Goal: Task Accomplishment & Management: Manage account settings

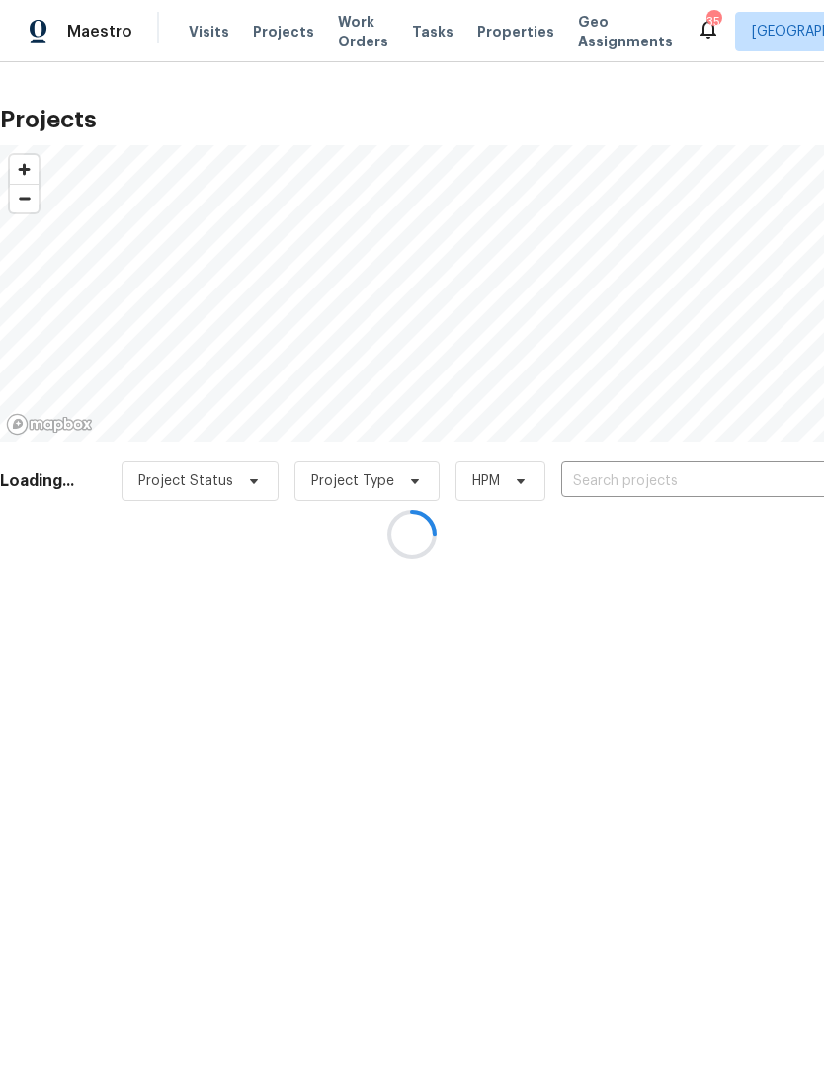
click at [657, 473] on div at bounding box center [412, 534] width 824 height 1069
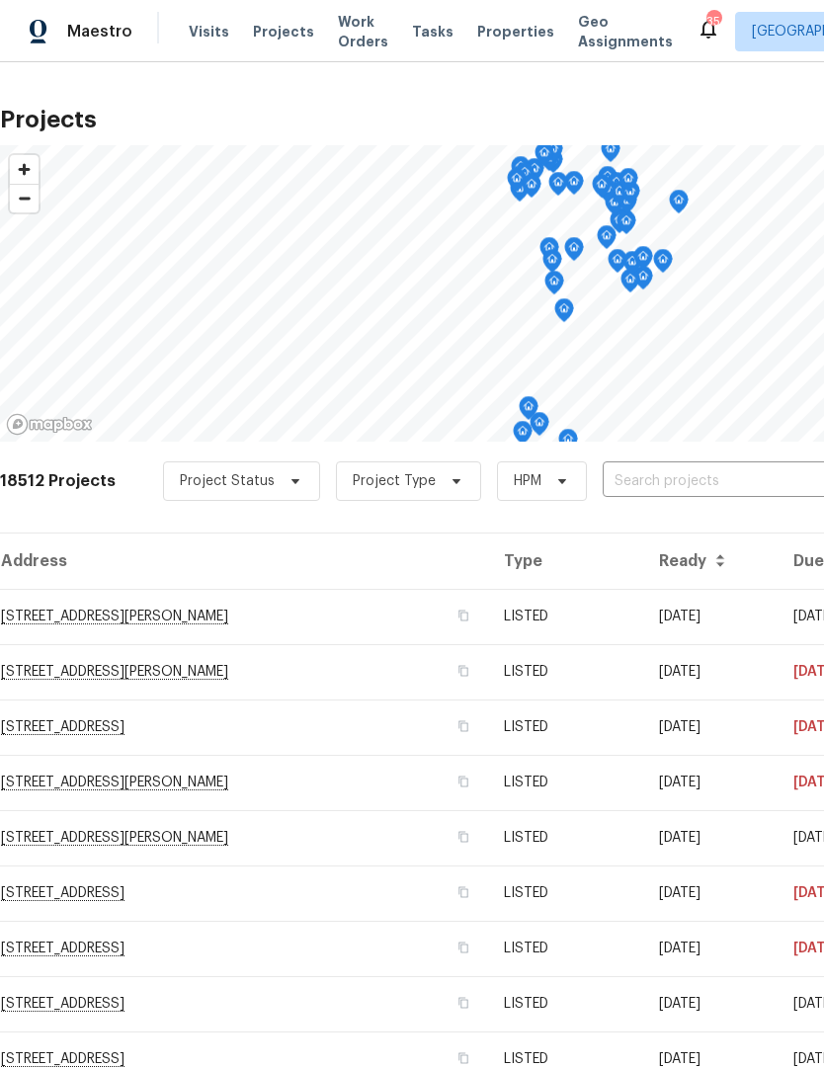
click at [672, 478] on input "text" at bounding box center [716, 481] width 226 height 31
type input "6233"
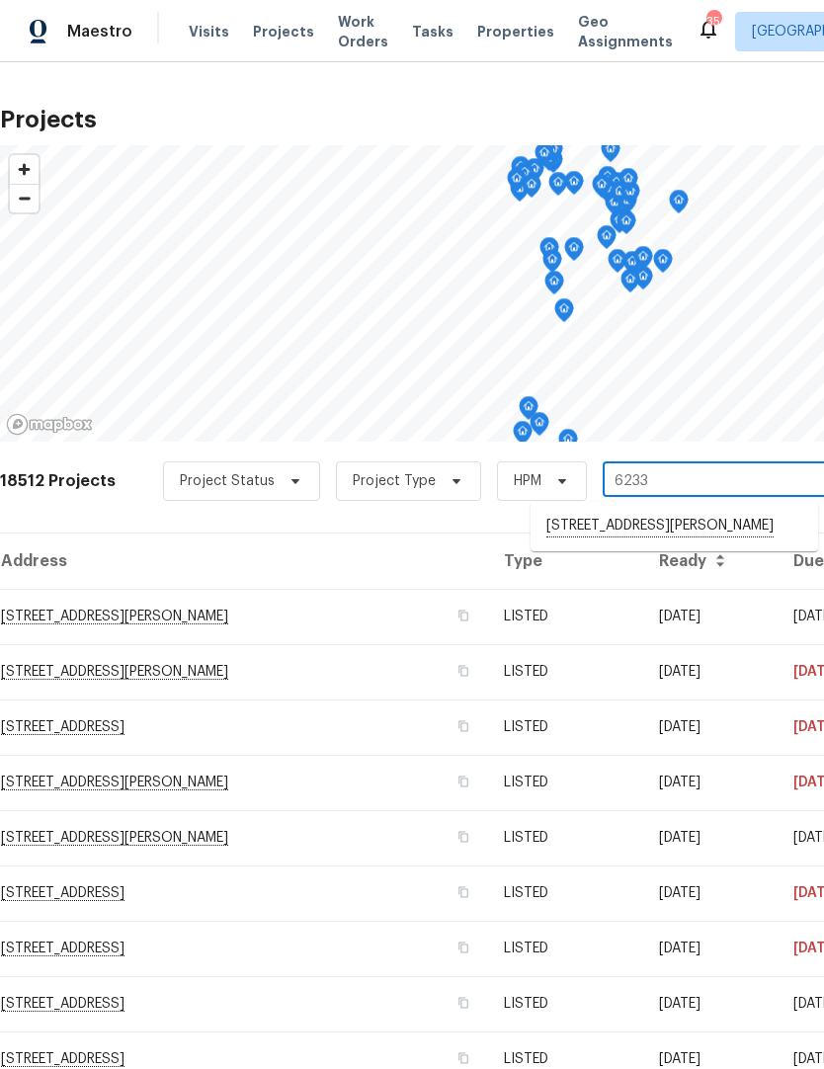
click at [676, 531] on li "6233 Reagan Ln, Wake Forest, NC 27587" at bounding box center [675, 527] width 288 height 34
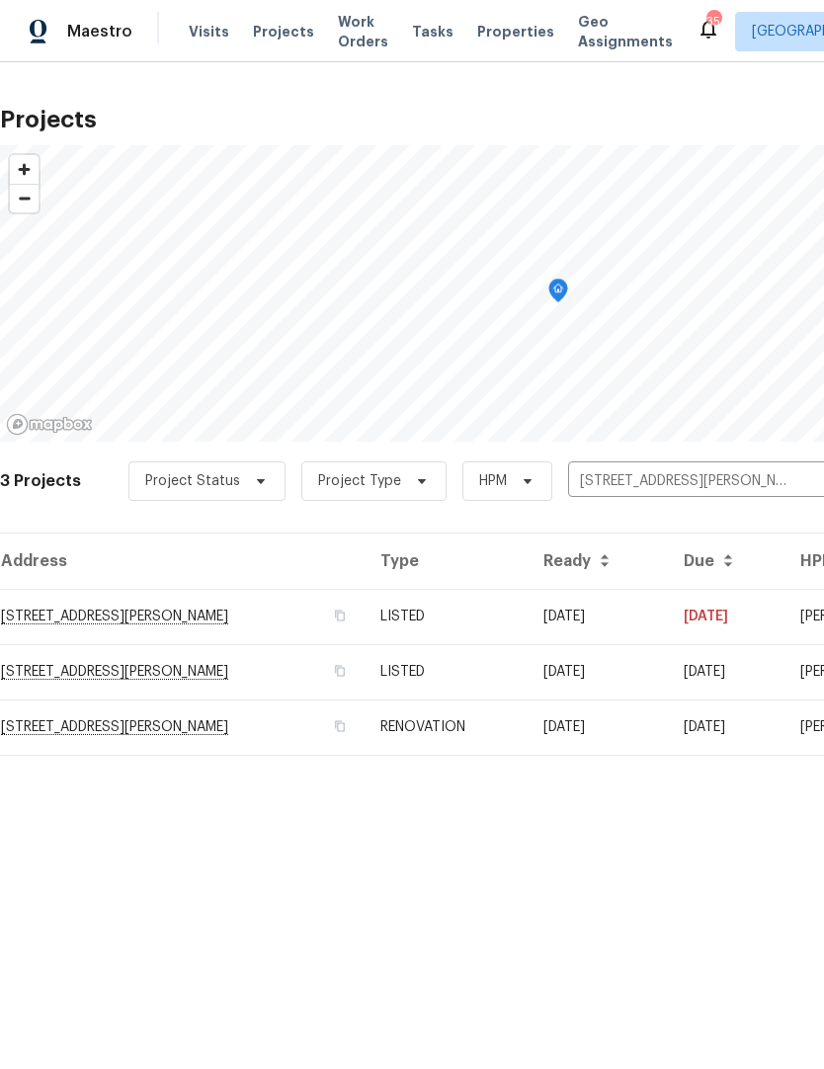
click at [232, 622] on td "6233 Reagan Ln, Wake Forest, NC 27587" at bounding box center [182, 616] width 365 height 55
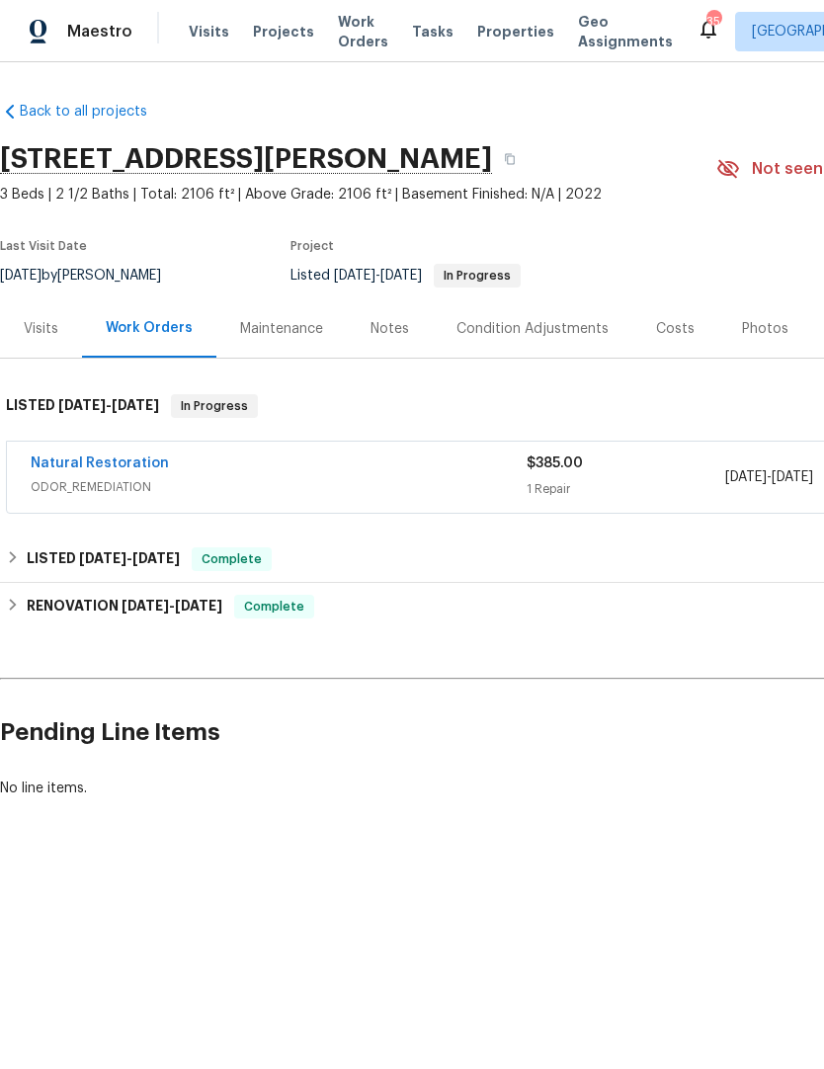
click at [126, 463] on link "Natural Restoration" at bounding box center [100, 463] width 138 height 14
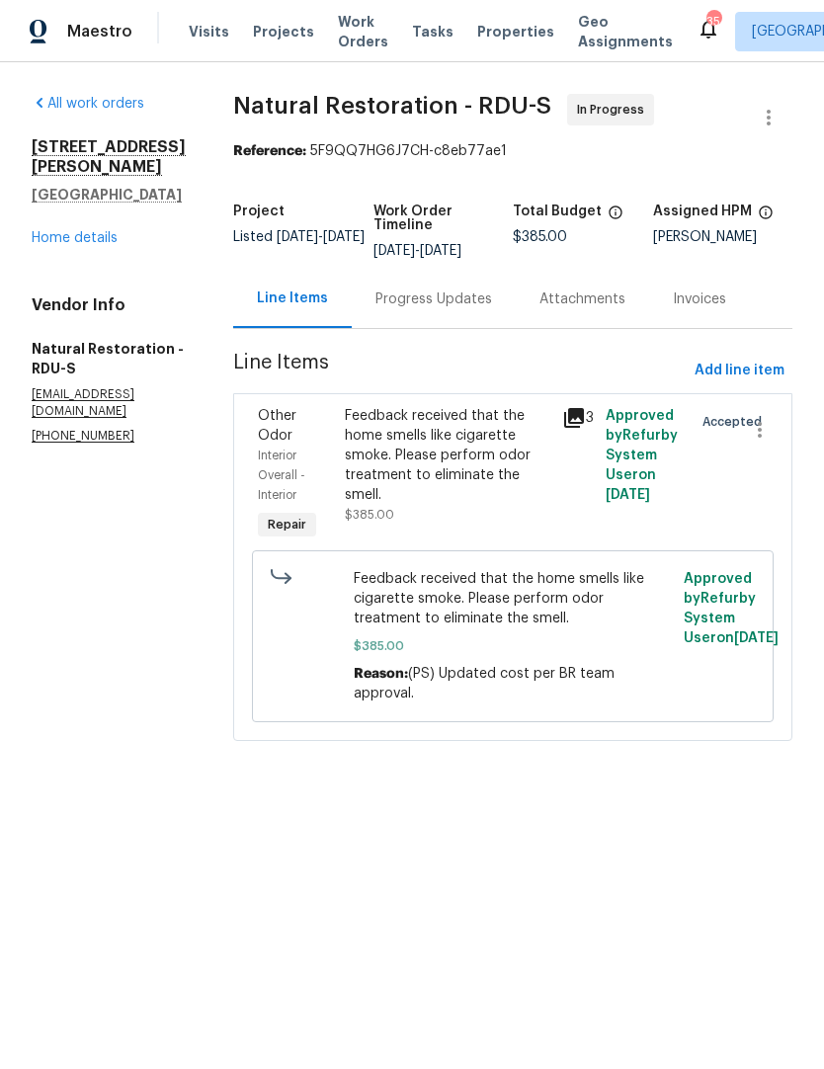
click at [459, 310] on div "Progress Updates" at bounding box center [434, 299] width 164 height 58
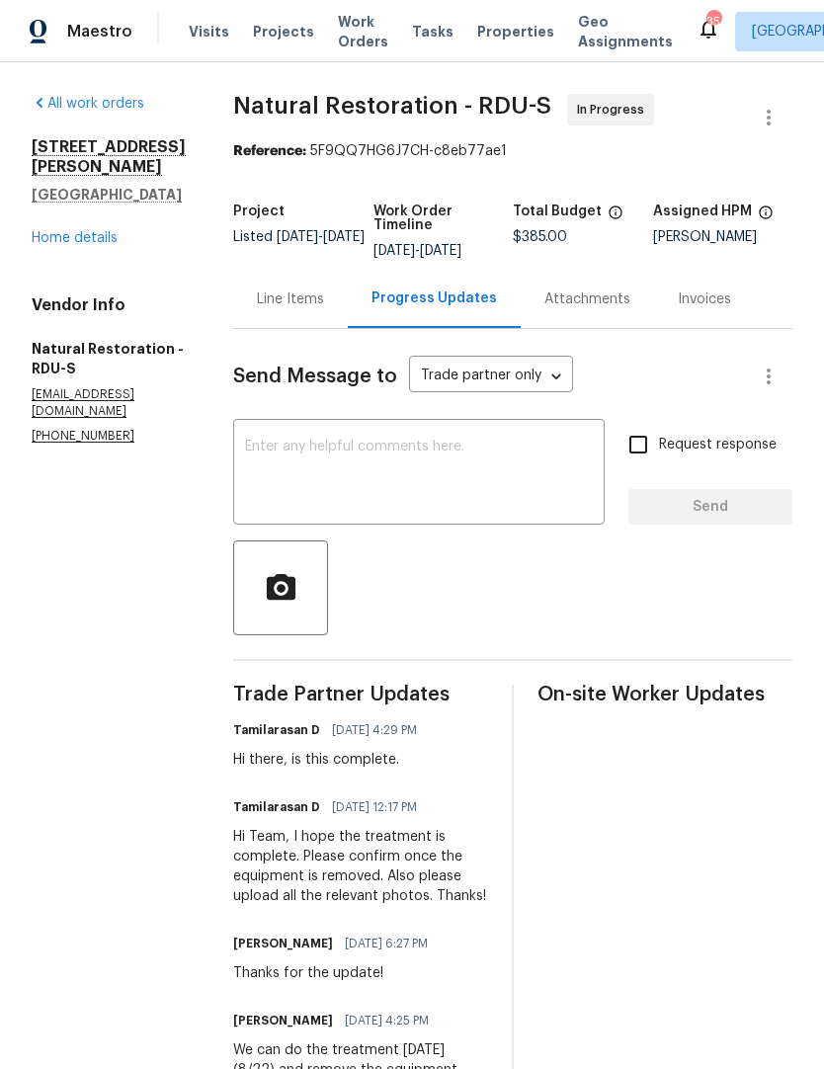
click at [82, 231] on link "Home details" at bounding box center [75, 238] width 86 height 14
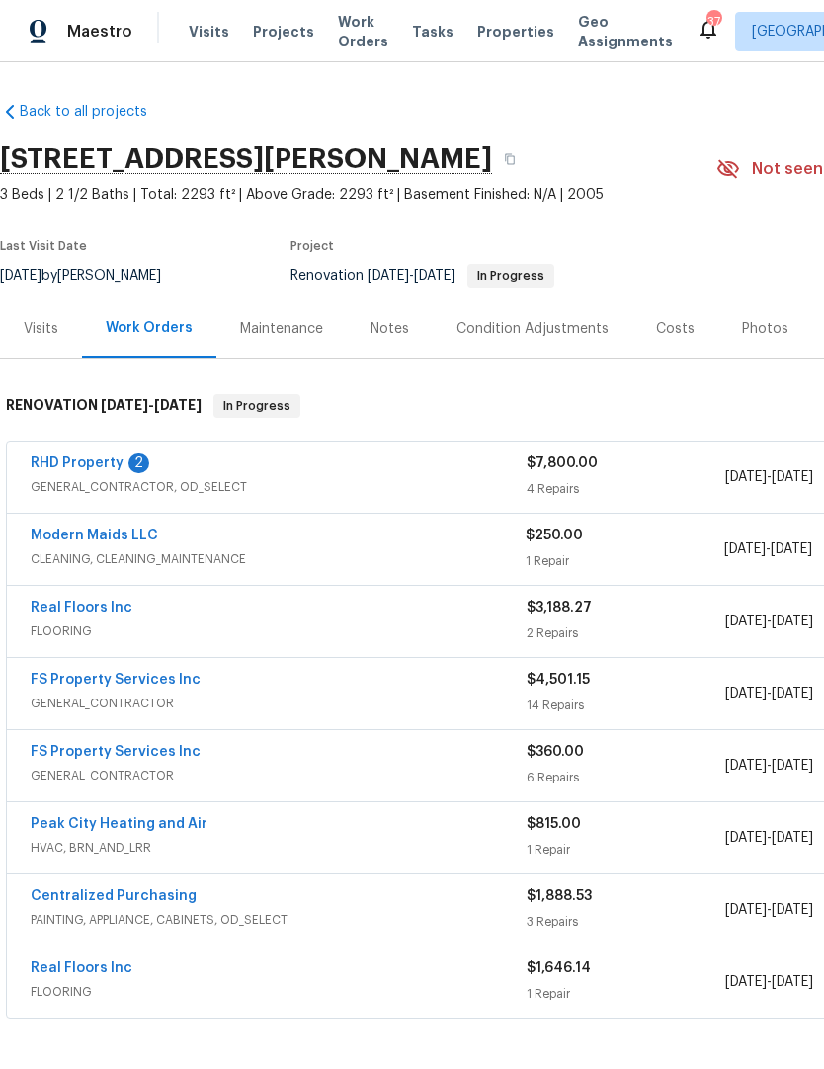
click at [98, 466] on link "RHD Property" at bounding box center [77, 463] width 93 height 14
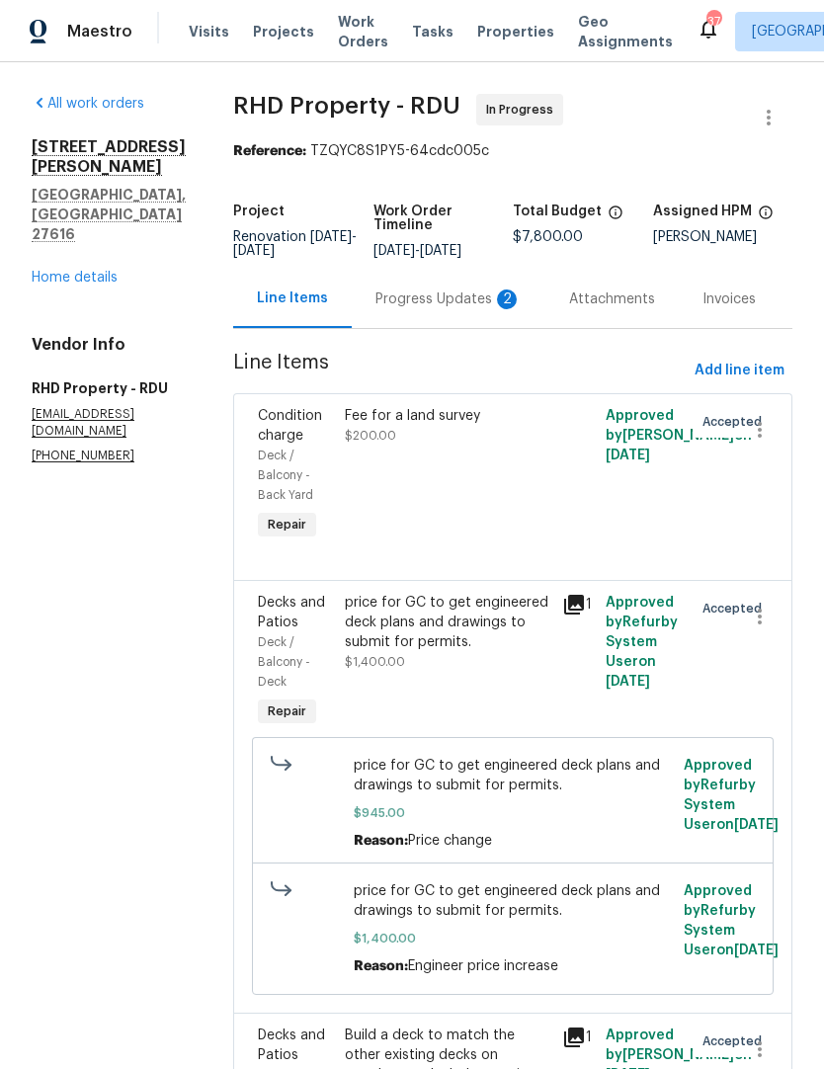
click at [436, 309] on div "Progress Updates 2" at bounding box center [448, 299] width 146 height 20
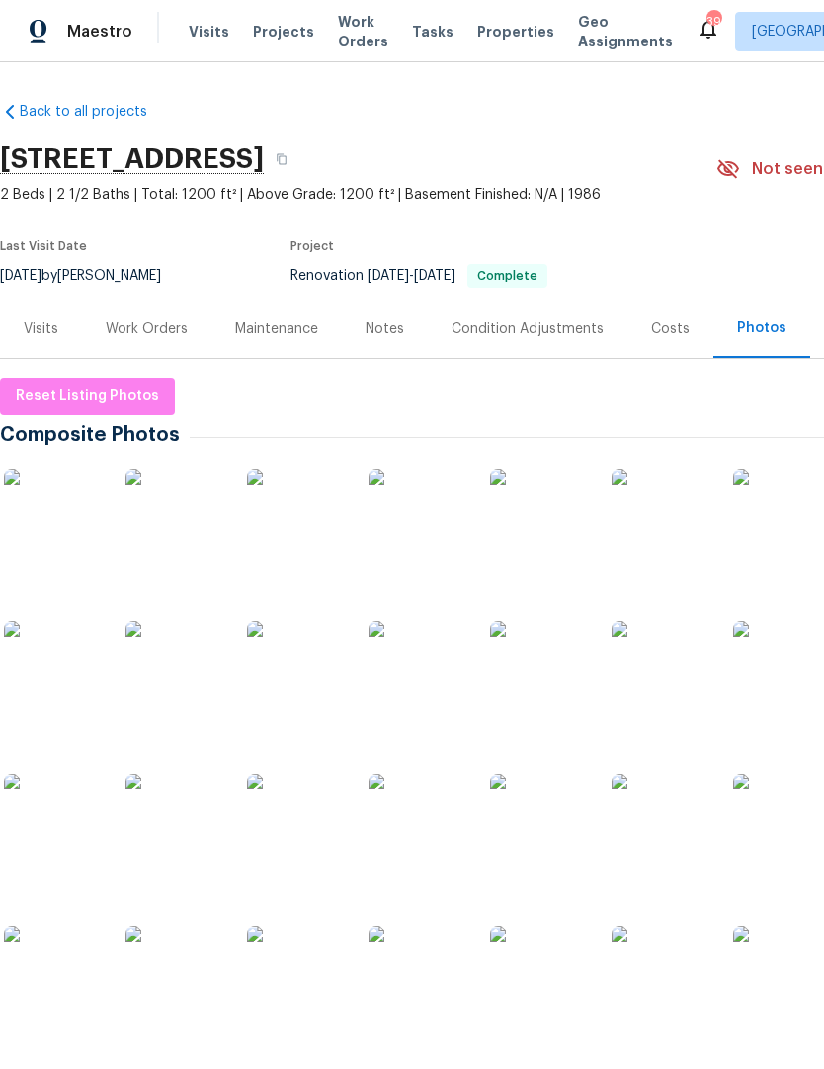
click at [47, 508] on img at bounding box center [53, 518] width 99 height 99
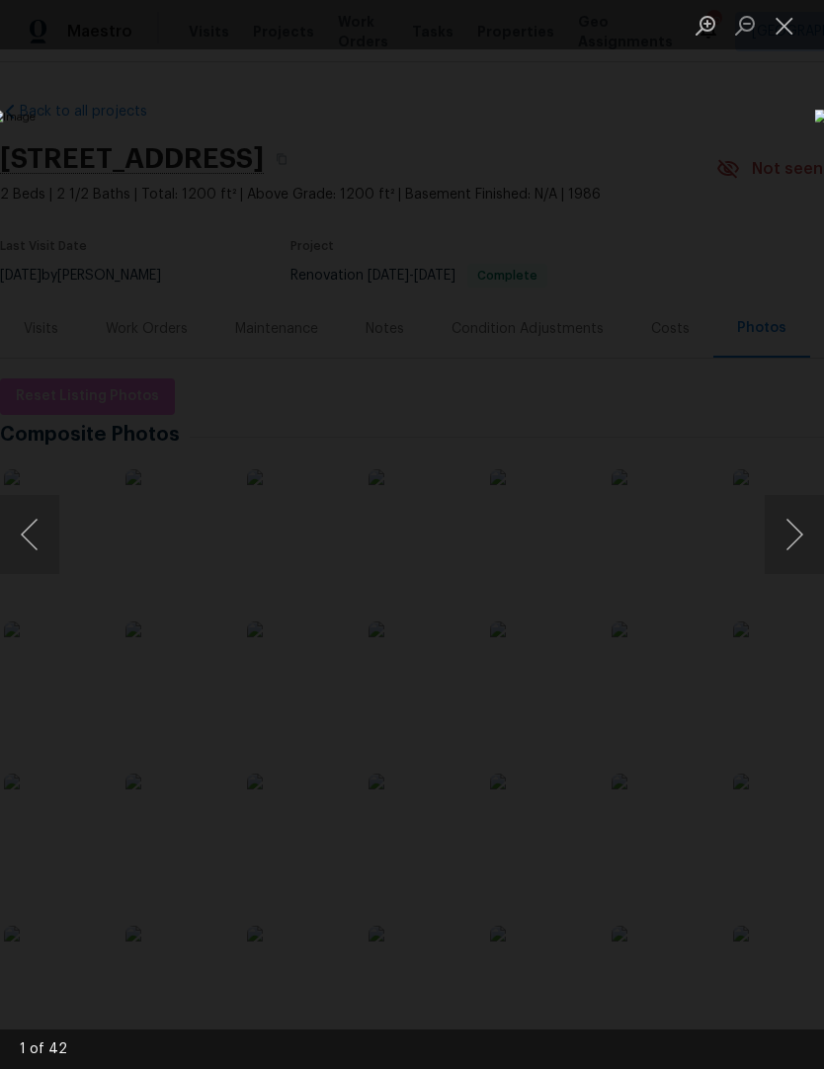
click at [796, 536] on button "Next image" at bounding box center [794, 534] width 59 height 79
click at [789, 554] on button "Next image" at bounding box center [794, 534] width 59 height 79
click at [788, 544] on button "Next image" at bounding box center [794, 534] width 59 height 79
click at [787, 544] on button "Next image" at bounding box center [794, 534] width 59 height 79
click at [790, 545] on button "Next image" at bounding box center [794, 534] width 59 height 79
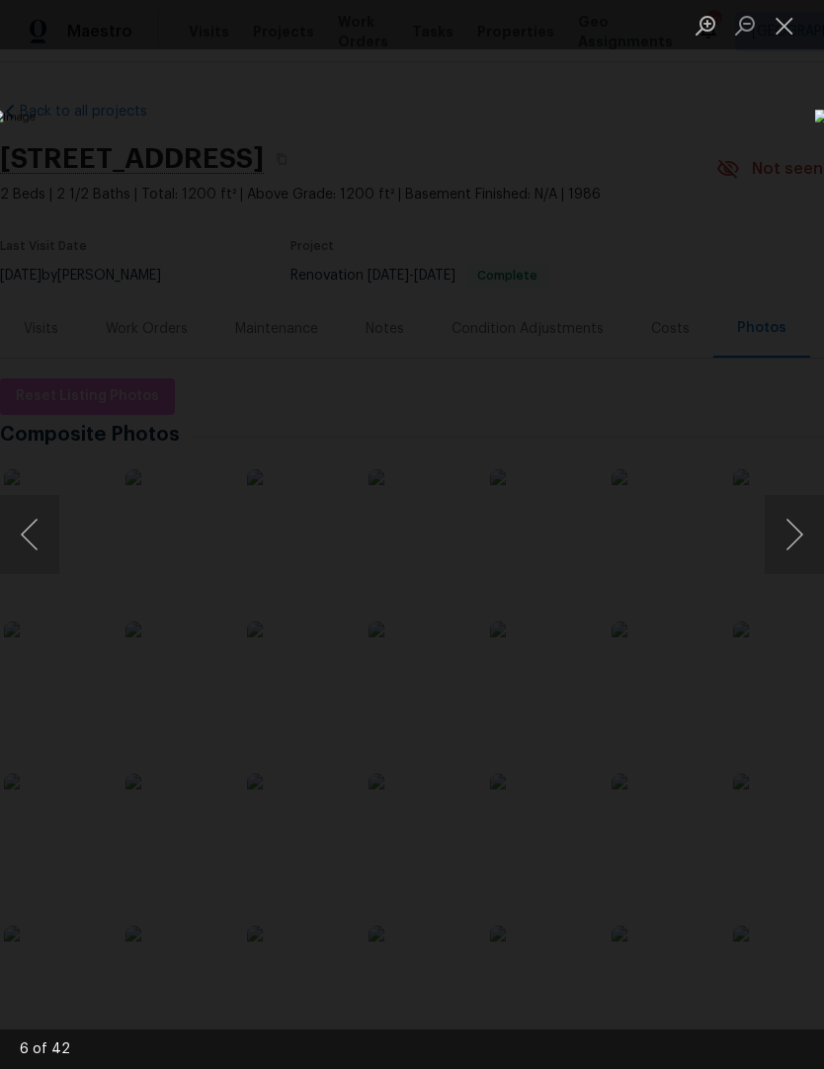
click at [789, 546] on button "Next image" at bounding box center [794, 534] width 59 height 79
click at [789, 540] on button "Next image" at bounding box center [794, 534] width 59 height 79
click at [789, 541] on button "Next image" at bounding box center [794, 534] width 59 height 79
click at [790, 549] on button "Next image" at bounding box center [794, 534] width 59 height 79
click at [792, 549] on button "Next image" at bounding box center [794, 534] width 59 height 79
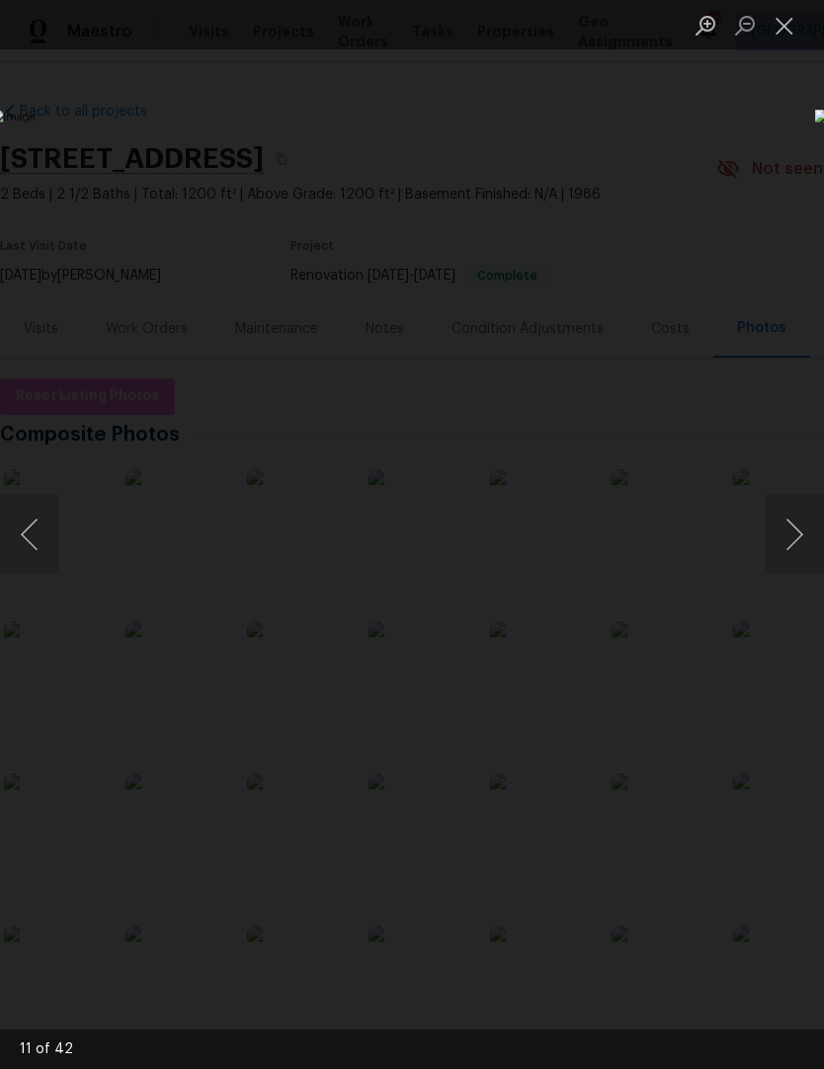
click at [791, 549] on button "Next image" at bounding box center [794, 534] width 59 height 79
click at [789, 546] on button "Next image" at bounding box center [794, 534] width 59 height 79
click at [788, 550] on button "Next image" at bounding box center [794, 534] width 59 height 79
click at [787, 552] on button "Next image" at bounding box center [794, 534] width 59 height 79
click at [785, 557] on button "Next image" at bounding box center [794, 534] width 59 height 79
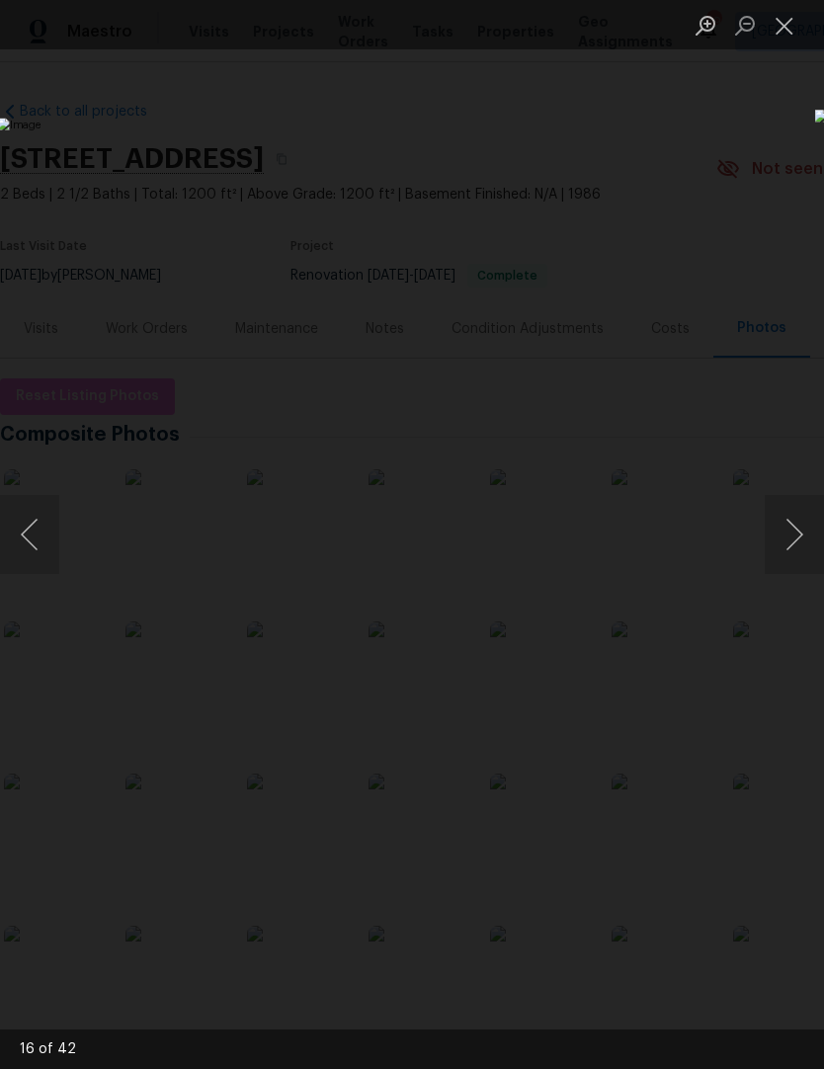
click at [785, 554] on button "Next image" at bounding box center [794, 534] width 59 height 79
click at [781, 562] on button "Next image" at bounding box center [794, 534] width 59 height 79
click at [783, 554] on button "Next image" at bounding box center [794, 534] width 59 height 79
click at [779, 560] on button "Next image" at bounding box center [794, 534] width 59 height 79
click at [781, 549] on button "Next image" at bounding box center [794, 534] width 59 height 79
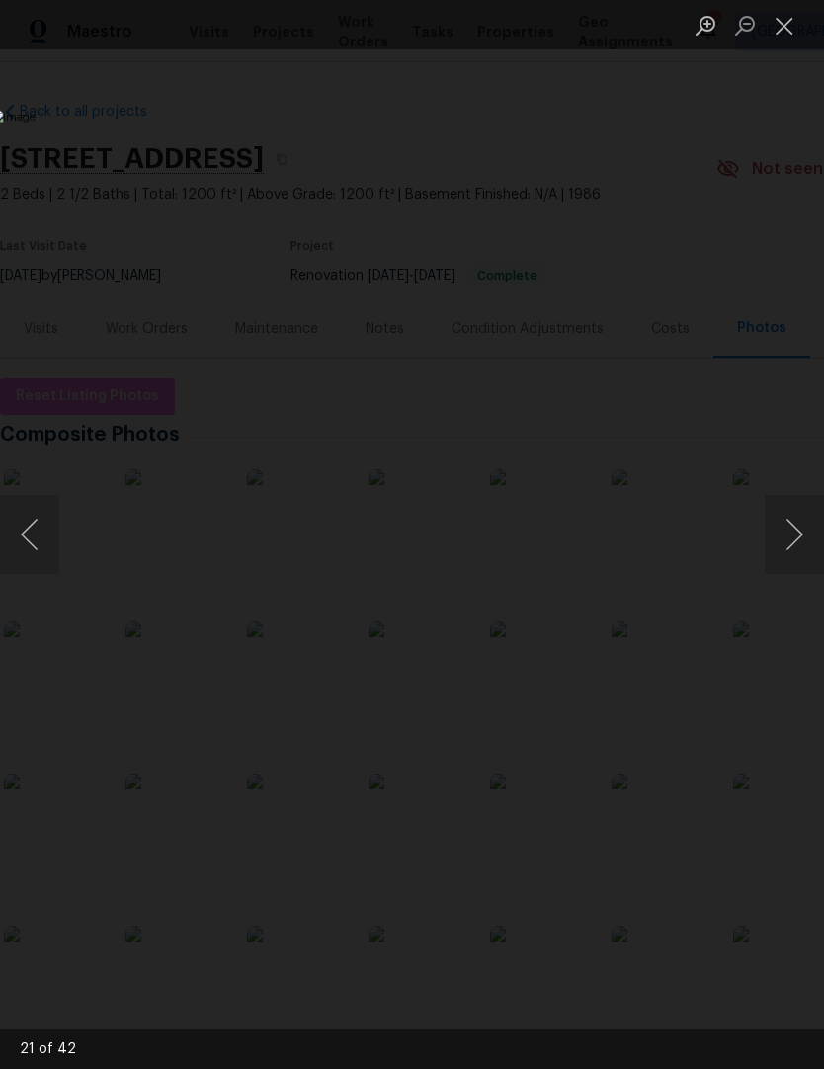
click at [783, 543] on button "Next image" at bounding box center [794, 534] width 59 height 79
click at [780, 548] on button "Next image" at bounding box center [794, 534] width 59 height 79
click at [783, 545] on button "Next image" at bounding box center [794, 534] width 59 height 79
click at [786, 544] on button "Next image" at bounding box center [794, 534] width 59 height 79
click at [788, 539] on button "Next image" at bounding box center [794, 534] width 59 height 79
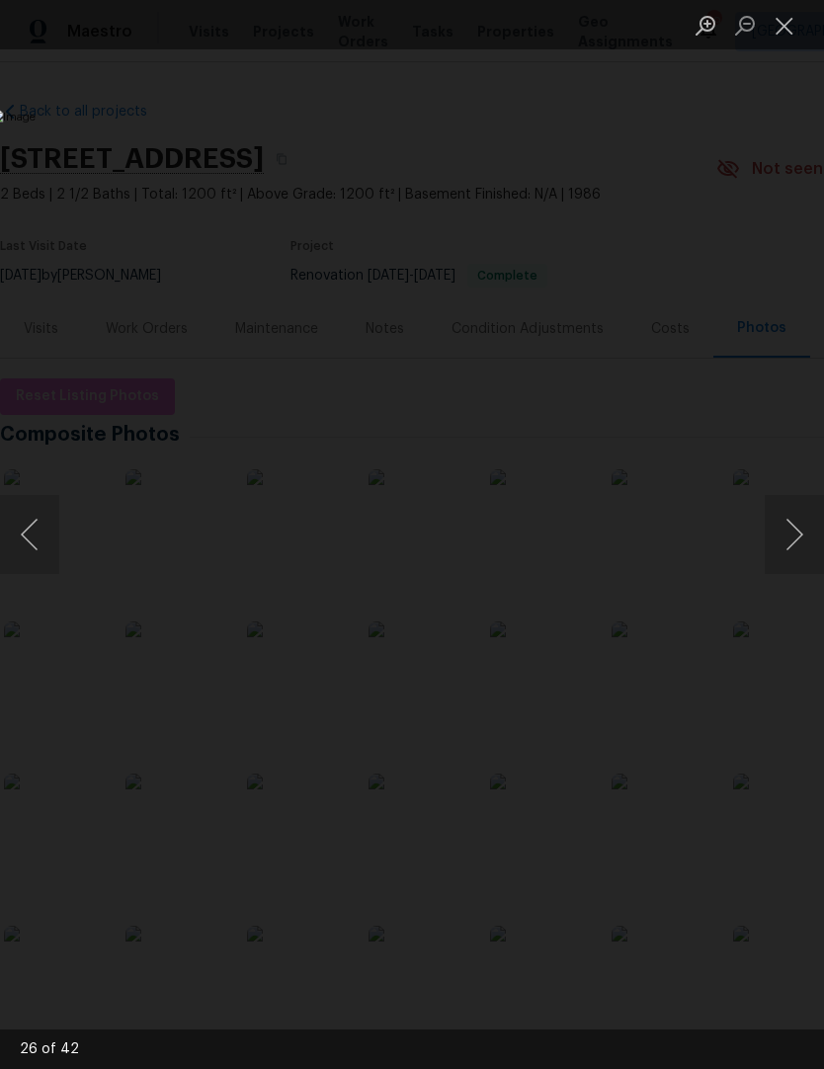
click at [793, 541] on button "Next image" at bounding box center [794, 534] width 59 height 79
click at [794, 539] on button "Next image" at bounding box center [794, 534] width 59 height 79
click at [789, 542] on button "Next image" at bounding box center [794, 534] width 59 height 79
click at [784, 545] on button "Next image" at bounding box center [794, 534] width 59 height 79
click at [789, 540] on button "Next image" at bounding box center [794, 534] width 59 height 79
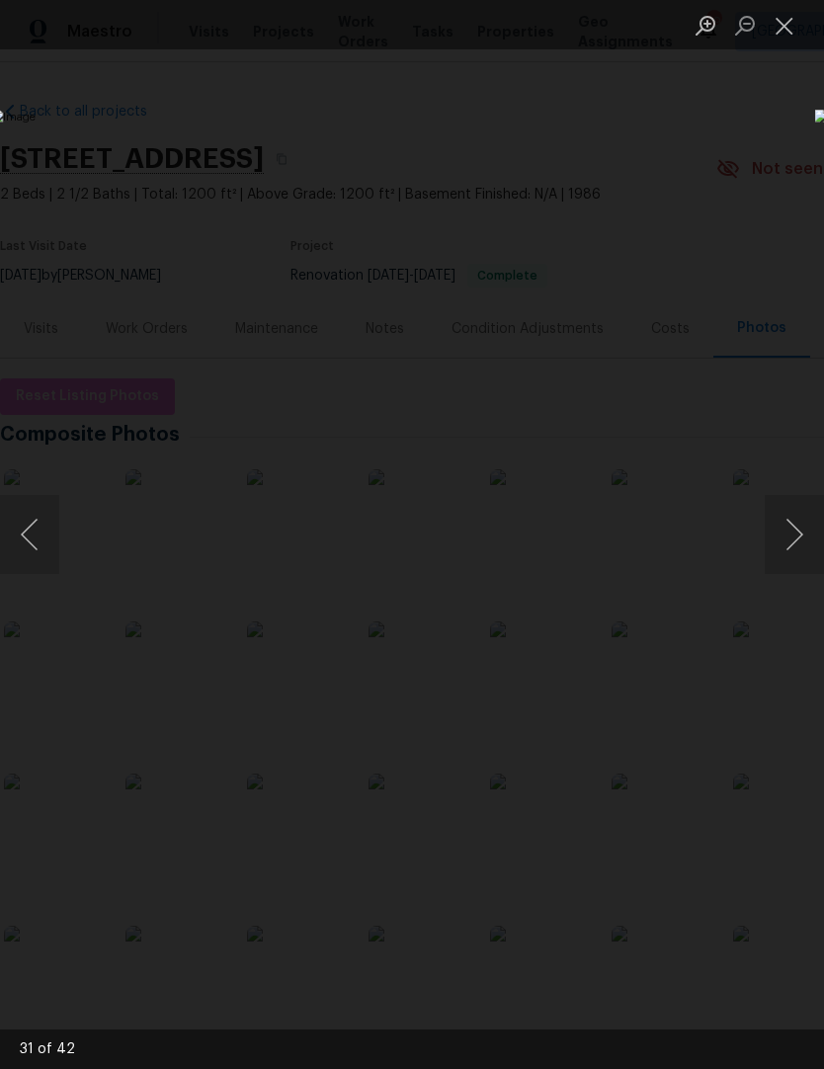
click at [790, 28] on button "Close lightbox" at bounding box center [785, 25] width 40 height 35
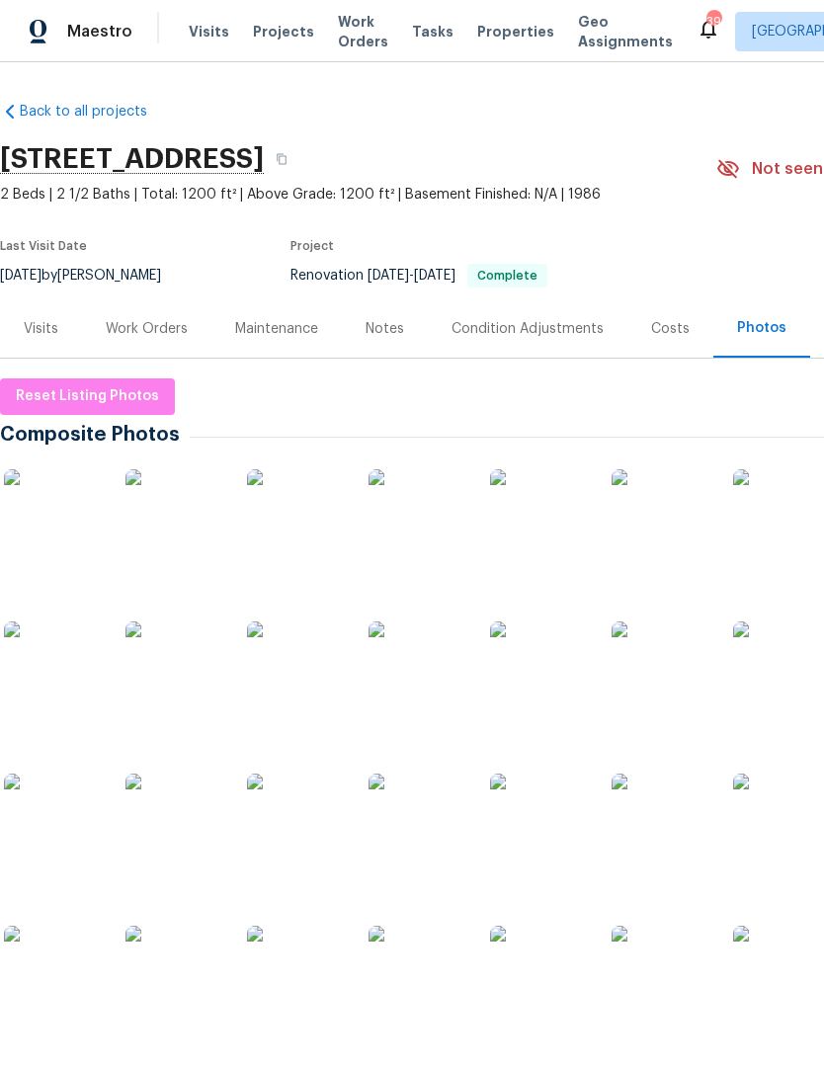
click at [141, 330] on div "Work Orders" at bounding box center [147, 329] width 82 height 20
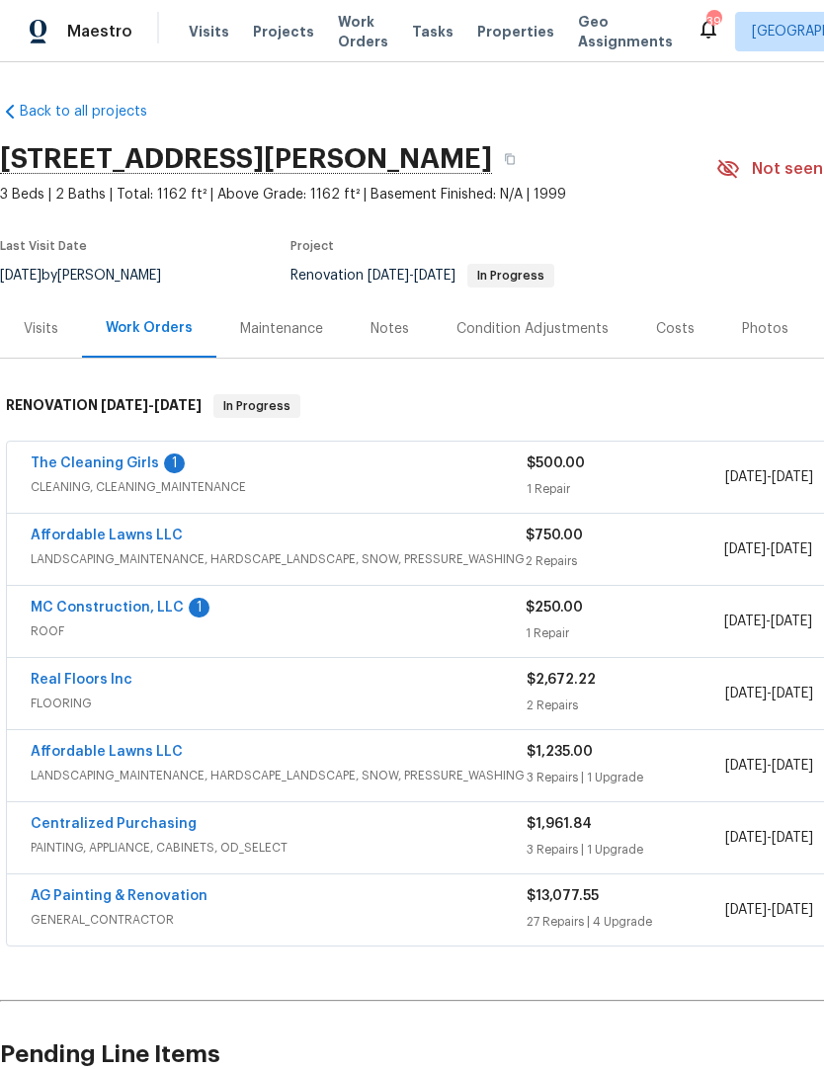
click at [109, 606] on link "MC Construction, LLC" at bounding box center [107, 608] width 153 height 14
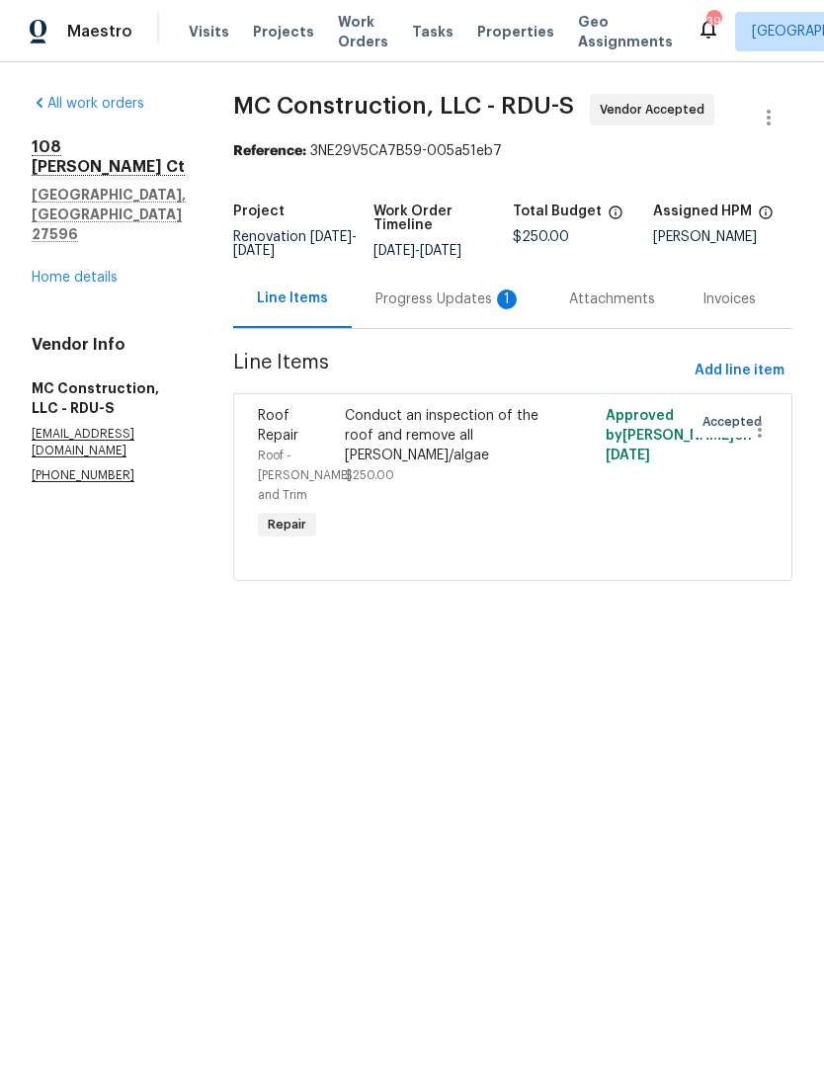
click at [463, 301] on div "Progress Updates 1" at bounding box center [449, 299] width 194 height 58
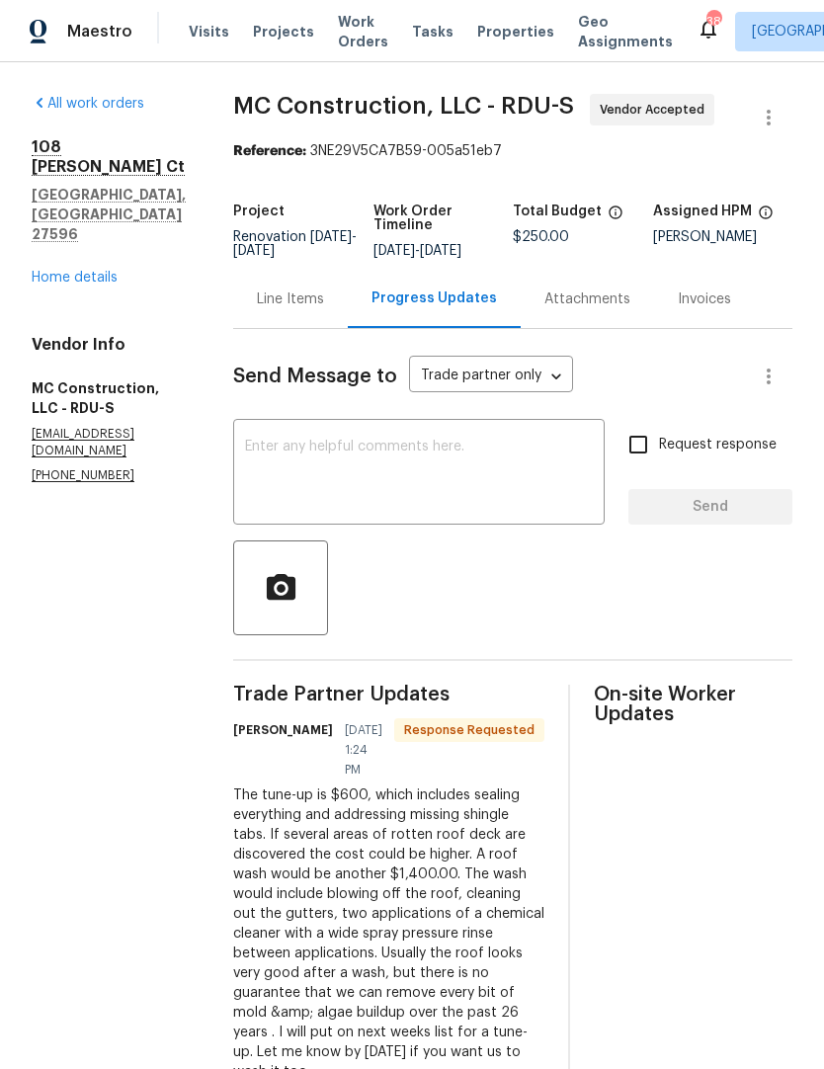
click at [245, 459] on textarea at bounding box center [419, 474] width 348 height 69
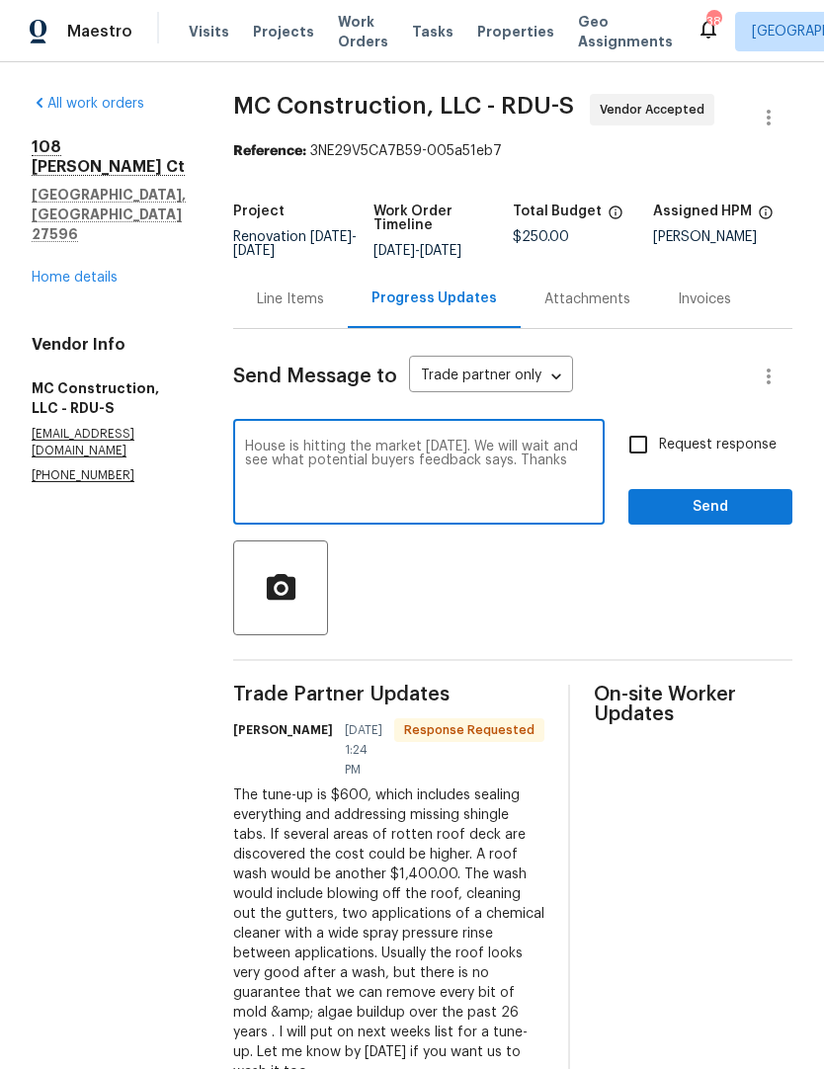
type textarea "House is hitting the market today. We will wait and see what potential buyers f…"
click at [685, 506] on span "Send" at bounding box center [710, 507] width 132 height 25
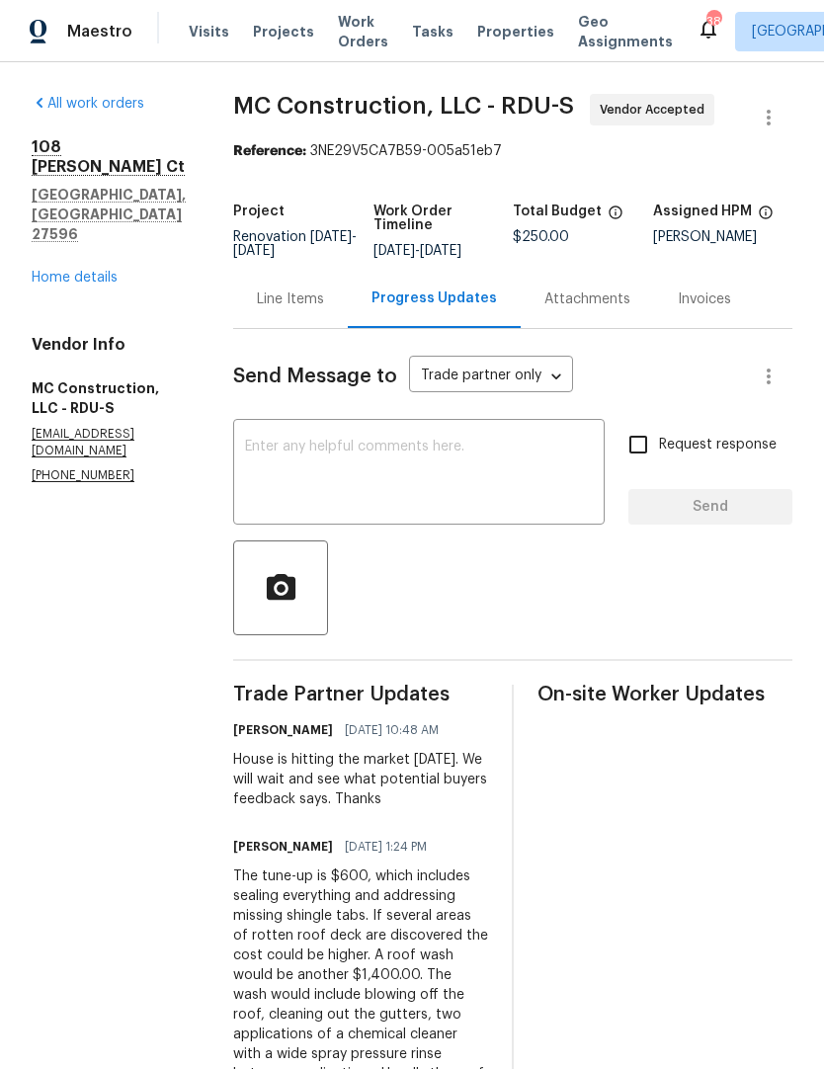
click at [261, 493] on textarea at bounding box center [419, 474] width 348 height 69
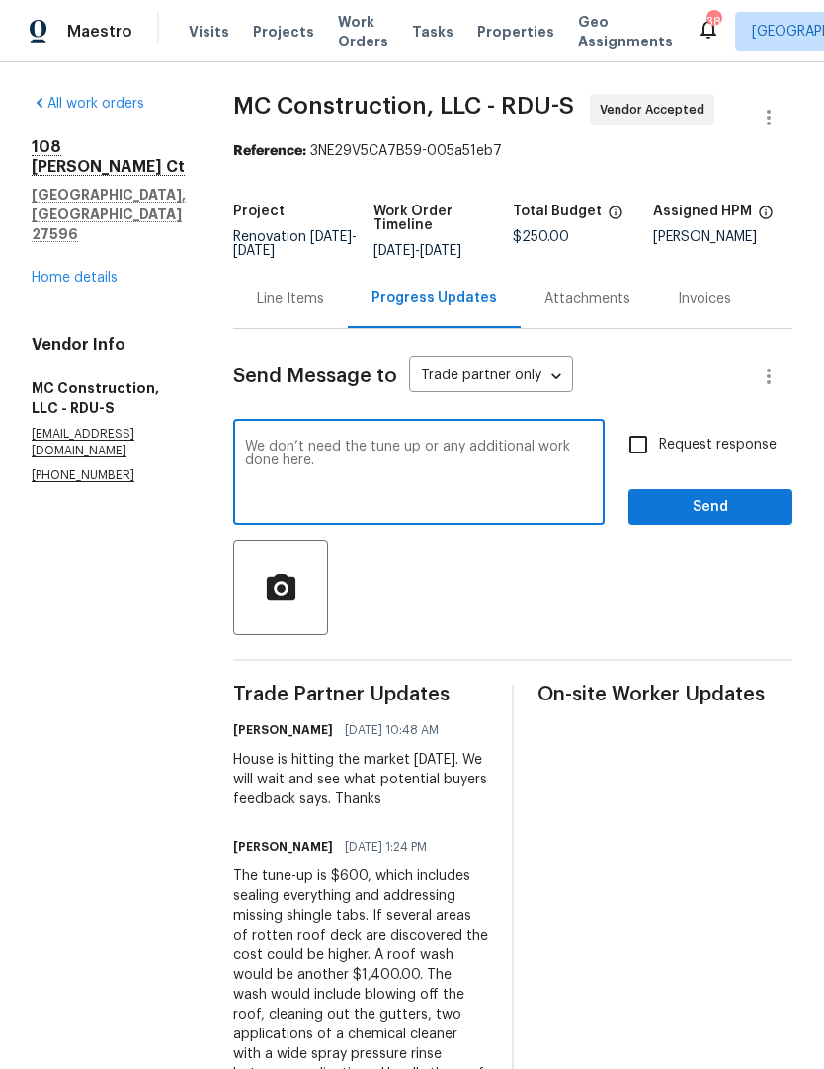
type textarea "We don’t need the tune up or any additional work done here."
click at [646, 453] on input "Request response" at bounding box center [638, 444] width 41 height 41
checkbox input "true"
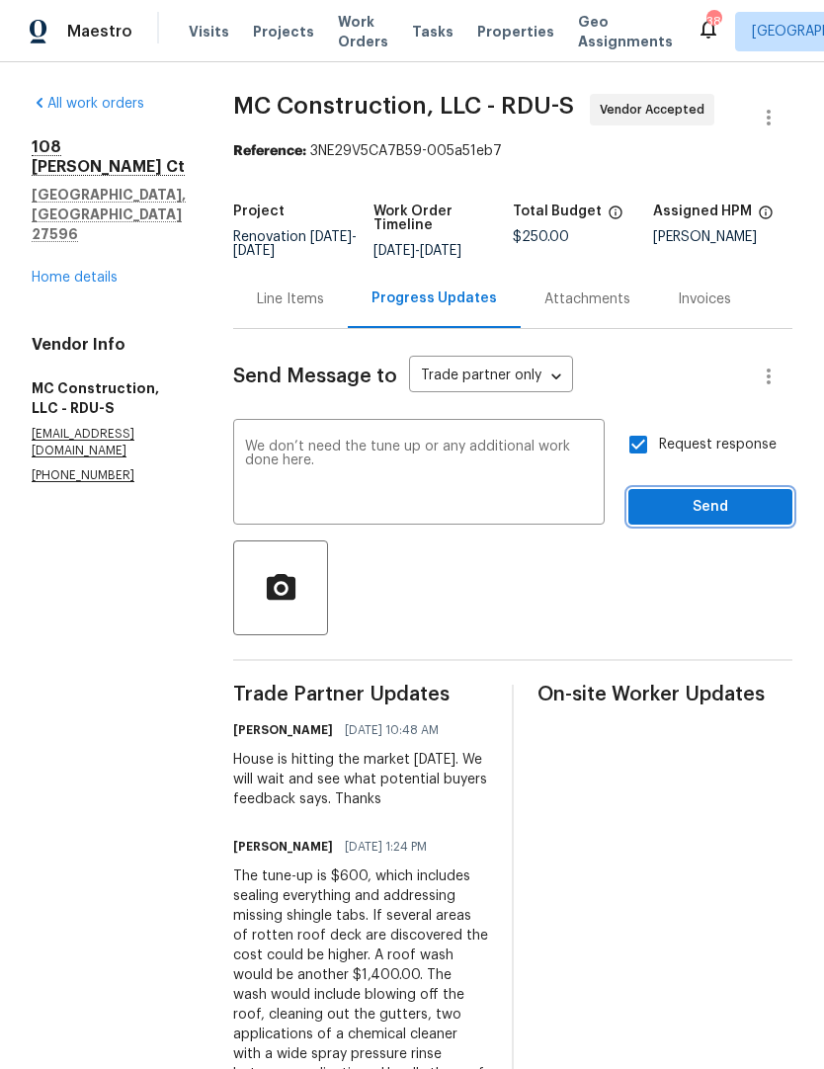
click at [673, 502] on span "Send" at bounding box center [710, 507] width 132 height 25
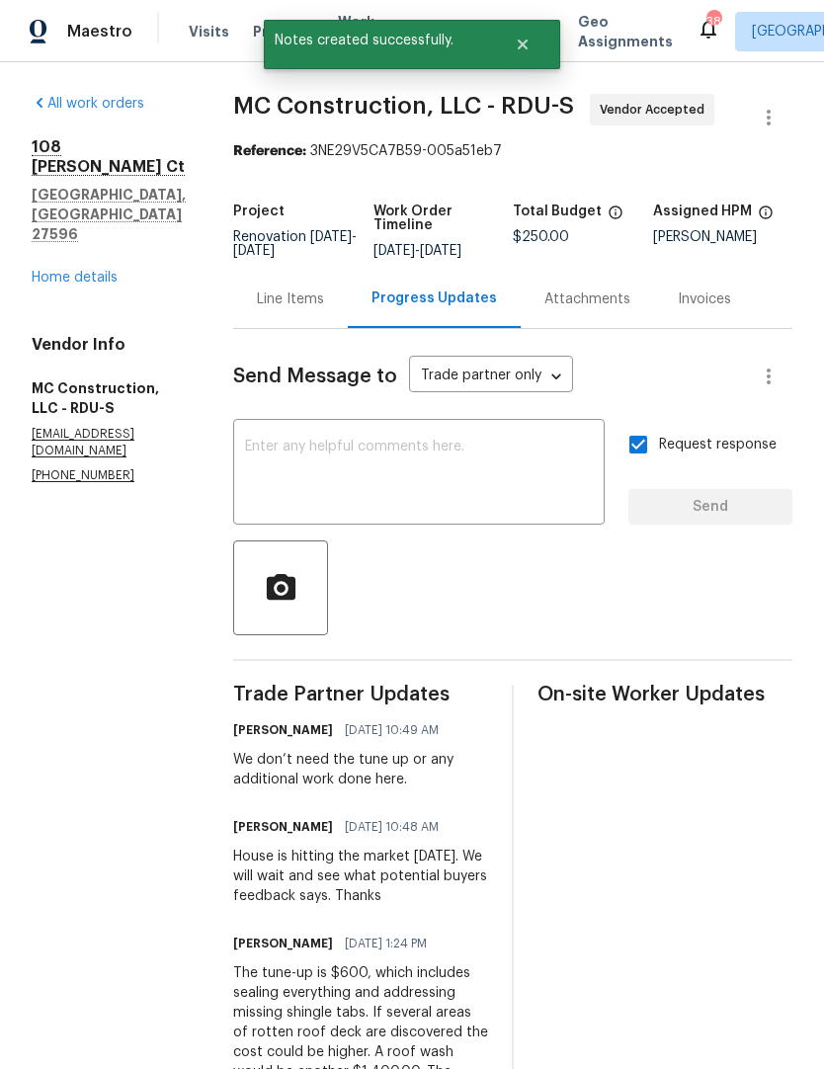
click at [272, 303] on div "Line Items" at bounding box center [290, 299] width 67 height 20
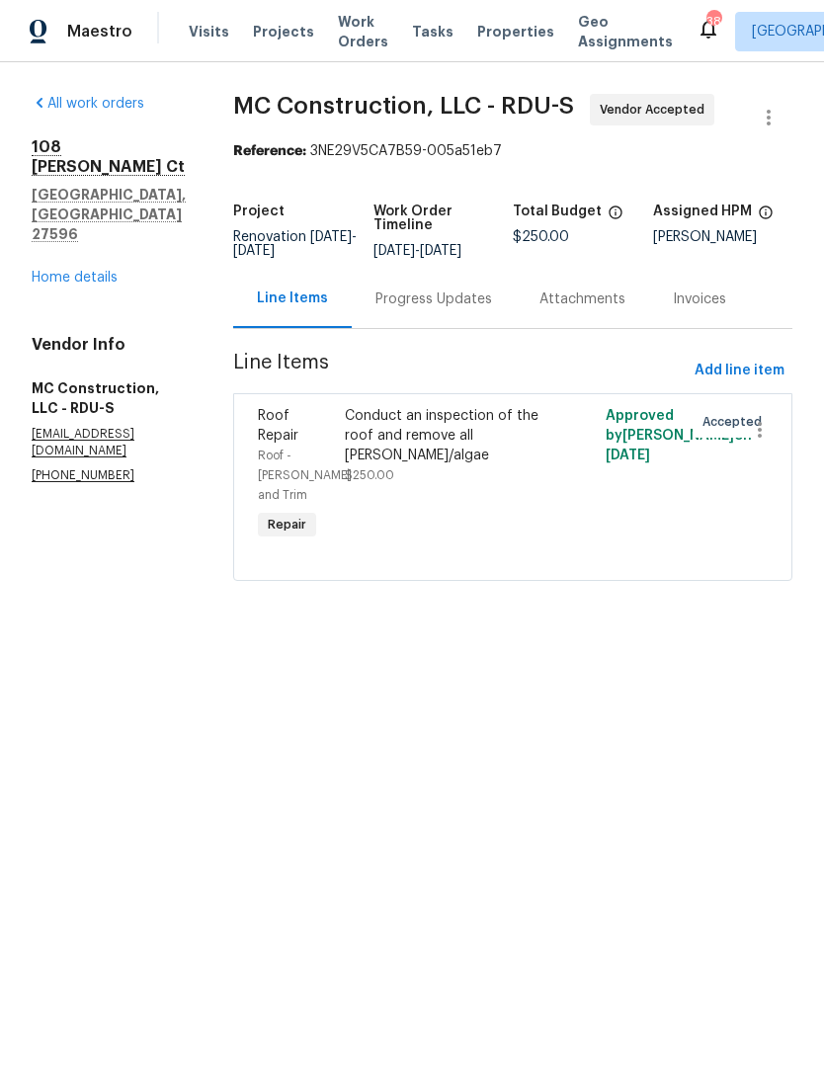
click at [405, 465] on div "Conduct an inspection of the roof and remove all moss/algae" at bounding box center [448, 435] width 206 height 59
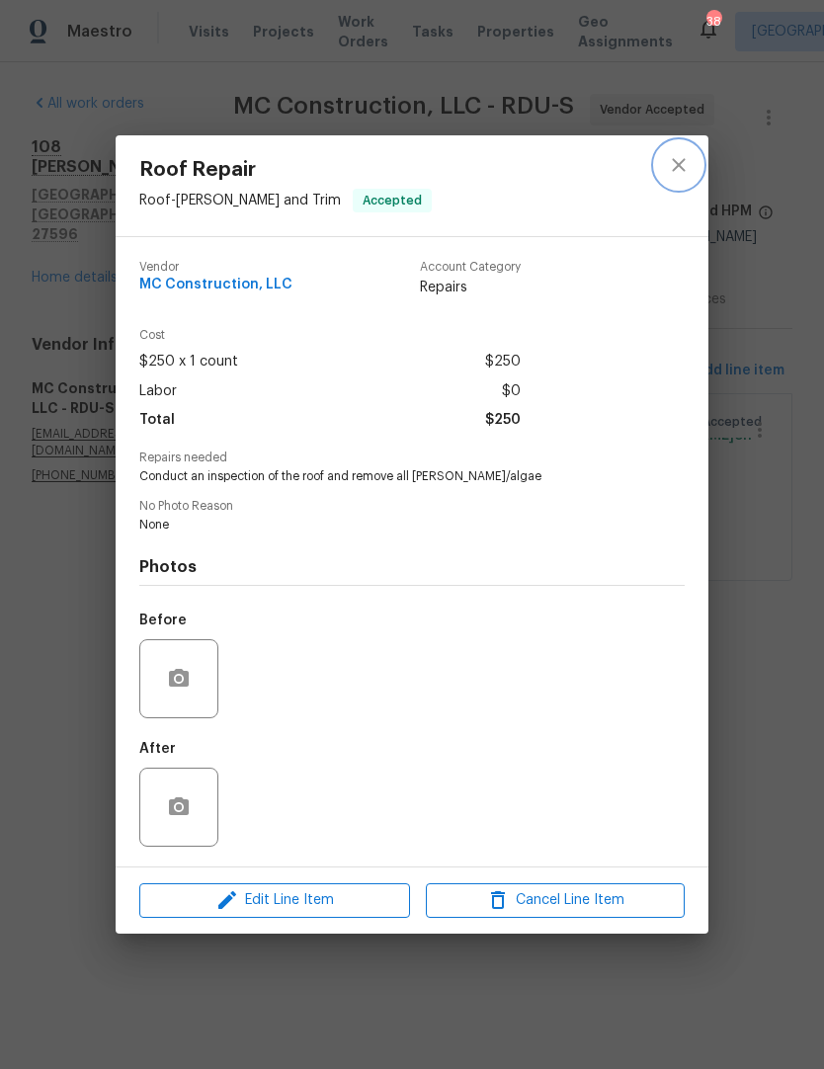
click at [669, 166] on icon "close" at bounding box center [679, 165] width 24 height 24
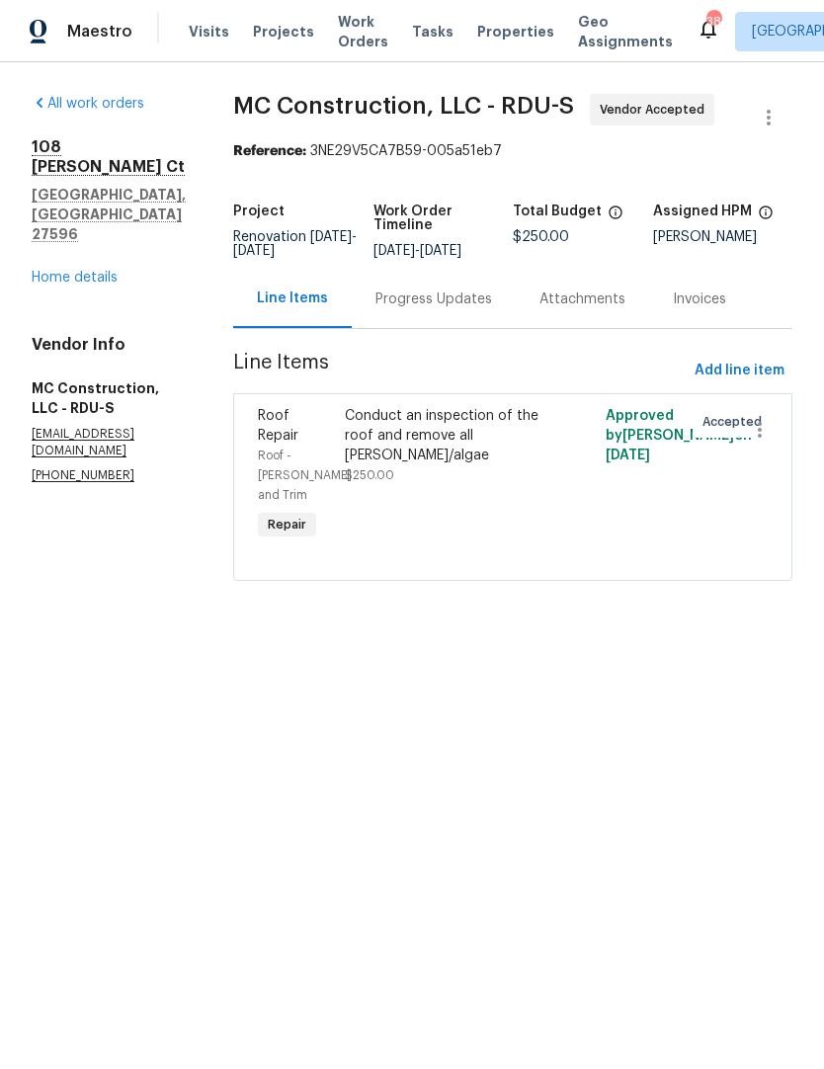
click at [466, 325] on div "Progress Updates" at bounding box center [434, 299] width 164 height 58
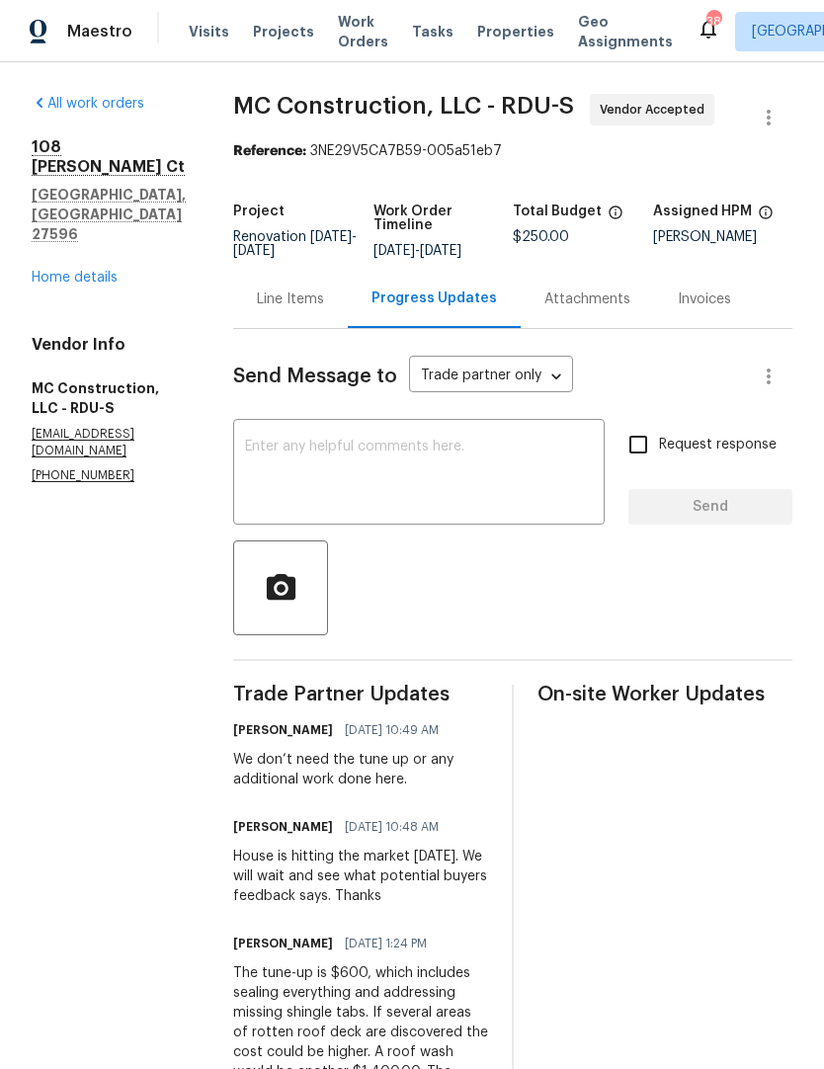
click at [301, 441] on textarea at bounding box center [419, 474] width 348 height 69
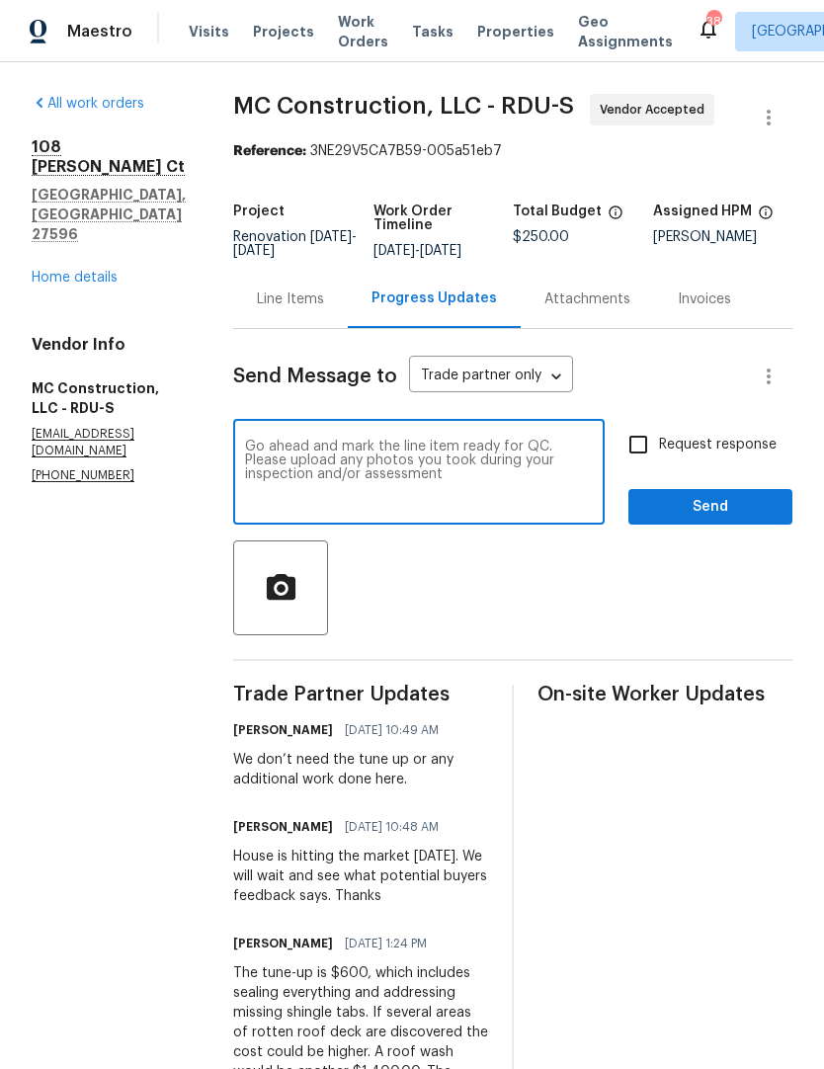
type textarea "Go ahead and mark the line item ready for QC. Please upload any photos you took…"
click at [648, 446] on input "Request response" at bounding box center [638, 444] width 41 height 41
checkbox input "true"
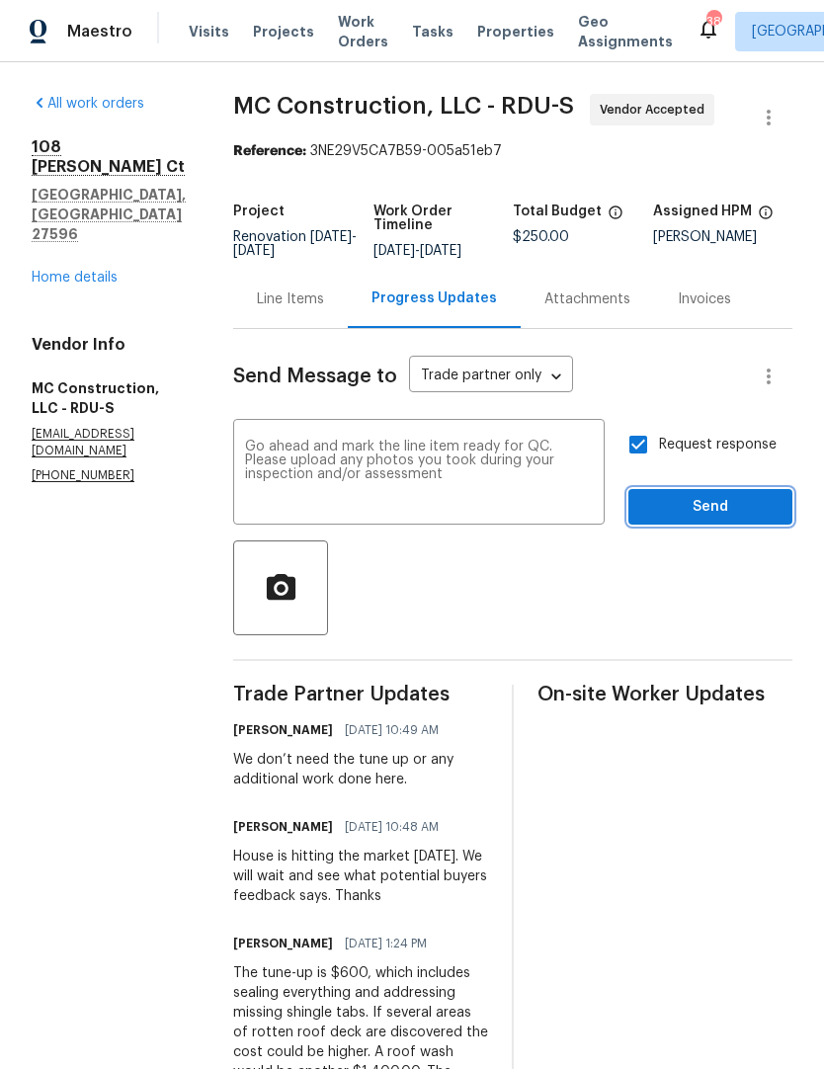
click at [683, 514] on span "Send" at bounding box center [710, 507] width 132 height 25
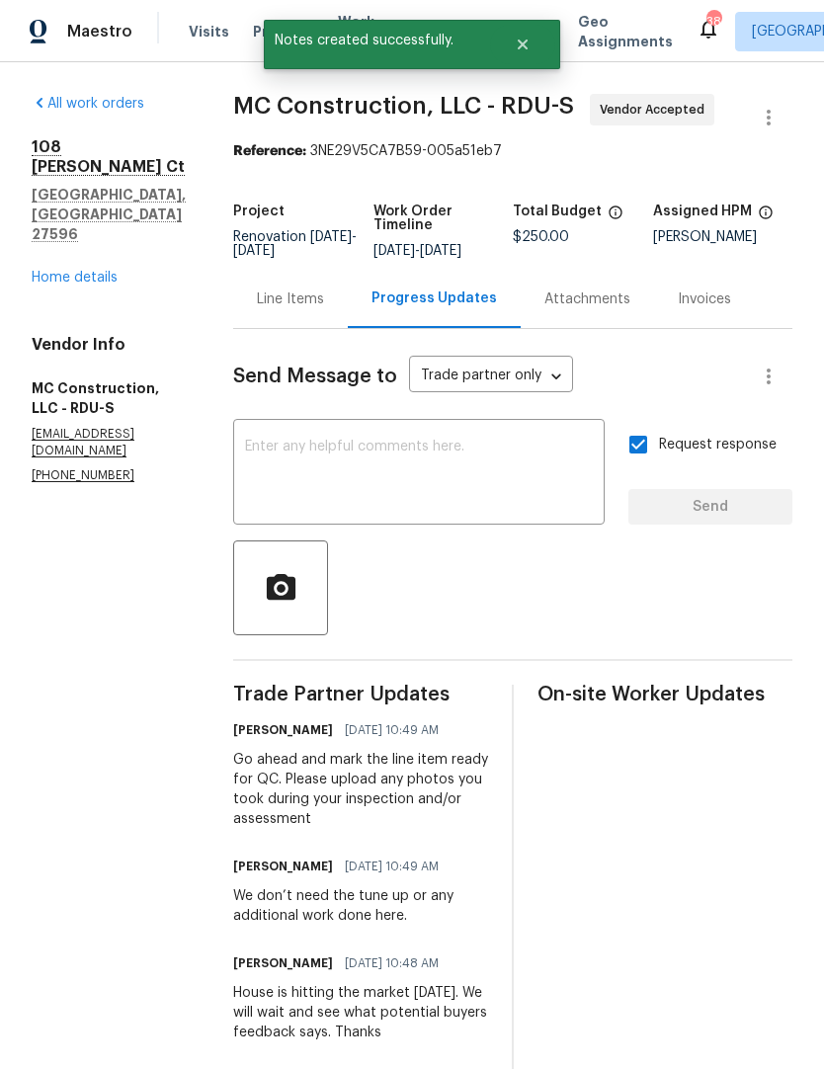
click at [67, 271] on link "Home details" at bounding box center [75, 278] width 86 height 14
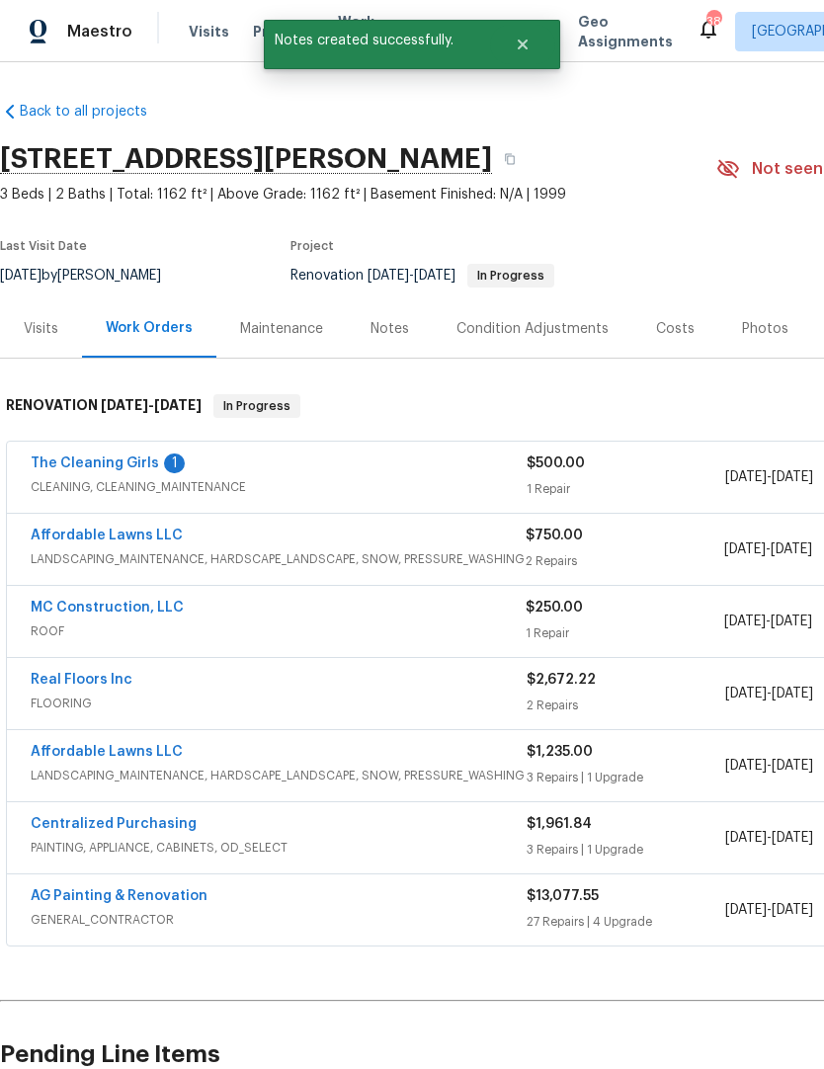
click at [83, 466] on link "The Cleaning Girls" at bounding box center [95, 463] width 128 height 14
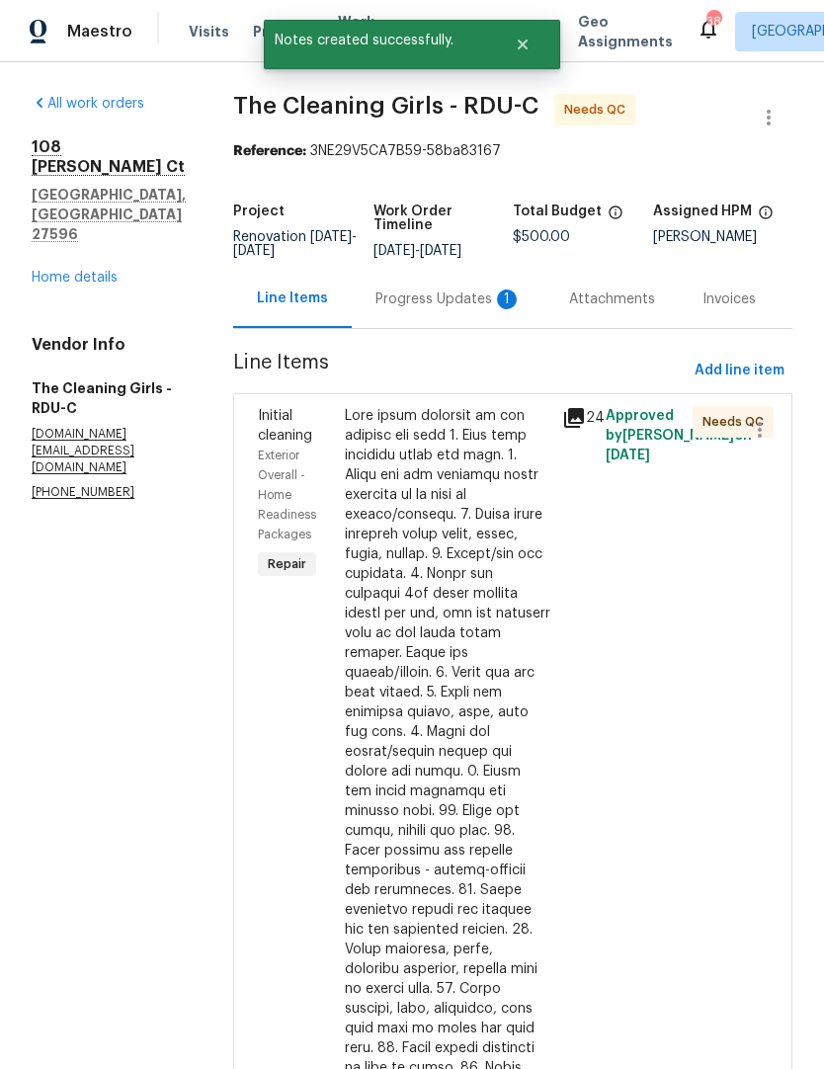
click at [501, 309] on div "Progress Updates 1" at bounding box center [448, 299] width 146 height 20
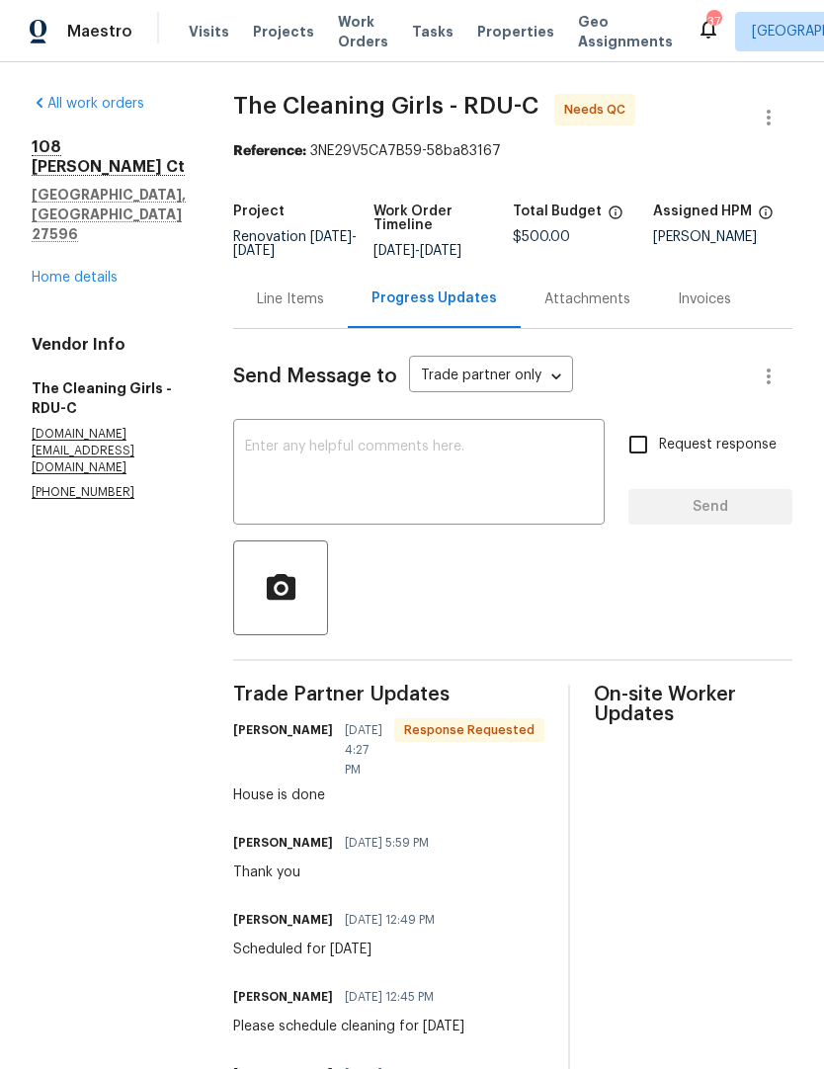
click at [307, 328] on div "Line Items" at bounding box center [290, 299] width 115 height 58
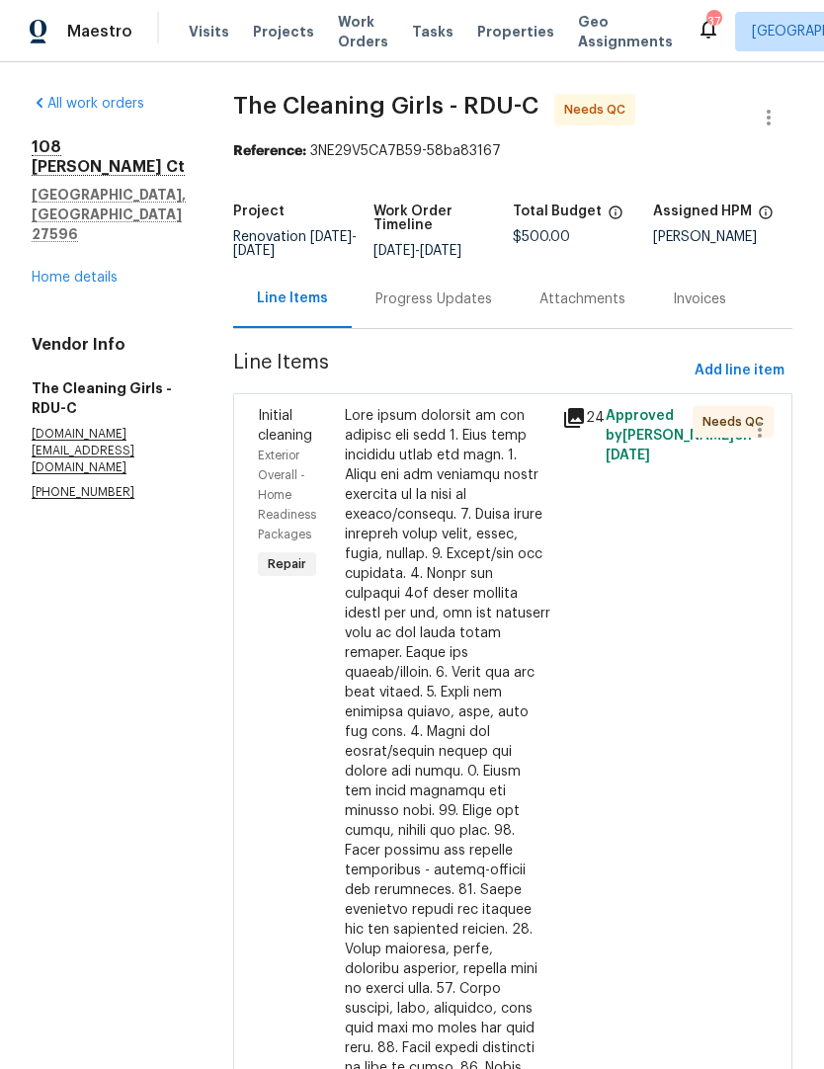
click at [79, 271] on link "Home details" at bounding box center [75, 278] width 86 height 14
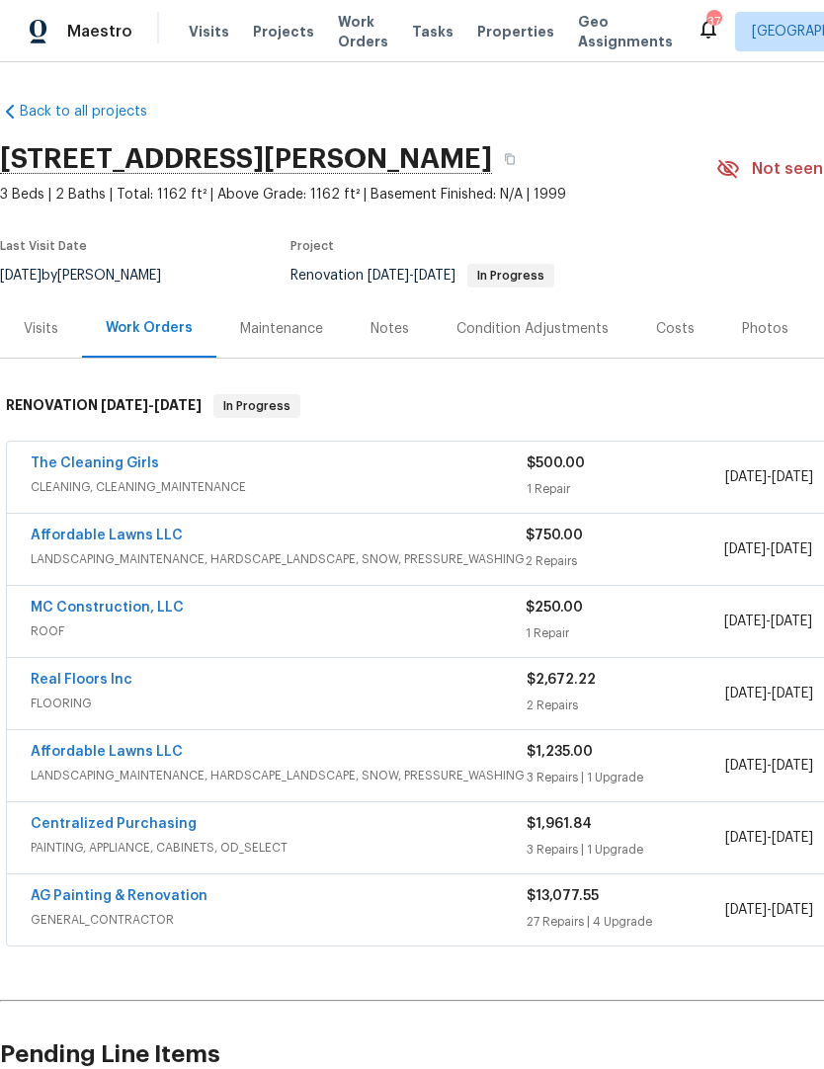
click at [76, 467] on link "The Cleaning Girls" at bounding box center [95, 463] width 128 height 14
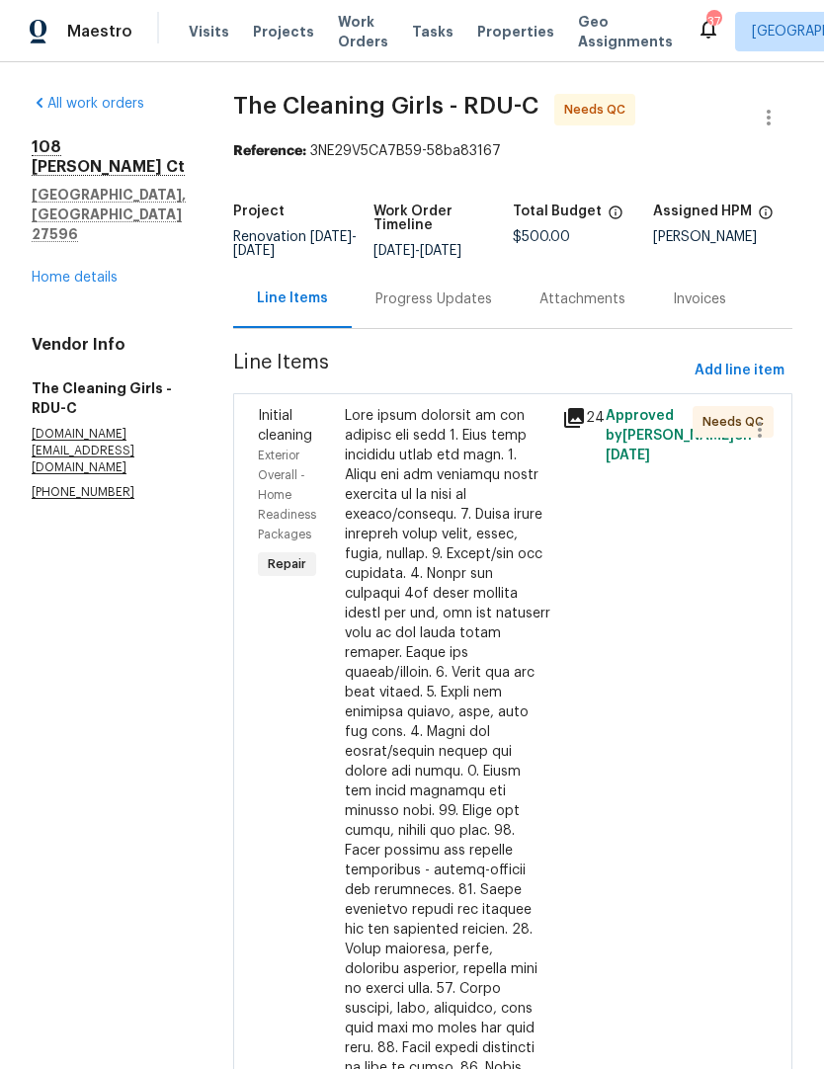
click at [525, 739] on div at bounding box center [448, 900] width 206 height 988
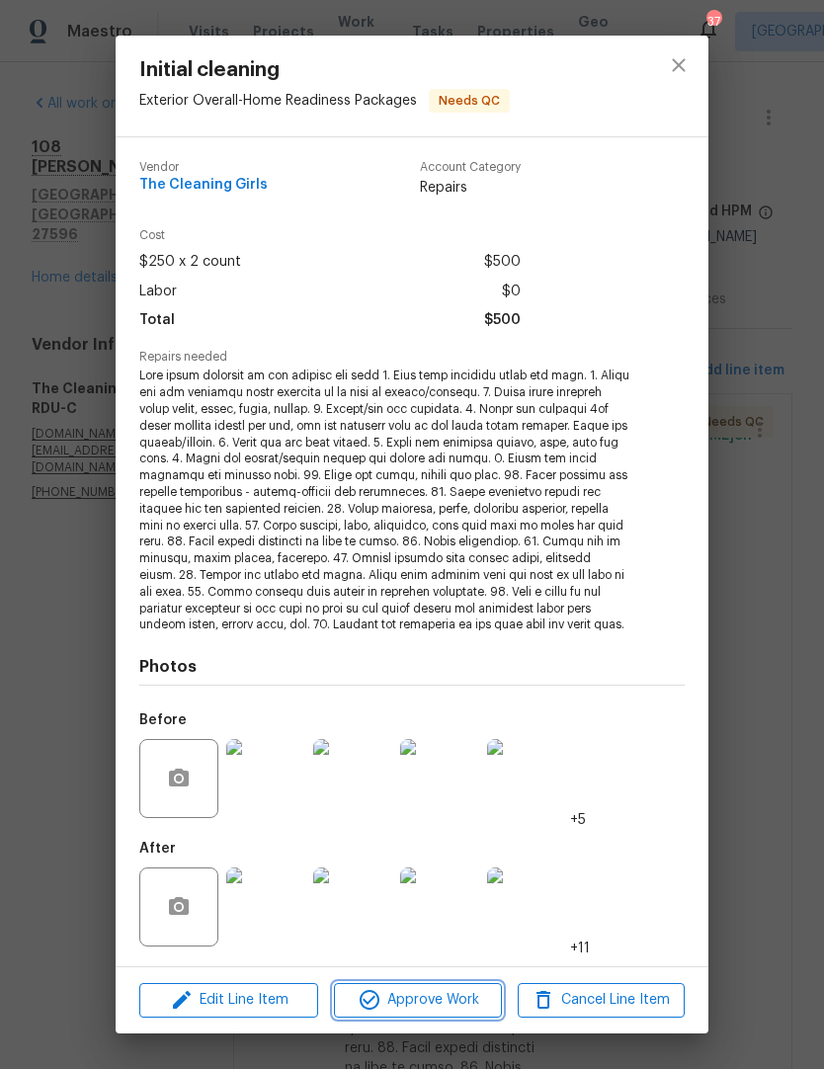
click at [454, 989] on span "Approve Work" at bounding box center [417, 1000] width 155 height 25
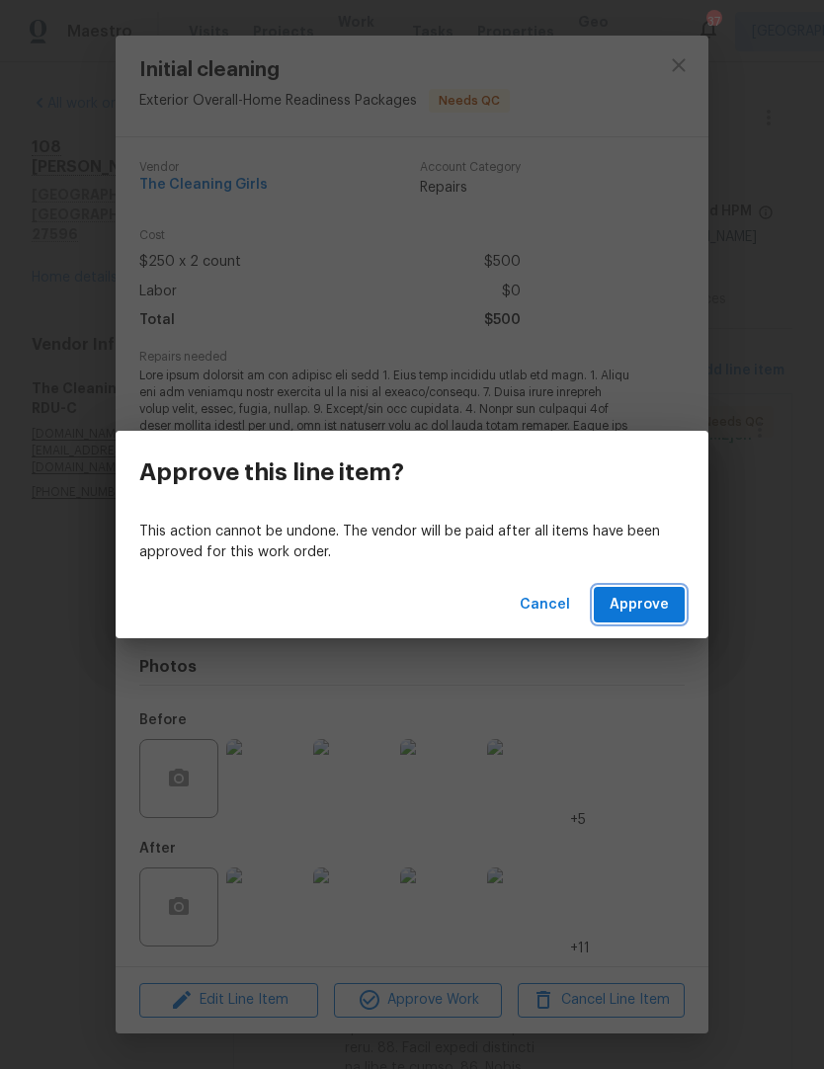
click at [642, 604] on span "Approve" at bounding box center [639, 605] width 59 height 25
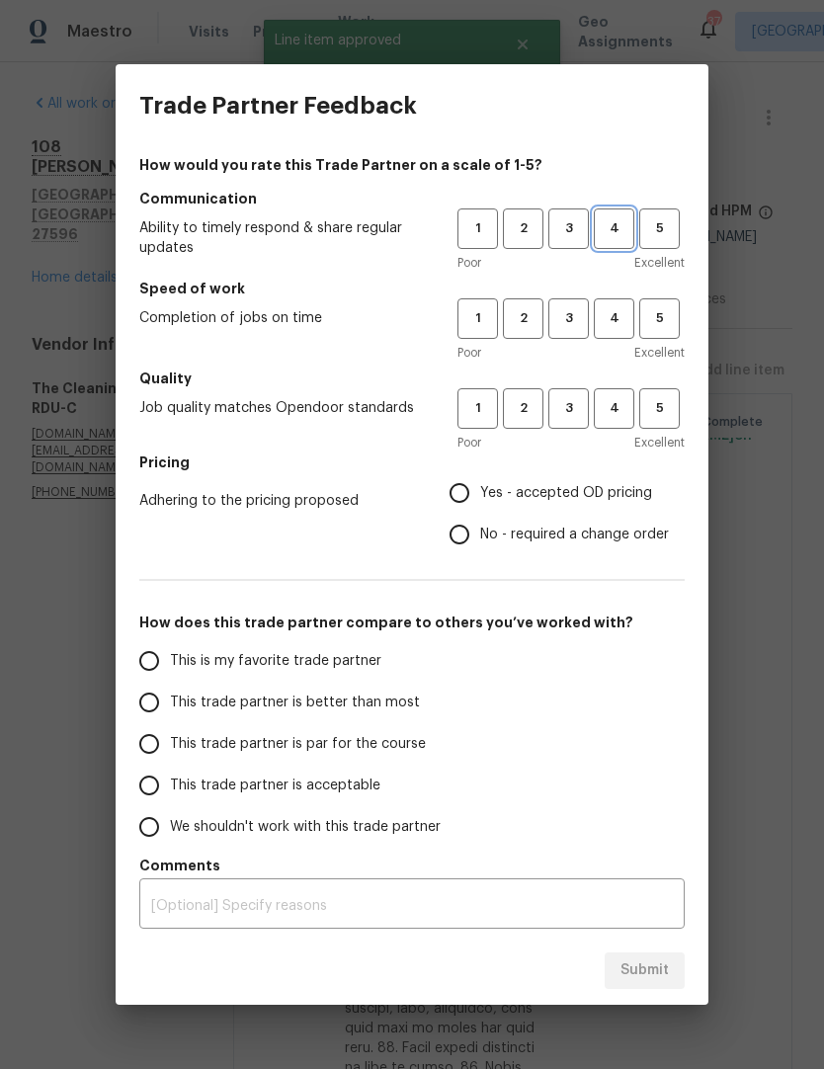
click at [628, 232] on span "4" at bounding box center [614, 228] width 37 height 23
click at [632, 315] on button "4" at bounding box center [614, 318] width 41 height 41
click at [625, 408] on span "4" at bounding box center [614, 408] width 37 height 23
click at [603, 490] on span "Yes - accepted OD pricing" at bounding box center [566, 493] width 172 height 21
click at [480, 490] on input "Yes - accepted OD pricing" at bounding box center [459, 492] width 41 height 41
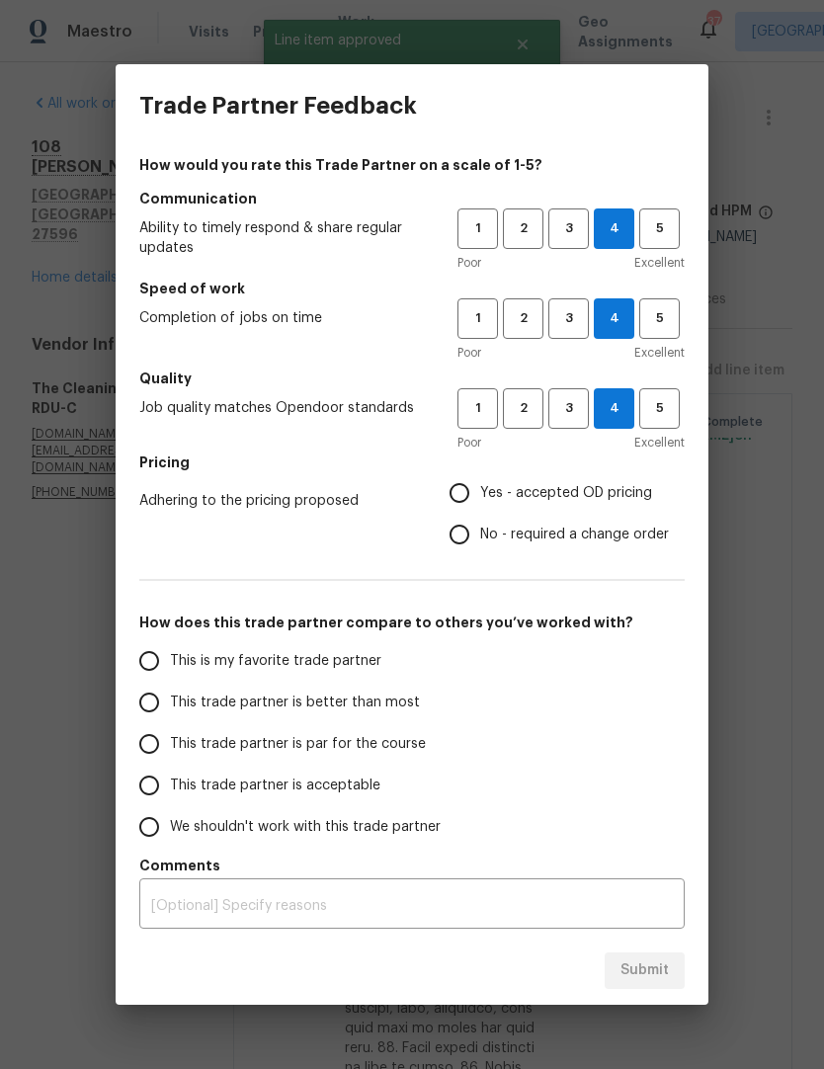
radio input "true"
click at [152, 700] on input "This trade partner is better than most" at bounding box center [148, 702] width 41 height 41
radio input "false"
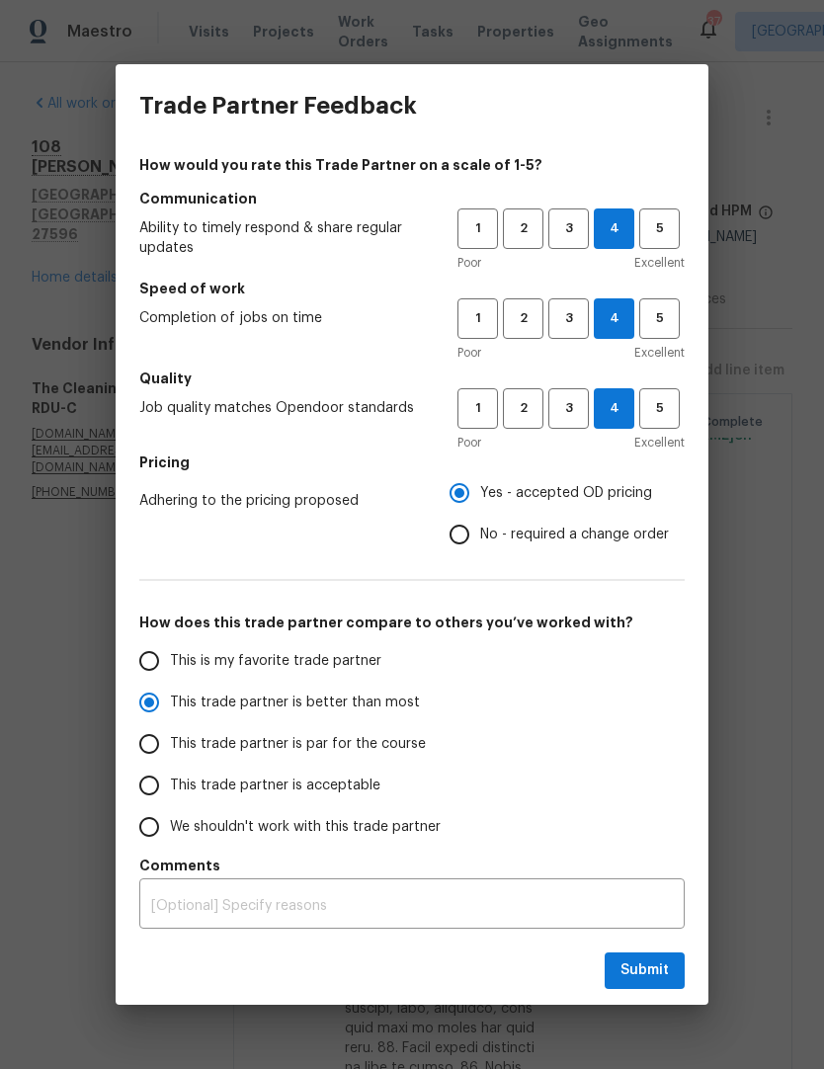
click at [593, 541] on span "No - required a change order" at bounding box center [574, 535] width 189 height 21
click at [480, 541] on input "No - required a change order" at bounding box center [459, 534] width 41 height 41
radio input "false"
radio input "true"
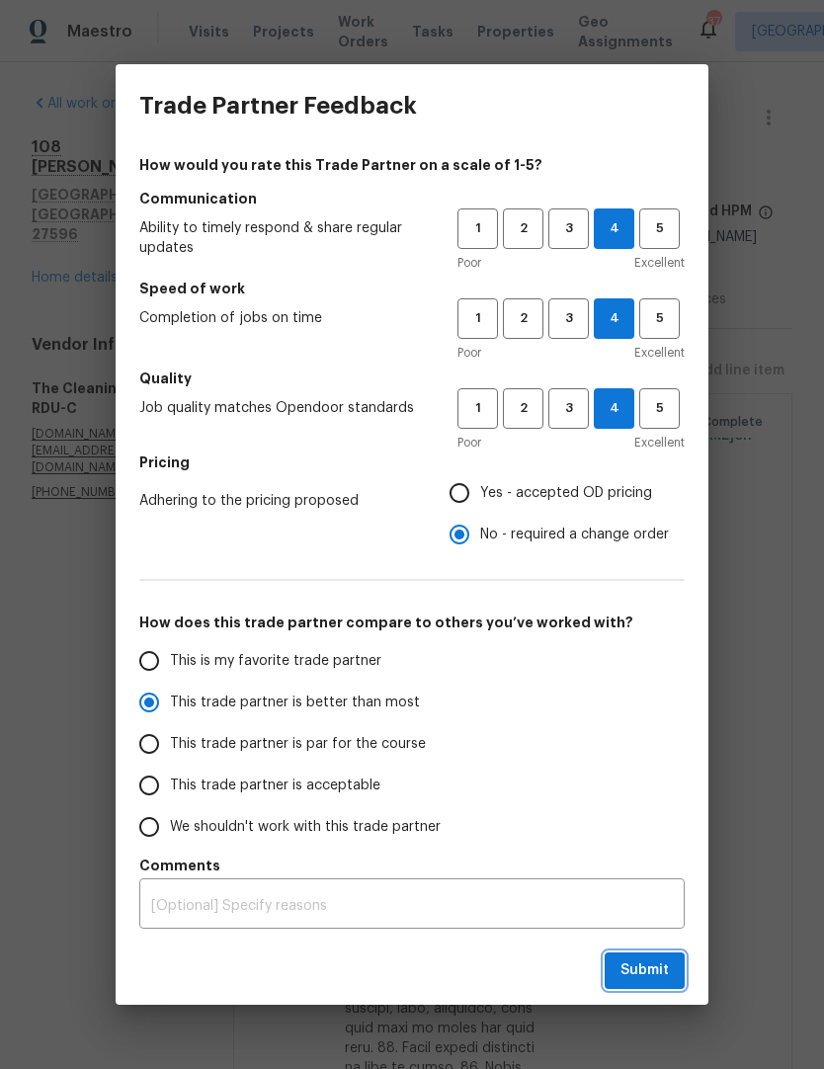
click at [658, 970] on span "Submit" at bounding box center [644, 970] width 48 height 25
radio input "false"
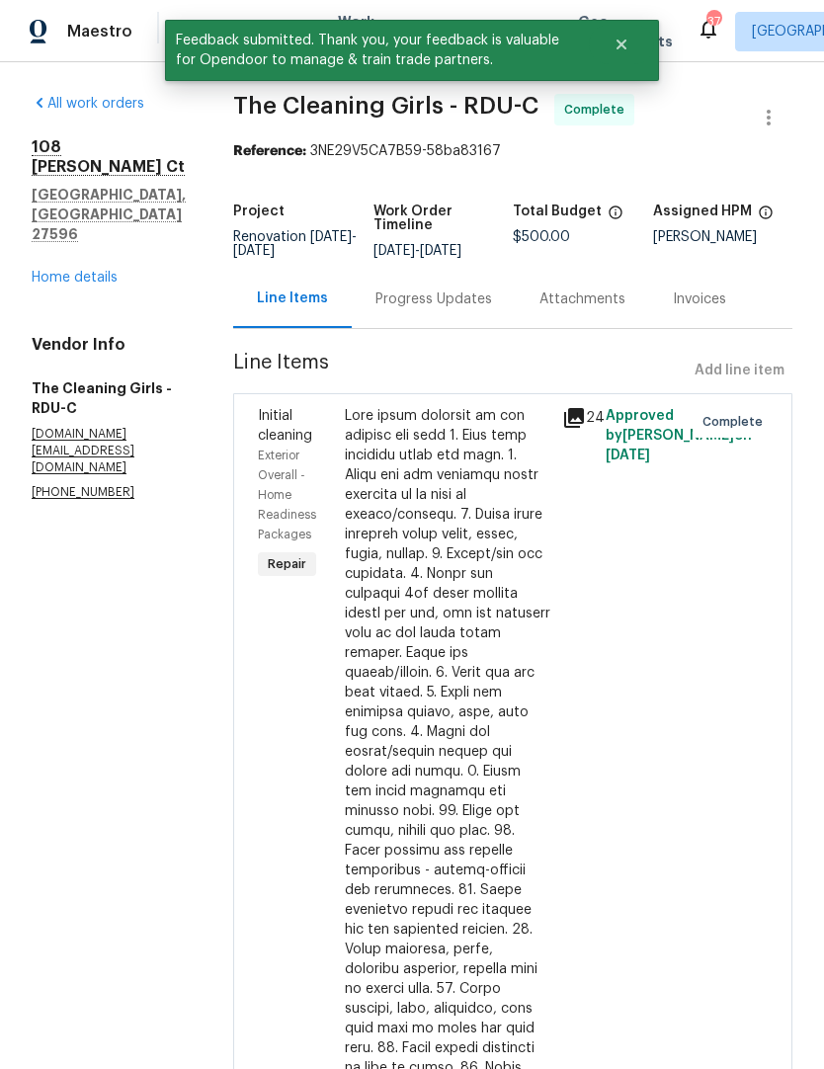
click at [77, 271] on link "Home details" at bounding box center [75, 278] width 86 height 14
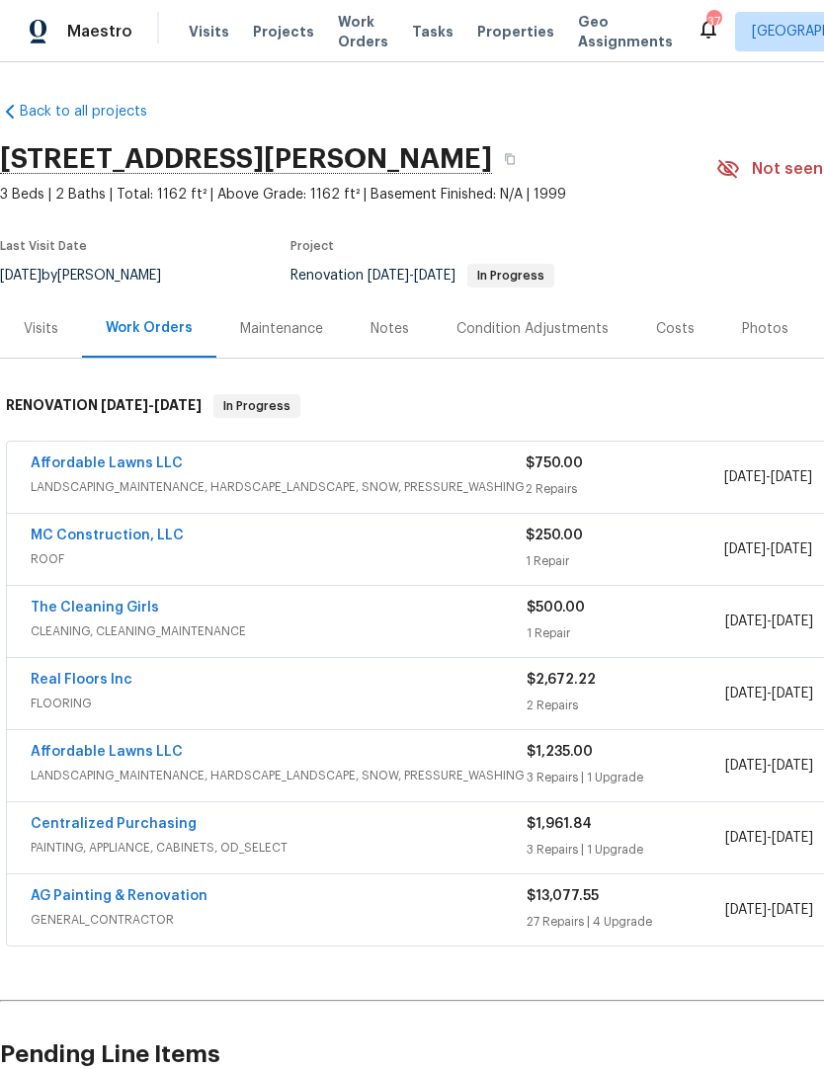
click at [101, 463] on link "Affordable Lawns LLC" at bounding box center [107, 463] width 152 height 14
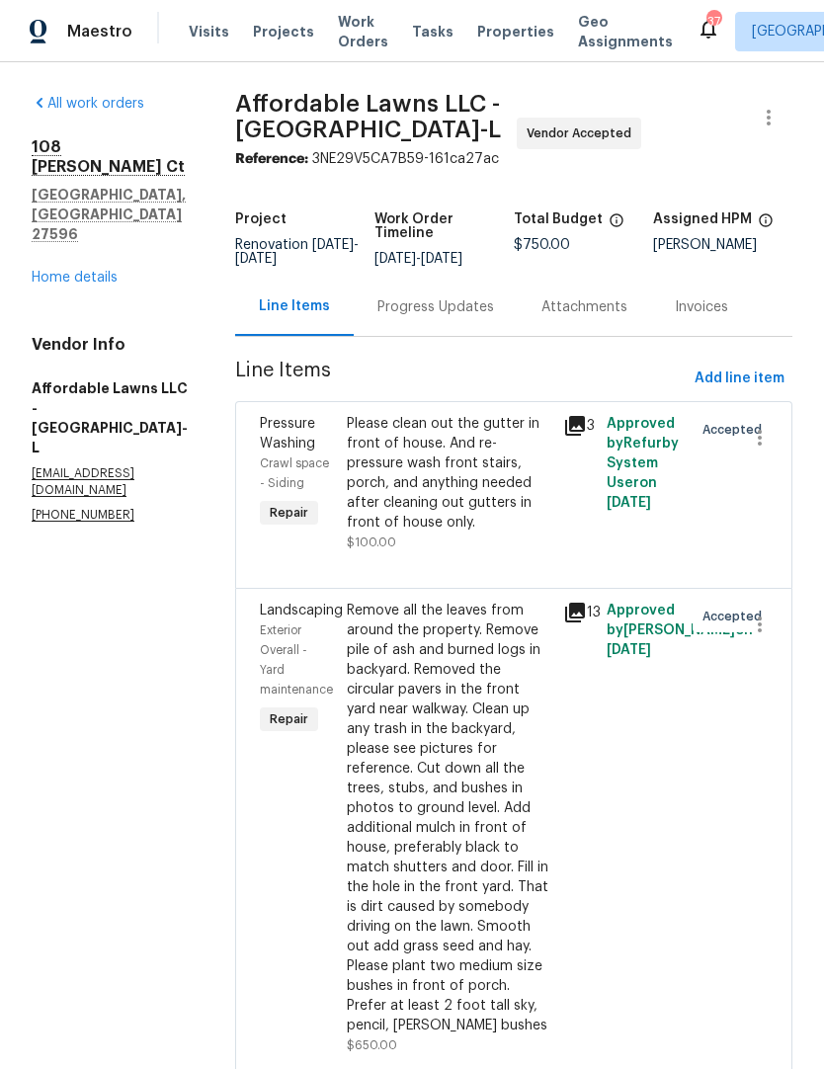
click at [425, 311] on div "Progress Updates" at bounding box center [435, 307] width 117 height 20
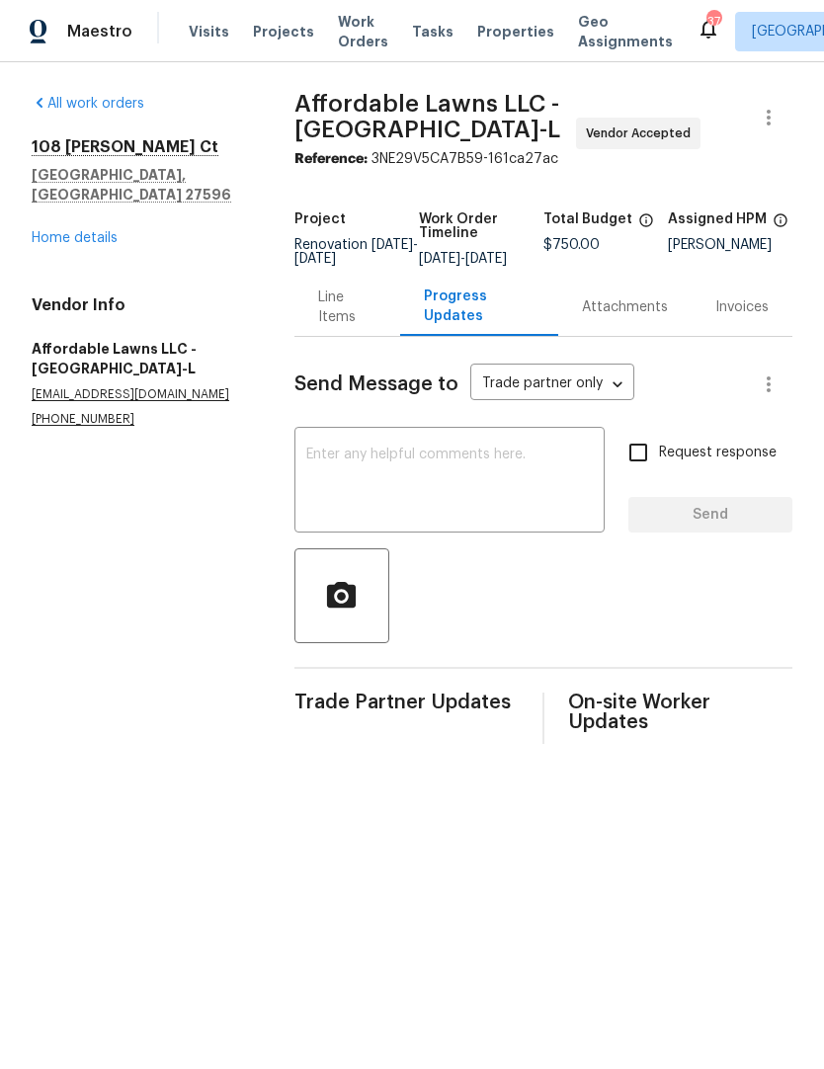
click at [373, 483] on textarea at bounding box center [450, 482] width 288 height 69
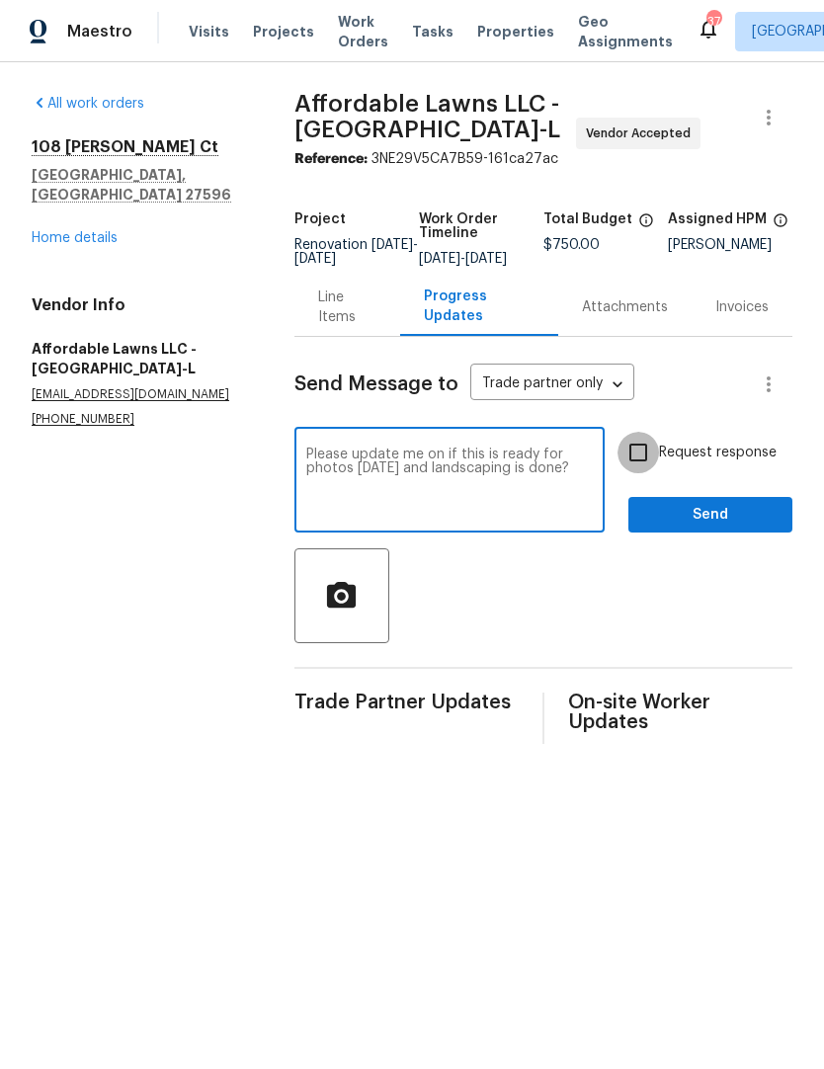
type textarea "Please update me on if this is ready for photos today and landscaping is done?"
click at [651, 470] on input "Request response" at bounding box center [638, 452] width 41 height 41
checkbox input "true"
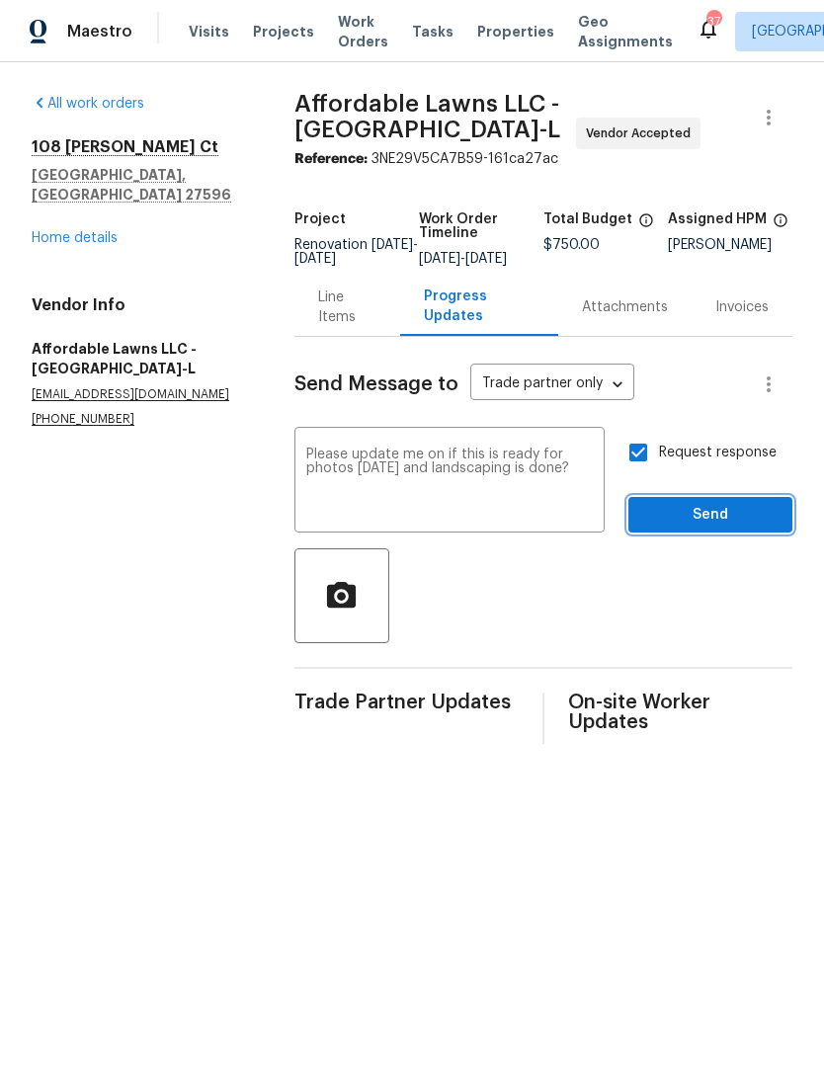
click at [675, 528] on span "Send" at bounding box center [710, 515] width 132 height 25
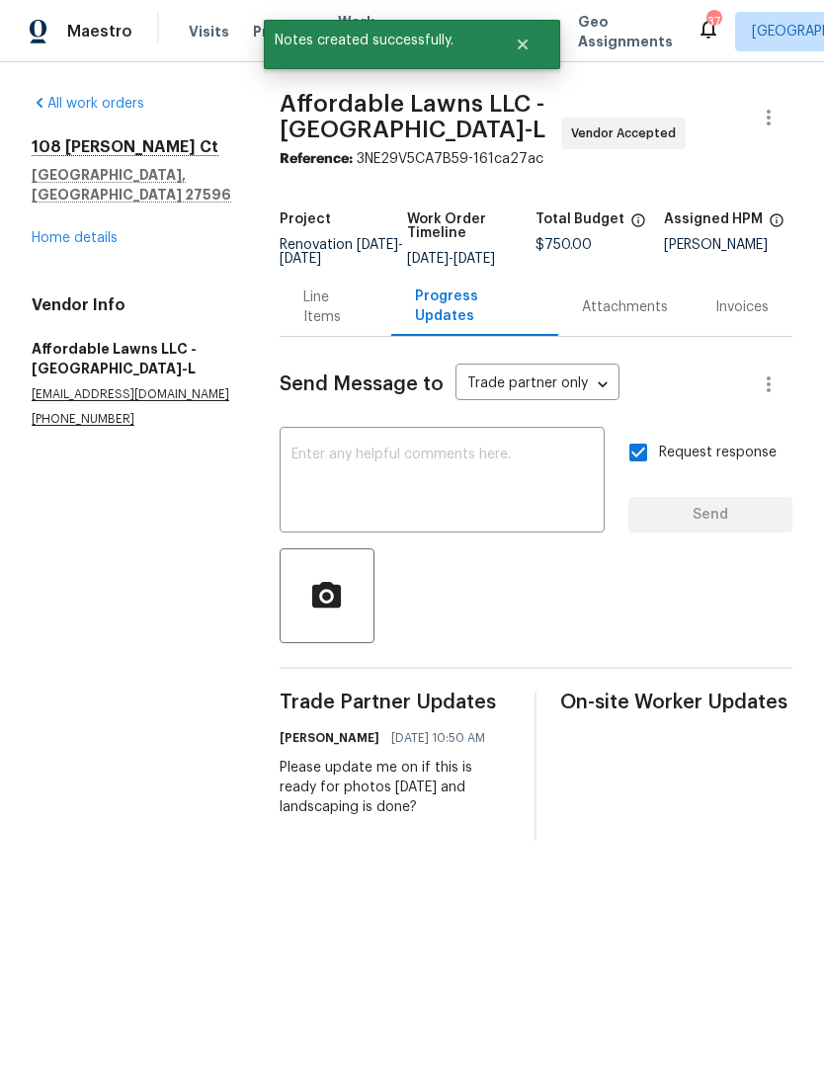
click at [52, 231] on link "Home details" at bounding box center [75, 238] width 86 height 14
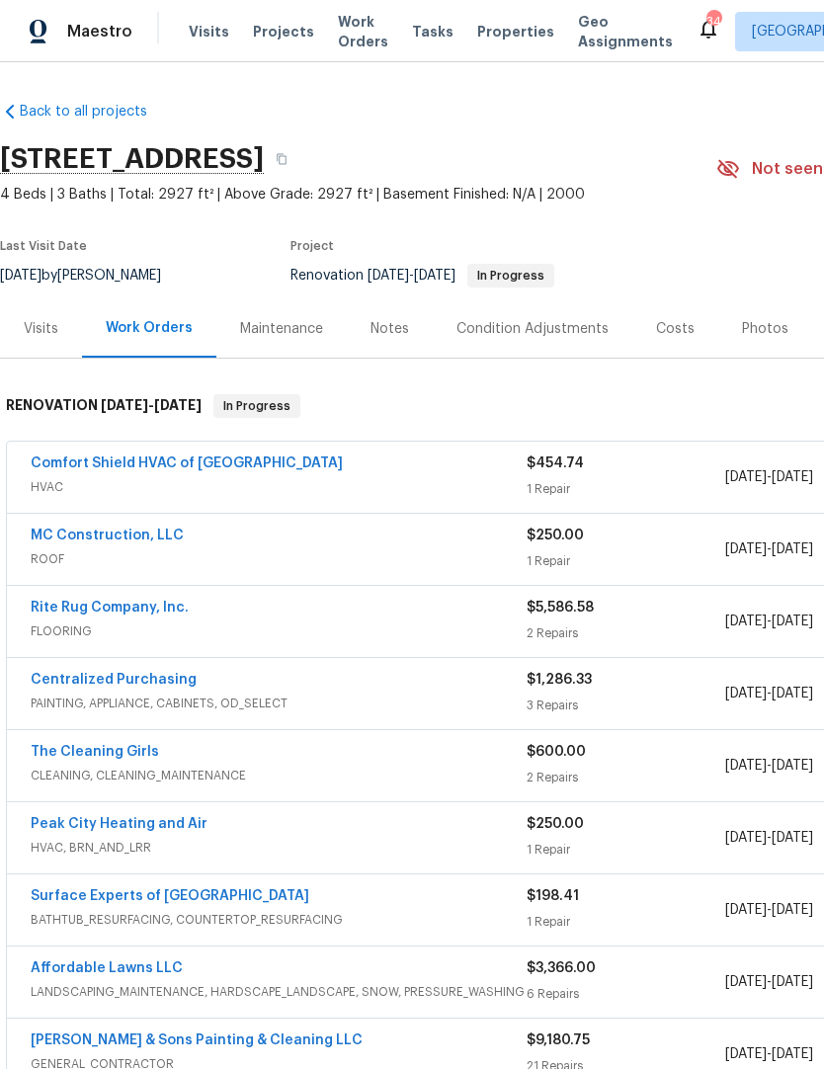
click at [145, 469] on link "Comfort Shield HVAC of [GEOGRAPHIC_DATA]" at bounding box center [187, 463] width 312 height 14
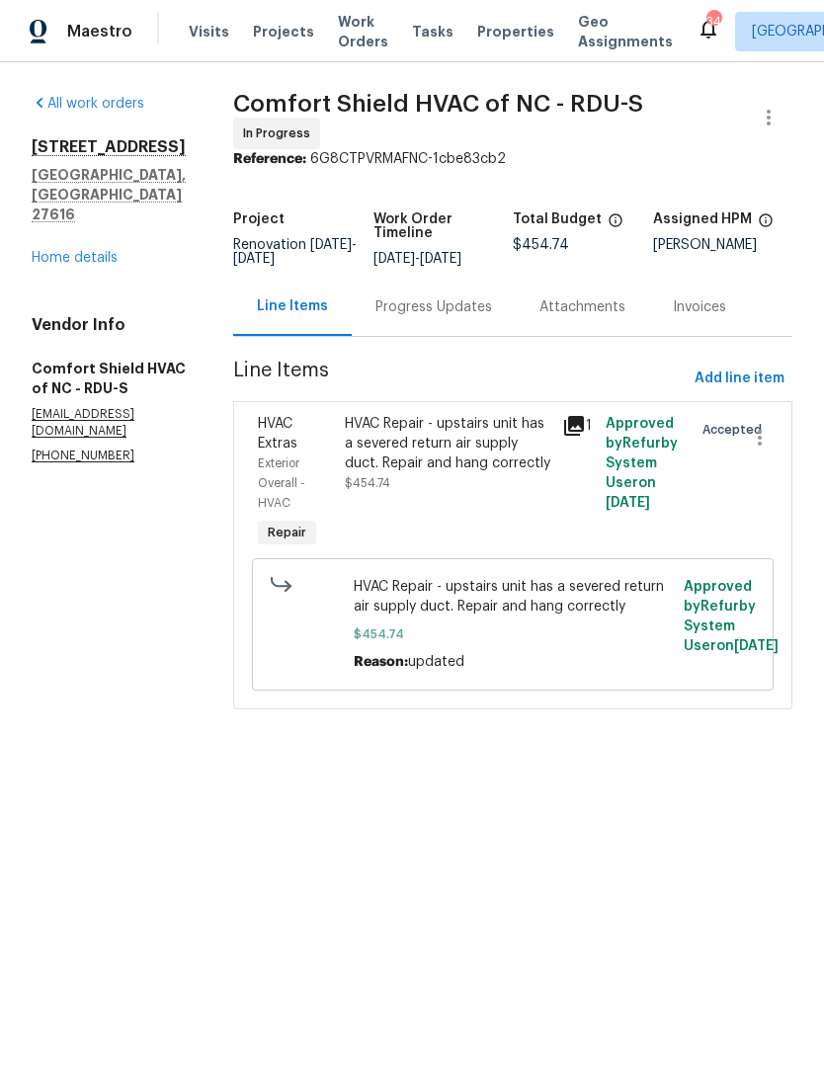
click at [445, 309] on div "Progress Updates" at bounding box center [433, 307] width 117 height 20
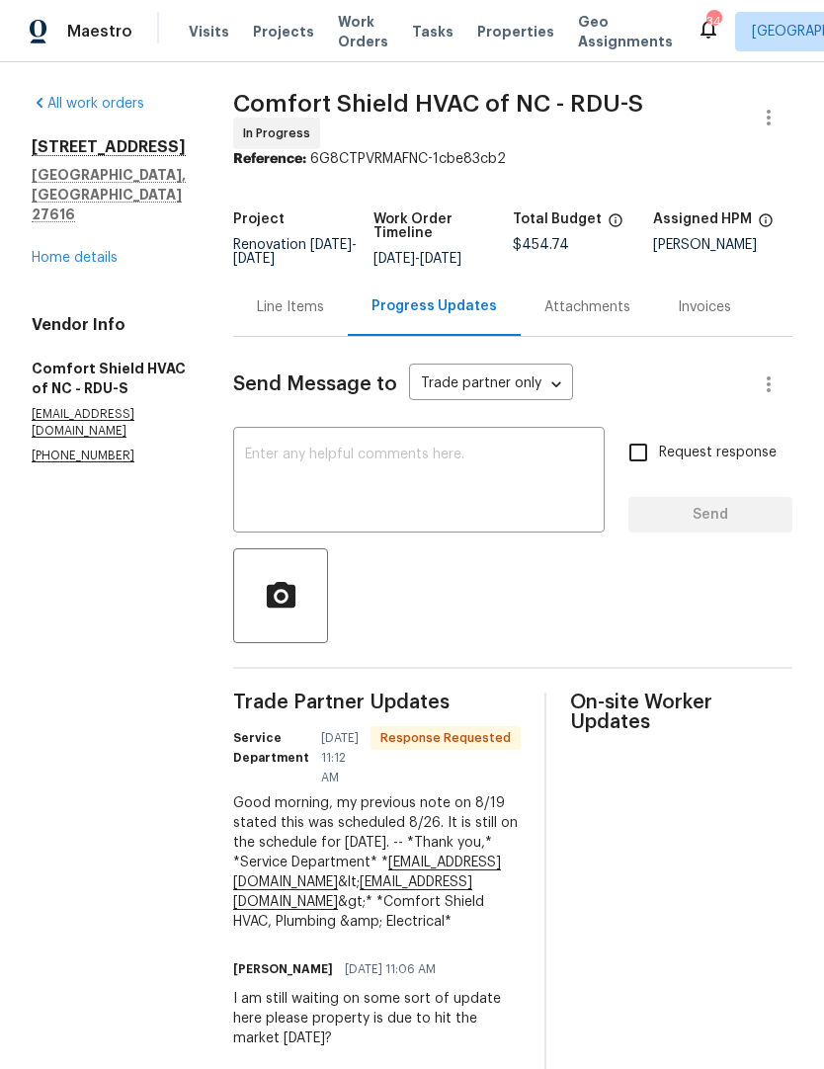
click at [359, 462] on textarea at bounding box center [419, 482] width 348 height 69
type textarea "I"
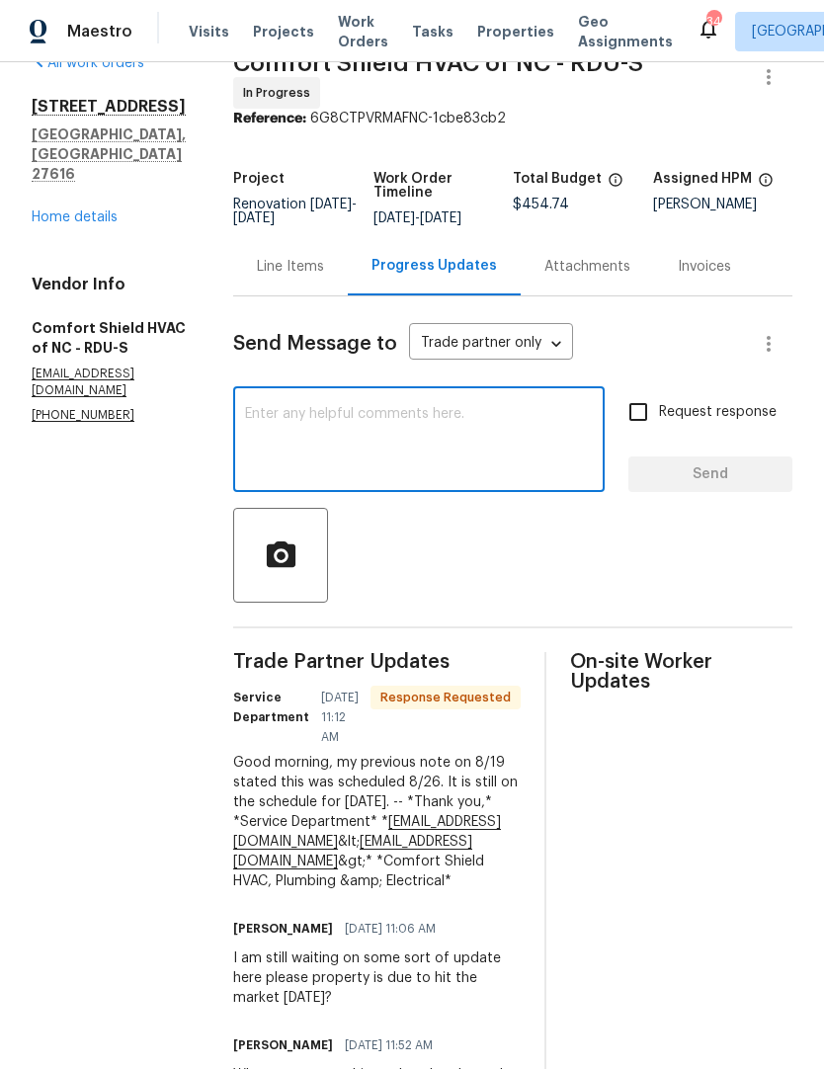
scroll to position [37, 0]
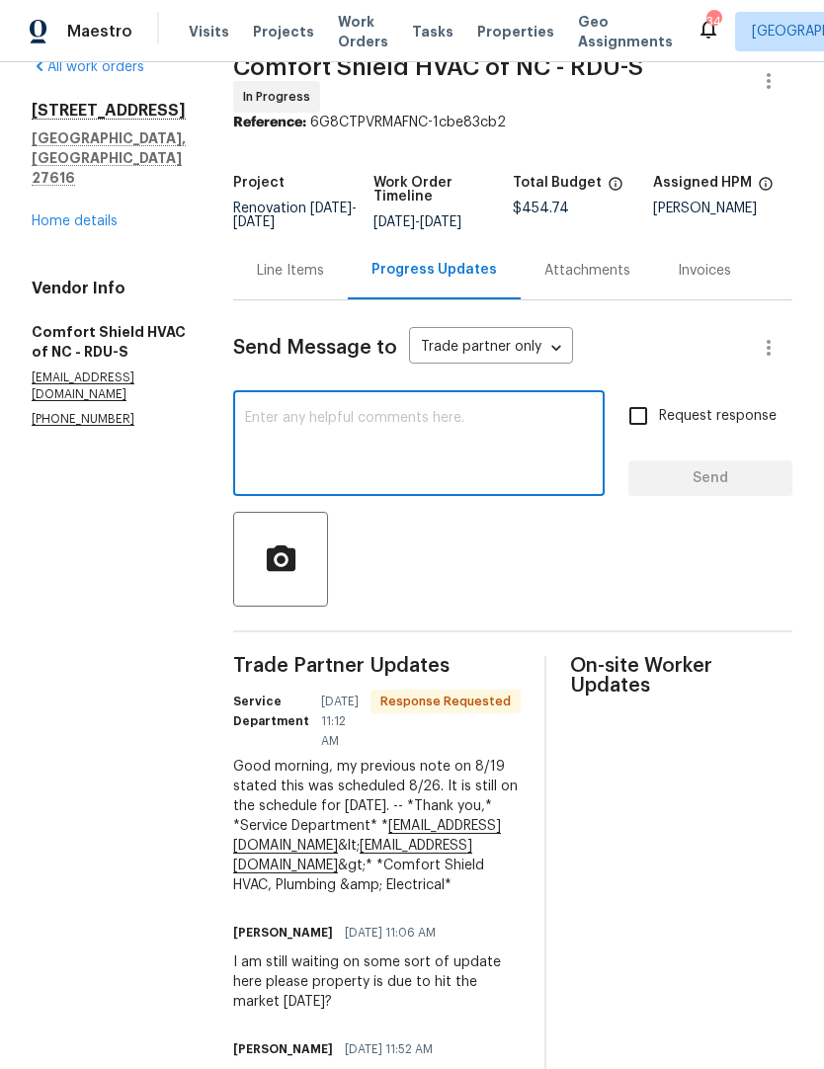
click at [356, 456] on textarea at bounding box center [419, 445] width 348 height 69
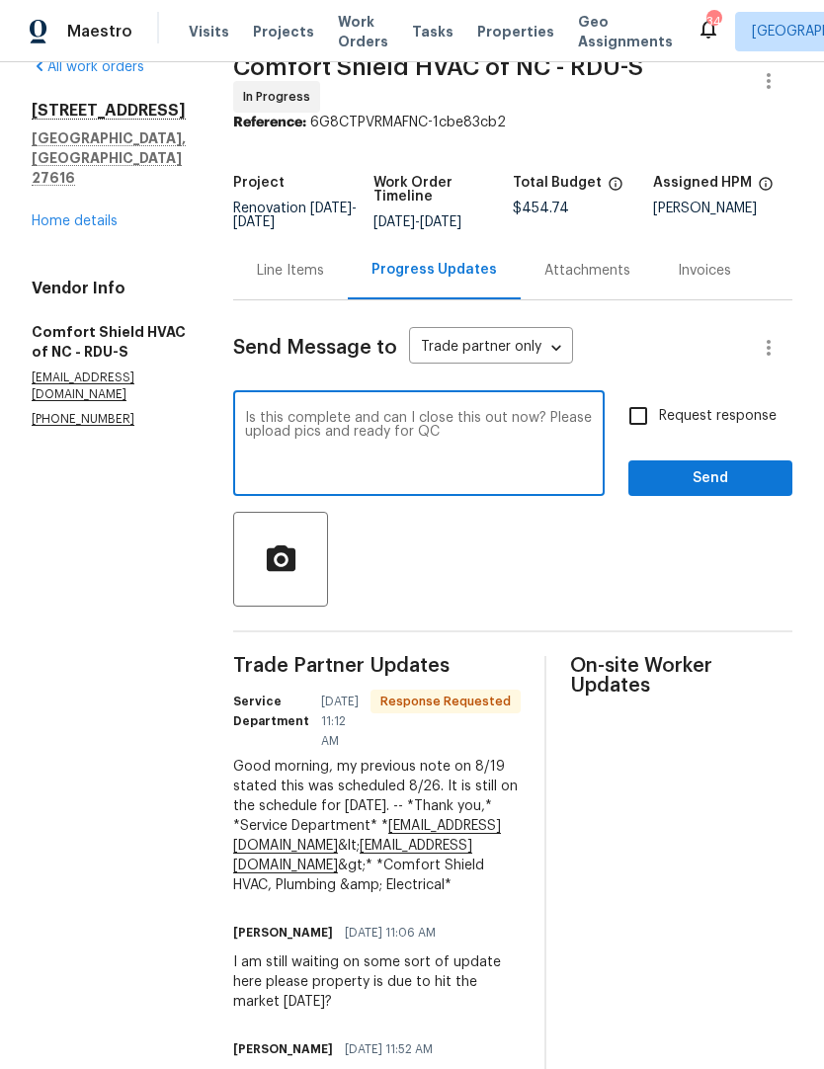
type textarea "Is this complete and can I close this out now? Please upload pics and ready for…"
click at [631, 419] on input "Request response" at bounding box center [638, 415] width 41 height 41
checkbox input "true"
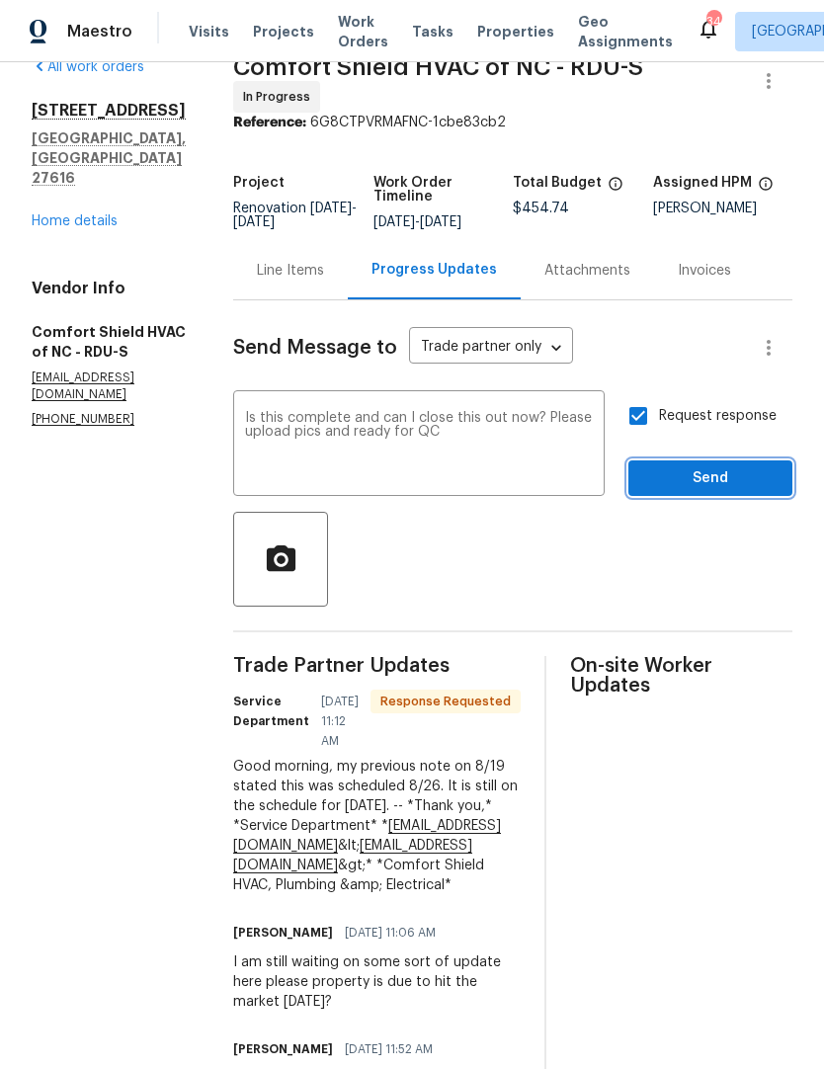
click at [701, 490] on span "Send" at bounding box center [710, 478] width 132 height 25
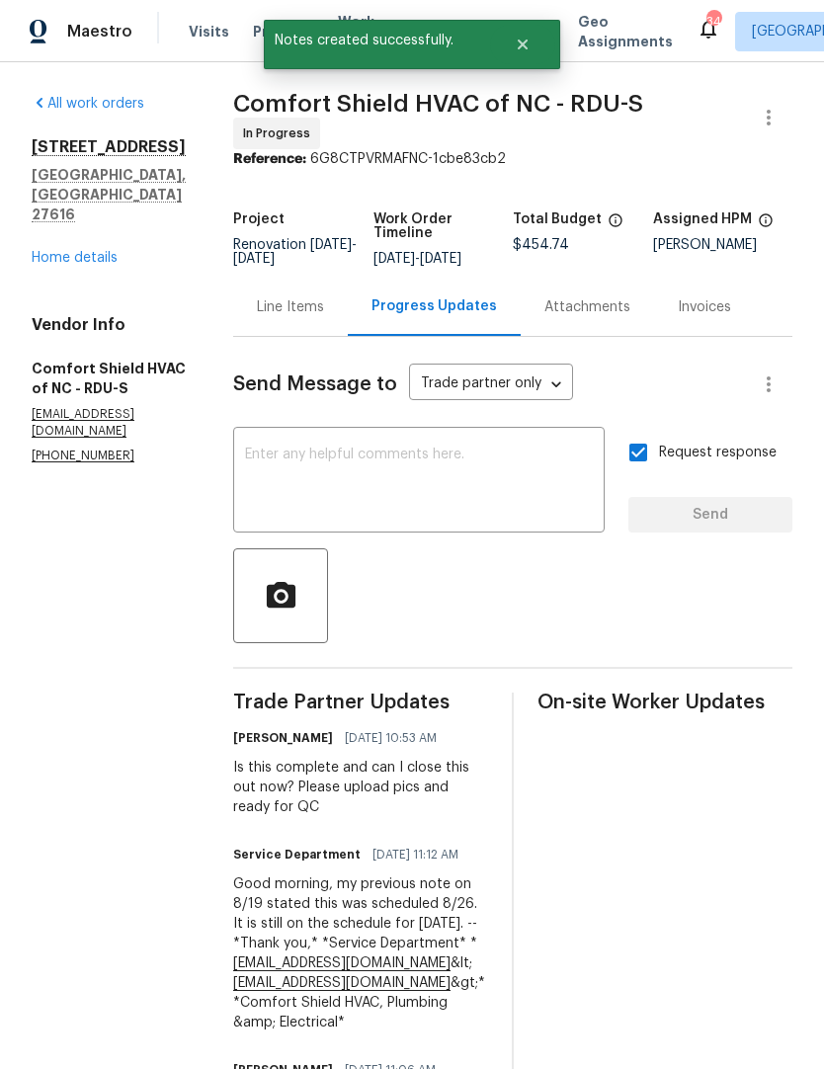
click at [77, 251] on link "Home details" at bounding box center [75, 258] width 86 height 14
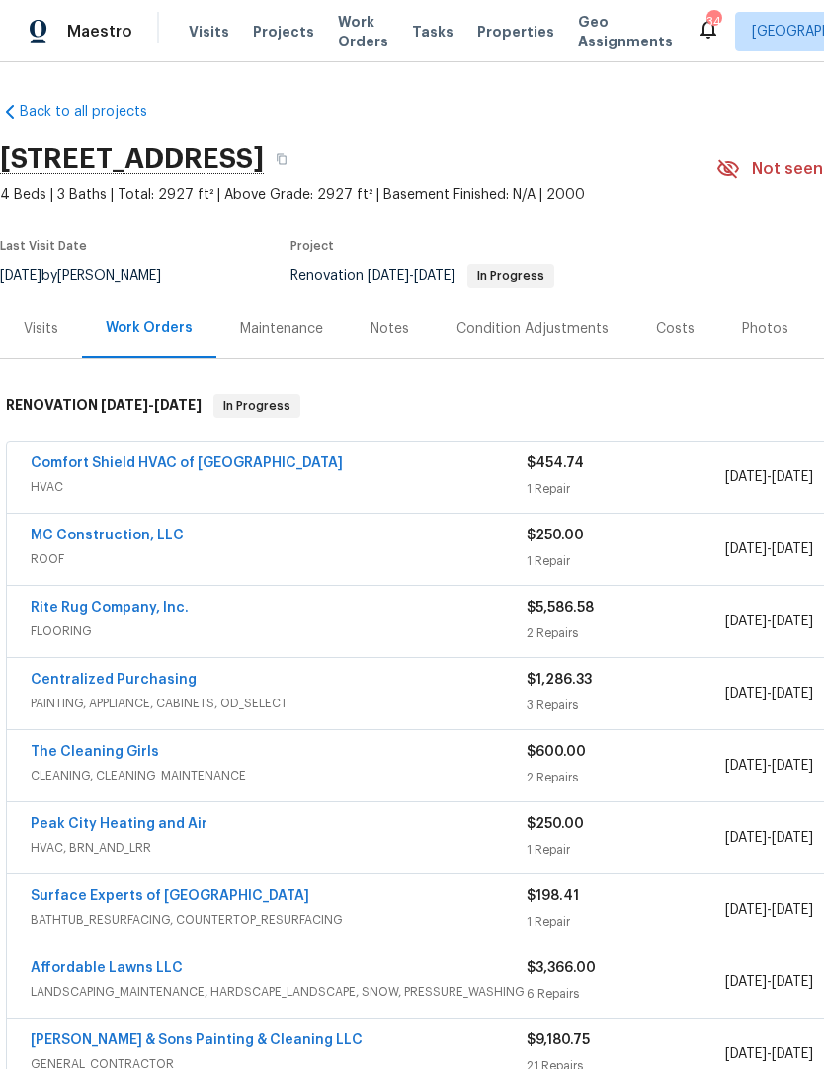
click at [767, 326] on div "Photos" at bounding box center [765, 329] width 46 height 20
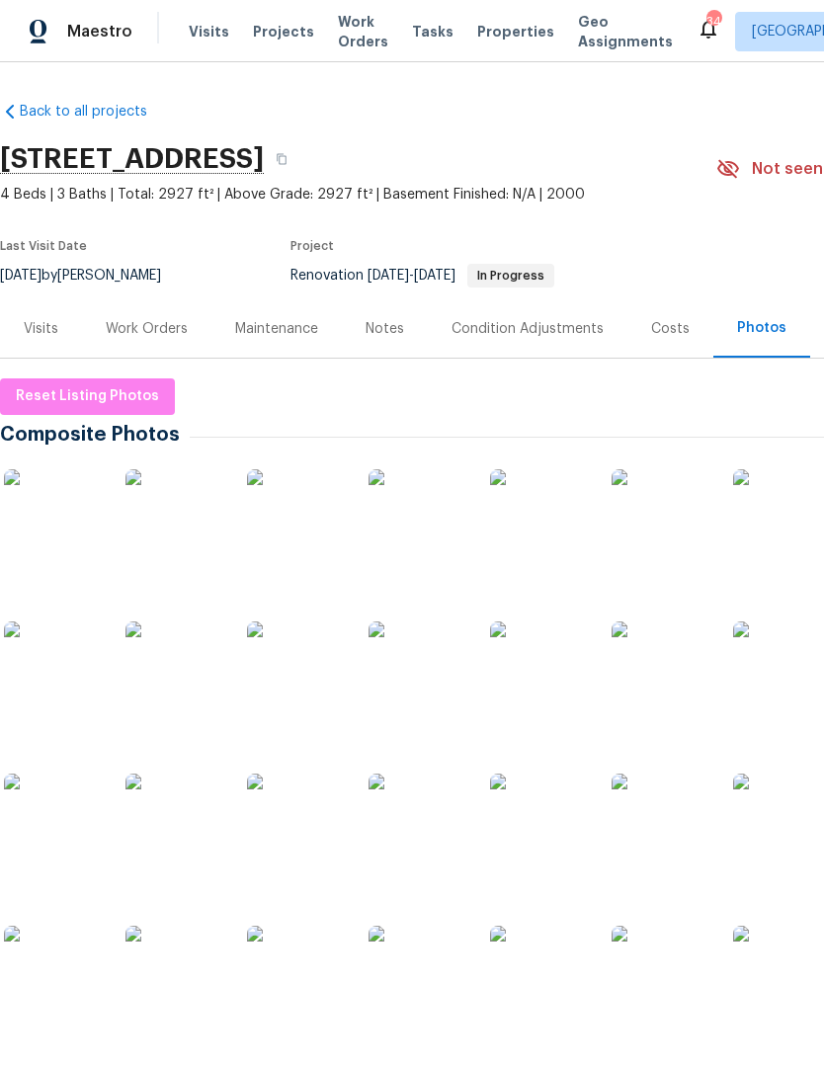
click at [47, 534] on img at bounding box center [53, 518] width 99 height 99
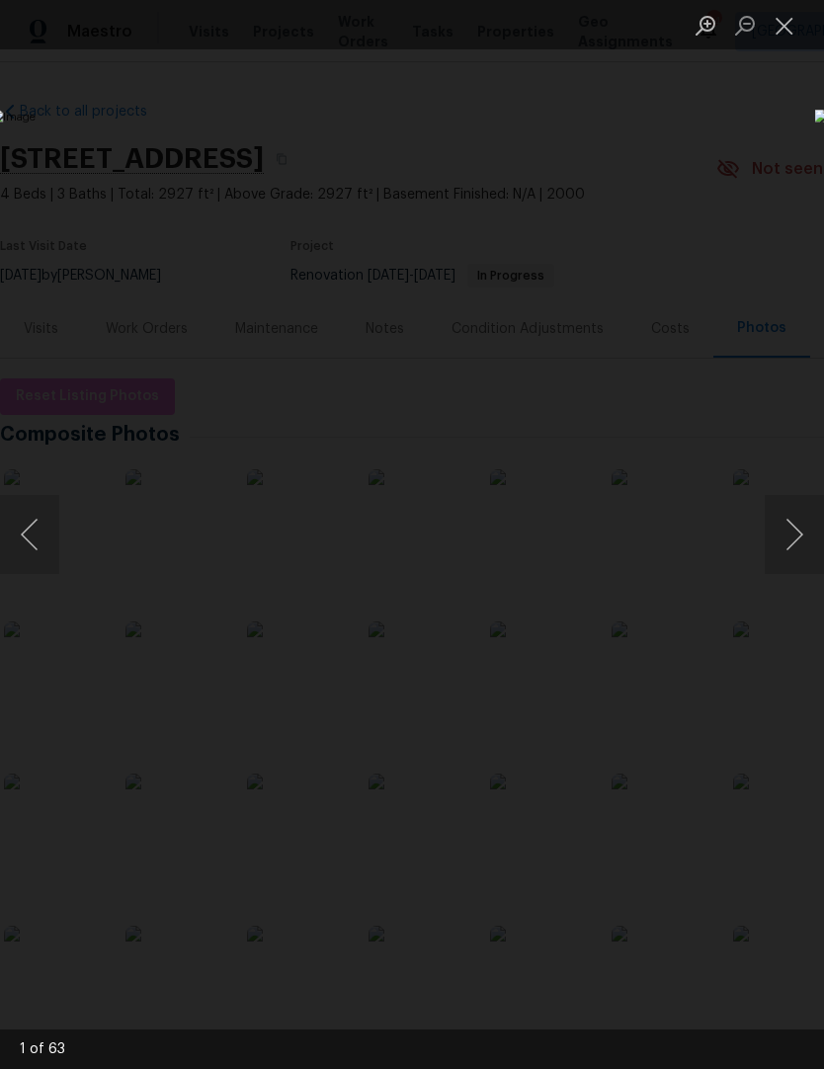
click at [798, 540] on button "Next image" at bounding box center [794, 534] width 59 height 79
click at [789, 548] on button "Next image" at bounding box center [794, 534] width 59 height 79
click at [791, 552] on button "Next image" at bounding box center [794, 534] width 59 height 79
click at [796, 548] on button "Next image" at bounding box center [794, 534] width 59 height 79
click at [791, 555] on button "Next image" at bounding box center [794, 534] width 59 height 79
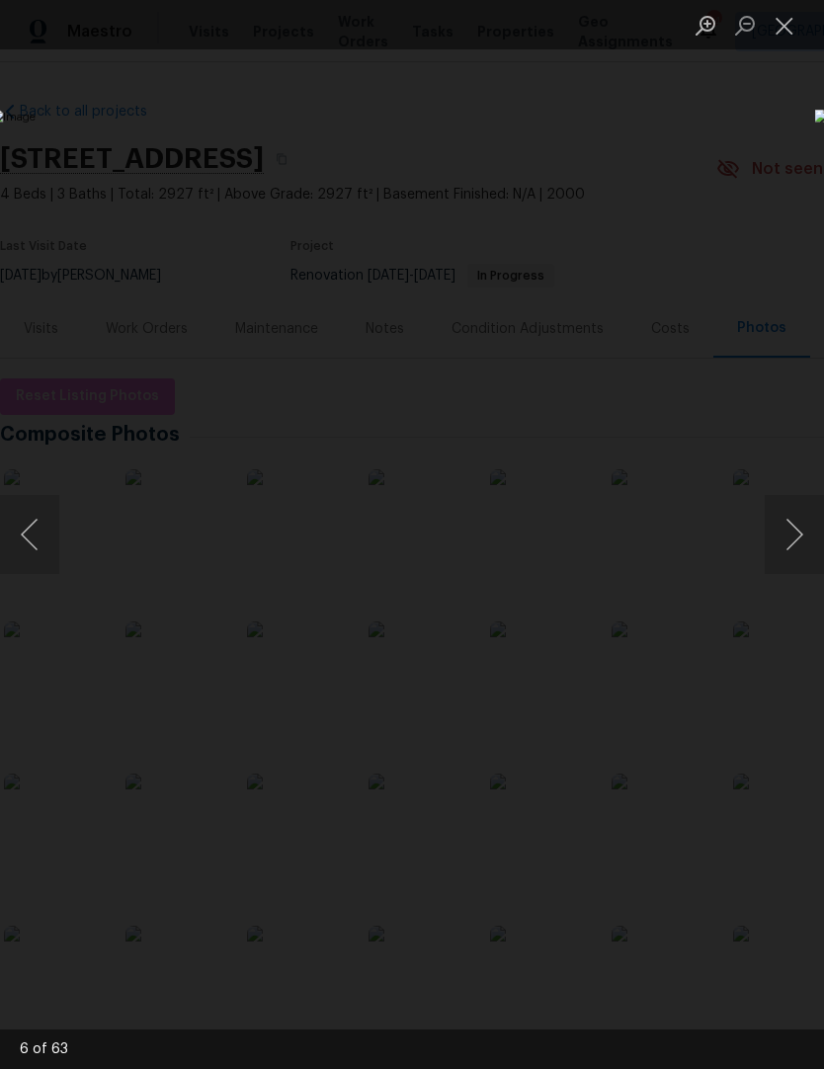
click at [796, 546] on button "Next image" at bounding box center [794, 534] width 59 height 79
click at [789, 554] on button "Next image" at bounding box center [794, 534] width 59 height 79
click at [793, 550] on button "Next image" at bounding box center [794, 534] width 59 height 79
click at [788, 561] on button "Next image" at bounding box center [794, 534] width 59 height 79
click at [789, 561] on button "Next image" at bounding box center [794, 534] width 59 height 79
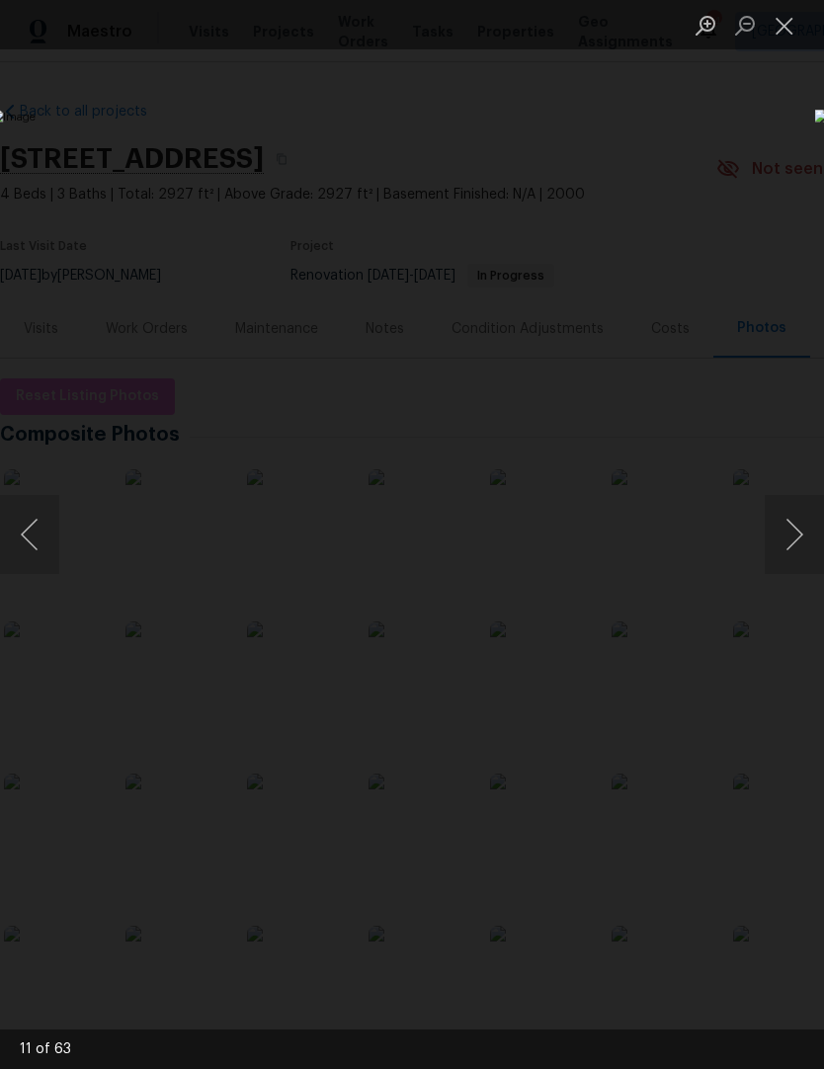
click at [786, 561] on button "Next image" at bounding box center [794, 534] width 59 height 79
click at [791, 550] on button "Next image" at bounding box center [794, 534] width 59 height 79
click at [794, 551] on button "Next image" at bounding box center [794, 534] width 59 height 79
click at [791, 547] on button "Next image" at bounding box center [794, 534] width 59 height 79
click at [795, 543] on button "Next image" at bounding box center [794, 534] width 59 height 79
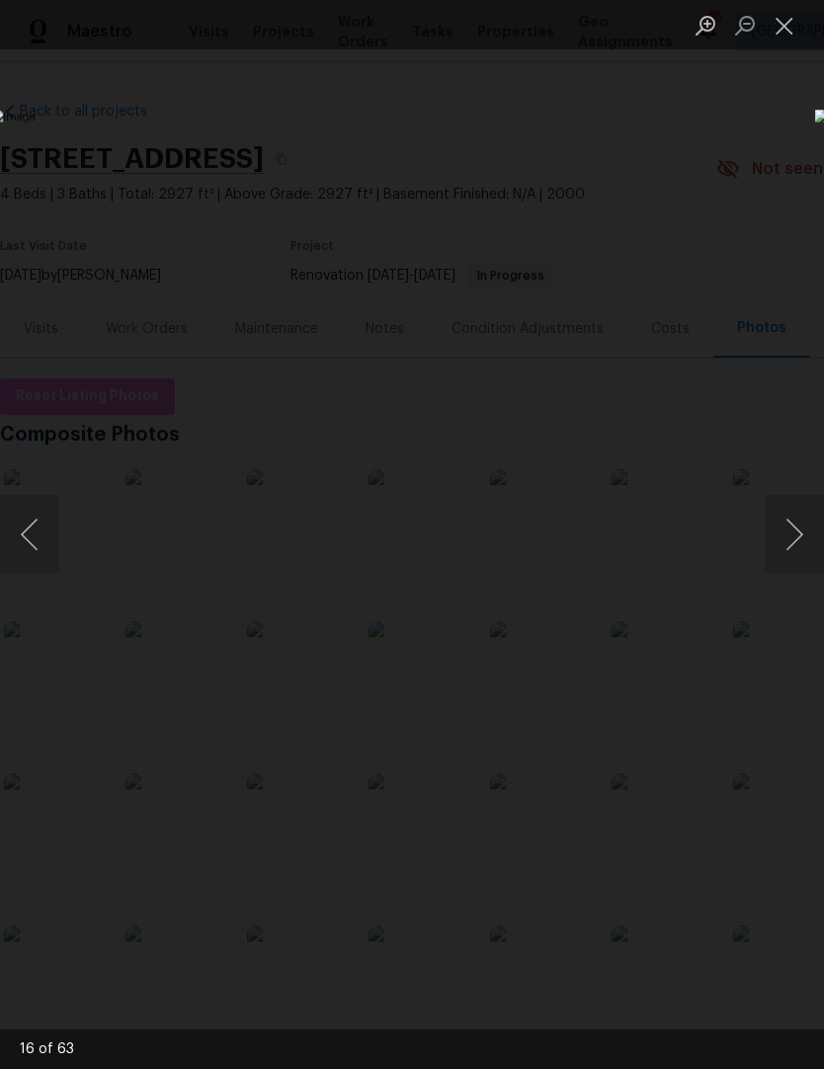
click at [795, 546] on button "Next image" at bounding box center [794, 534] width 59 height 79
click at [793, 547] on button "Next image" at bounding box center [794, 534] width 59 height 79
click at [794, 548] on button "Next image" at bounding box center [794, 534] width 59 height 79
click at [791, 546] on button "Next image" at bounding box center [794, 534] width 59 height 79
click at [27, 540] on button "Previous image" at bounding box center [29, 534] width 59 height 79
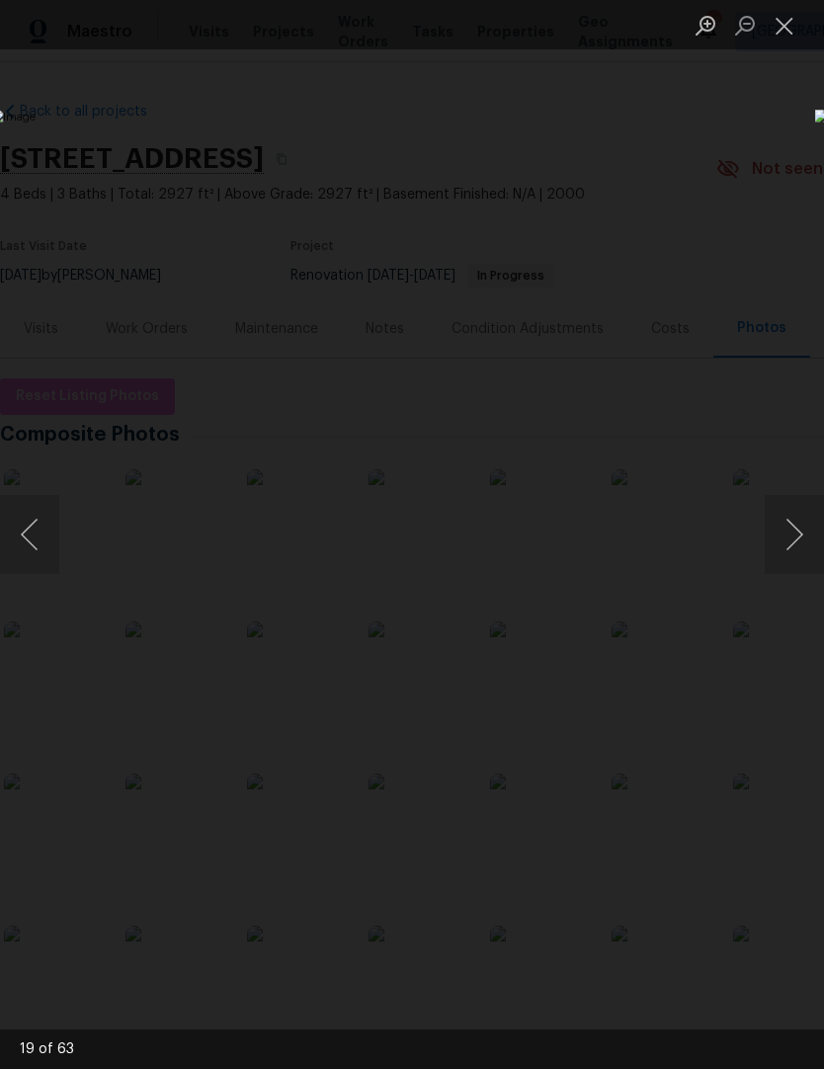
click at [794, 536] on button "Next image" at bounding box center [794, 534] width 59 height 79
click at [790, 549] on button "Next image" at bounding box center [794, 534] width 59 height 79
click at [791, 543] on button "Next image" at bounding box center [794, 534] width 59 height 79
click at [795, 539] on button "Next image" at bounding box center [794, 534] width 59 height 79
click at [794, 539] on button "Next image" at bounding box center [794, 534] width 59 height 79
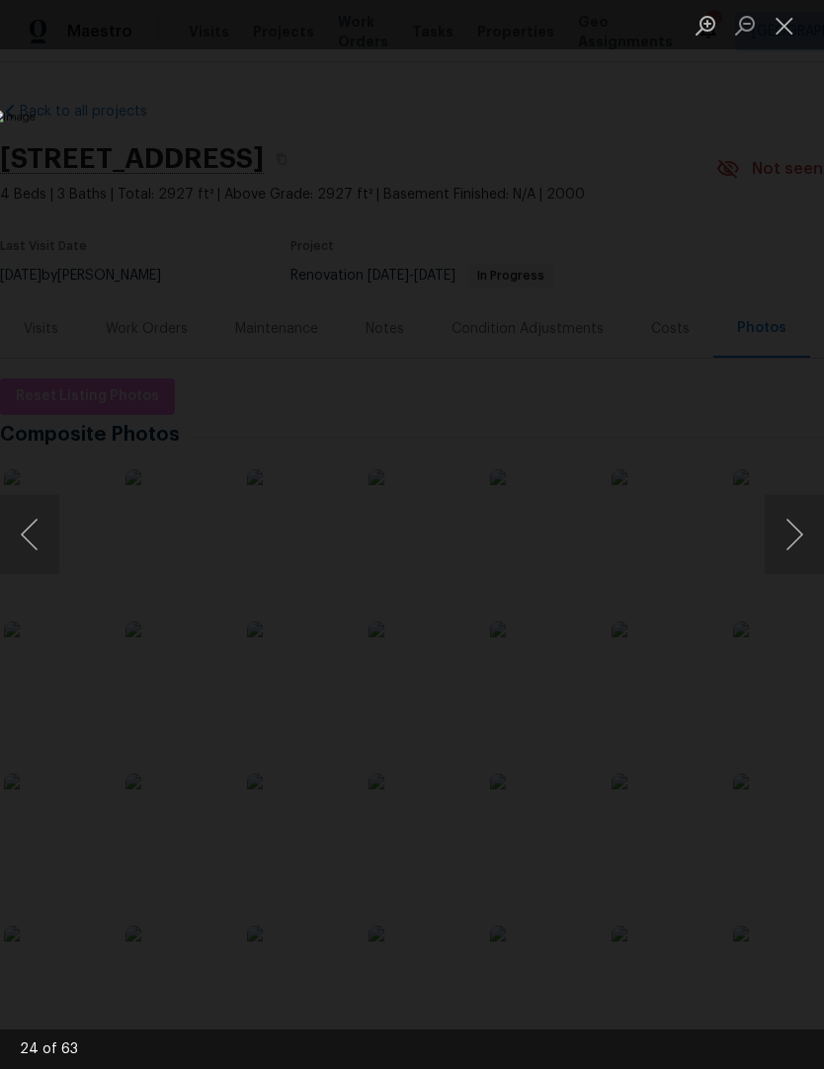
click at [795, 538] on button "Next image" at bounding box center [794, 534] width 59 height 79
click at [796, 536] on button "Next image" at bounding box center [794, 534] width 59 height 79
click at [794, 537] on button "Next image" at bounding box center [794, 534] width 59 height 79
click at [793, 538] on button "Next image" at bounding box center [794, 534] width 59 height 79
click at [793, 539] on button "Next image" at bounding box center [794, 534] width 59 height 79
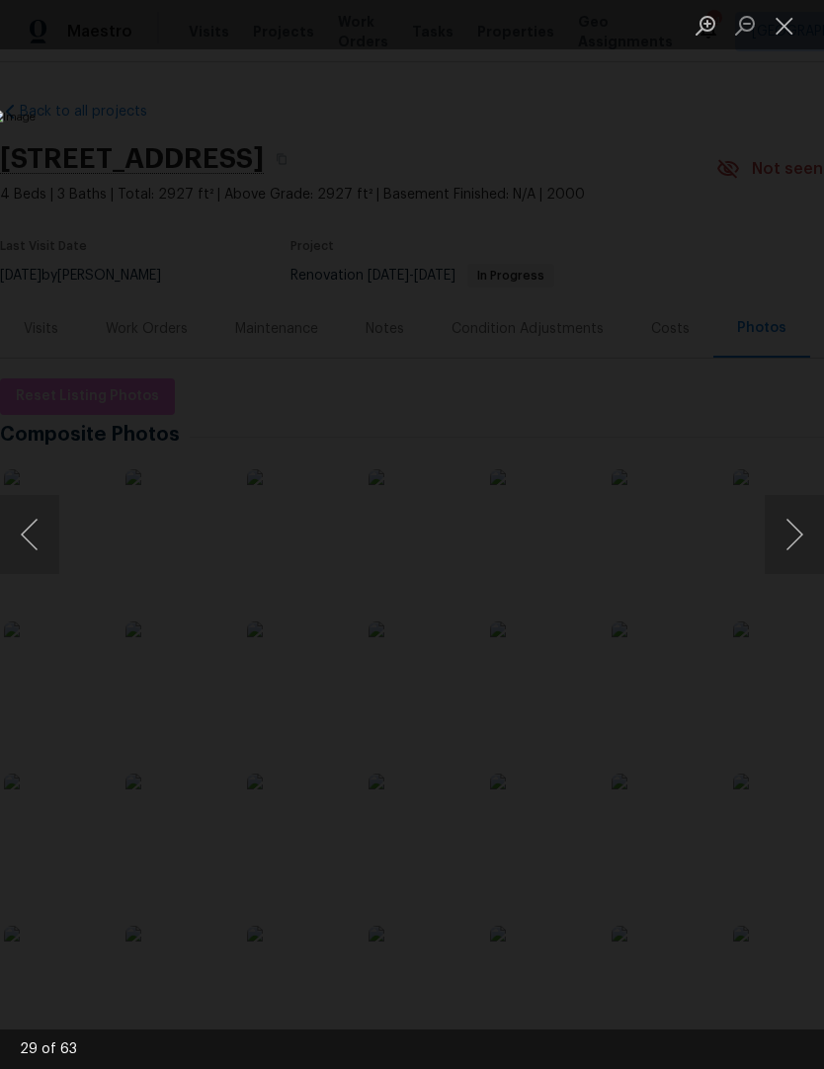
click at [795, 539] on button "Next image" at bounding box center [794, 534] width 59 height 79
click at [792, 540] on button "Next image" at bounding box center [794, 534] width 59 height 79
click at [791, 541] on button "Next image" at bounding box center [794, 534] width 59 height 79
click at [789, 542] on button "Next image" at bounding box center [794, 534] width 59 height 79
click at [788, 542] on button "Next image" at bounding box center [794, 534] width 59 height 79
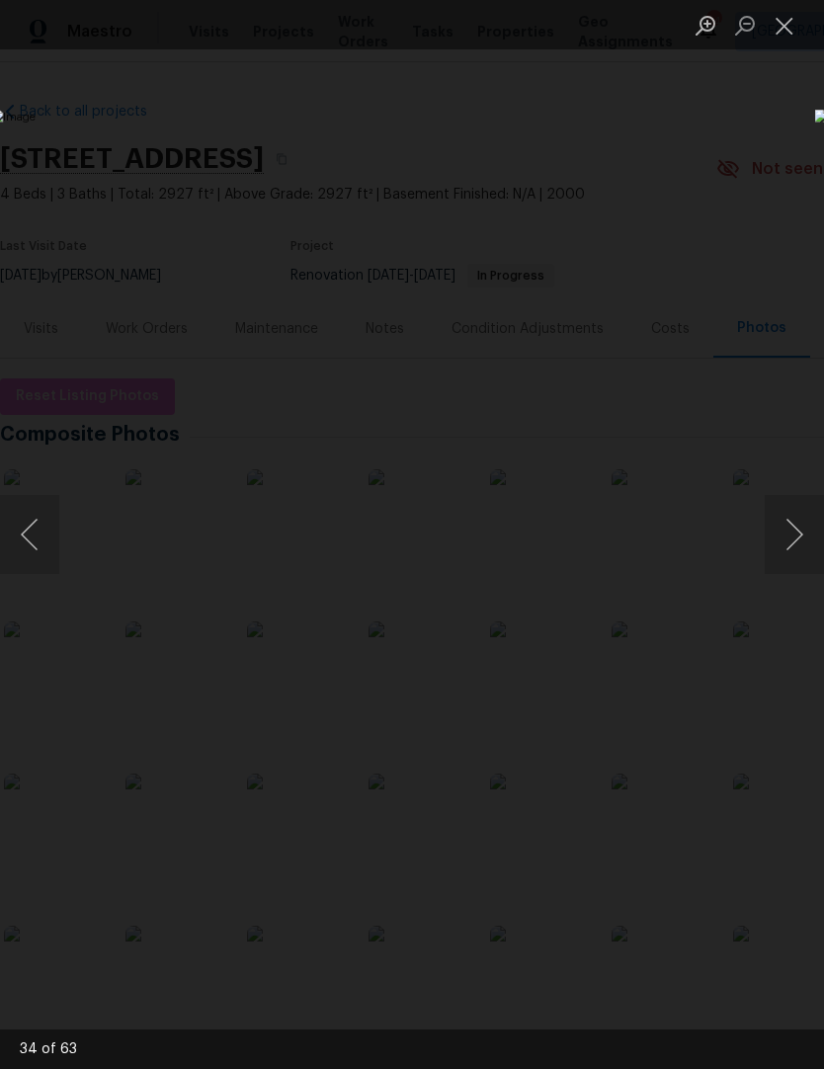
click at [791, 540] on button "Next image" at bounding box center [794, 534] width 59 height 79
click at [793, 542] on button "Next image" at bounding box center [794, 534] width 59 height 79
click at [791, 542] on button "Next image" at bounding box center [794, 534] width 59 height 79
click at [788, 544] on button "Next image" at bounding box center [794, 534] width 59 height 79
click at [786, 544] on button "Next image" at bounding box center [794, 534] width 59 height 79
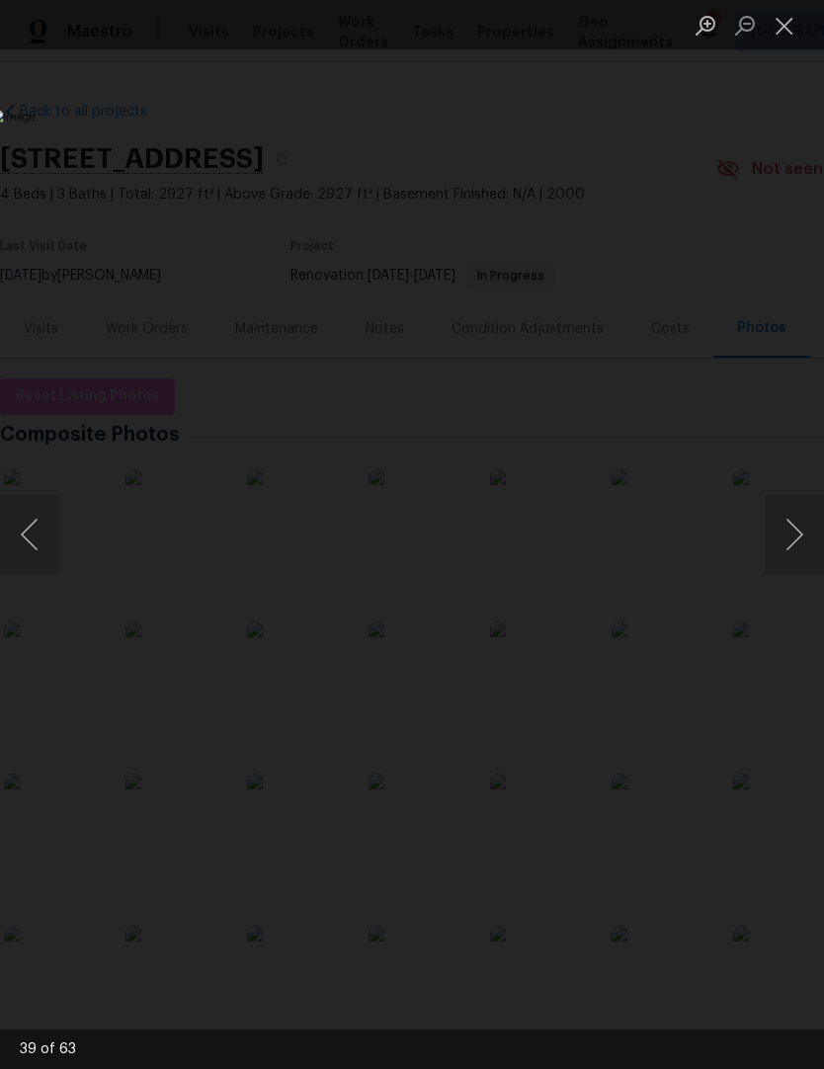
click at [790, 538] on button "Next image" at bounding box center [794, 534] width 59 height 79
click at [790, 29] on button "Close lightbox" at bounding box center [785, 25] width 40 height 35
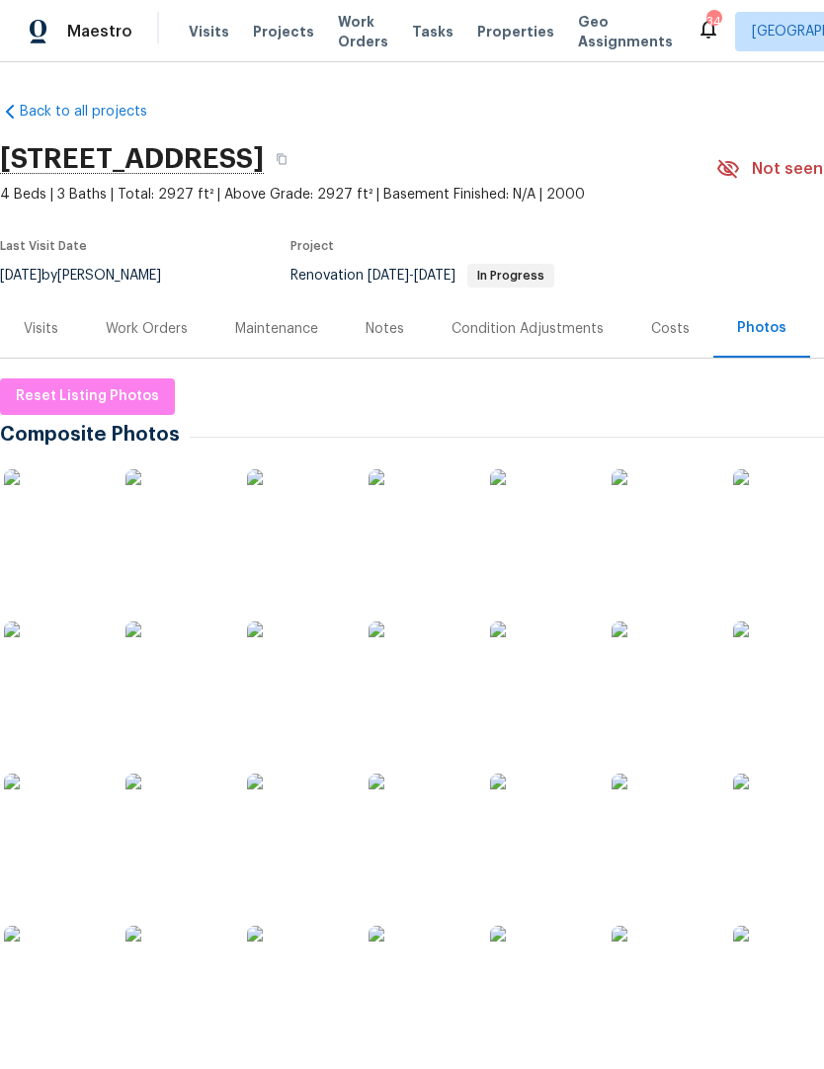
click at [155, 329] on div "Work Orders" at bounding box center [147, 329] width 82 height 20
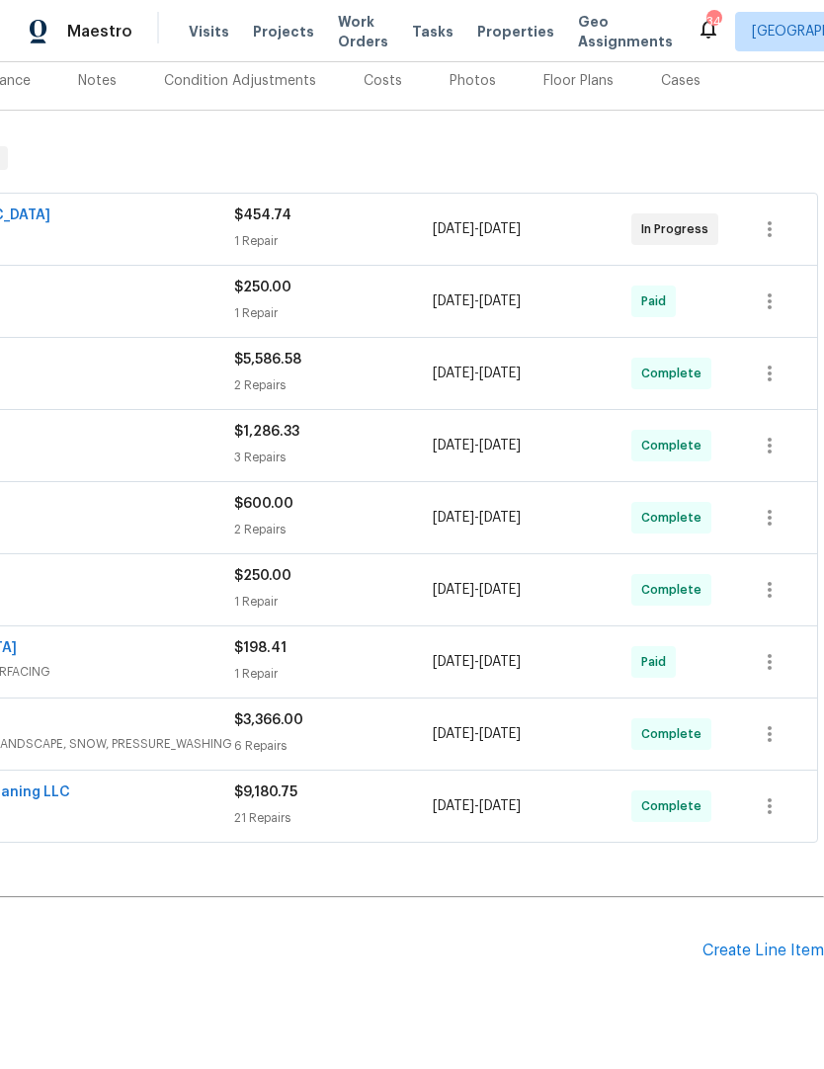
scroll to position [248, 292]
click at [745, 948] on div "Create Line Item" at bounding box center [763, 951] width 122 height 19
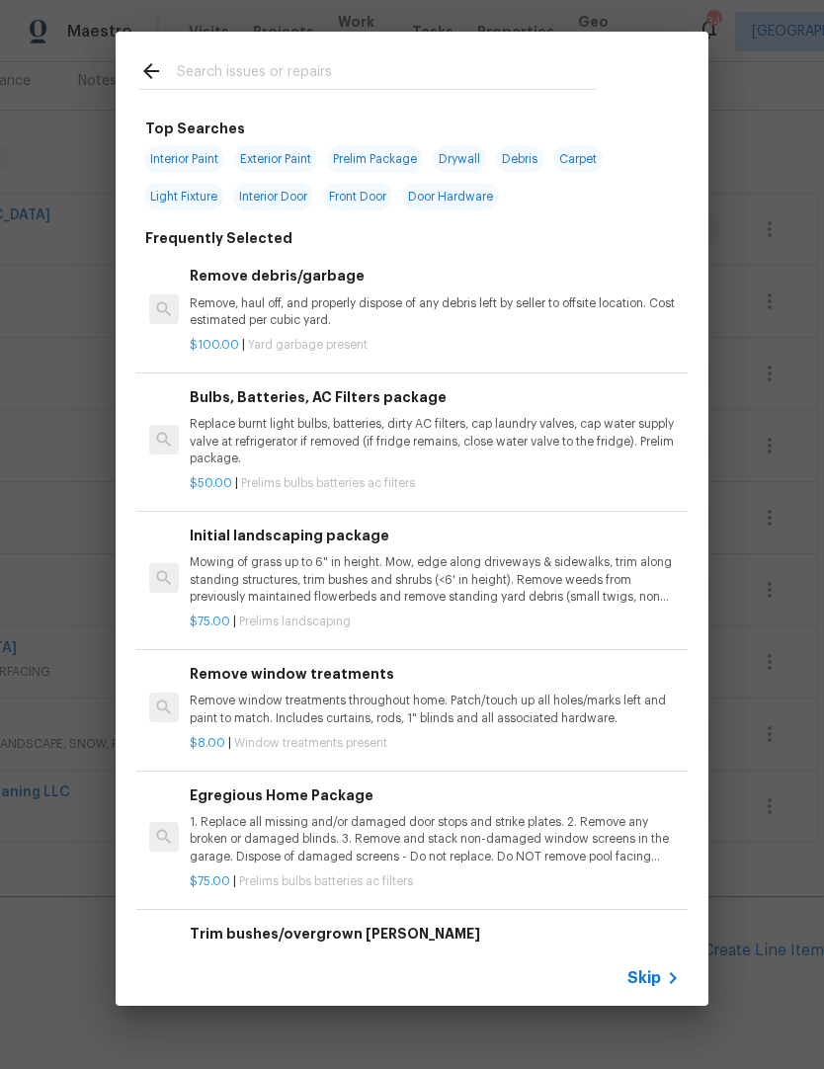
click at [243, 60] on input "text" at bounding box center [386, 74] width 419 height 30
type input "H"
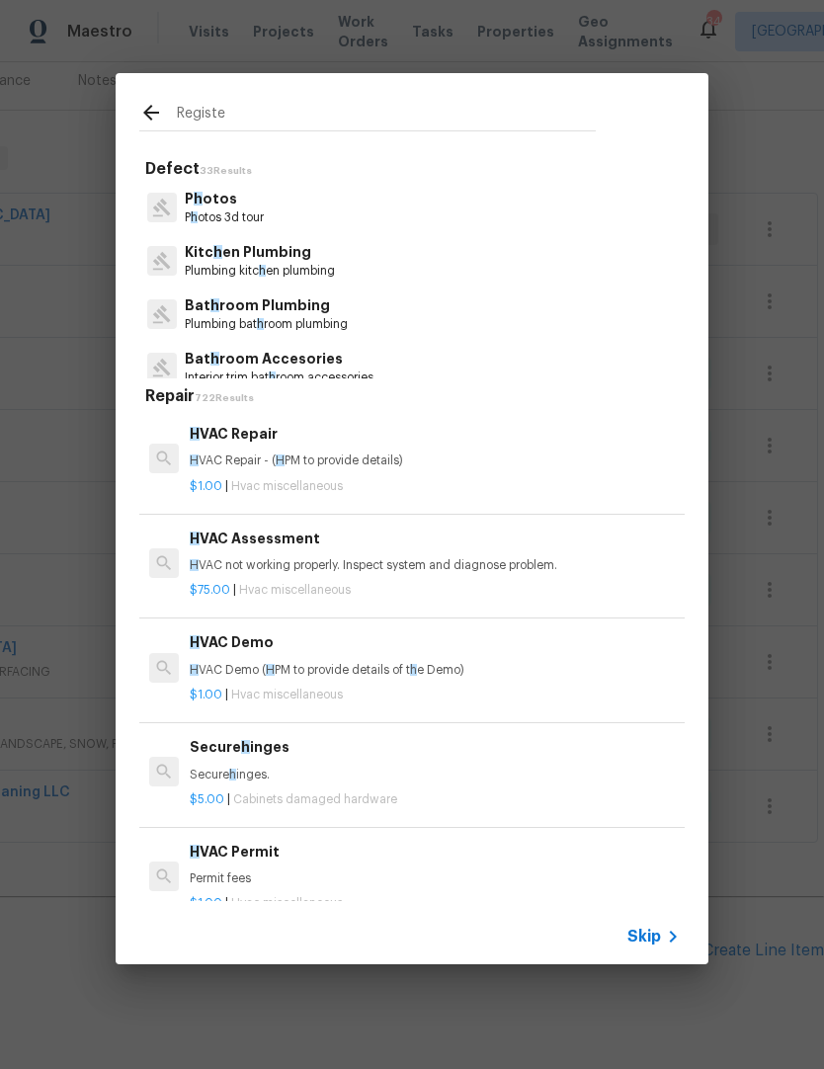
type input "Register"
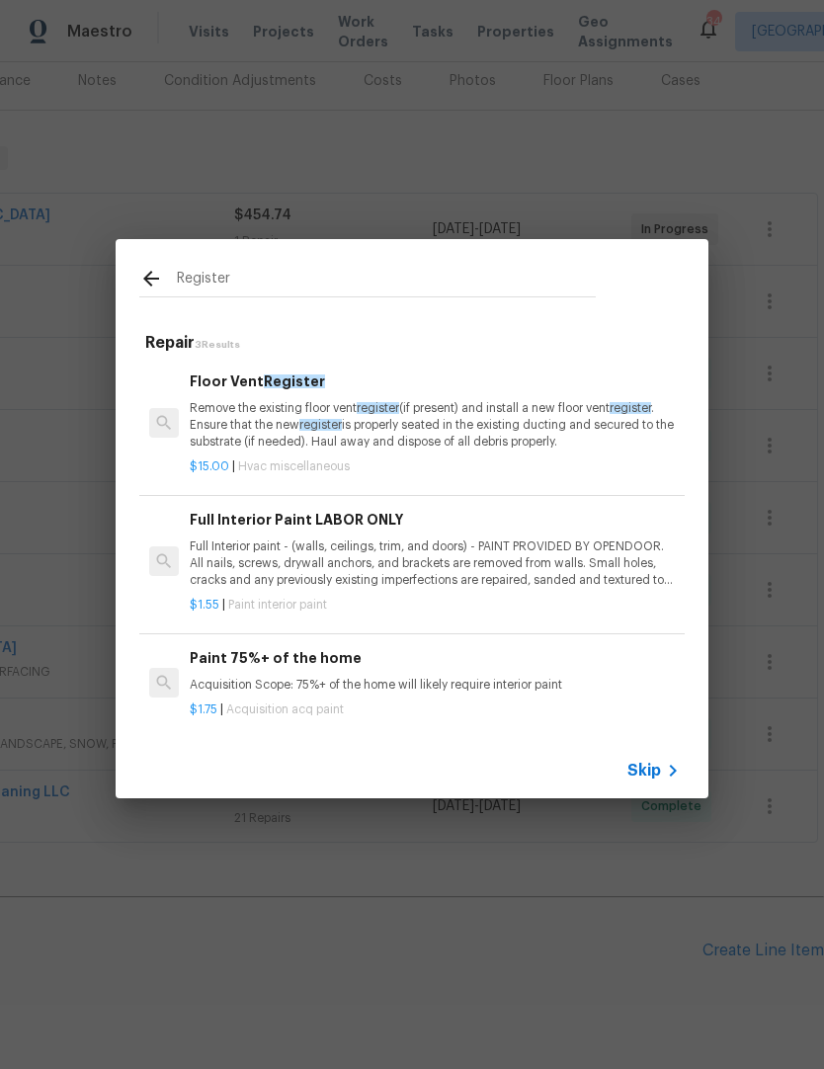
click at [213, 427] on p "Remove the existing floor vent register (if present) and install a new floor ve…" at bounding box center [435, 425] width 490 height 50
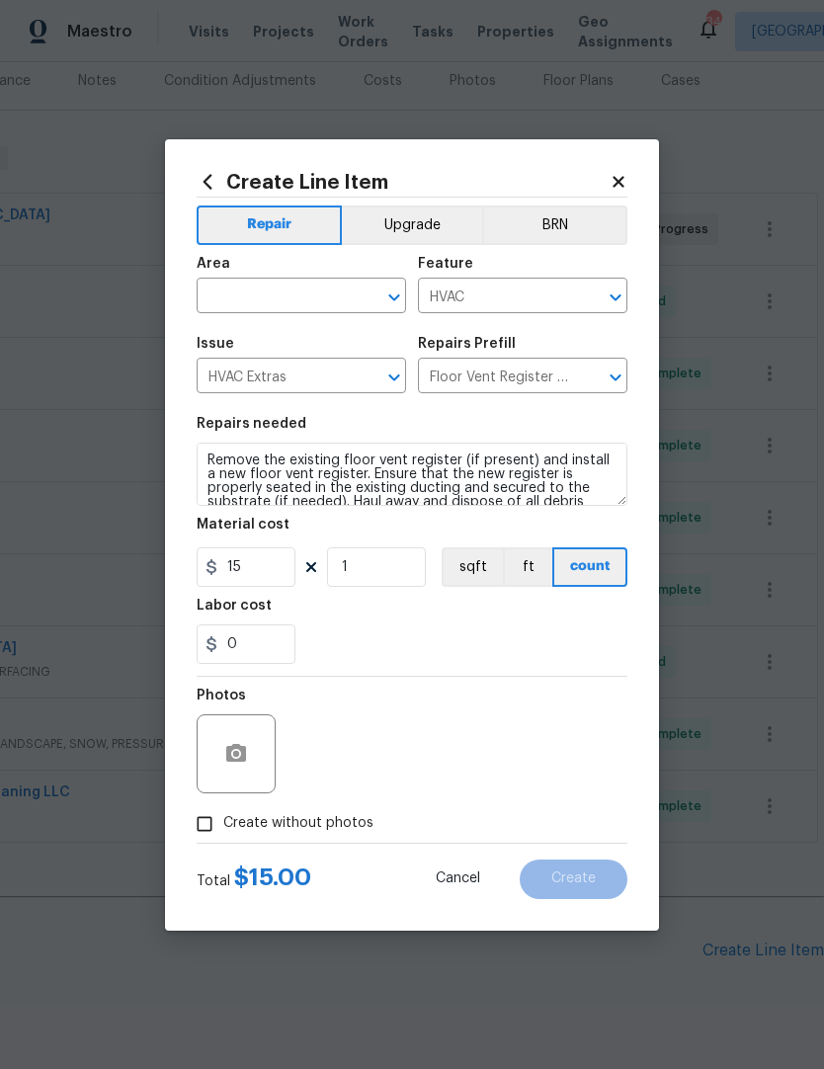
click at [213, 426] on h5 "Repairs needed" at bounding box center [252, 424] width 110 height 14
click at [237, 283] on input "text" at bounding box center [274, 298] width 154 height 31
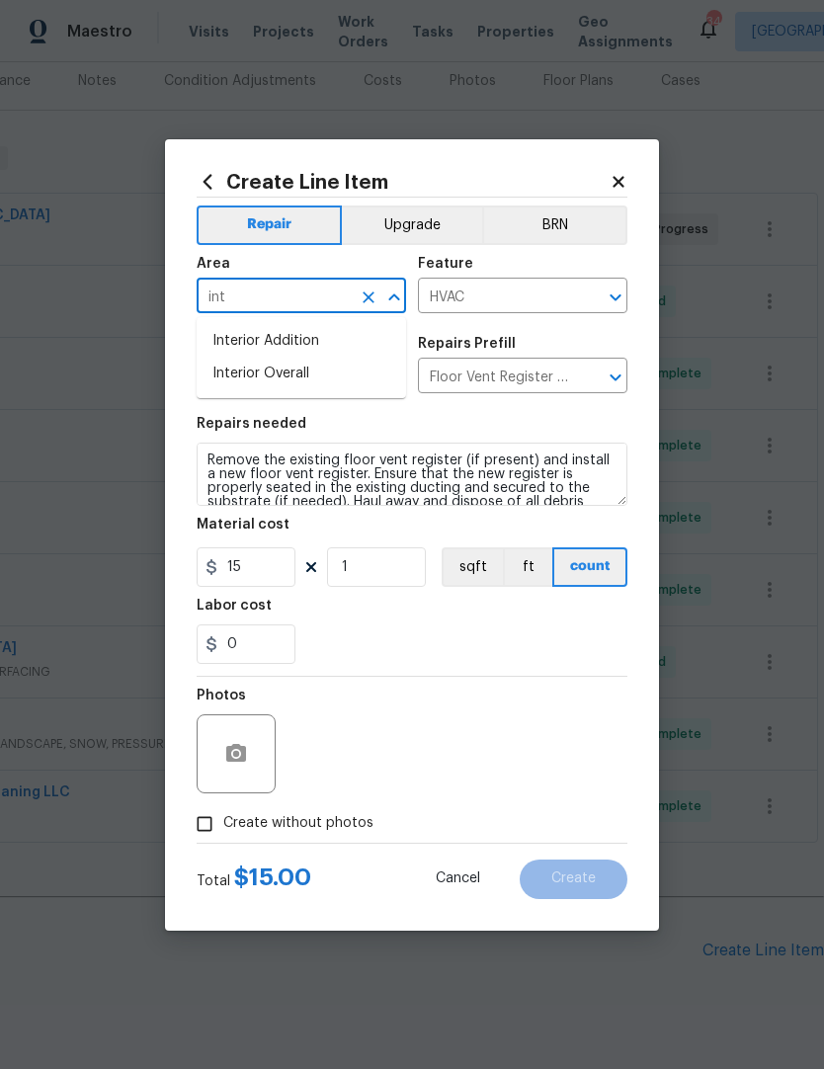
click at [249, 380] on li "Interior Overall" at bounding box center [301, 374] width 209 height 33
type input "Interior Overall"
click at [249, 380] on input "HVAC Extras" at bounding box center [274, 378] width 154 height 31
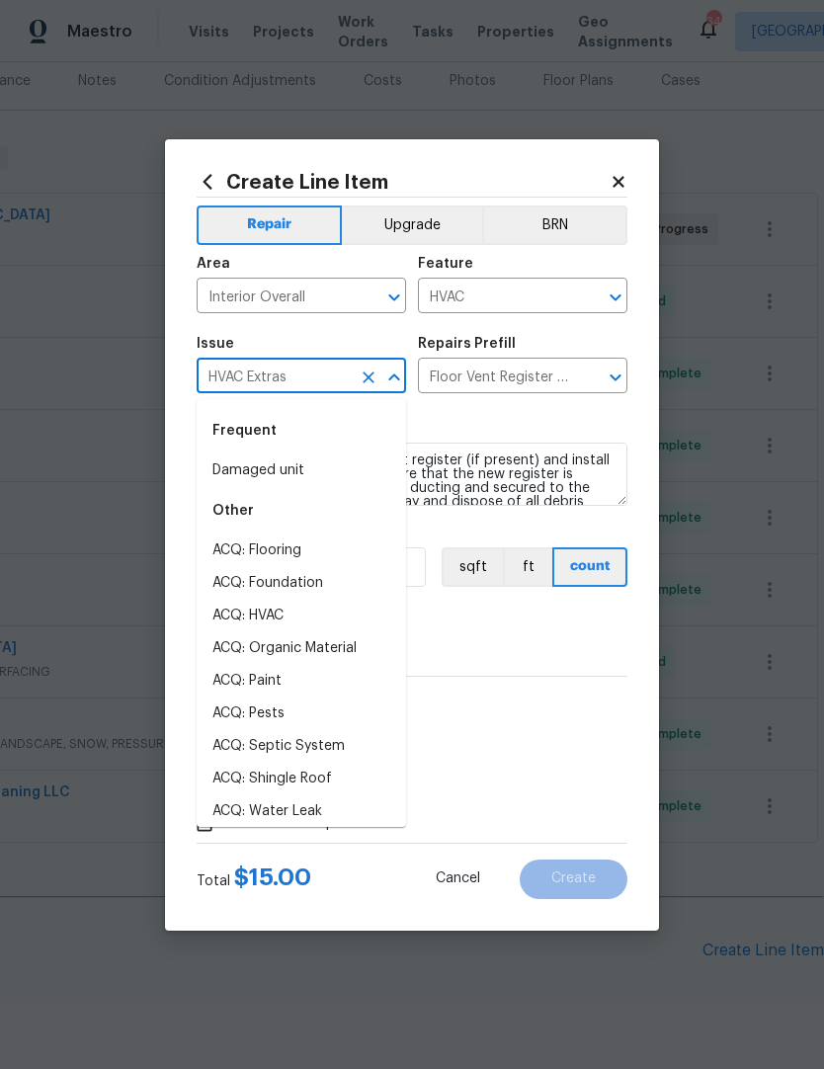
click at [202, 327] on span "Issue HVAC Extras ​" at bounding box center [301, 365] width 209 height 80
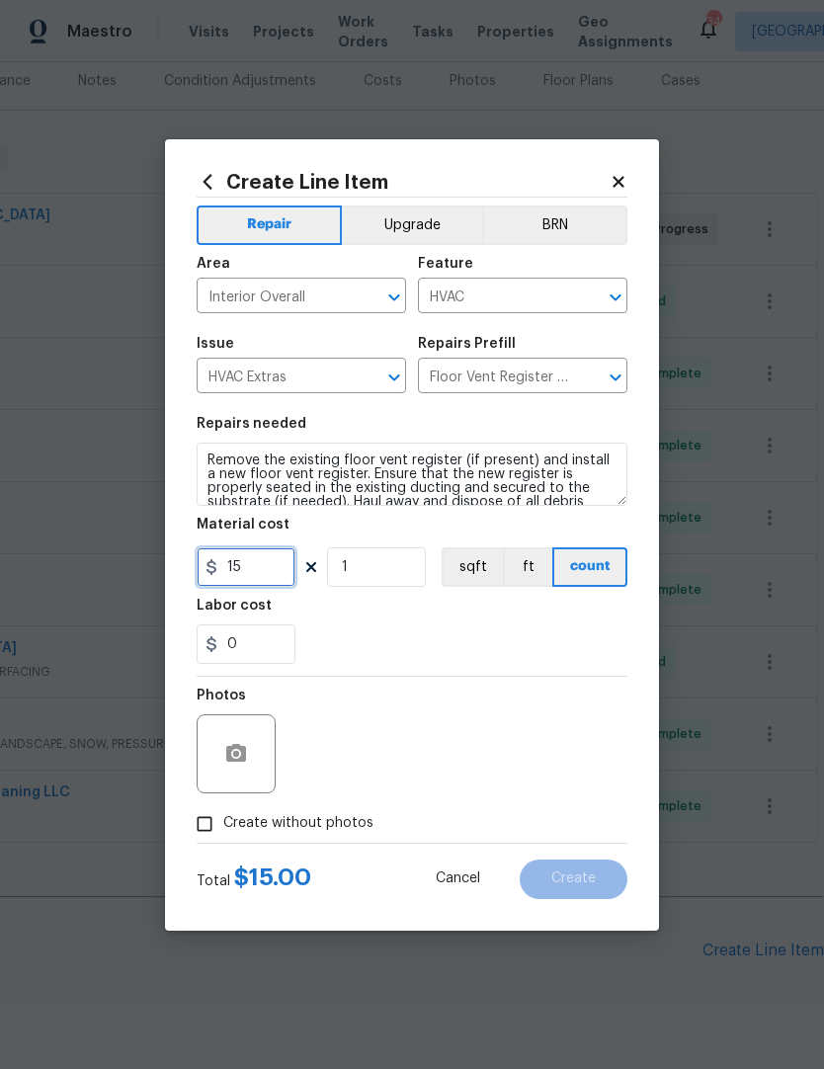
click at [242, 577] on input "15" at bounding box center [246, 567] width 99 height 40
click at [361, 576] on input "1" at bounding box center [376, 567] width 99 height 40
type input "8"
click at [377, 623] on div "Labor cost" at bounding box center [412, 612] width 431 height 26
click at [235, 749] on icon "button" at bounding box center [236, 753] width 20 height 18
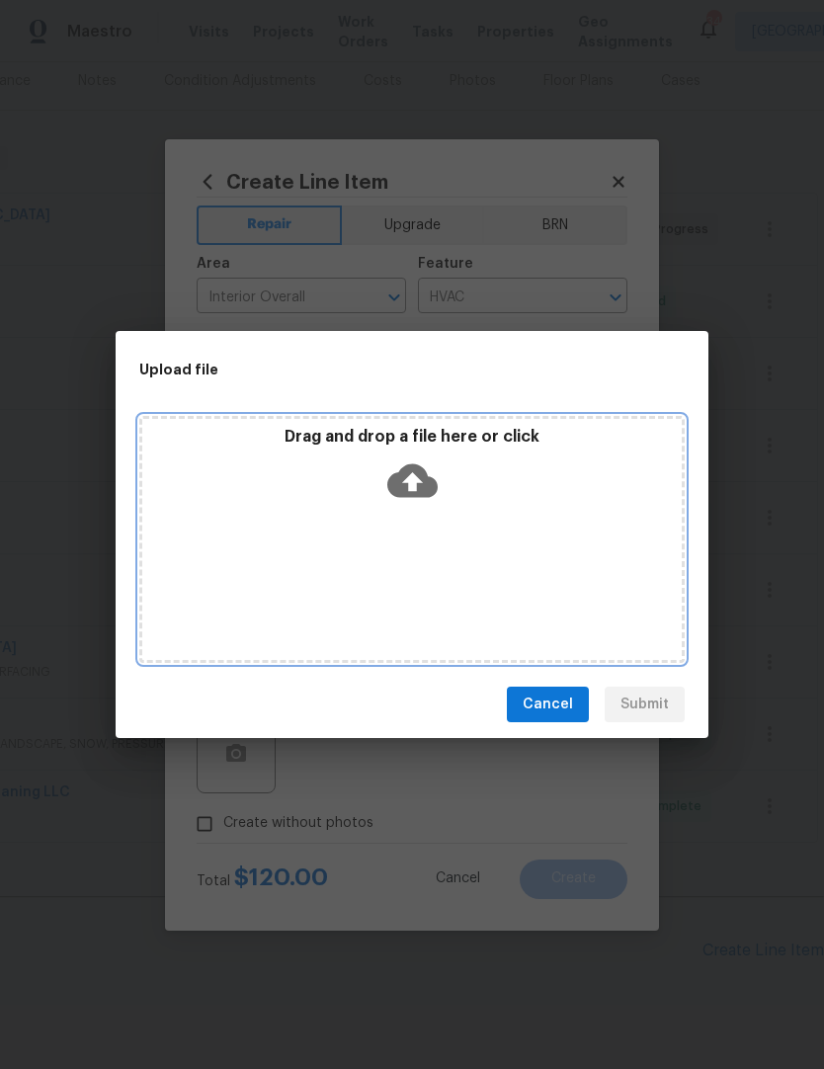
click at [517, 518] on div "Drag and drop a file here or click" at bounding box center [411, 539] width 545 height 247
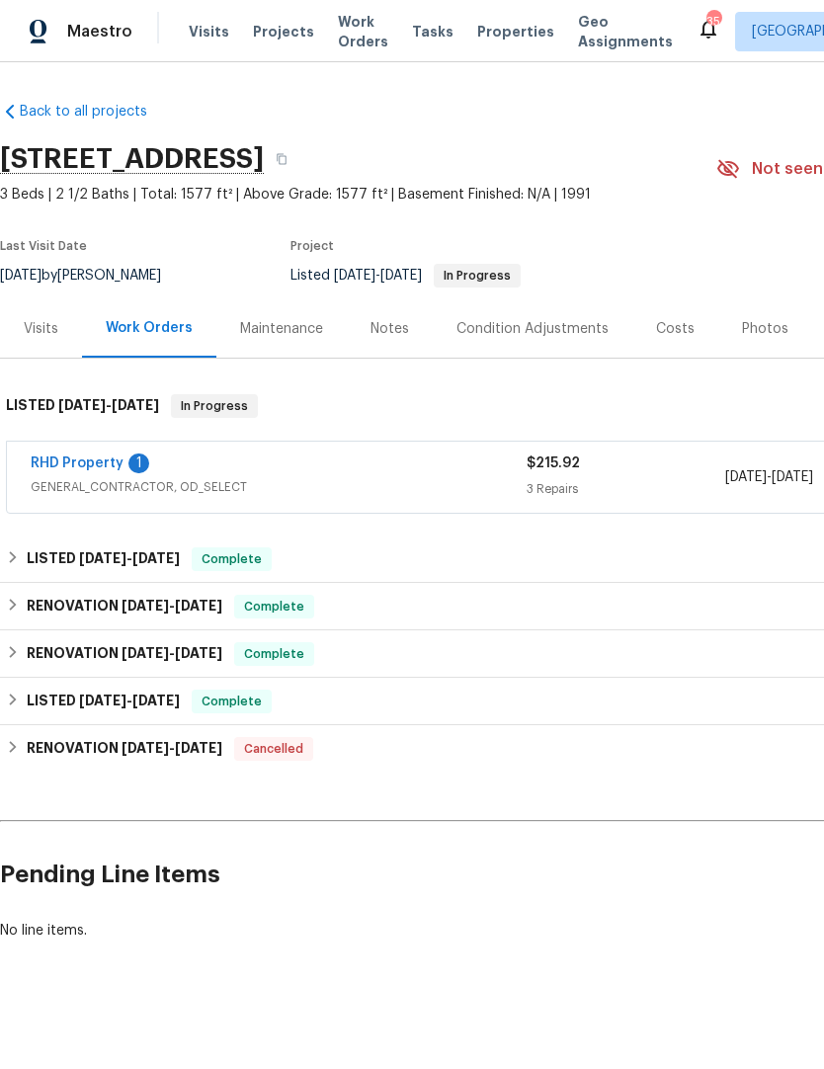
click at [92, 467] on link "RHD Property" at bounding box center [77, 463] width 93 height 14
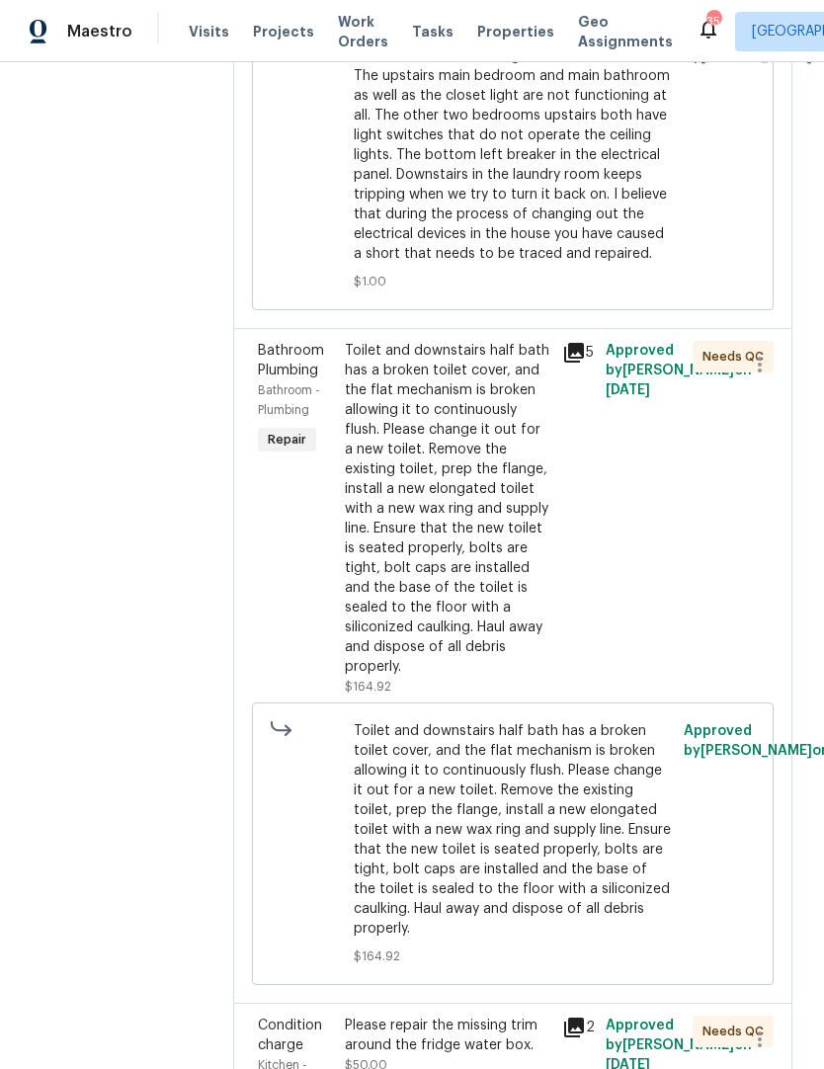
scroll to position [841, 0]
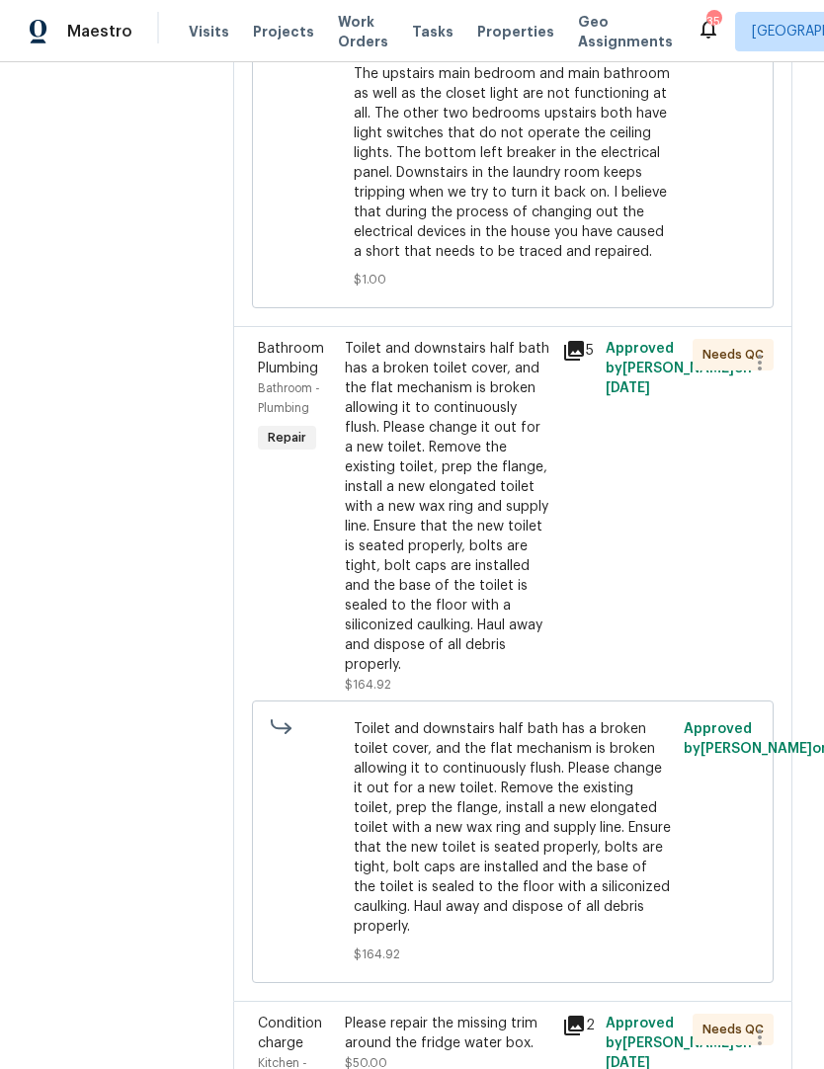
click at [556, 648] on div "Toilet and downstairs half bath has a broken toilet cover, and the flat mechani…" at bounding box center [447, 517] width 217 height 368
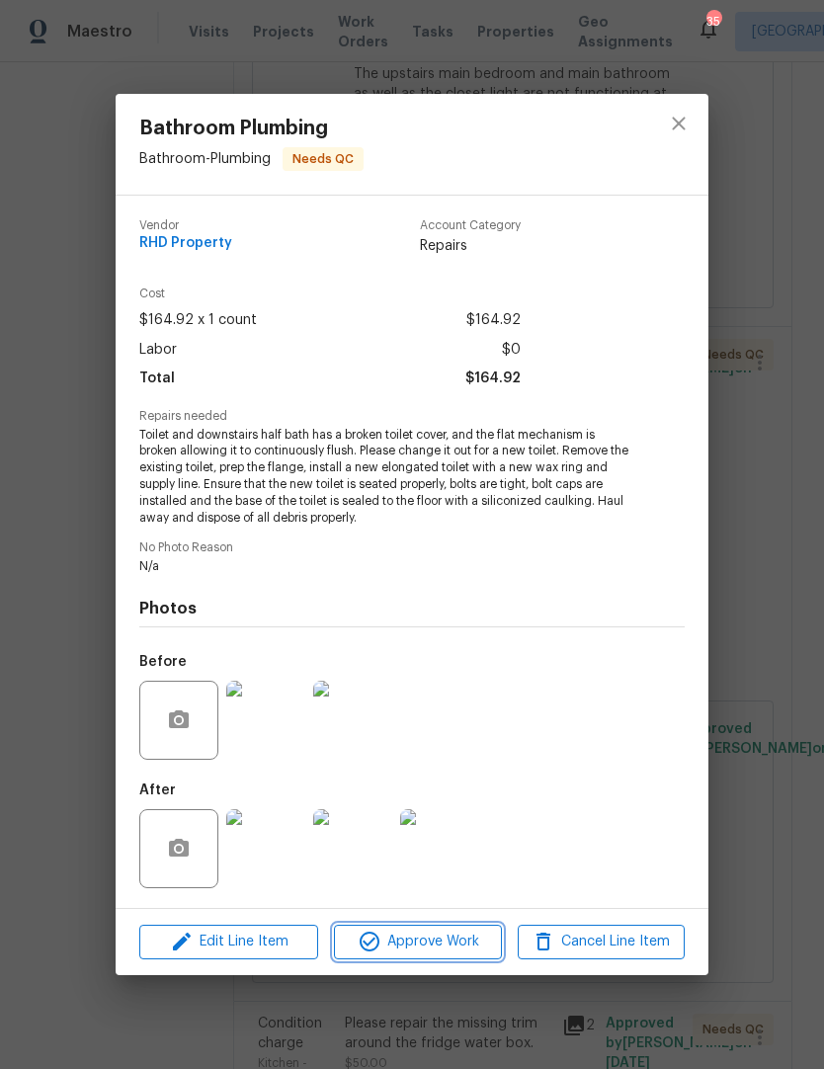
click at [468, 944] on span "Approve Work" at bounding box center [417, 942] width 155 height 25
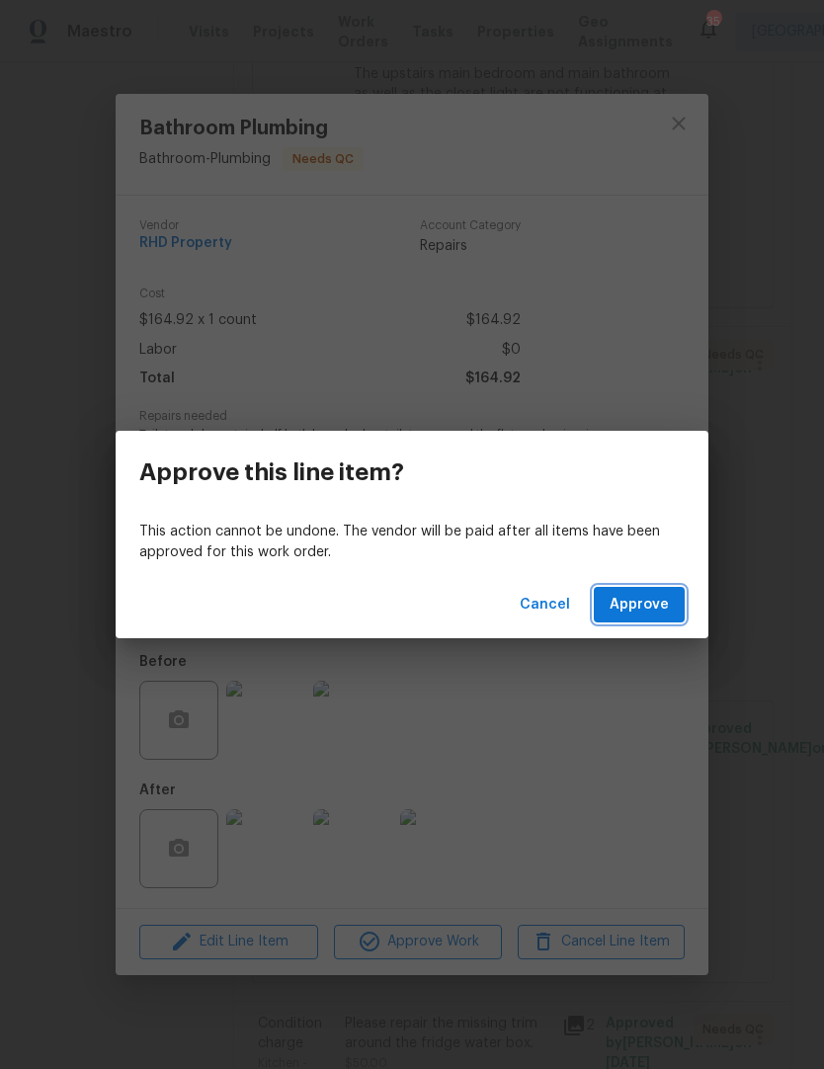
click at [641, 610] on span "Approve" at bounding box center [639, 605] width 59 height 25
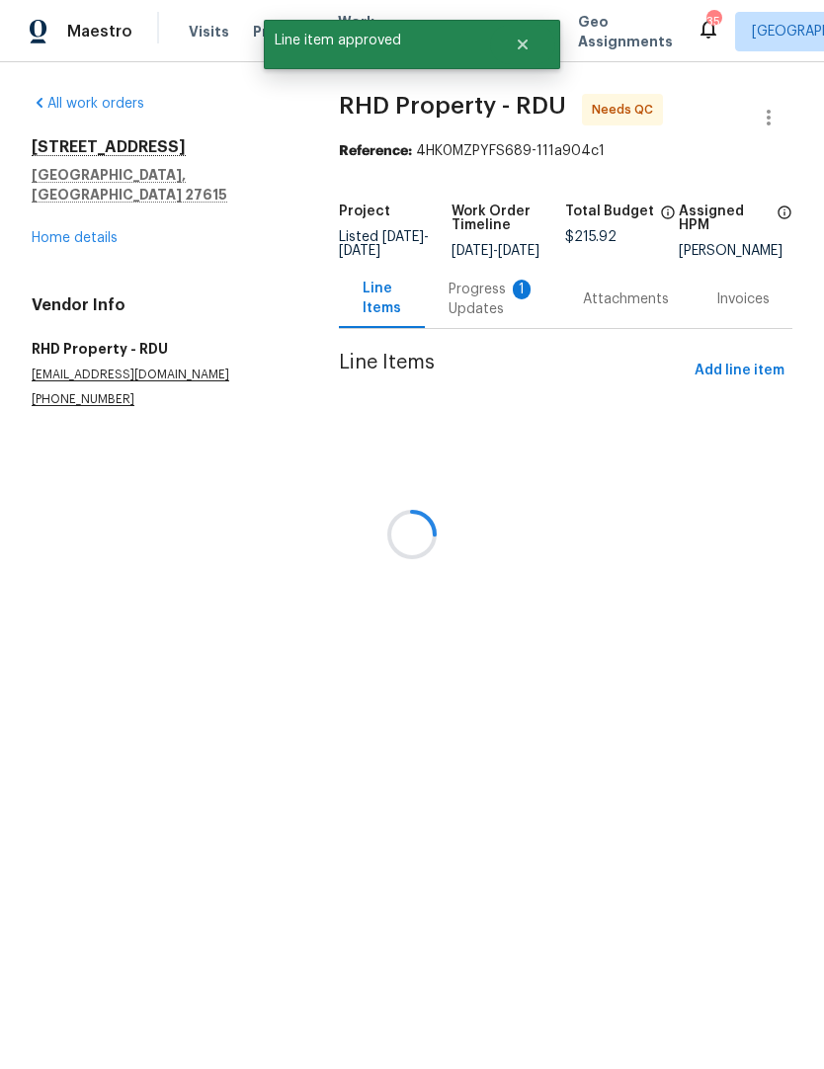
scroll to position [0, 0]
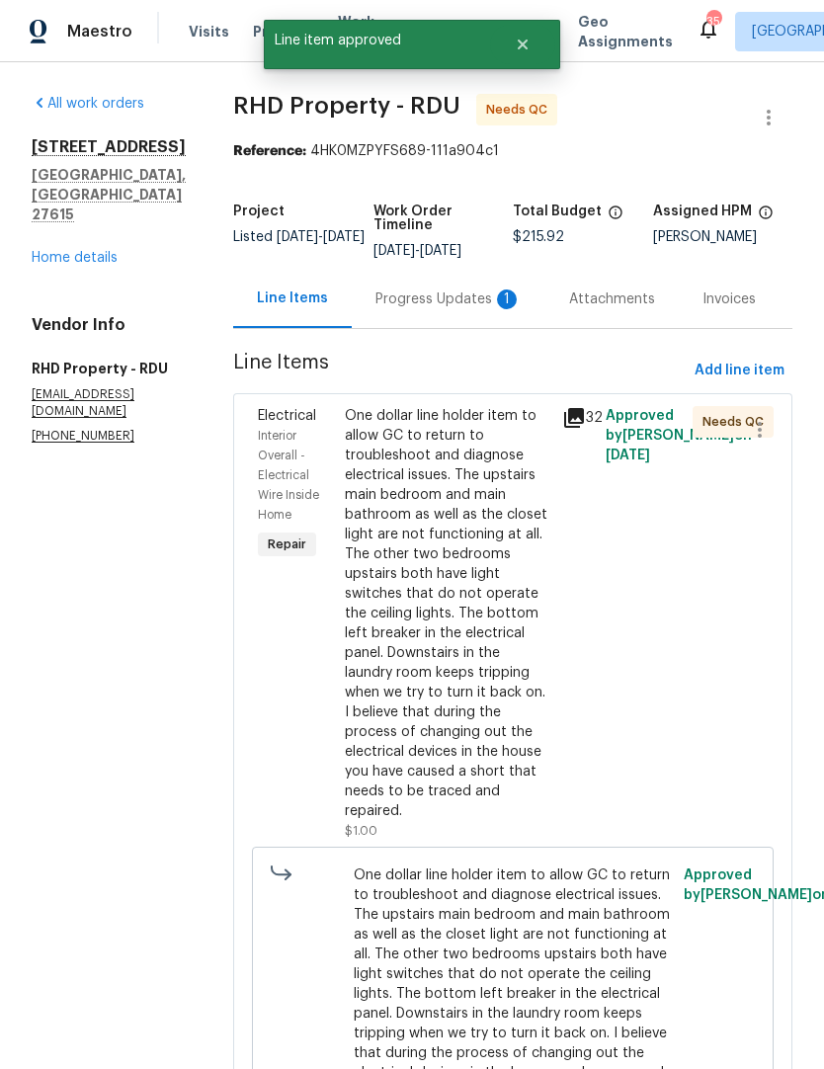
click at [518, 682] on div "One dollar line holder item to allow GC to return to troubleshoot and diagnose …" at bounding box center [448, 613] width 206 height 415
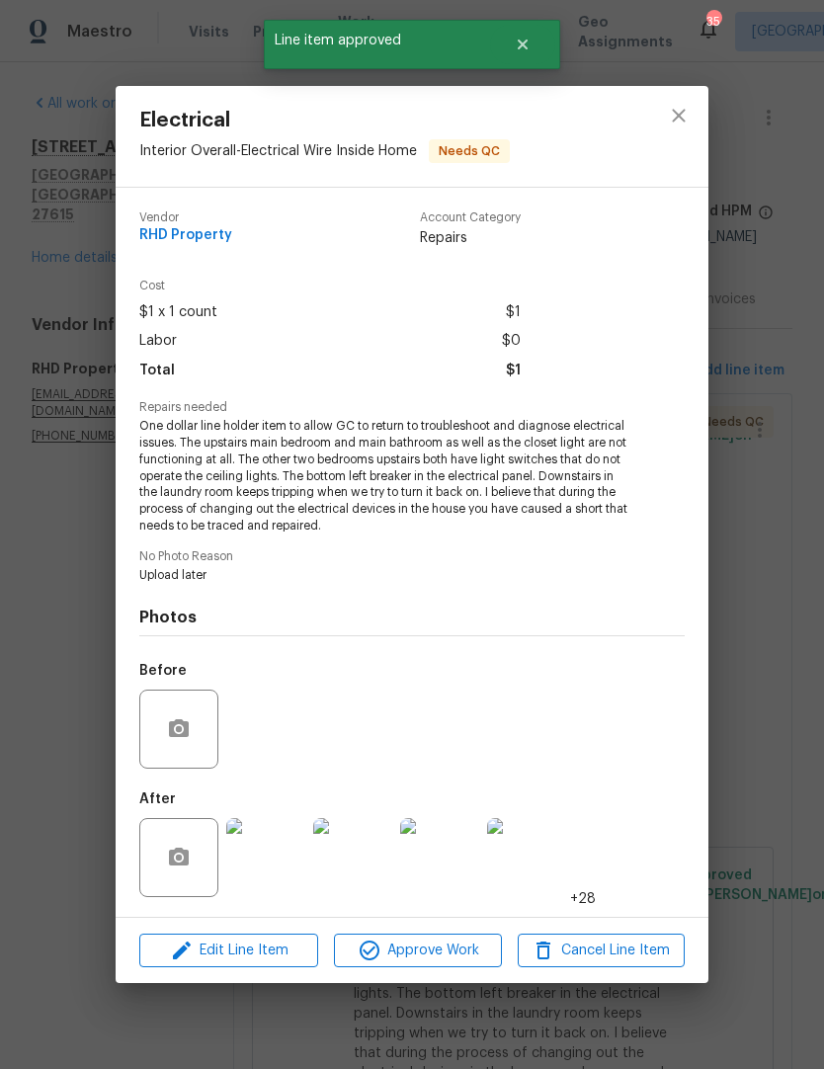
click at [452, 943] on span "Approve Work" at bounding box center [417, 951] width 155 height 25
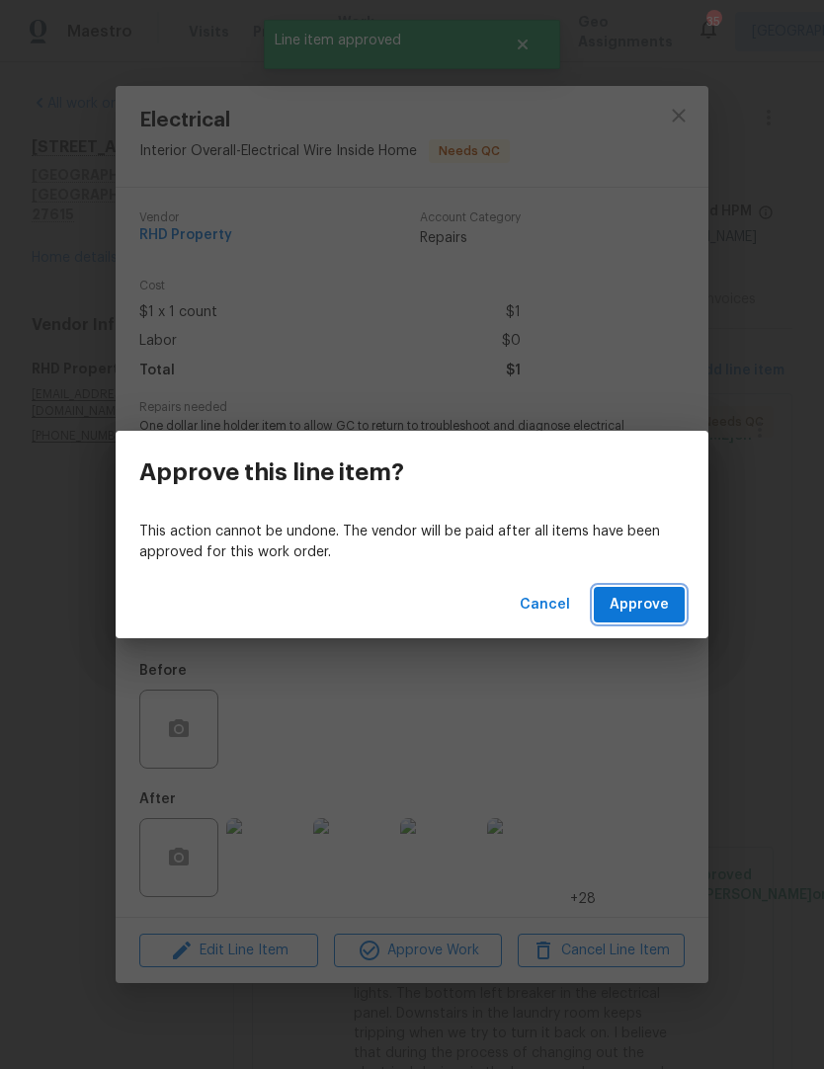
click at [652, 612] on span "Approve" at bounding box center [639, 605] width 59 height 25
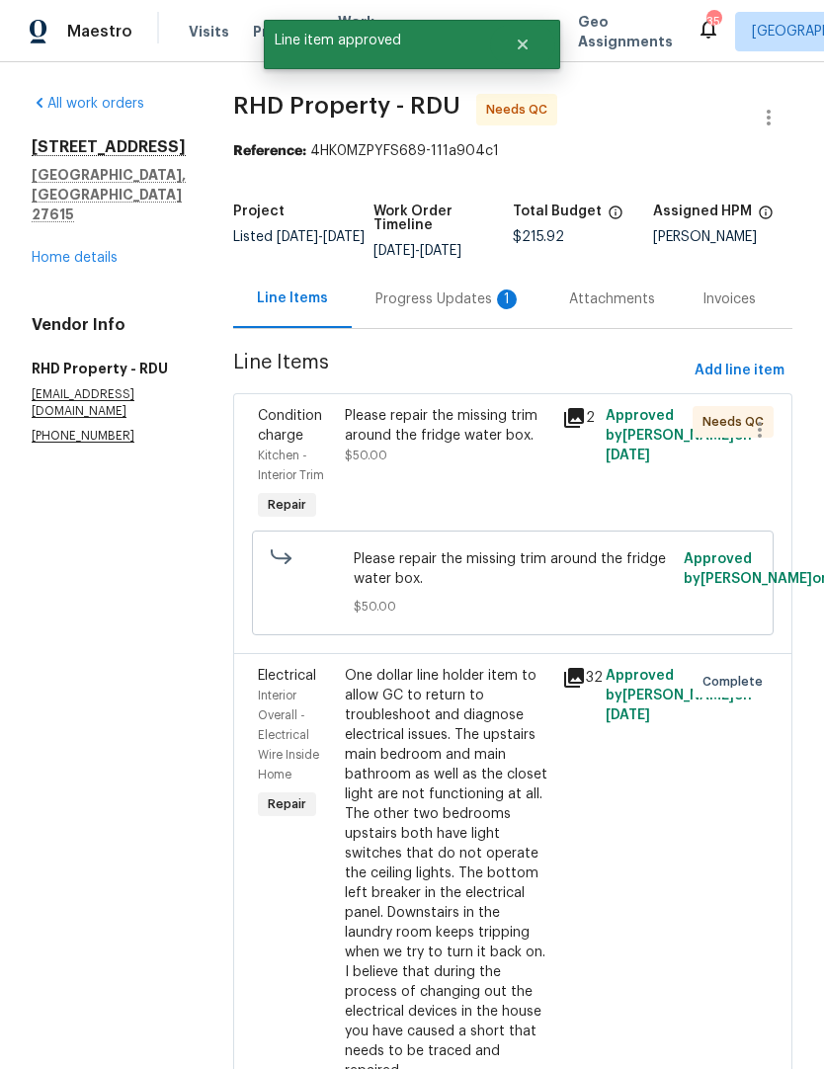
click at [523, 465] on div "Please repair the missing trim around the fridge water box. $50.00" at bounding box center [448, 435] width 206 height 59
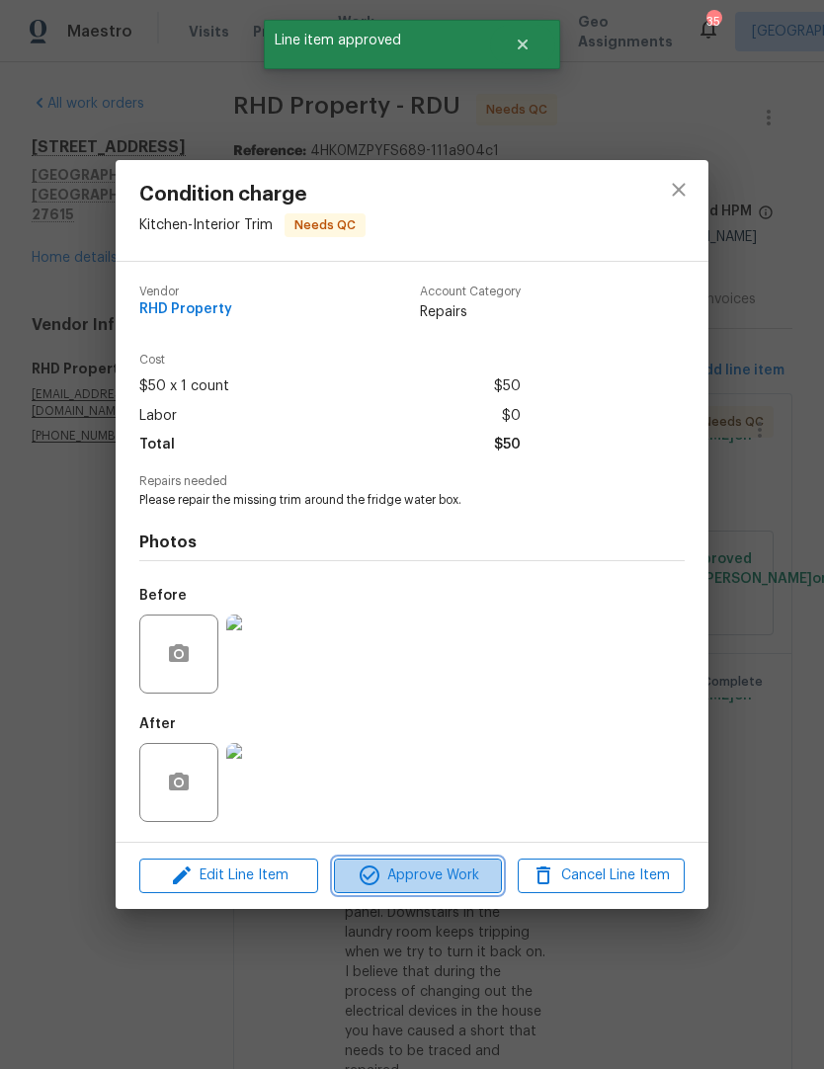
click at [448, 876] on span "Approve Work" at bounding box center [417, 876] width 155 height 25
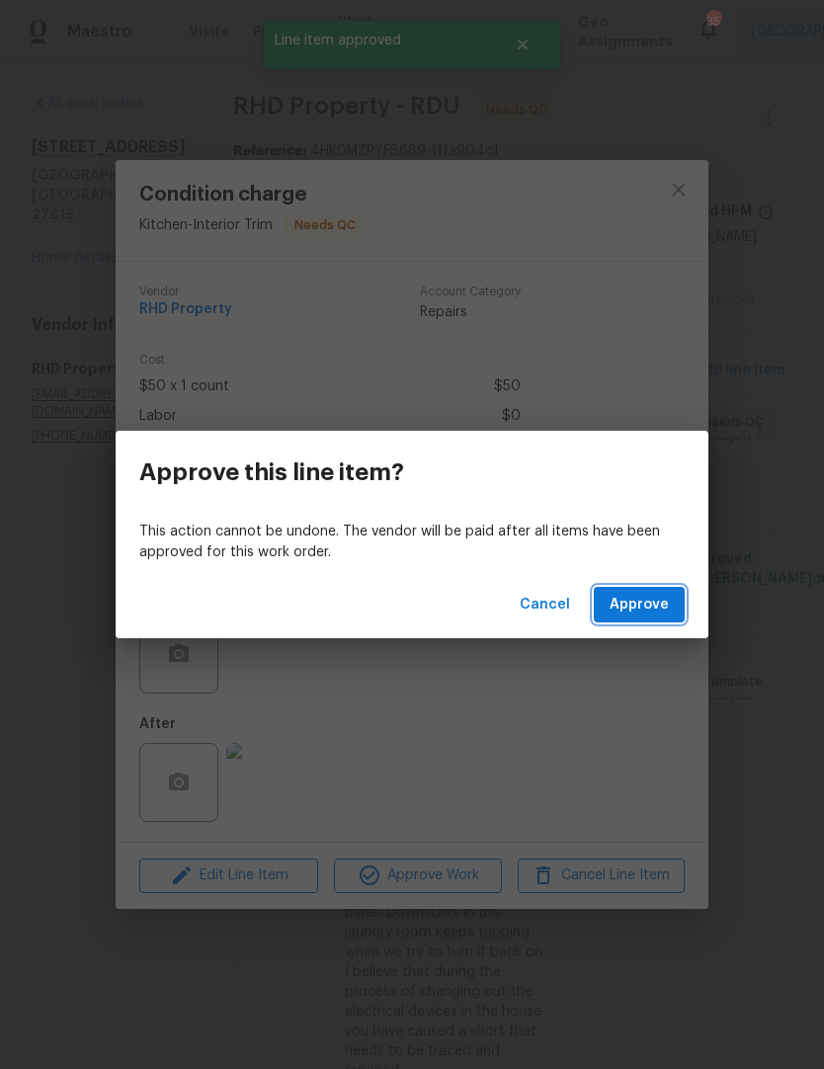
click at [654, 604] on span "Approve" at bounding box center [639, 605] width 59 height 25
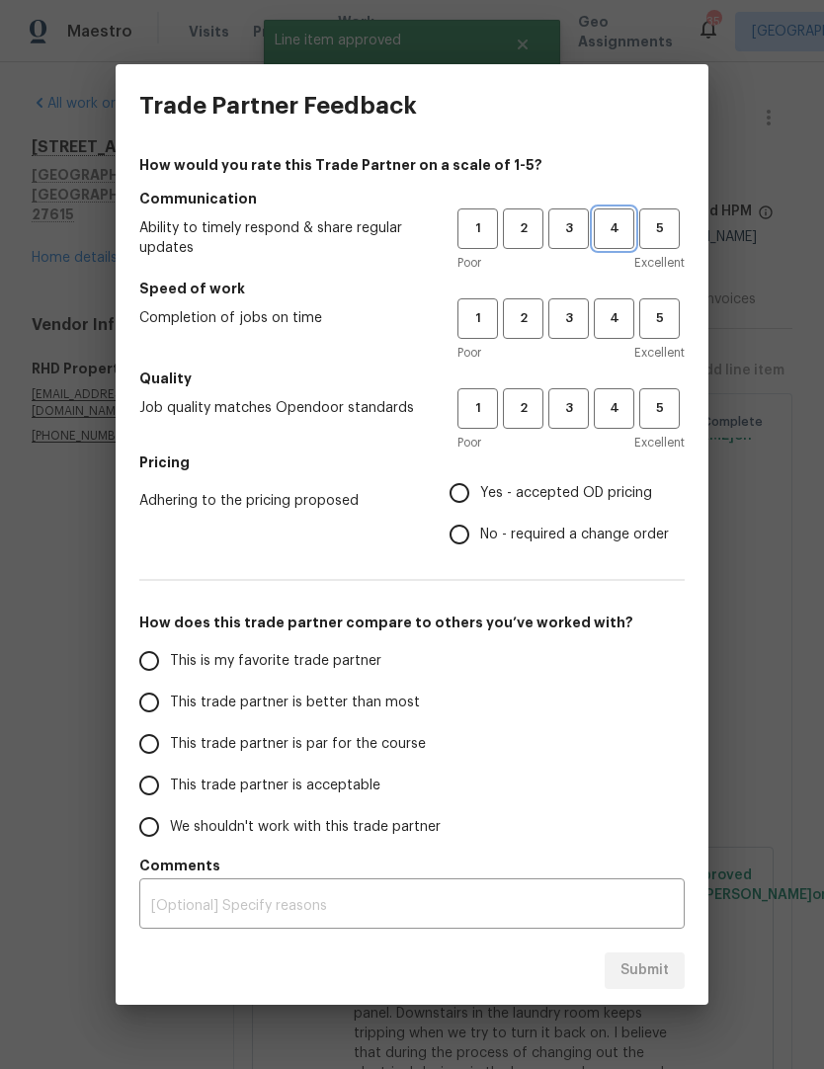
click at [621, 231] on span "4" at bounding box center [614, 228] width 37 height 23
click at [621, 318] on span "4" at bounding box center [614, 318] width 37 height 23
click at [618, 415] on span "4" at bounding box center [614, 408] width 37 height 23
click at [588, 496] on span "Yes - accepted OD pricing" at bounding box center [566, 493] width 172 height 21
click at [480, 496] on input "Yes - accepted OD pricing" at bounding box center [459, 492] width 41 height 41
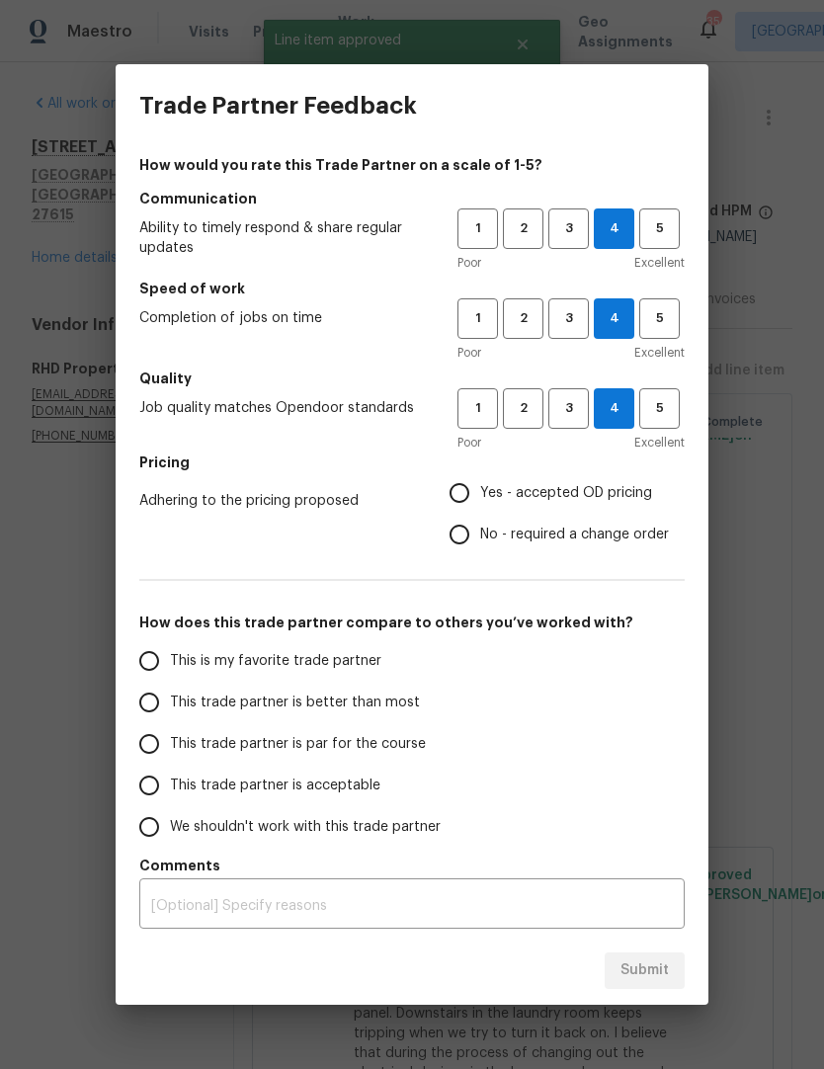
radio input "true"
click at [149, 707] on input "This trade partner is better than most" at bounding box center [148, 702] width 41 height 41
radio input "false"
click at [148, 744] on input "This trade partner is par for the course" at bounding box center [148, 743] width 41 height 41
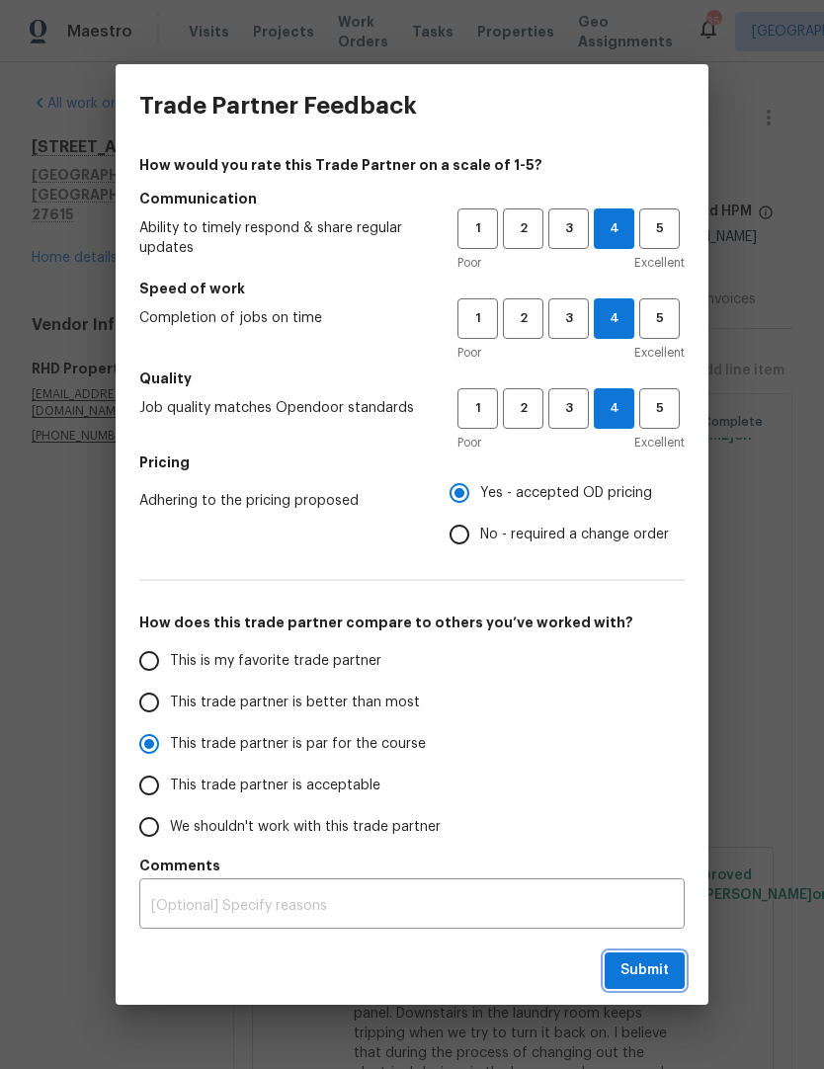
click at [641, 975] on span "Submit" at bounding box center [644, 970] width 48 height 25
radio input "true"
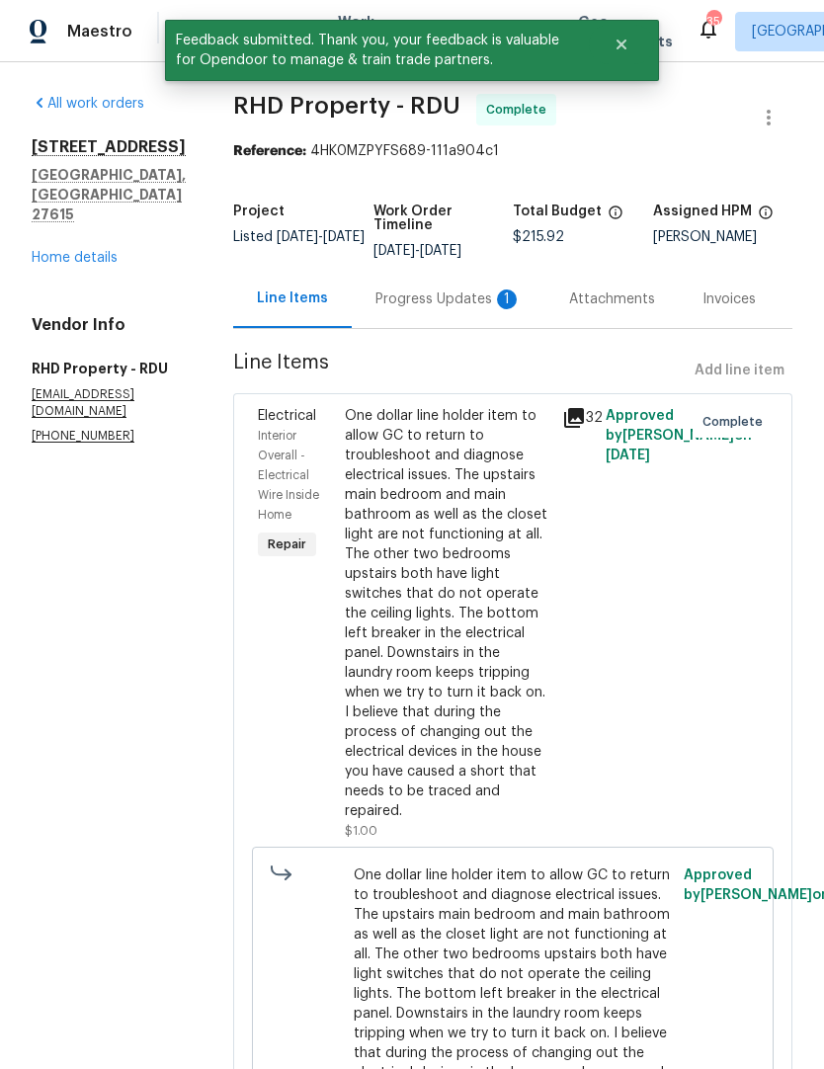
click at [463, 309] on div "Progress Updates 1" at bounding box center [448, 299] width 146 height 20
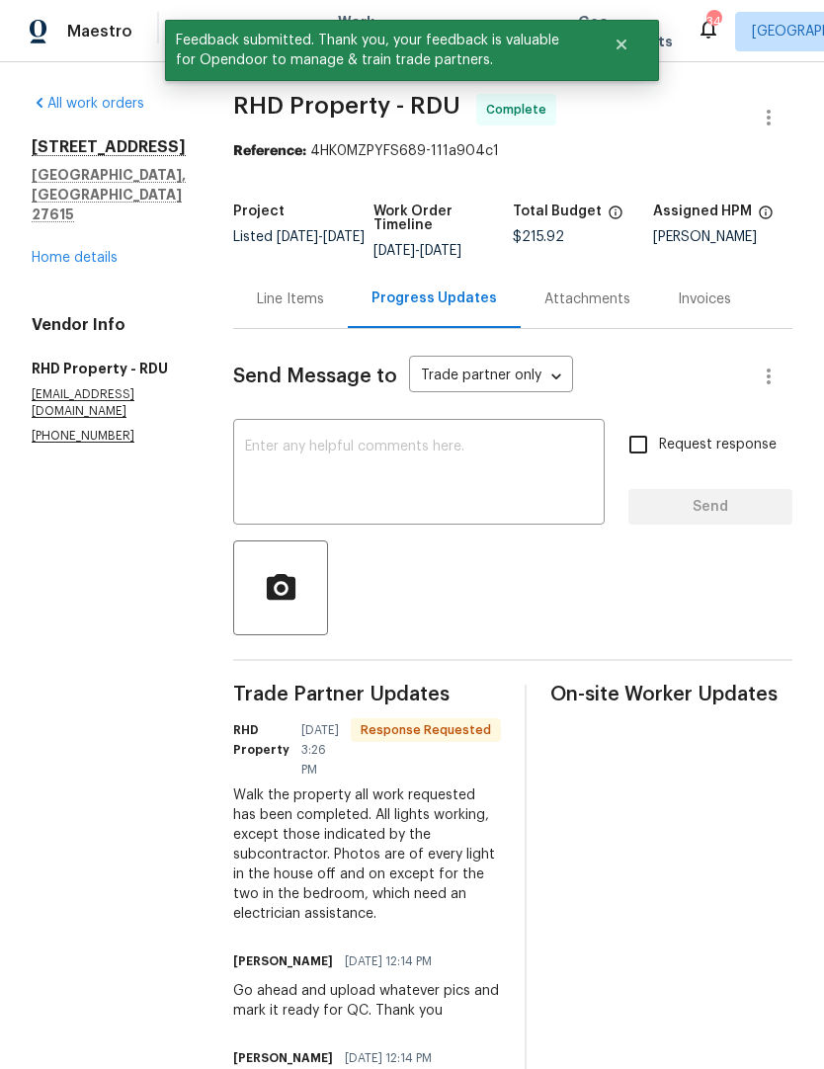
click at [292, 485] on textarea at bounding box center [419, 474] width 348 height 69
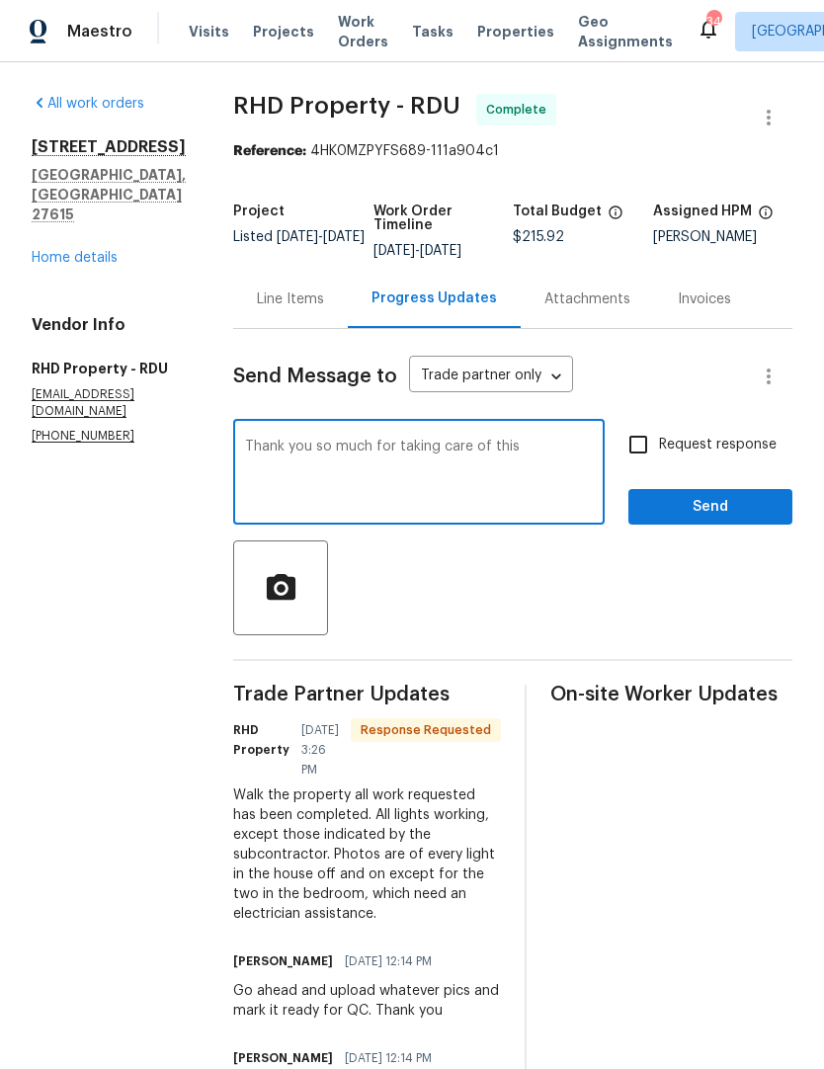
type textarea "Thank you so much for taking care of this"
click at [649, 465] on input "Request response" at bounding box center [638, 444] width 41 height 41
checkbox input "true"
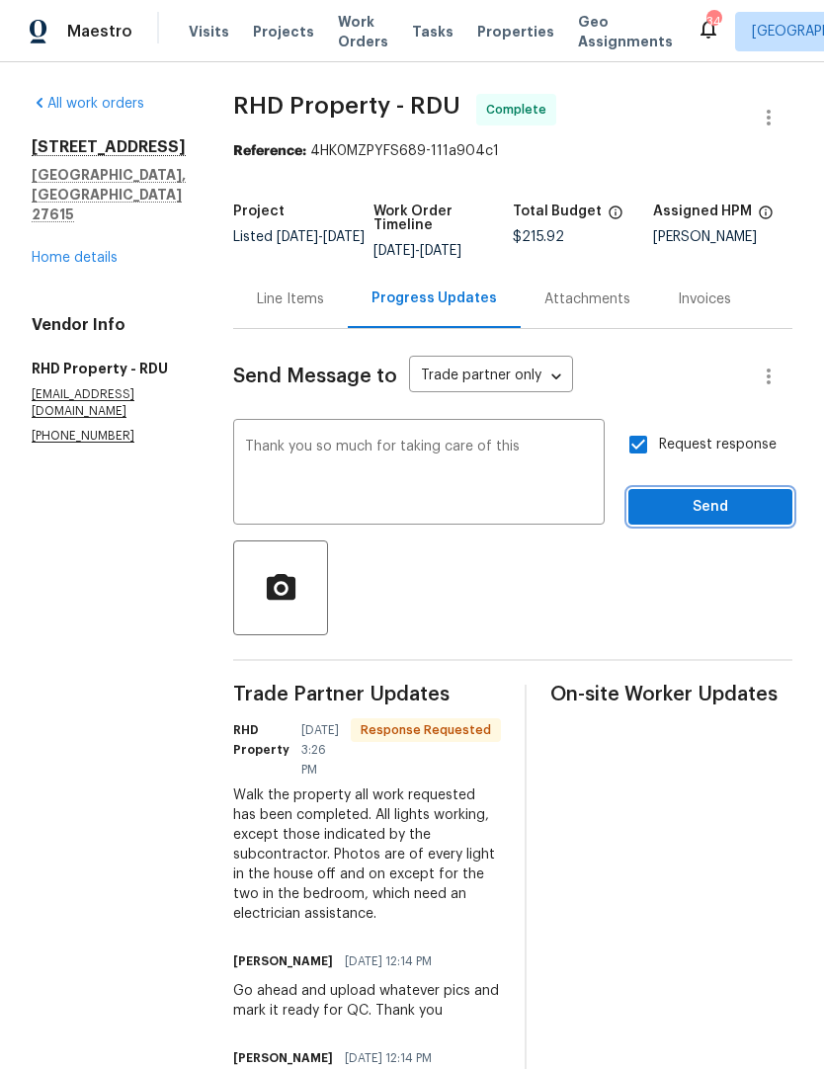
click at [686, 520] on span "Send" at bounding box center [710, 507] width 132 height 25
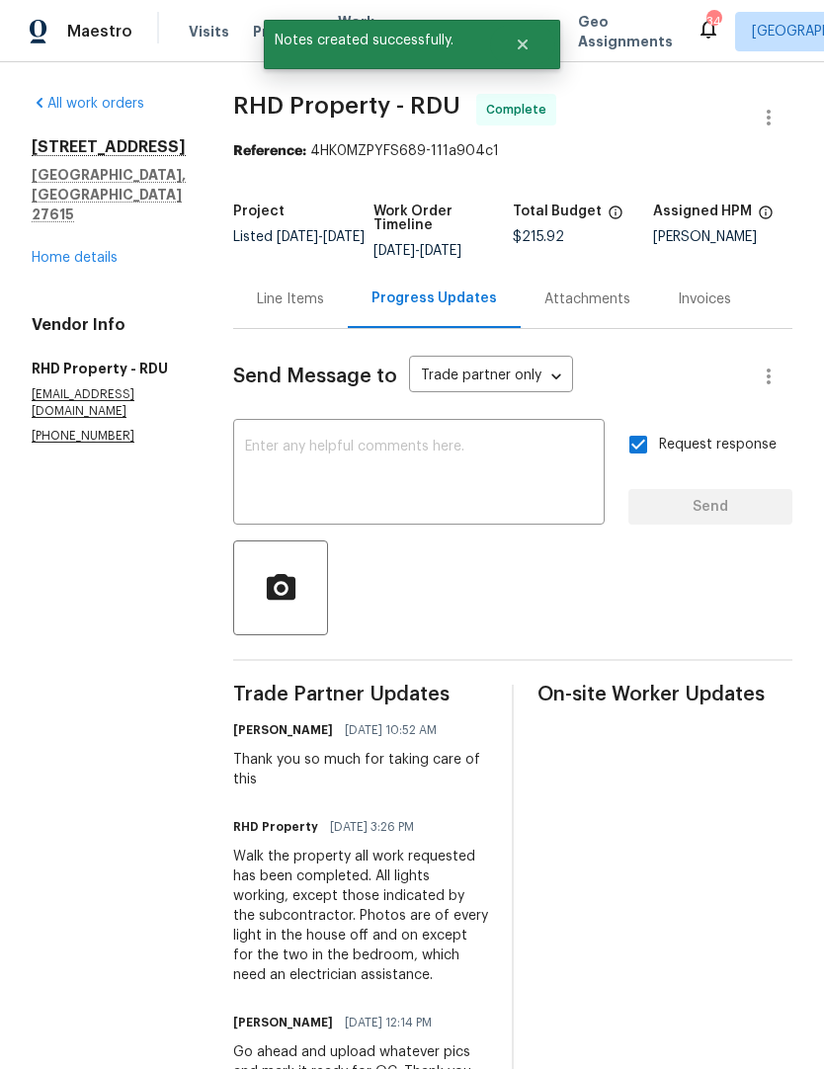
click at [72, 238] on div "All work orders 2301 Declaration Dr Raleigh, NC 27615 Home details Vendor Info …" at bounding box center [109, 269] width 154 height 351
click at [60, 251] on link "Home details" at bounding box center [75, 258] width 86 height 14
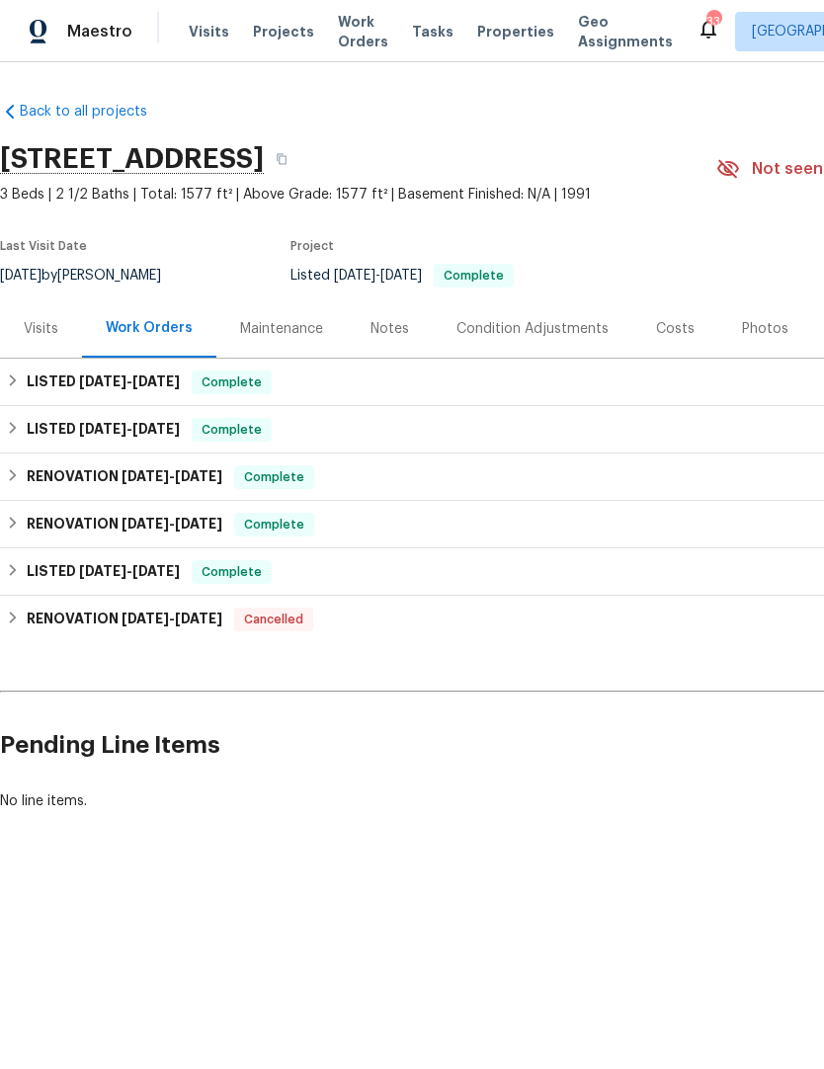
click at [754, 339] on div "Photos" at bounding box center [765, 328] width 94 height 58
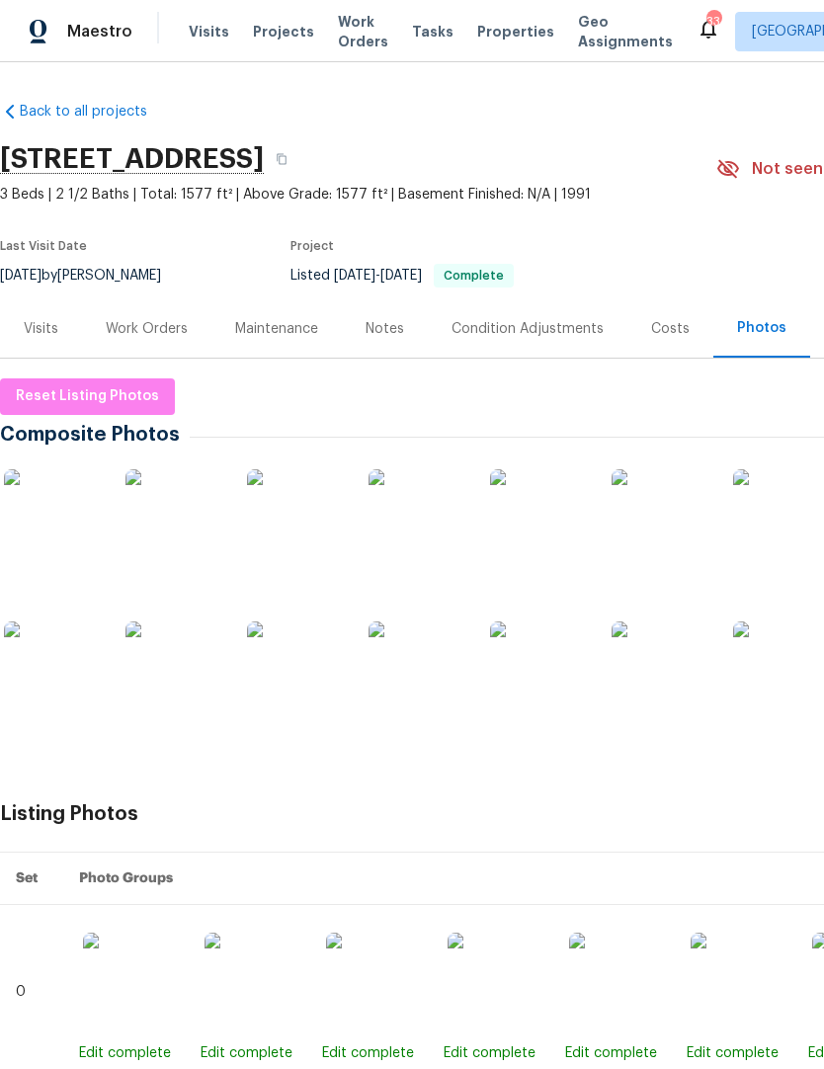
click at [51, 544] on img at bounding box center [53, 518] width 99 height 99
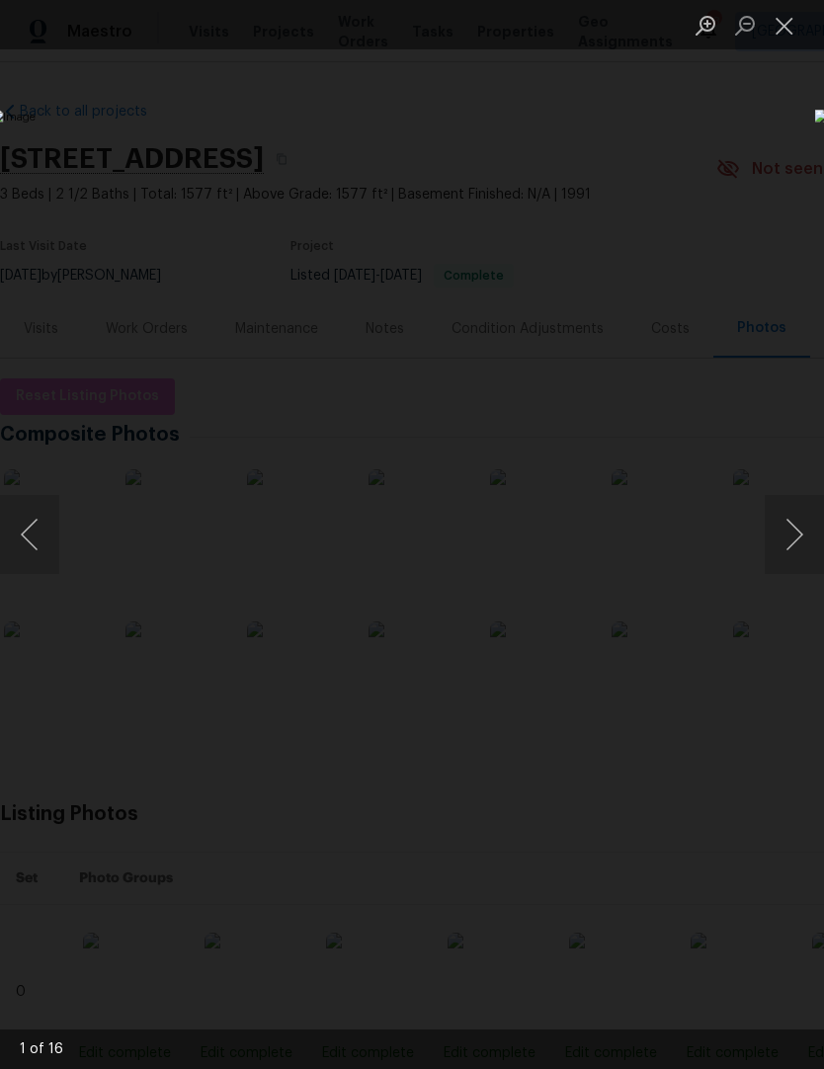
click at [791, 533] on button "Next image" at bounding box center [794, 534] width 59 height 79
click at [804, 533] on button "Next image" at bounding box center [794, 534] width 59 height 79
click at [791, 544] on button "Next image" at bounding box center [794, 534] width 59 height 79
click at [794, 551] on button "Next image" at bounding box center [794, 534] width 59 height 79
click at [800, 530] on button "Next image" at bounding box center [794, 534] width 59 height 79
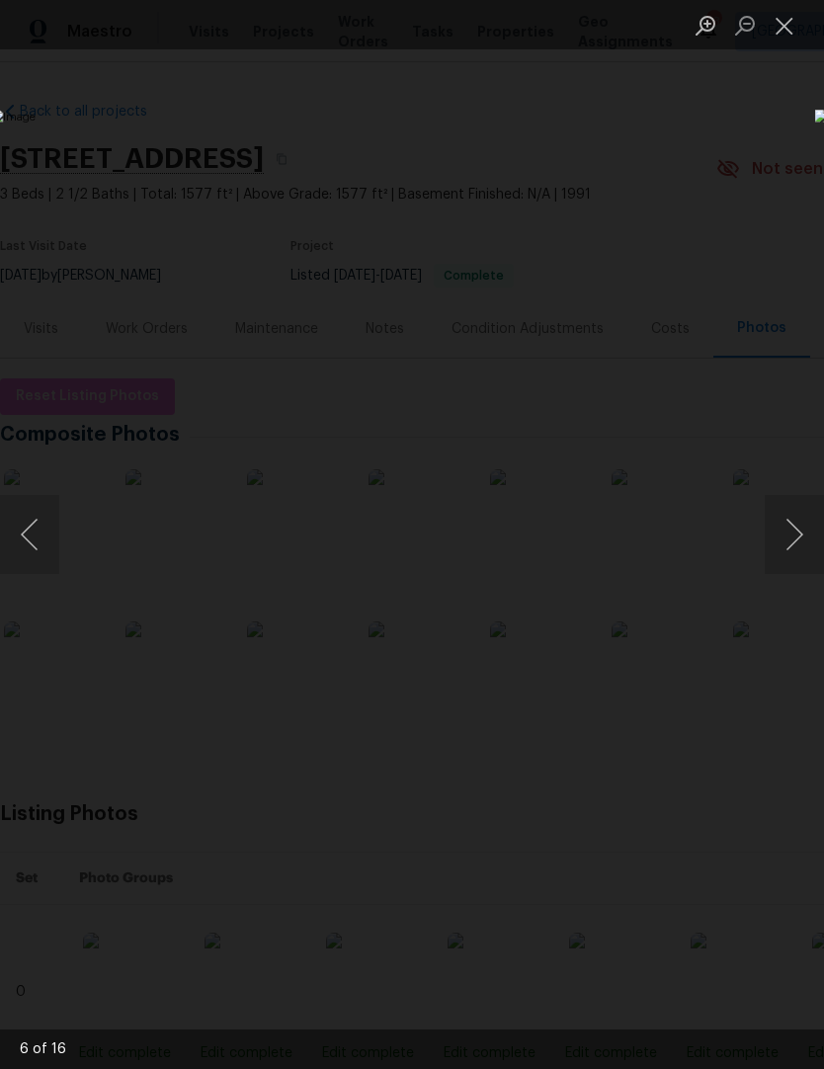
click at [789, 539] on button "Next image" at bounding box center [794, 534] width 59 height 79
click at [795, 539] on button "Next image" at bounding box center [794, 534] width 59 height 79
click at [789, 546] on button "Next image" at bounding box center [794, 534] width 59 height 79
click at [789, 540] on button "Next image" at bounding box center [794, 534] width 59 height 79
click at [788, 559] on button "Next image" at bounding box center [794, 534] width 59 height 79
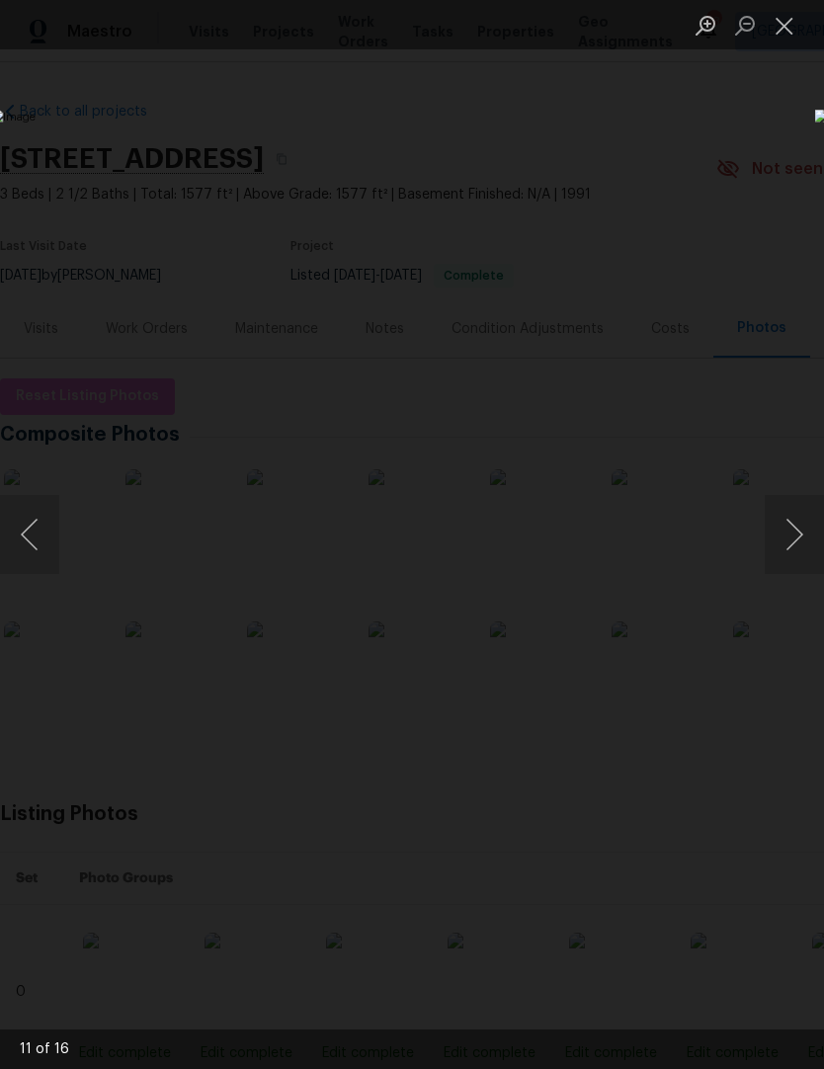
click at [646, 578] on img "Lightbox" at bounding box center [318, 535] width 655 height 850
click at [793, 544] on button "Next image" at bounding box center [794, 534] width 59 height 79
click at [786, 543] on button "Next image" at bounding box center [794, 534] width 59 height 79
click at [791, 543] on button "Next image" at bounding box center [794, 534] width 59 height 79
click at [798, 546] on button "Next image" at bounding box center [794, 534] width 59 height 79
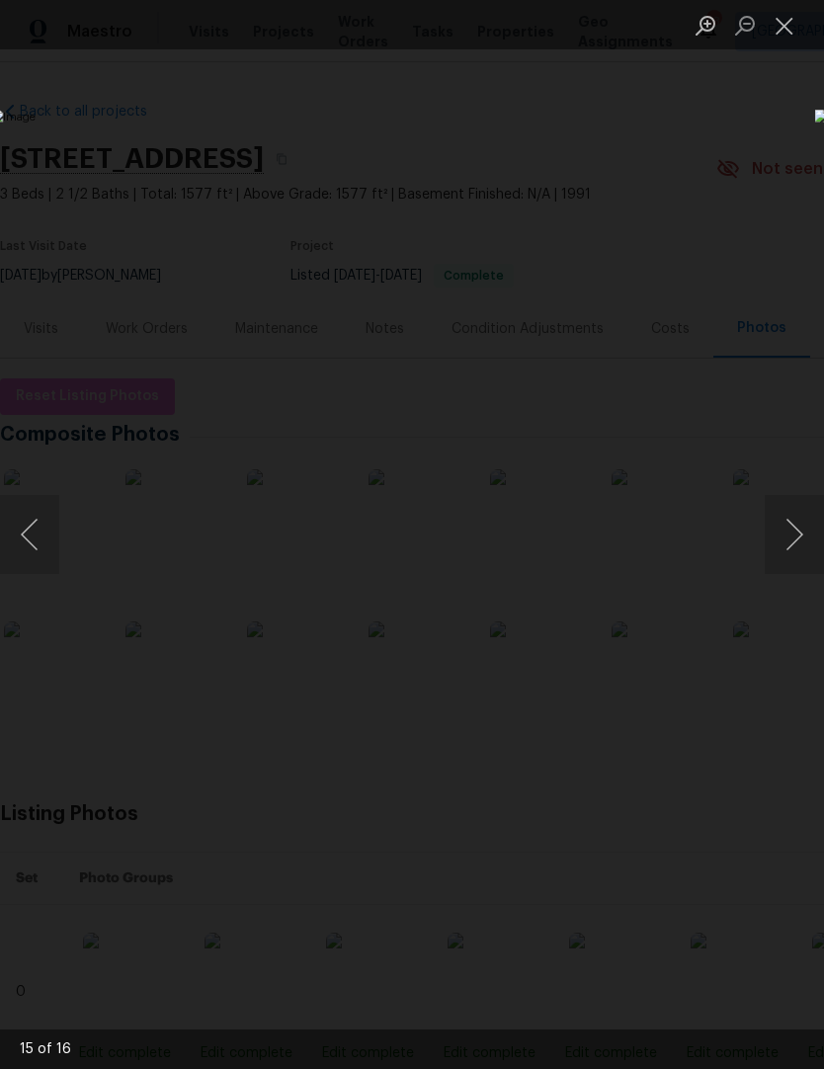
click at [797, 545] on button "Next image" at bounding box center [794, 534] width 59 height 79
click at [796, 548] on button "Next image" at bounding box center [794, 534] width 59 height 79
click at [795, 542] on button "Next image" at bounding box center [794, 534] width 59 height 79
click at [791, 549] on button "Next image" at bounding box center [794, 534] width 59 height 79
click at [783, 31] on button "Close lightbox" at bounding box center [785, 25] width 40 height 35
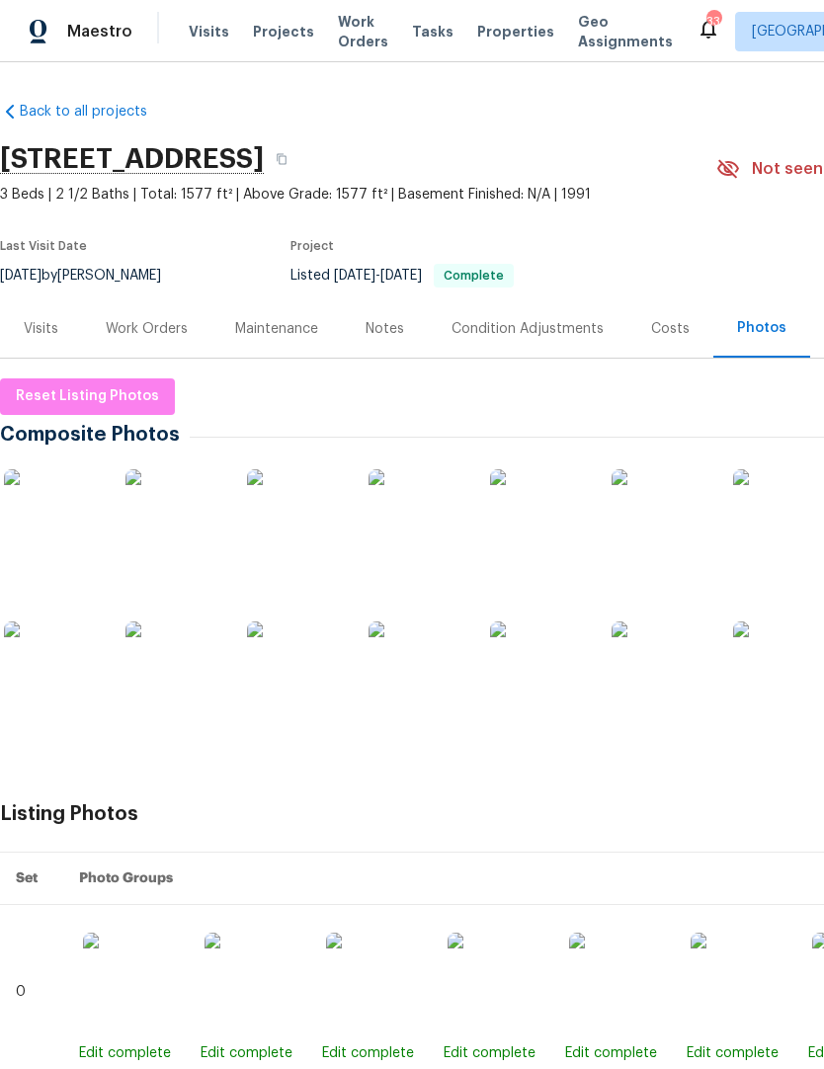
click at [171, 325] on div "Work Orders" at bounding box center [147, 329] width 82 height 20
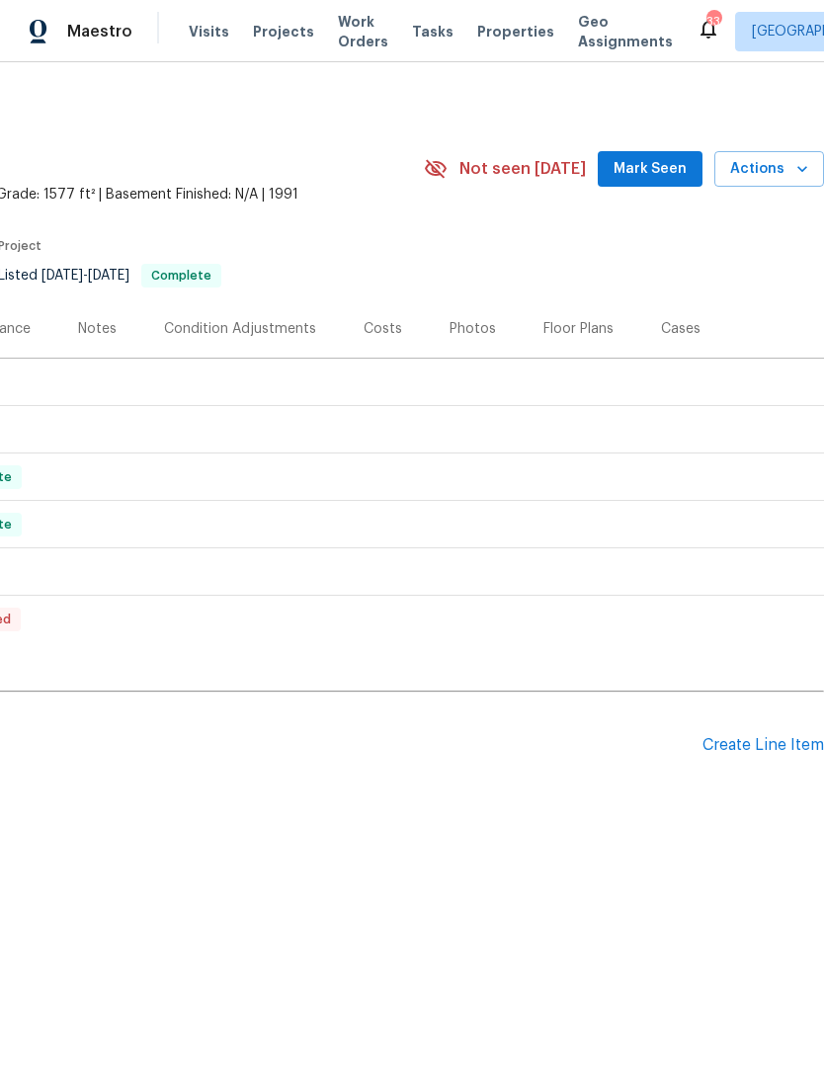
scroll to position [0, 292]
click at [744, 746] on div "Create Line Item" at bounding box center [763, 745] width 122 height 19
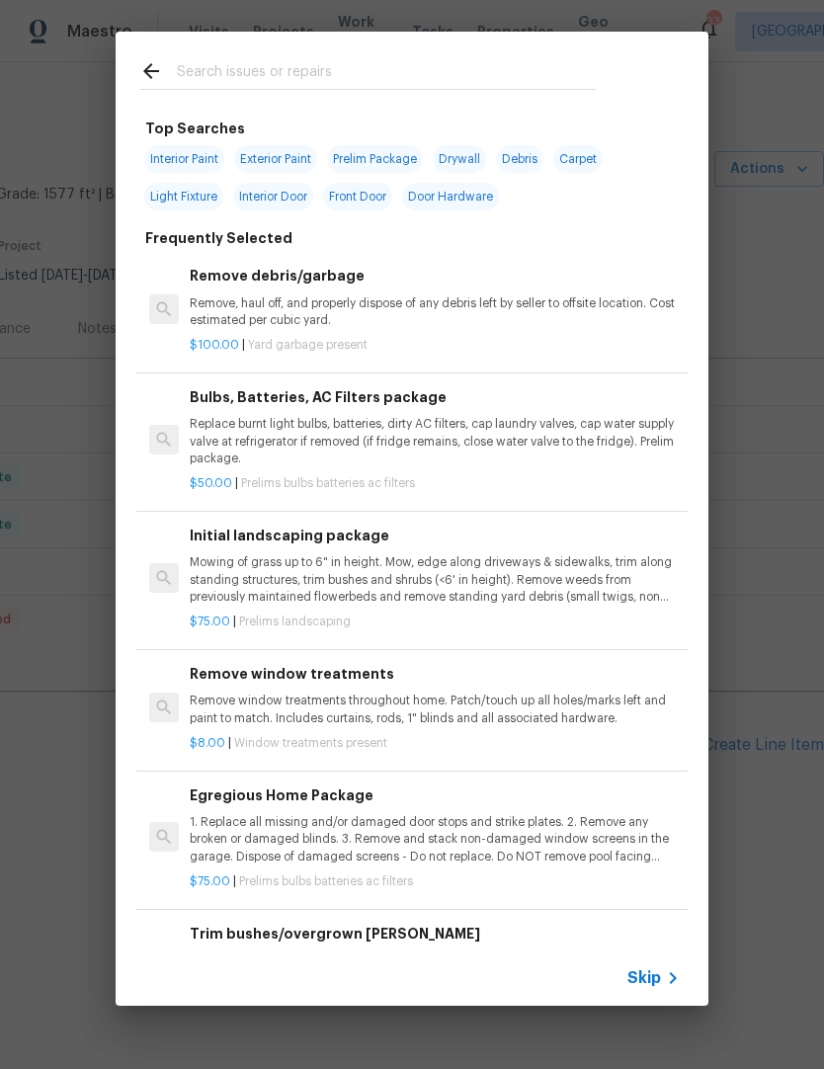
click at [209, 83] on input "text" at bounding box center [386, 74] width 419 height 30
type input "Electr"
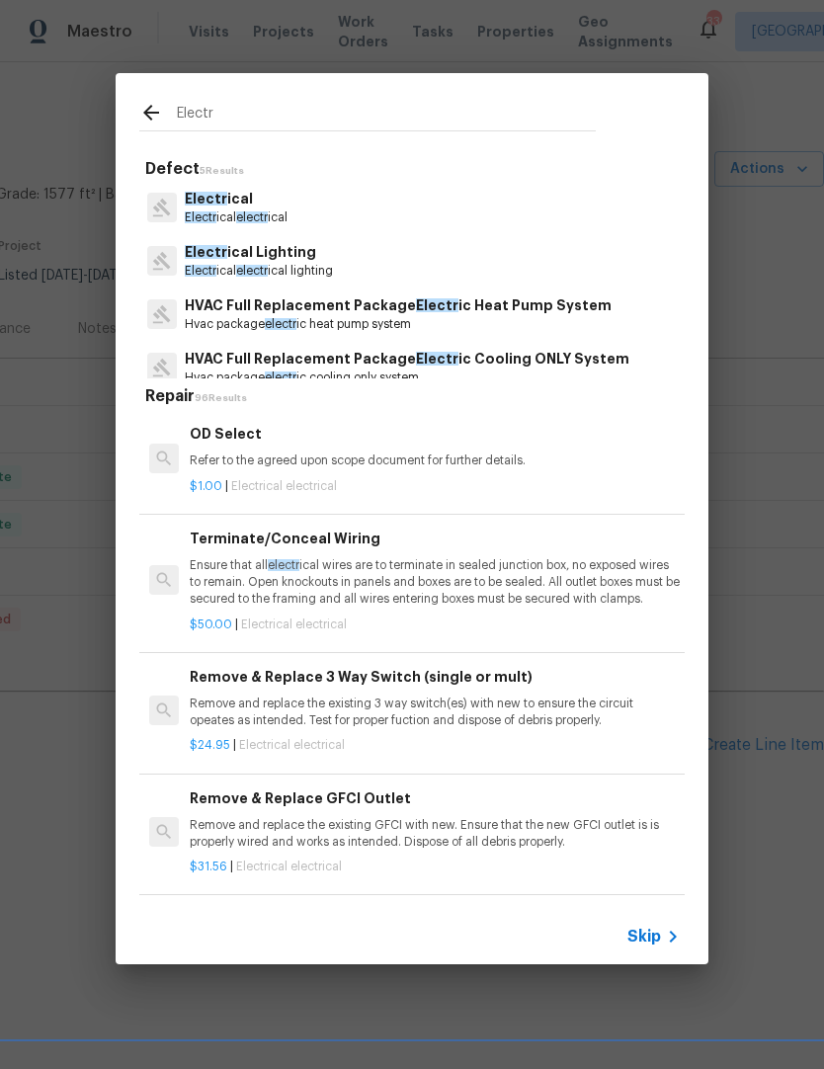
click at [222, 210] on p "Electr ical electr ical" at bounding box center [236, 217] width 103 height 17
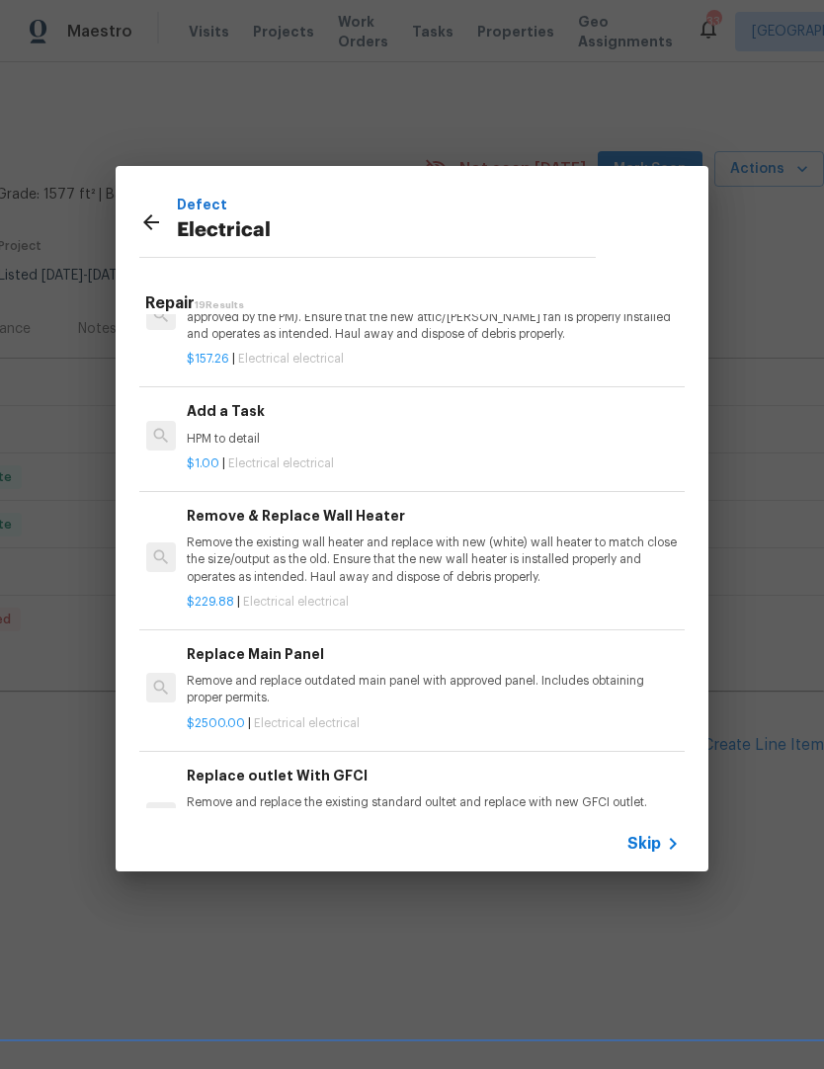
scroll to position [1302, 3]
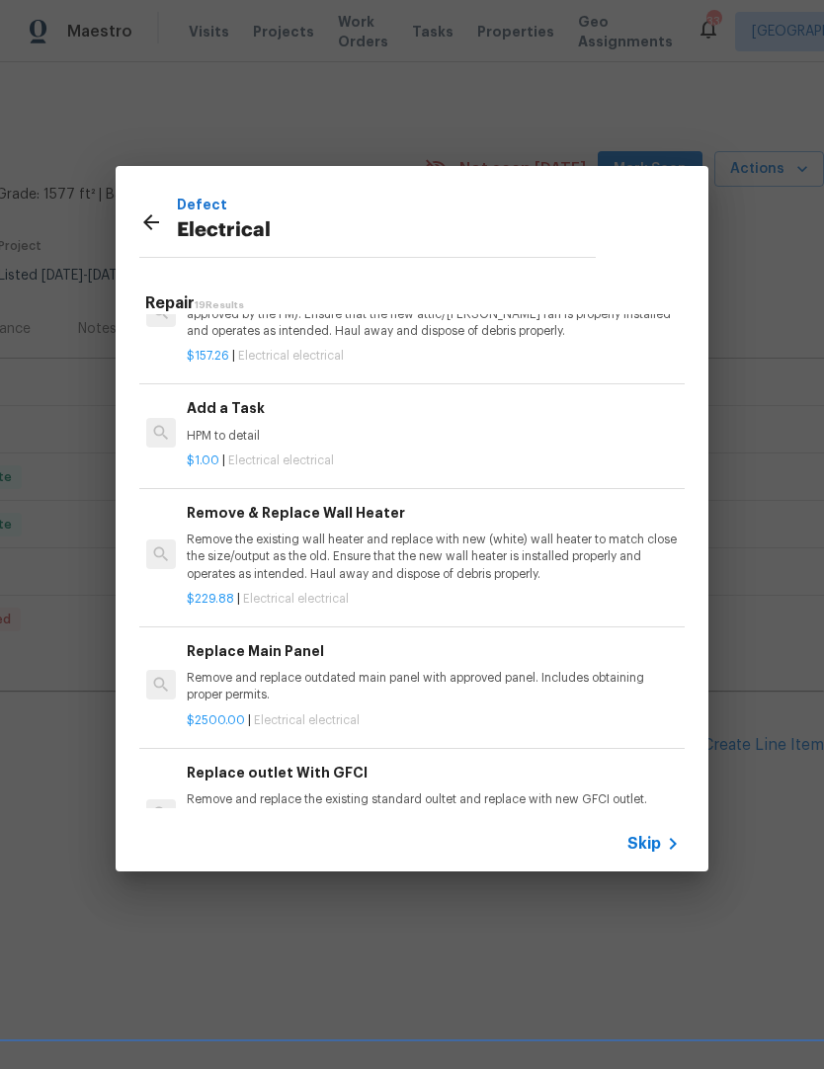
click at [220, 405] on h6 "Add a Task" at bounding box center [432, 408] width 490 height 22
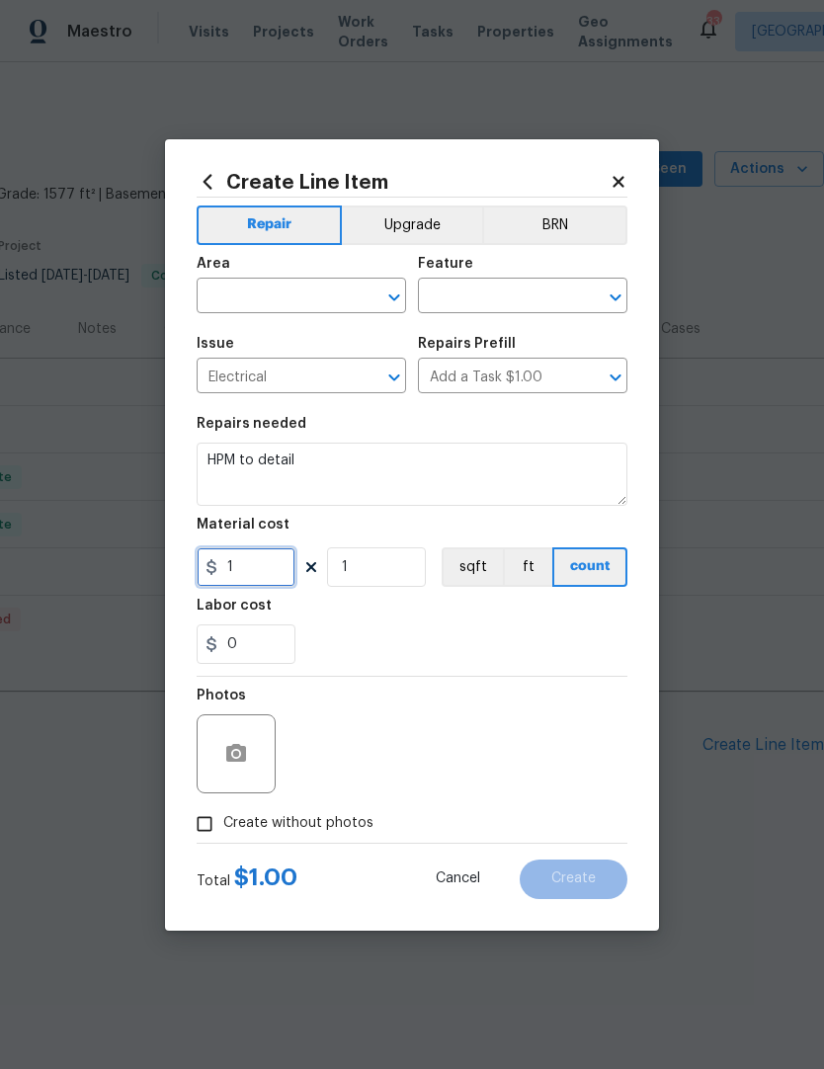
click at [256, 570] on input "1" at bounding box center [246, 567] width 99 height 40
type input "150"
click at [363, 618] on div "Labor cost" at bounding box center [412, 612] width 431 height 26
click at [239, 294] on input "text" at bounding box center [274, 298] width 154 height 31
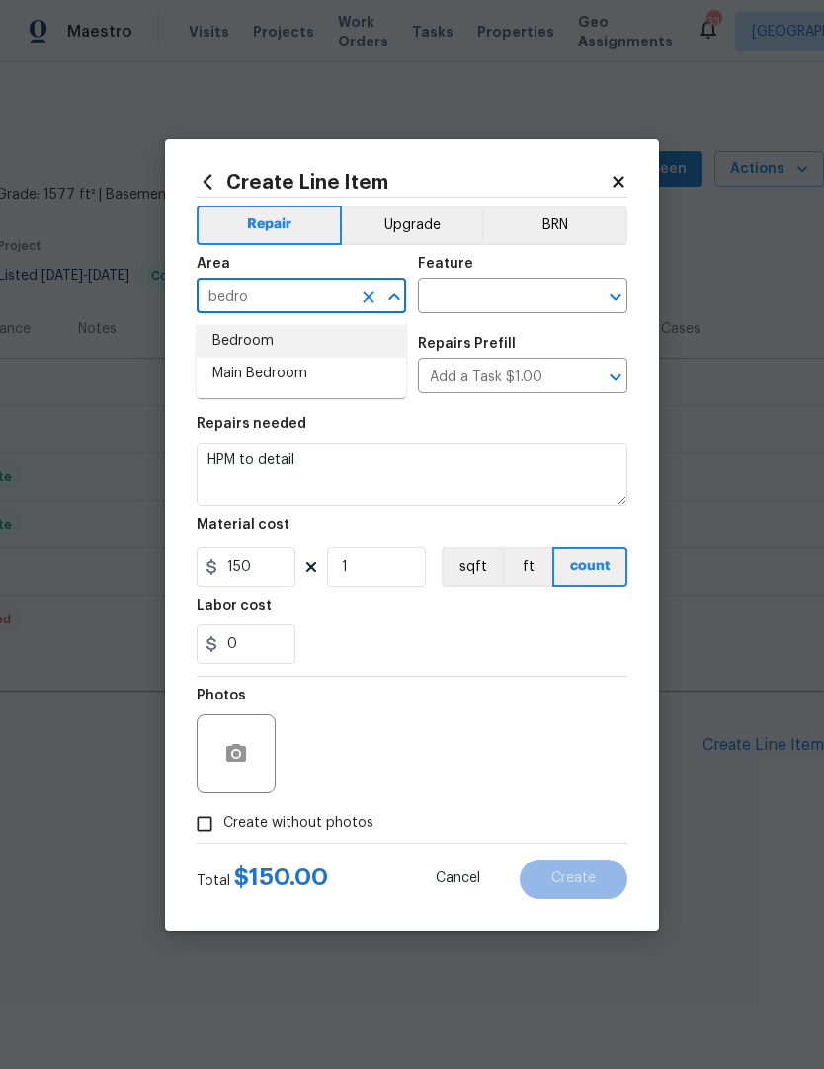
click at [248, 343] on li "Bedroom" at bounding box center [301, 341] width 209 height 33
type input "Bedroom"
click at [463, 288] on input "text" at bounding box center [495, 298] width 154 height 31
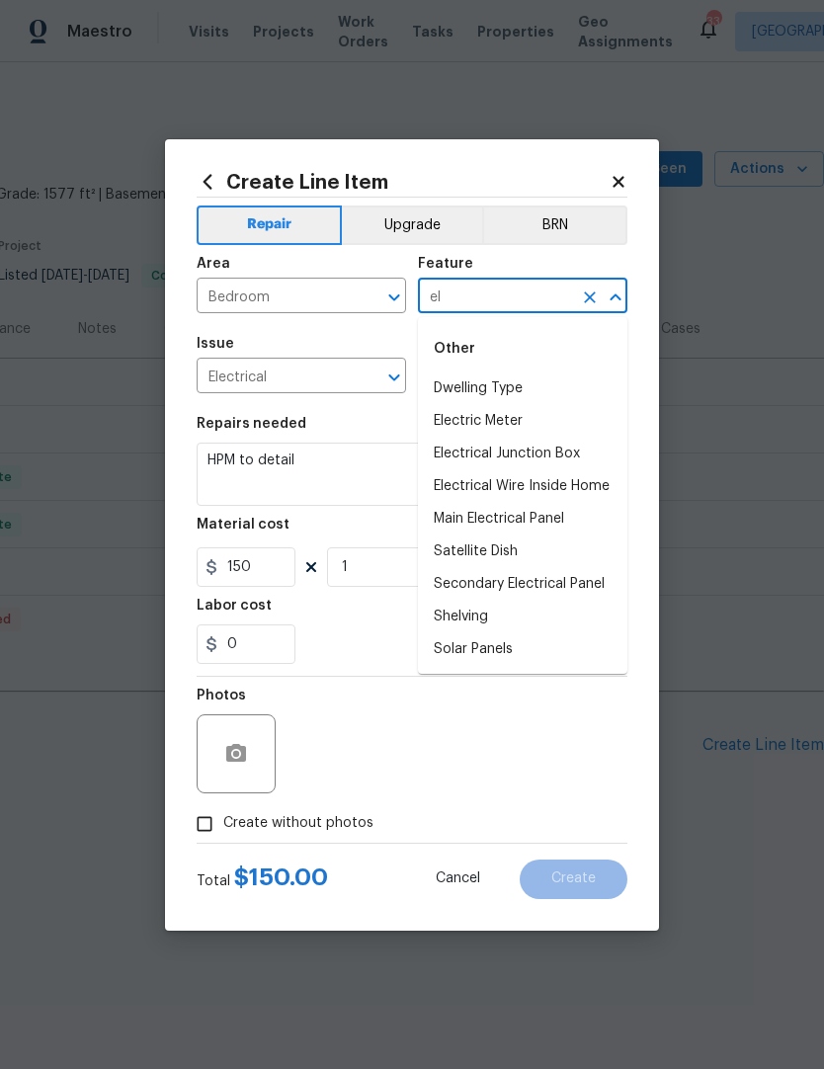
click at [584, 487] on li "Electrical Wire Inside Home" at bounding box center [522, 486] width 209 height 33
type input "Electrical Wire Inside Home"
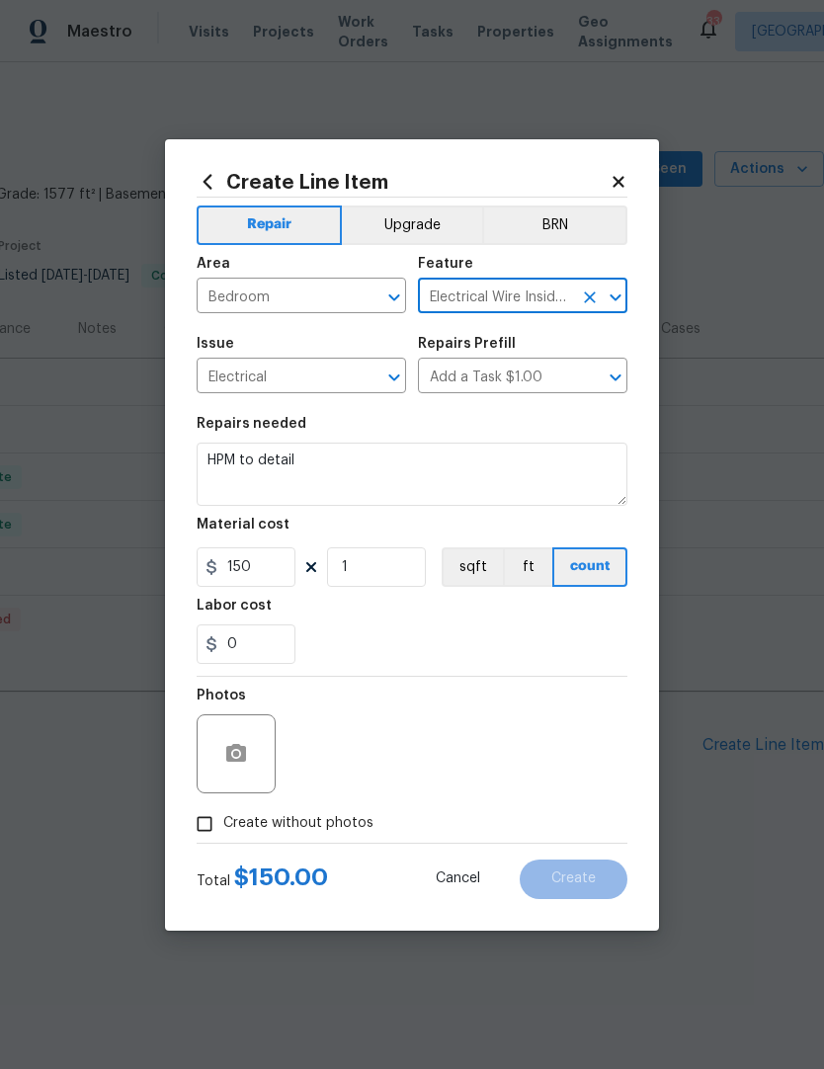
click at [577, 480] on textarea "HPM to detail" at bounding box center [412, 474] width 431 height 63
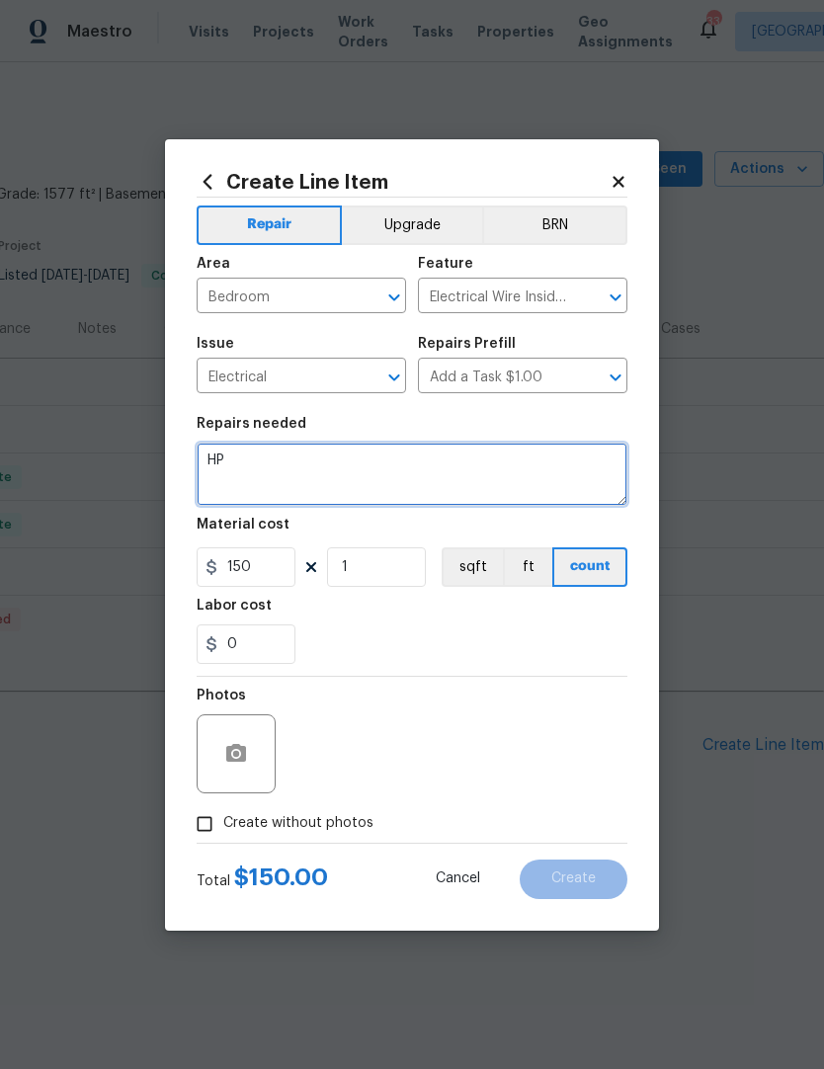
type textarea "H"
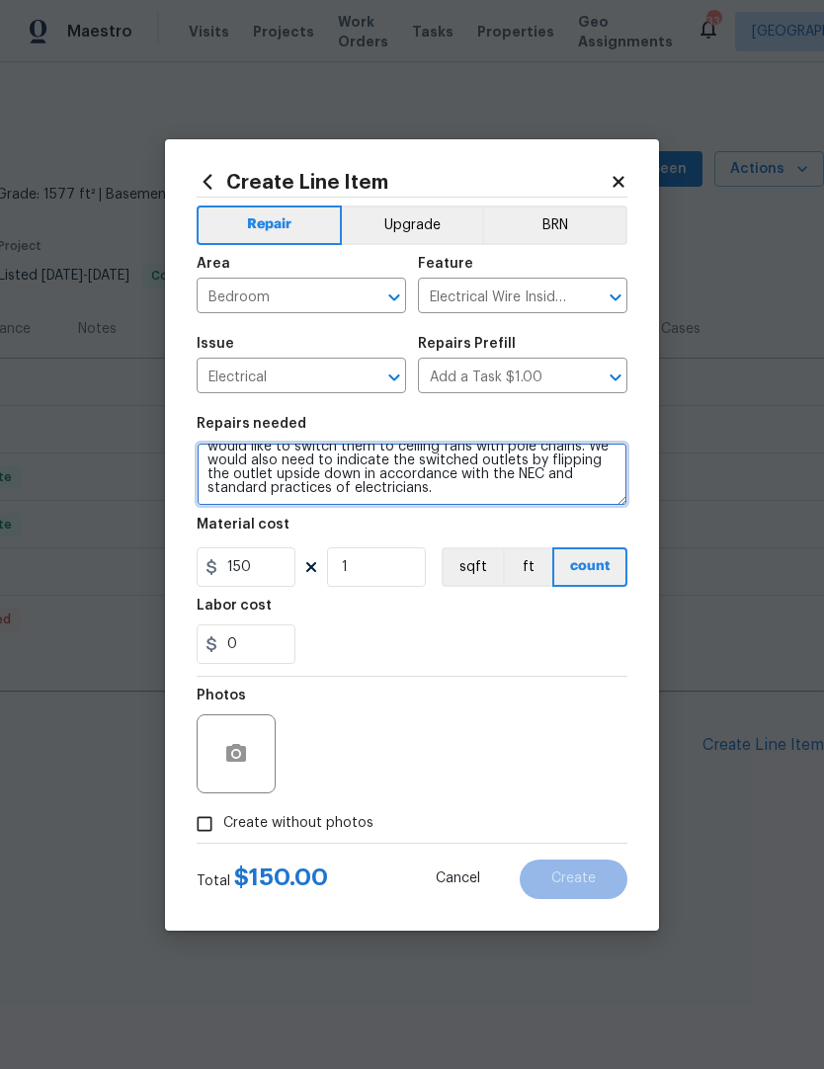
scroll to position [88, 0]
type textarea "Please send an electrician to troubleshoot the two upstairs bedrooms. The light…"
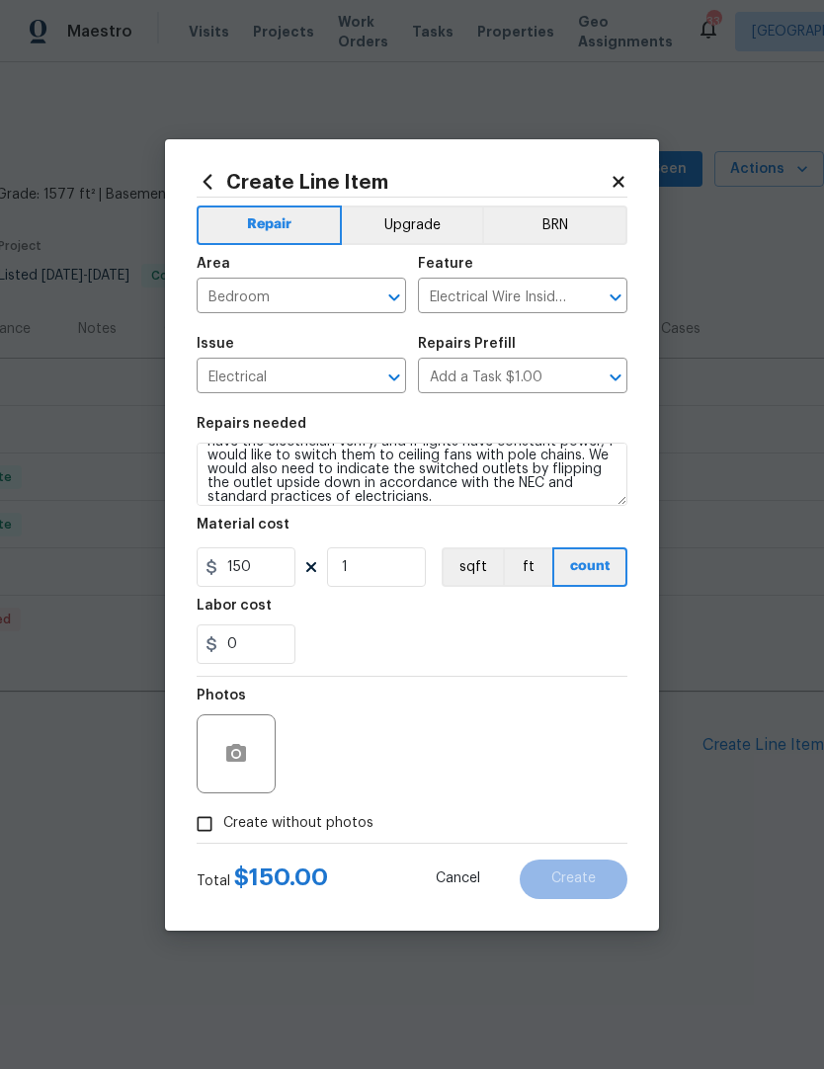
click at [199, 823] on input "Create without photos" at bounding box center [205, 824] width 38 height 38
checkbox input "true"
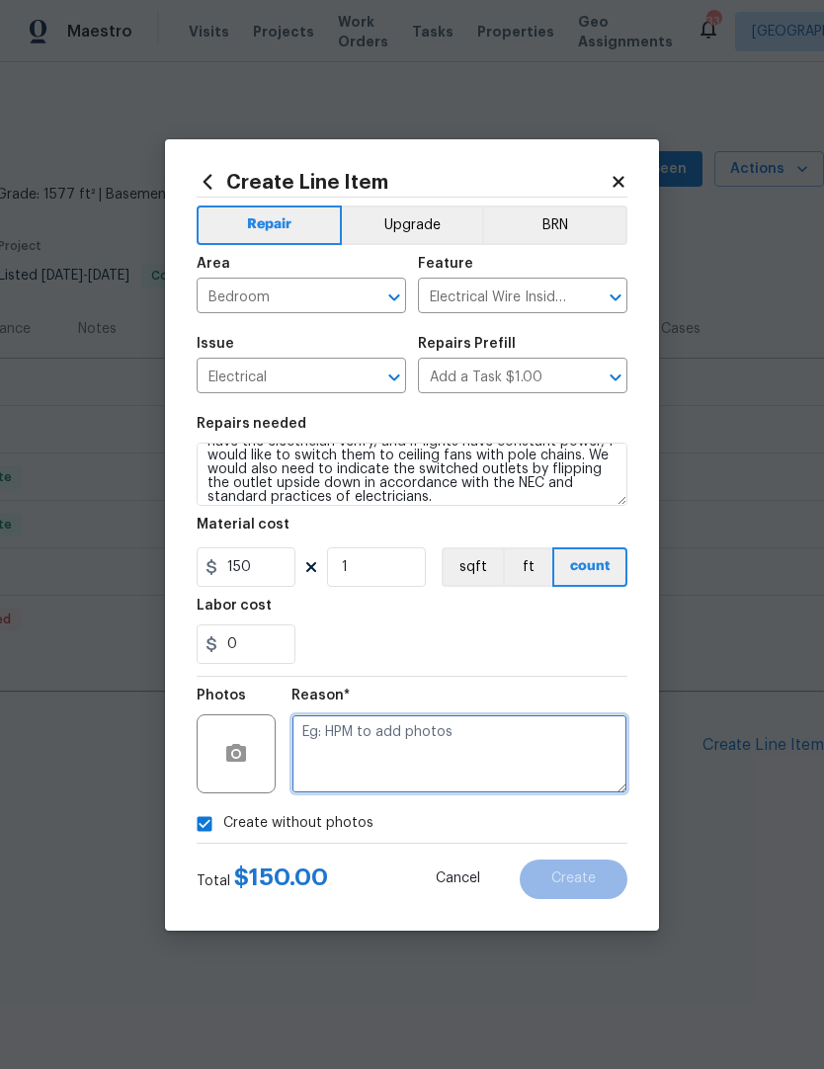
click at [335, 737] on textarea at bounding box center [459, 753] width 336 height 79
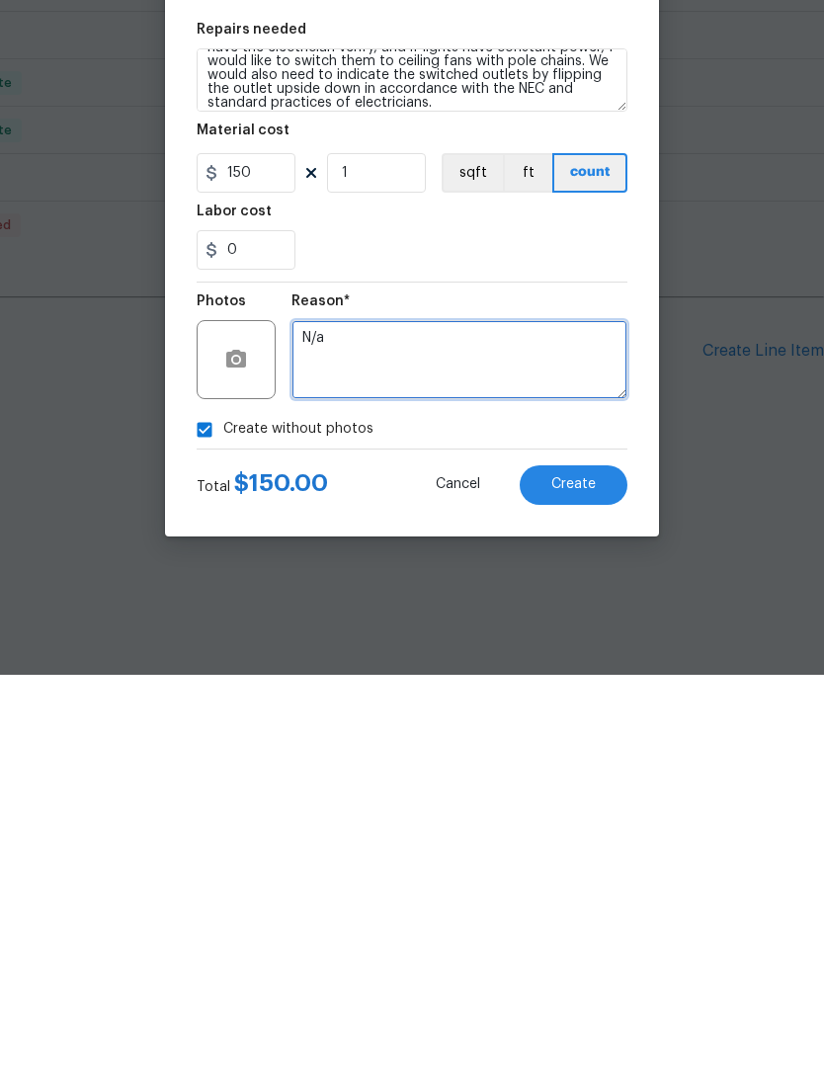
type textarea "N/a"
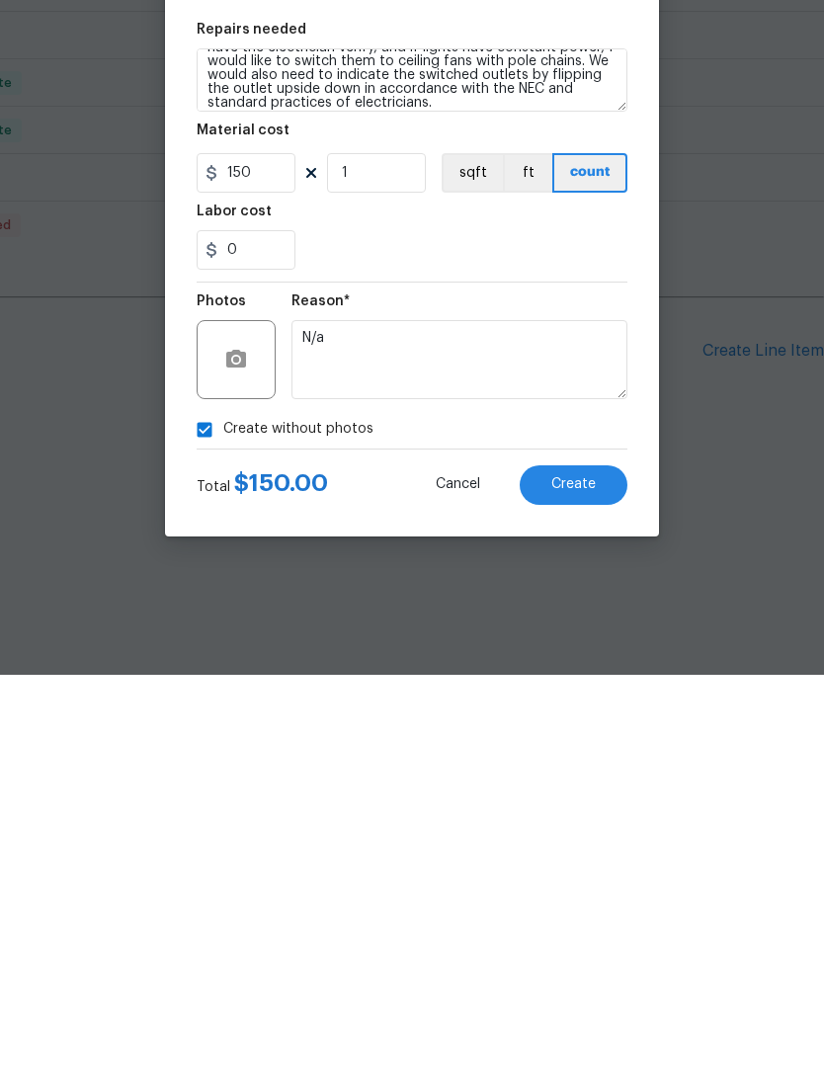
click at [601, 860] on button "Create" at bounding box center [574, 880] width 108 height 40
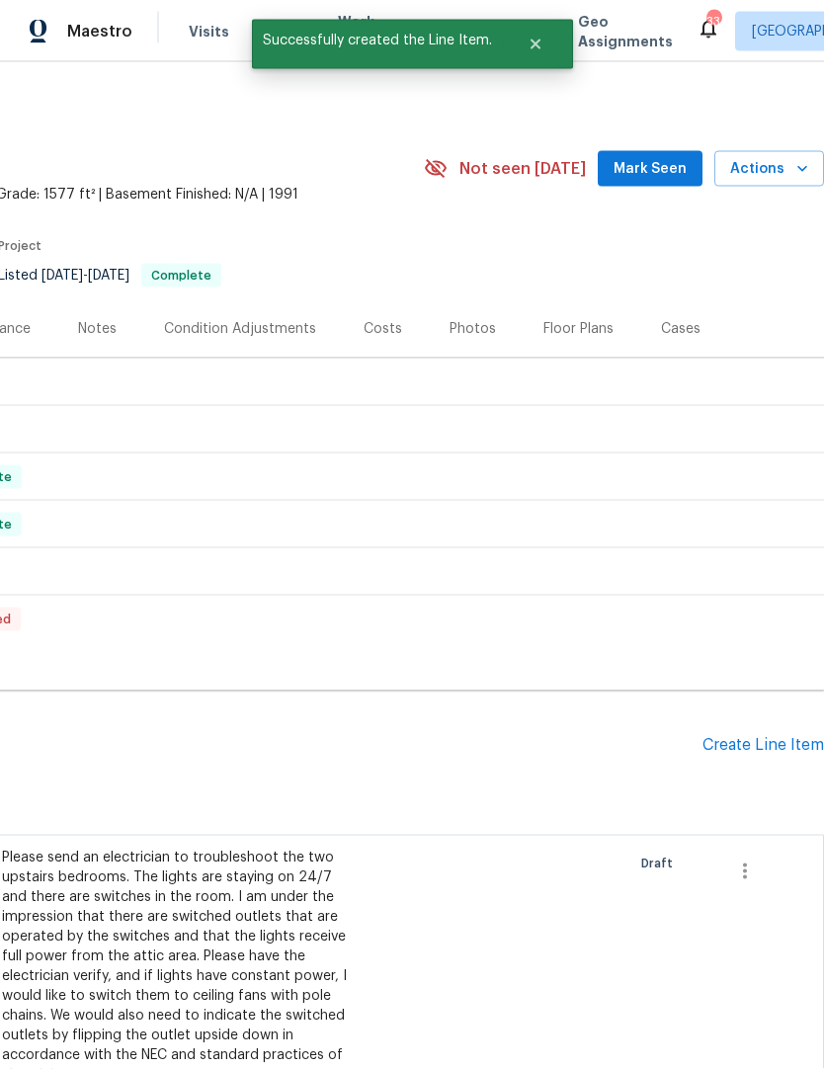
scroll to position [81, 0]
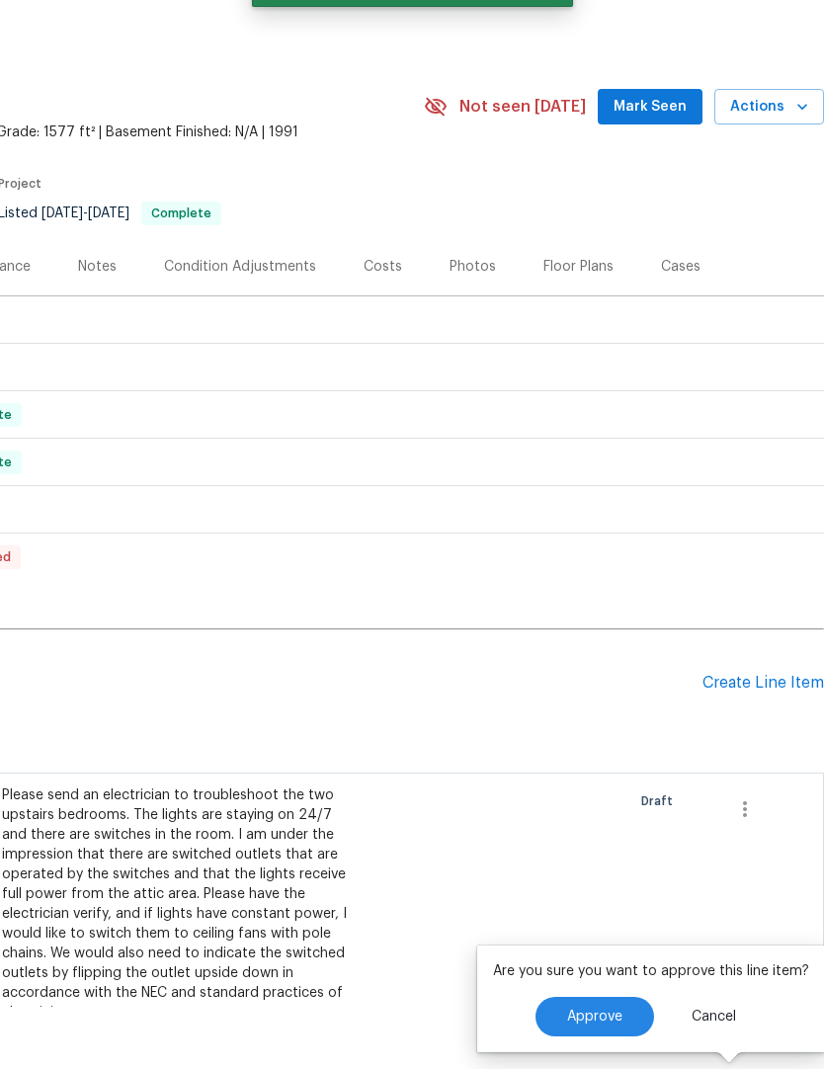
click at [605, 1012] on button "Approve" at bounding box center [595, 1017] width 119 height 40
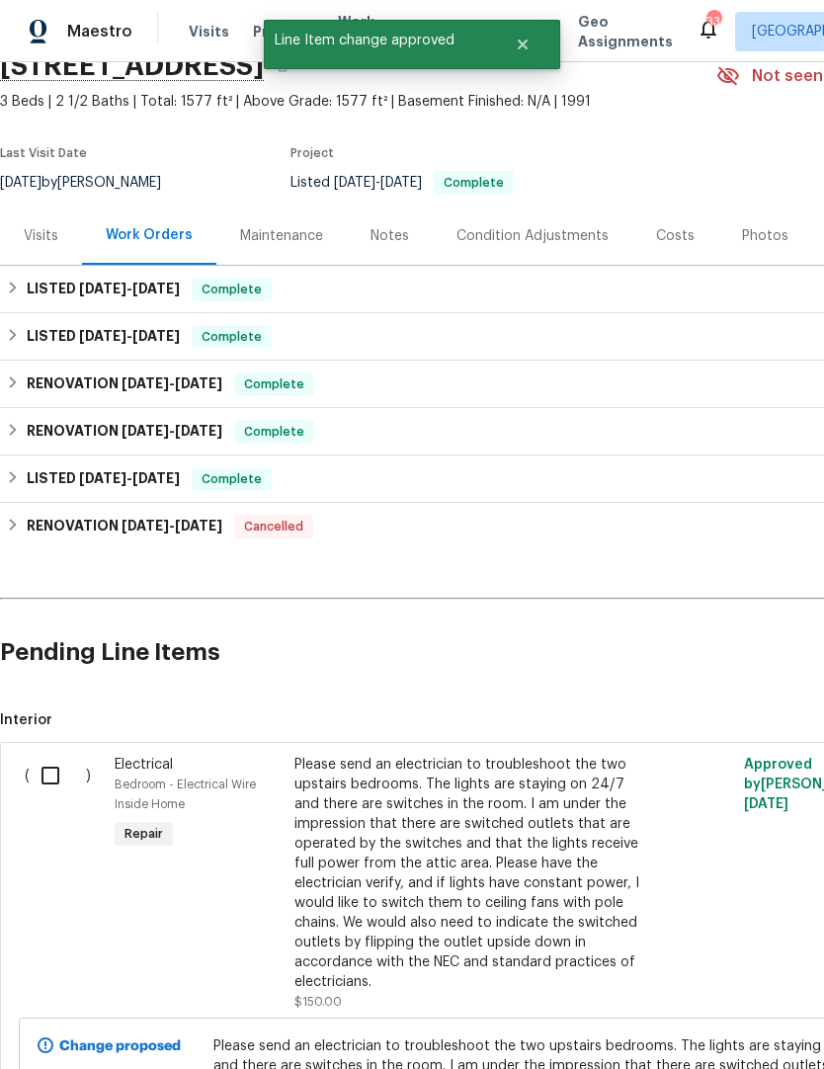
scroll to position [95, 0]
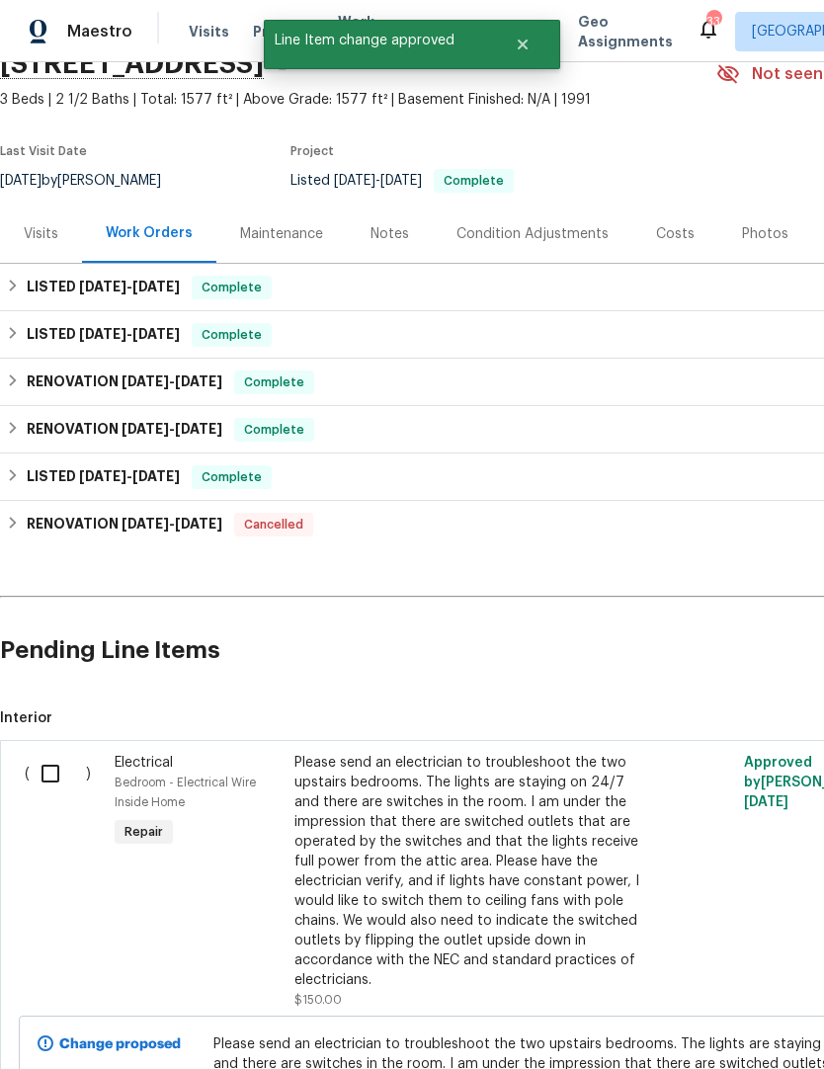
click at [60, 753] on input "checkbox" at bounding box center [58, 773] width 56 height 41
checkbox input "true"
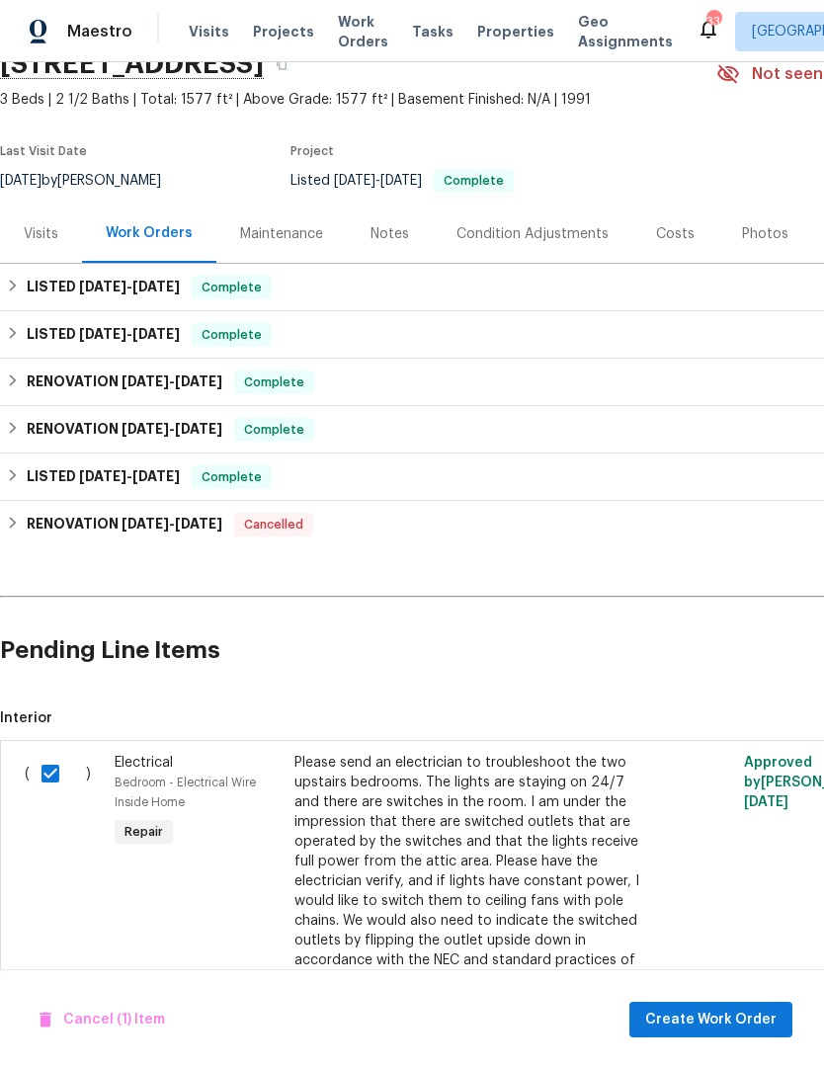
click at [703, 1017] on span "Create Work Order" at bounding box center [710, 1020] width 131 height 25
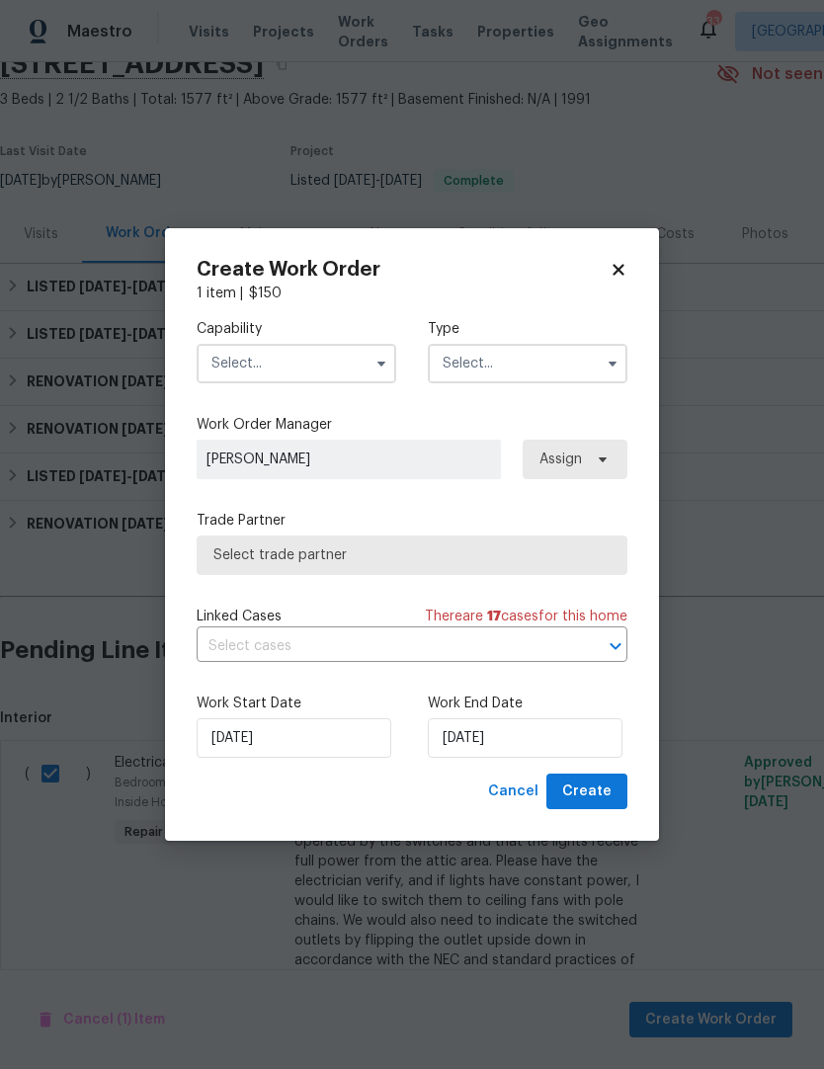
click at [239, 364] on input "text" at bounding box center [297, 364] width 200 height 40
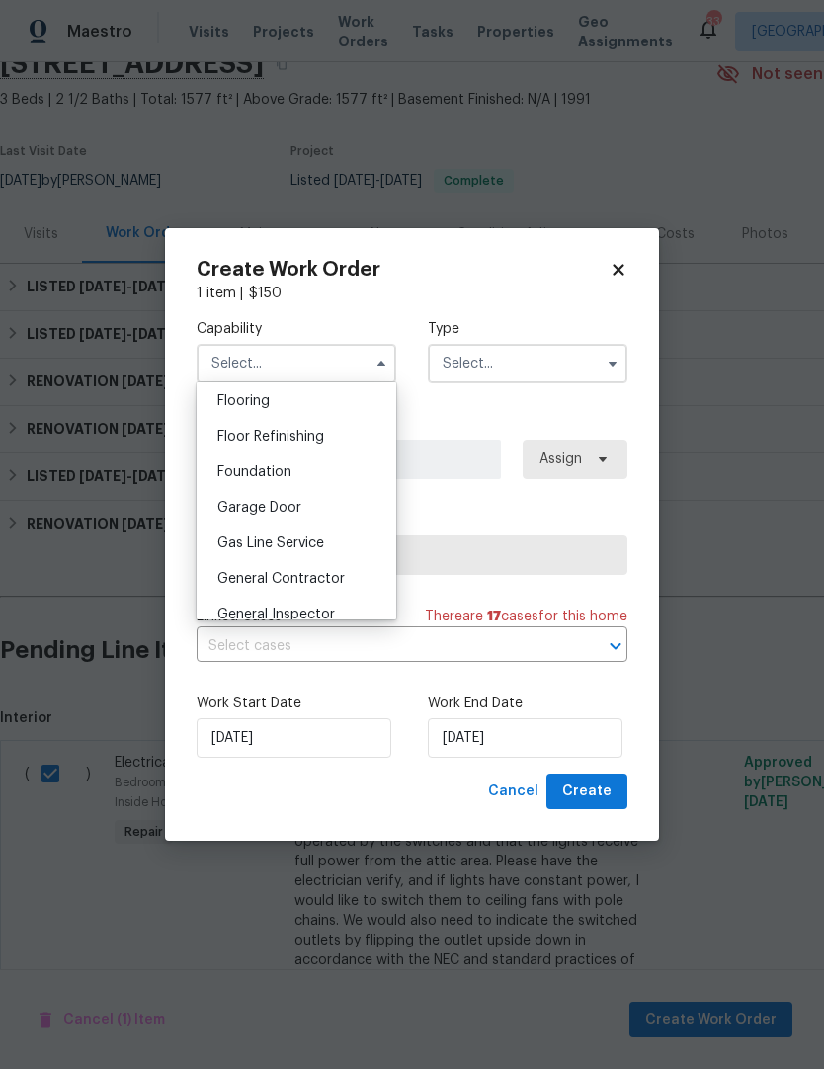
scroll to position [771, 0]
click at [269, 579] on span "General Contractor" at bounding box center [280, 579] width 127 height 14
type input "General Contractor"
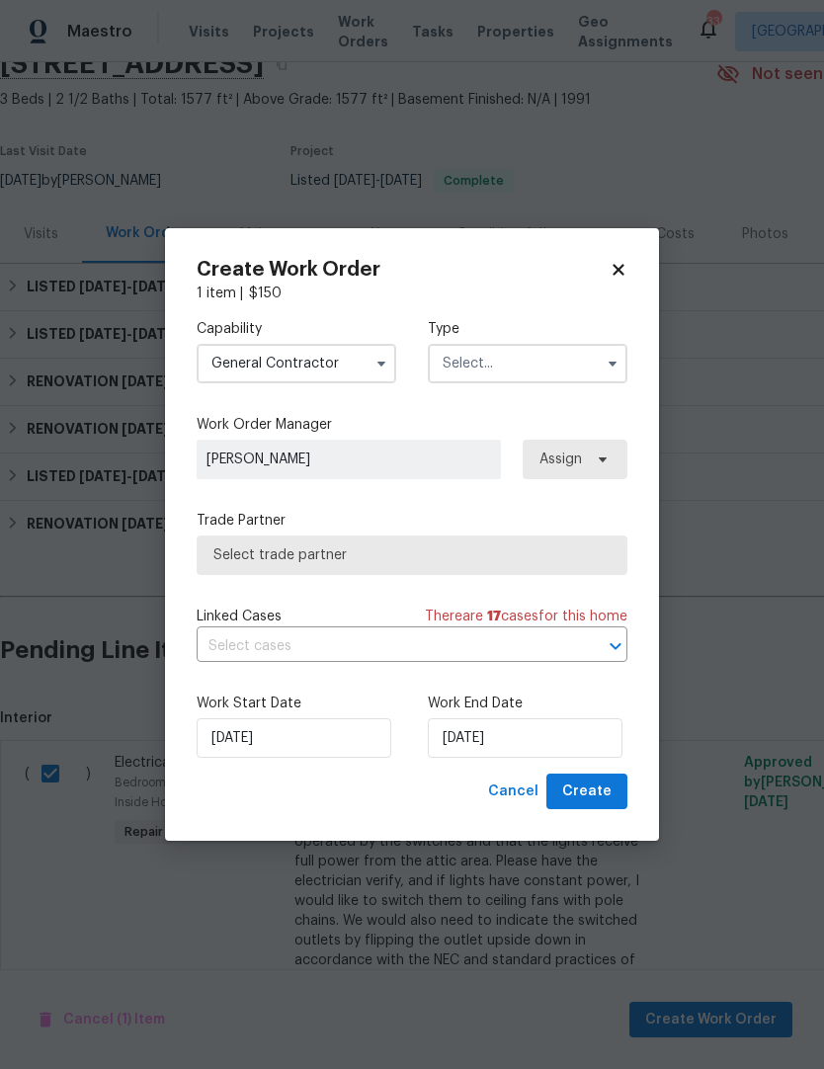
click at [595, 371] on input "text" at bounding box center [528, 364] width 200 height 40
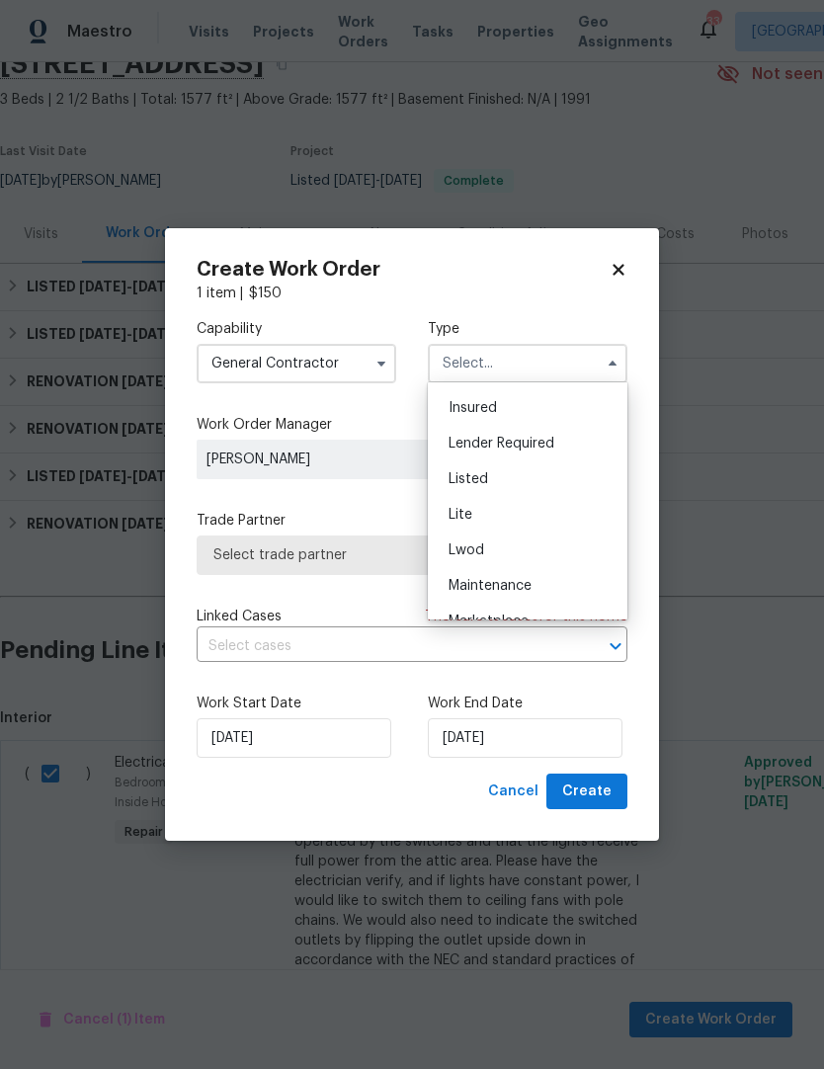
scroll to position [149, 0]
click at [560, 470] on div "Listed" at bounding box center [528, 470] width 190 height 36
type input "Listed"
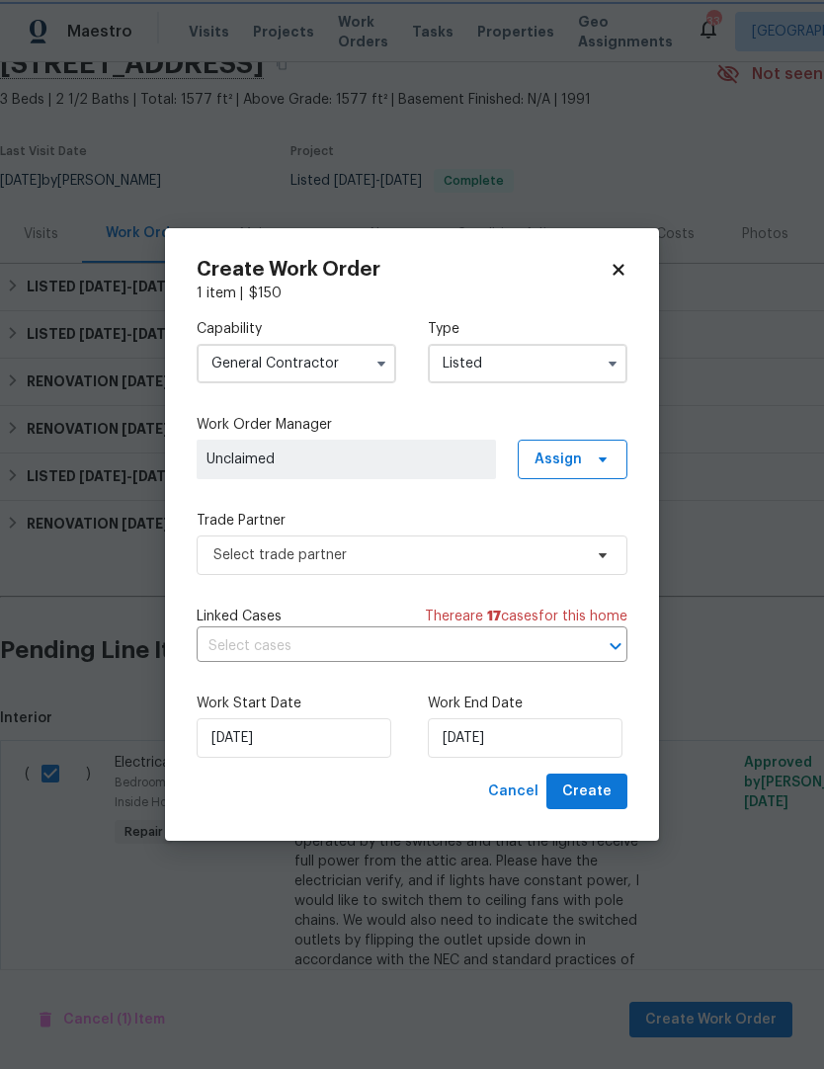
scroll to position [0, 0]
click at [594, 453] on span at bounding box center [600, 460] width 22 height 16
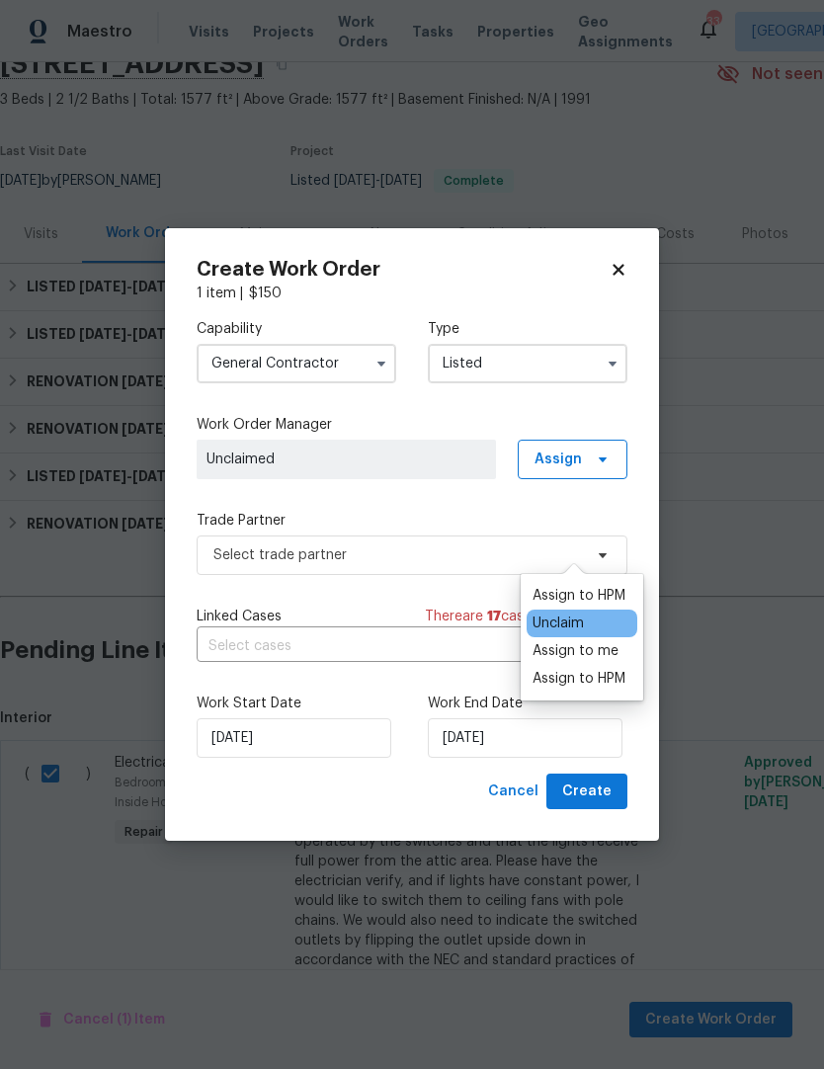
click at [603, 641] on div "Assign to me" at bounding box center [576, 651] width 86 height 20
click at [476, 517] on label "Trade Partner" at bounding box center [412, 521] width 431 height 20
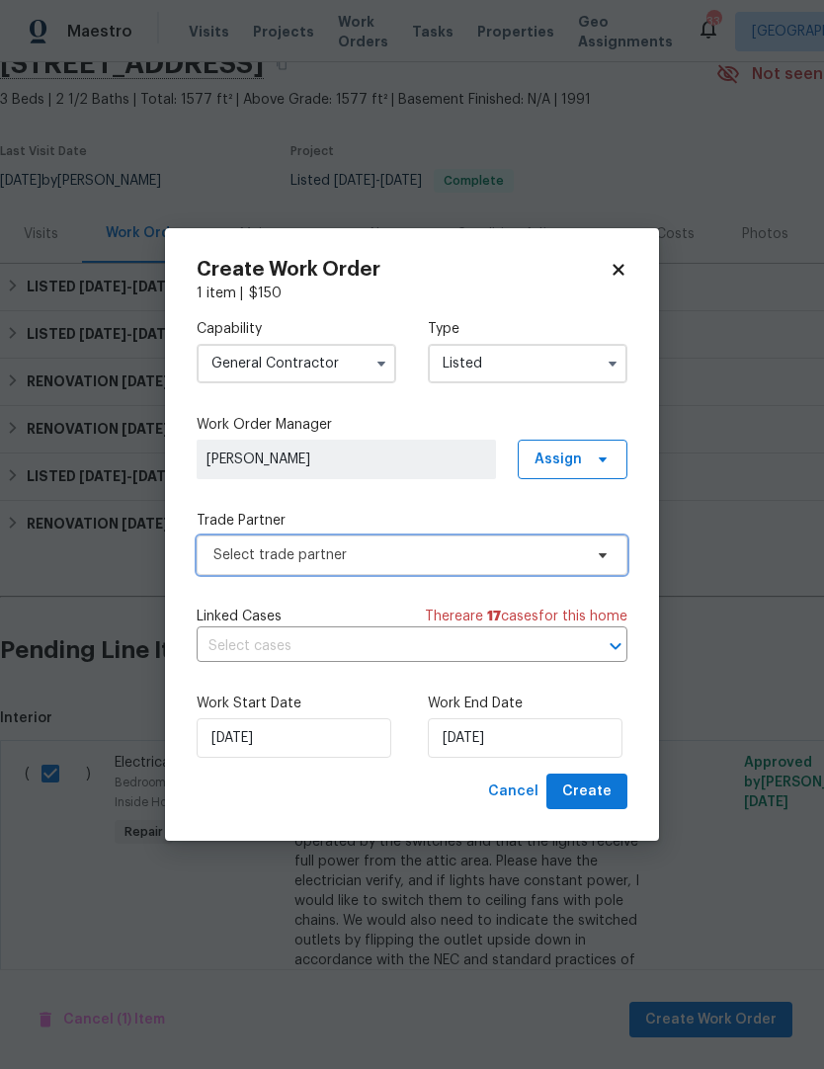
click at [461, 558] on span "Select trade partner" at bounding box center [397, 555] width 369 height 20
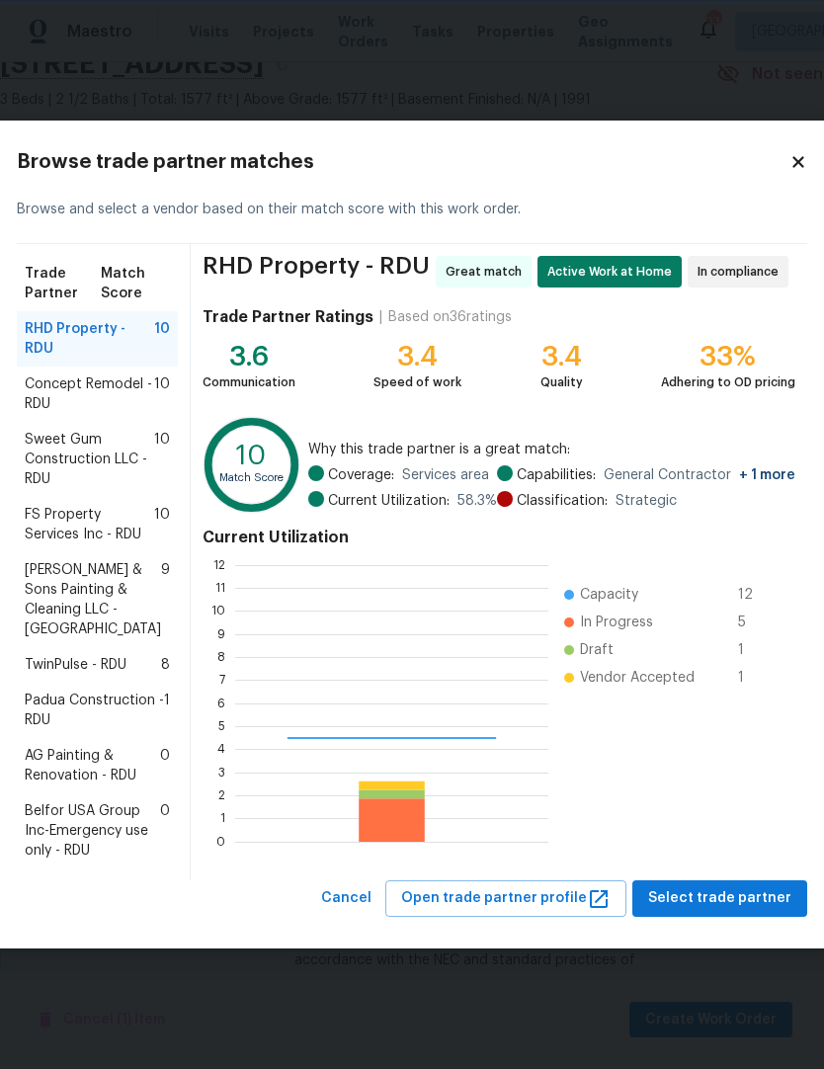
scroll to position [277, 313]
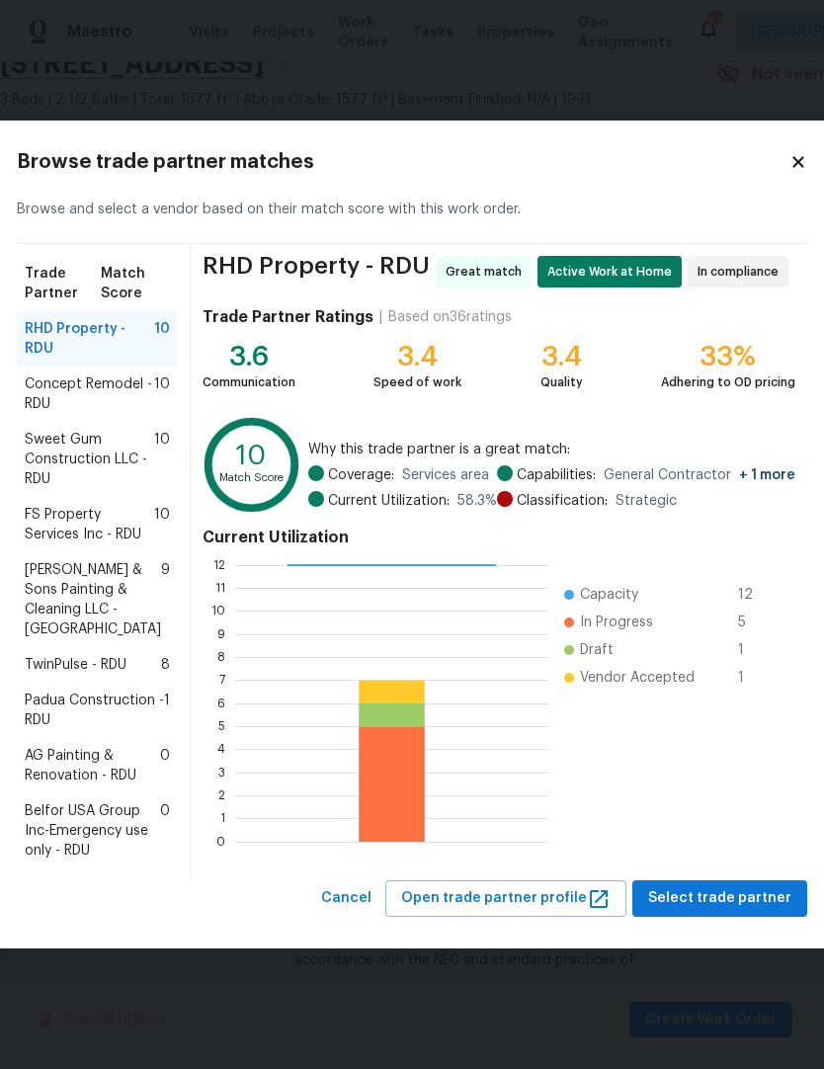
click at [53, 374] on span "Concept Remodel - RDU" at bounding box center [89, 394] width 129 height 40
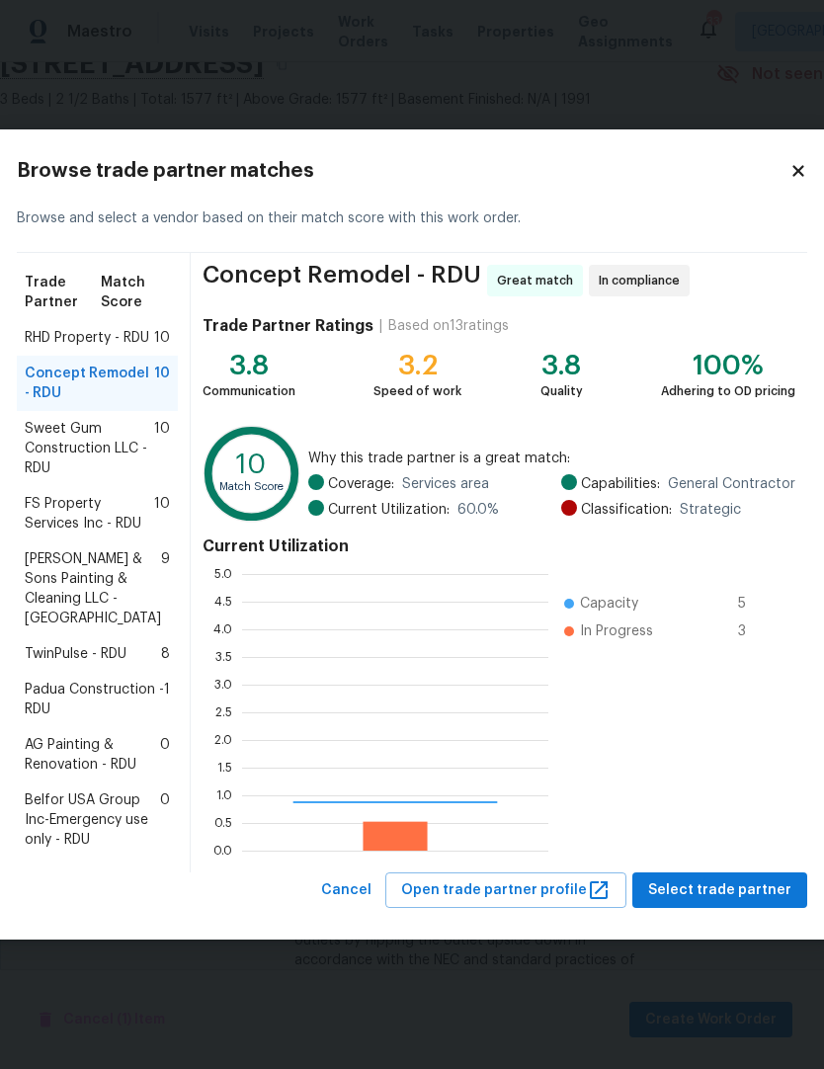
scroll to position [277, 306]
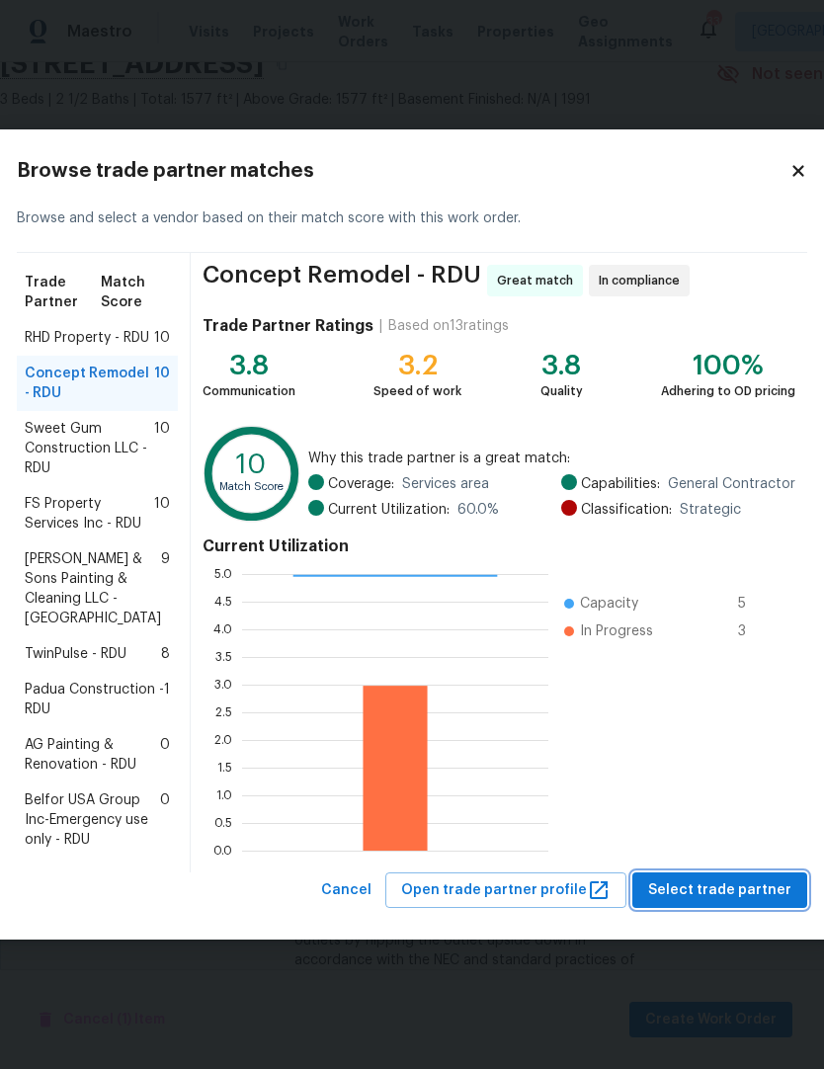
click at [719, 903] on span "Select trade partner" at bounding box center [719, 890] width 143 height 25
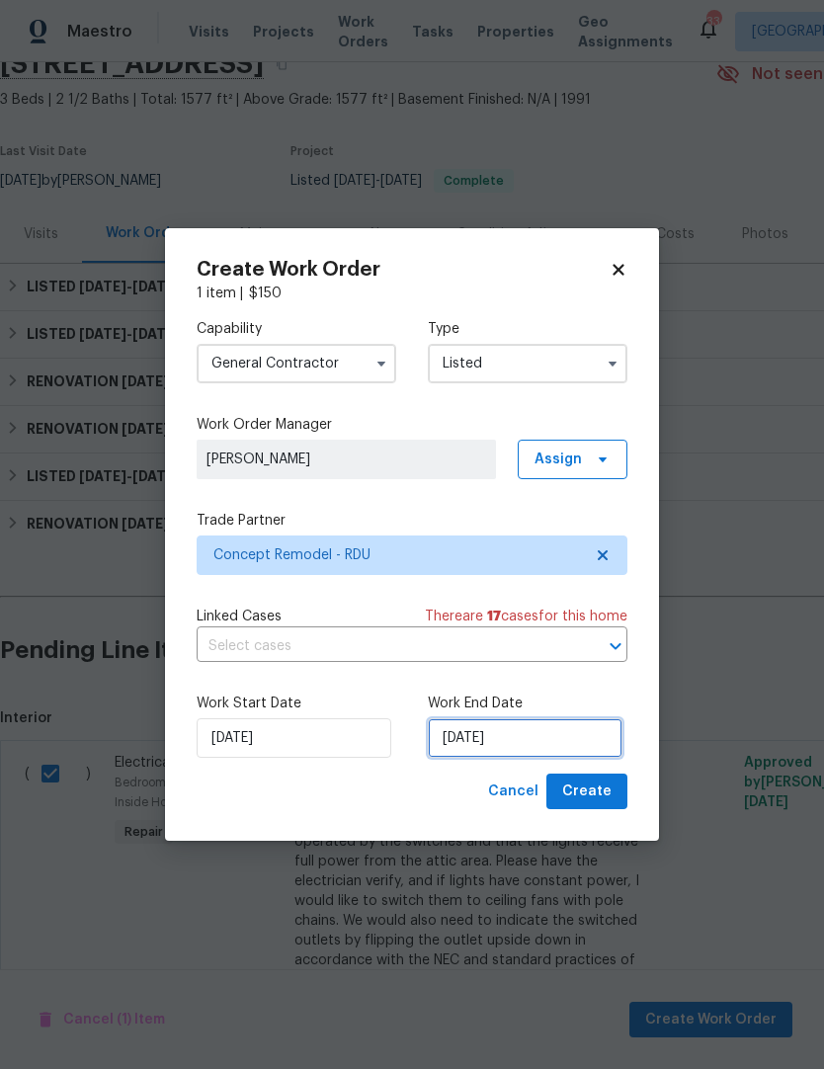
click at [579, 740] on input "[DATE]" at bounding box center [525, 738] width 195 height 40
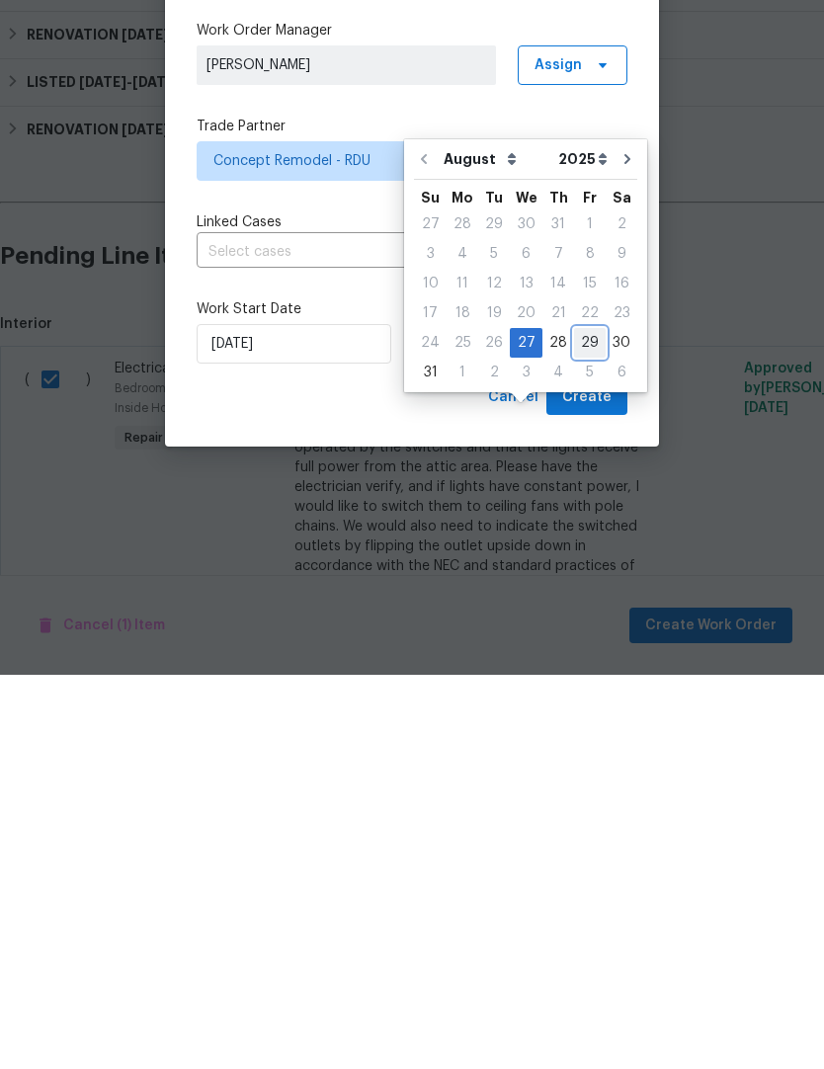
click at [589, 723] on div "29" at bounding box center [590, 737] width 32 height 28
type input "[DATE]"
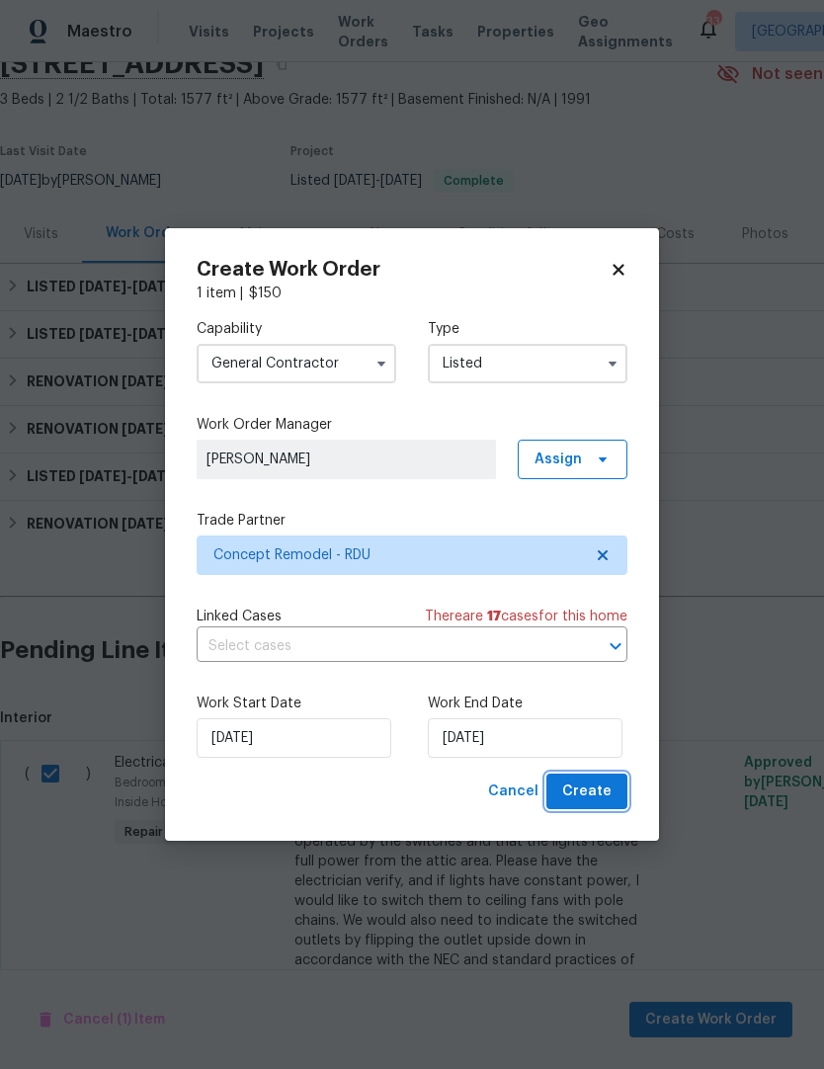
click at [598, 794] on span "Create" at bounding box center [586, 792] width 49 height 25
checkbox input "false"
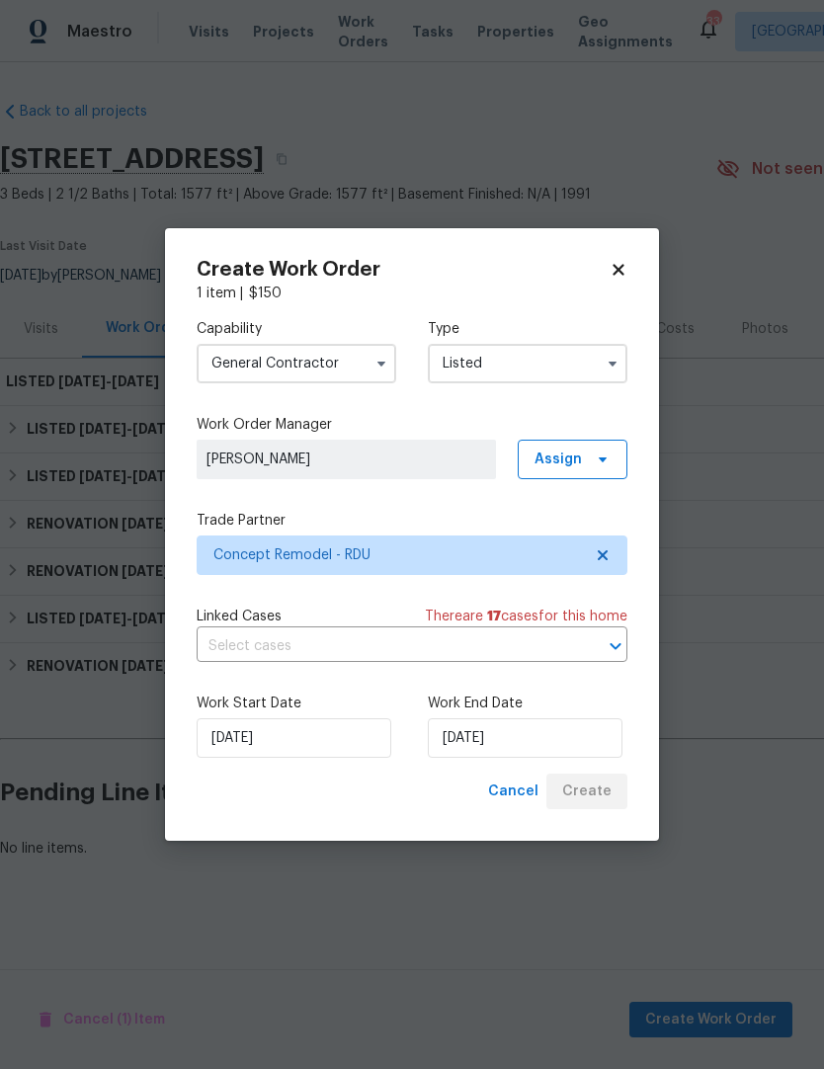
scroll to position [0, 0]
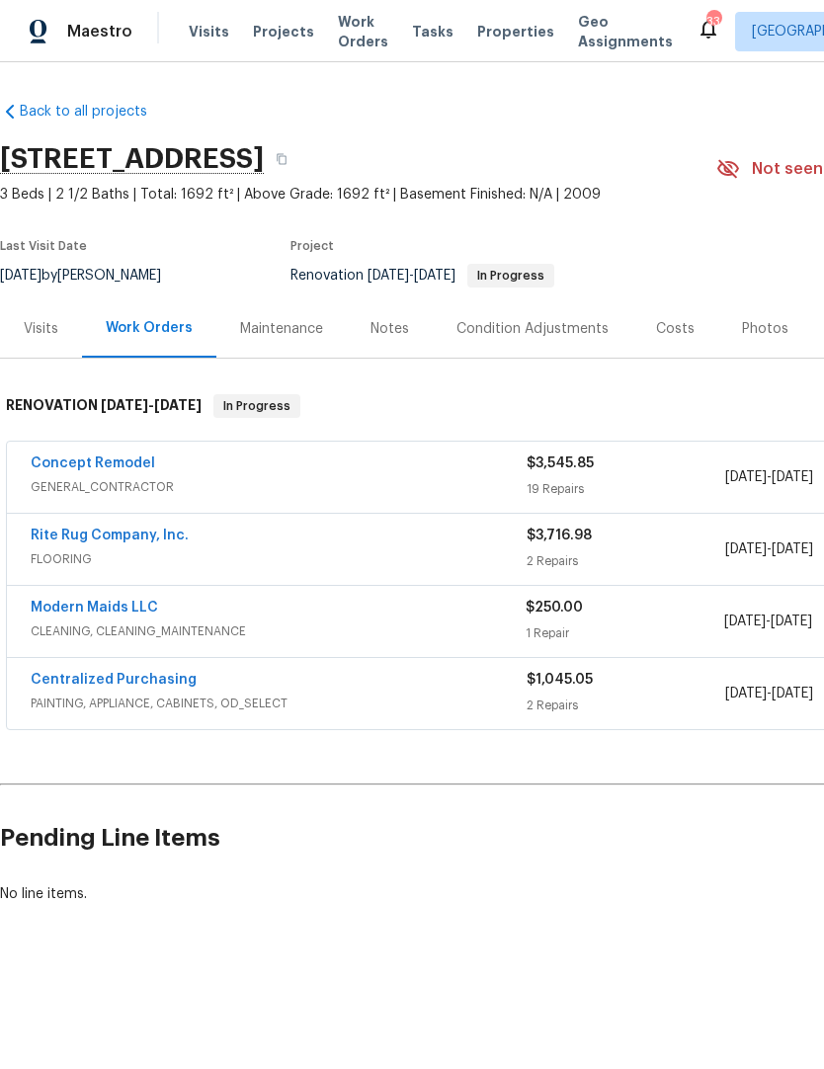
click at [69, 531] on link "Rite Rug Company, Inc." at bounding box center [110, 536] width 158 height 14
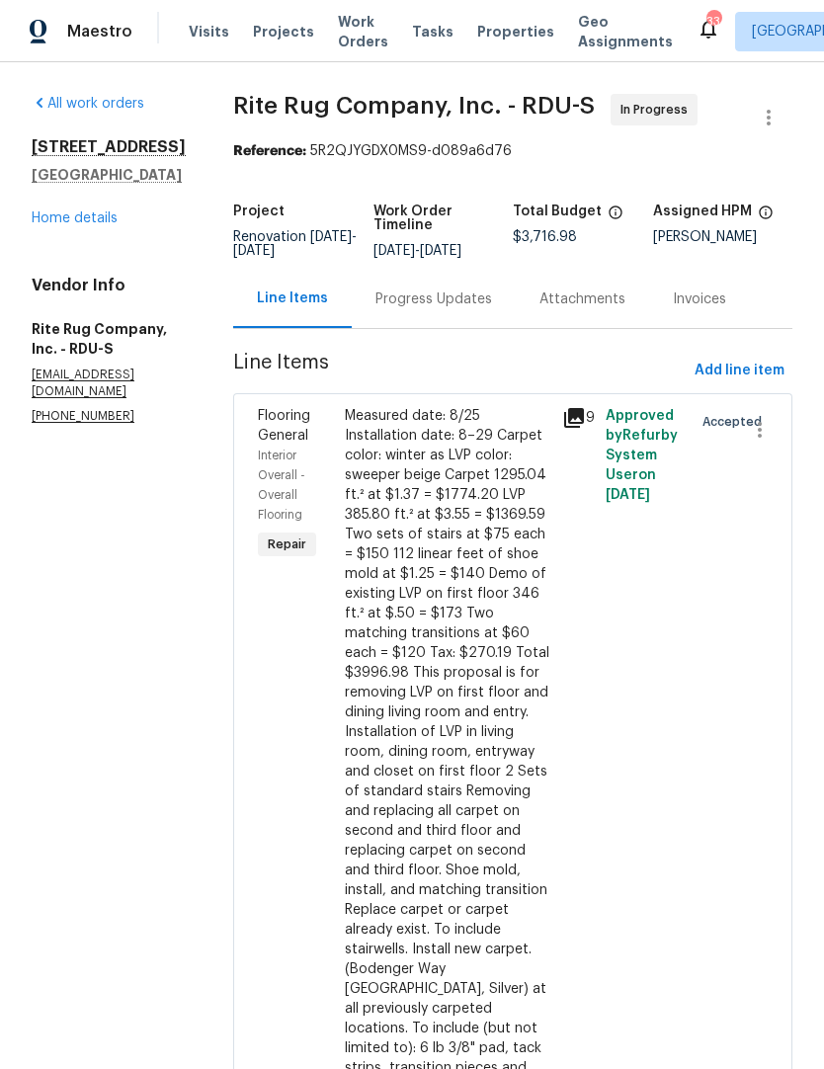
click at [480, 309] on div "Progress Updates" at bounding box center [433, 299] width 117 height 20
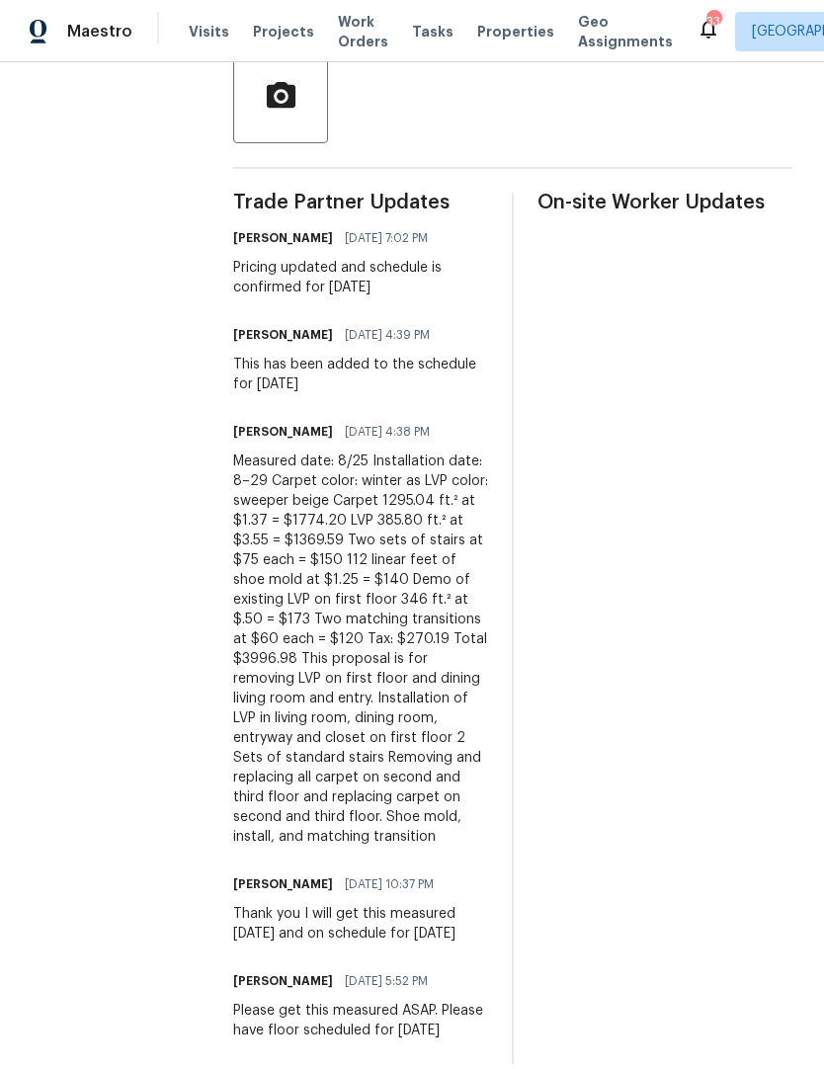
click at [181, 110] on section "All work orders [STREET_ADDRESS] Home details Vendor Info Rite Rug Company, Inc…" at bounding box center [109, 333] width 154 height 1462
click at [253, 39] on span "Projects" at bounding box center [283, 32] width 61 height 20
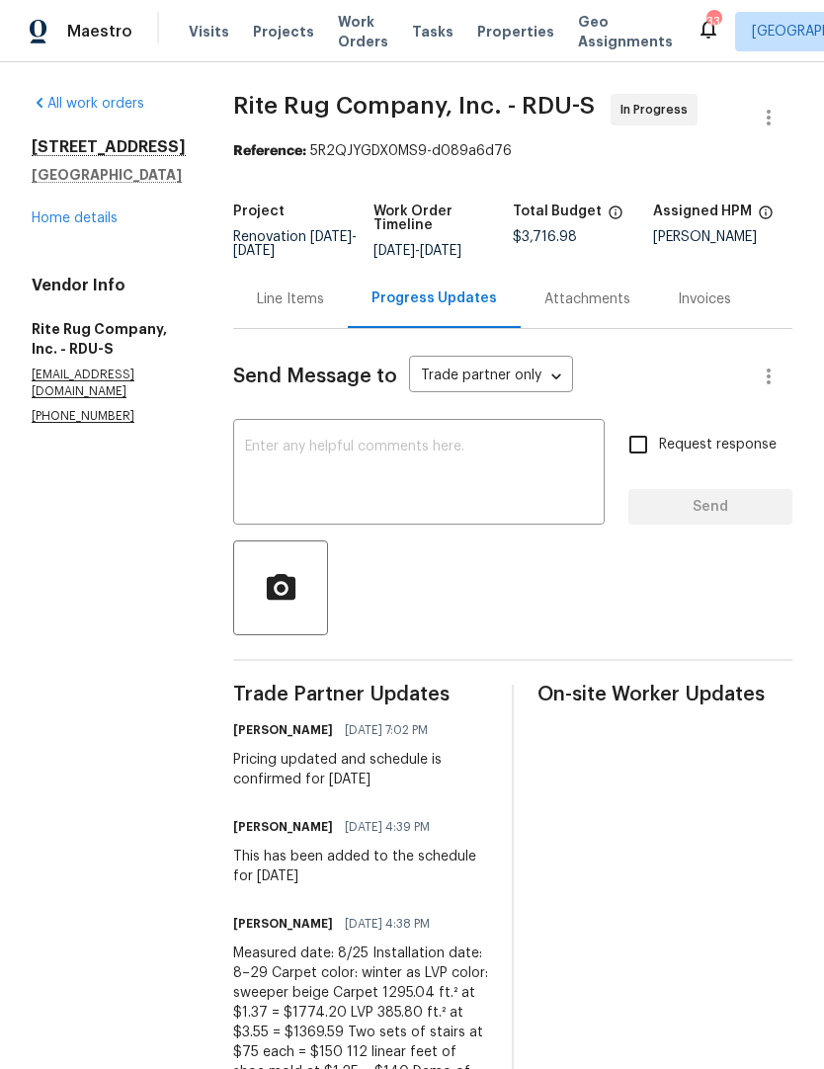
click at [77, 225] on link "Home details" at bounding box center [75, 218] width 86 height 14
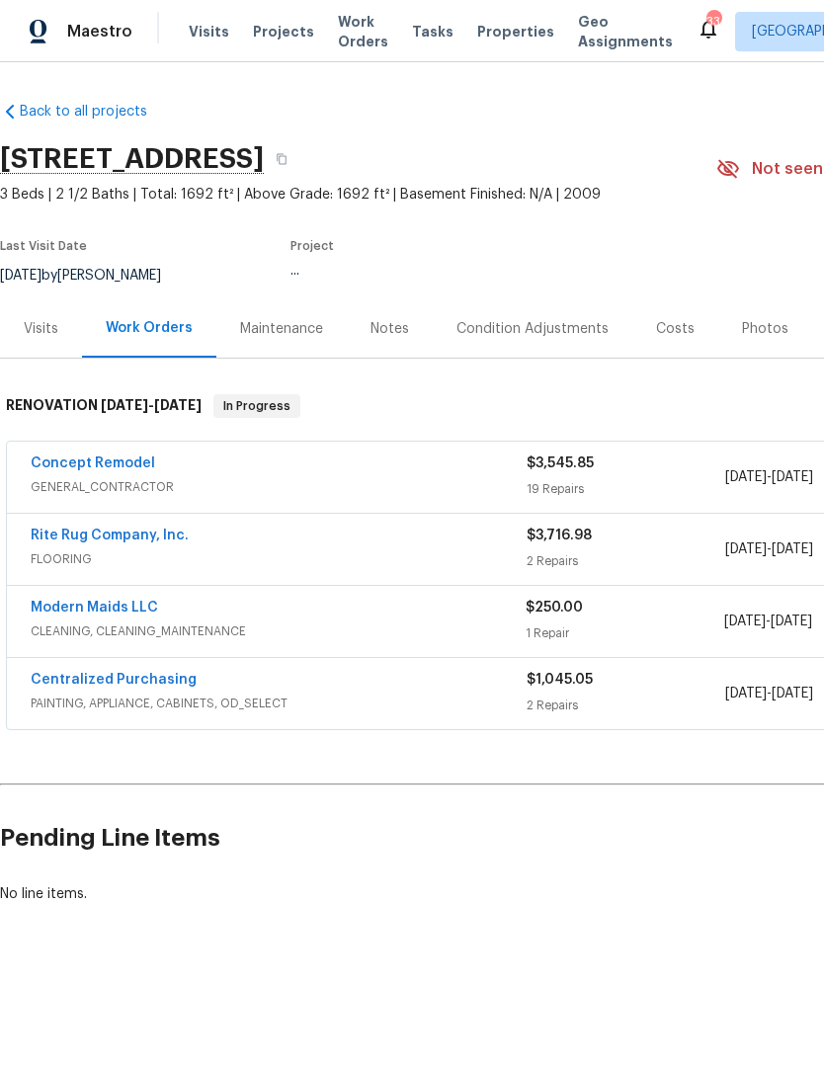
click at [99, 456] on link "Concept Remodel" at bounding box center [93, 463] width 124 height 14
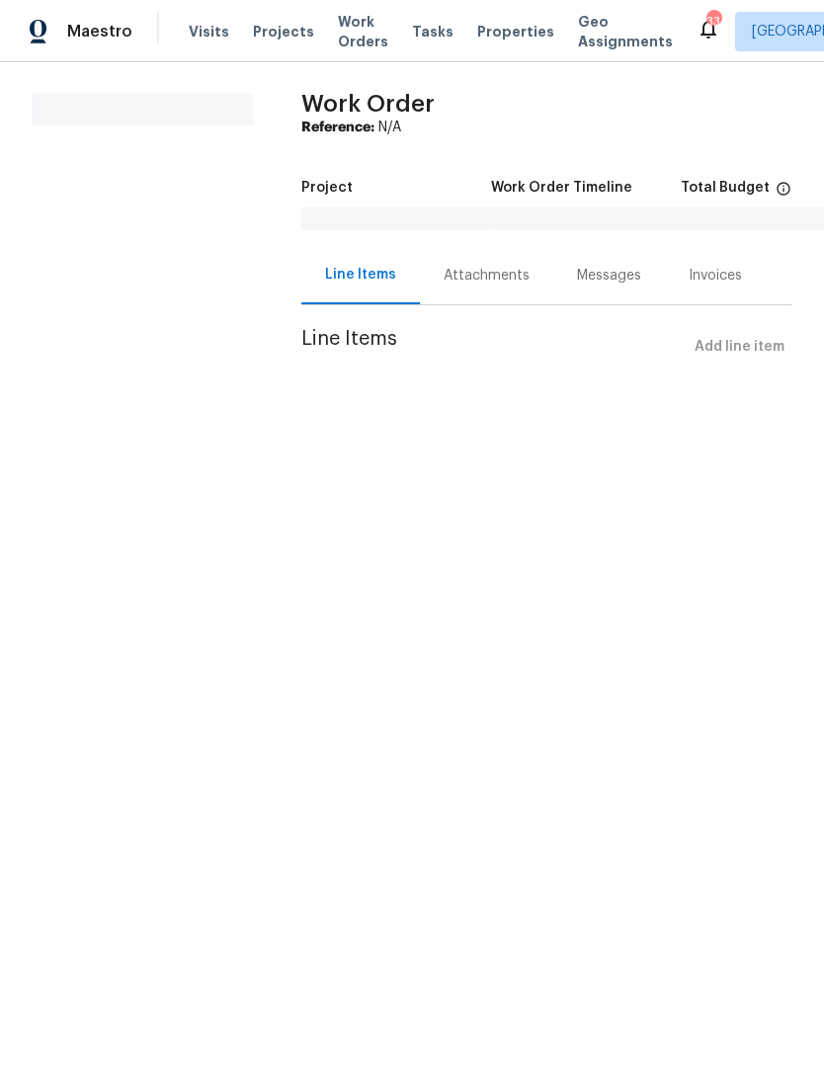
click at [488, 284] on div "Attachments" at bounding box center [487, 276] width 86 height 20
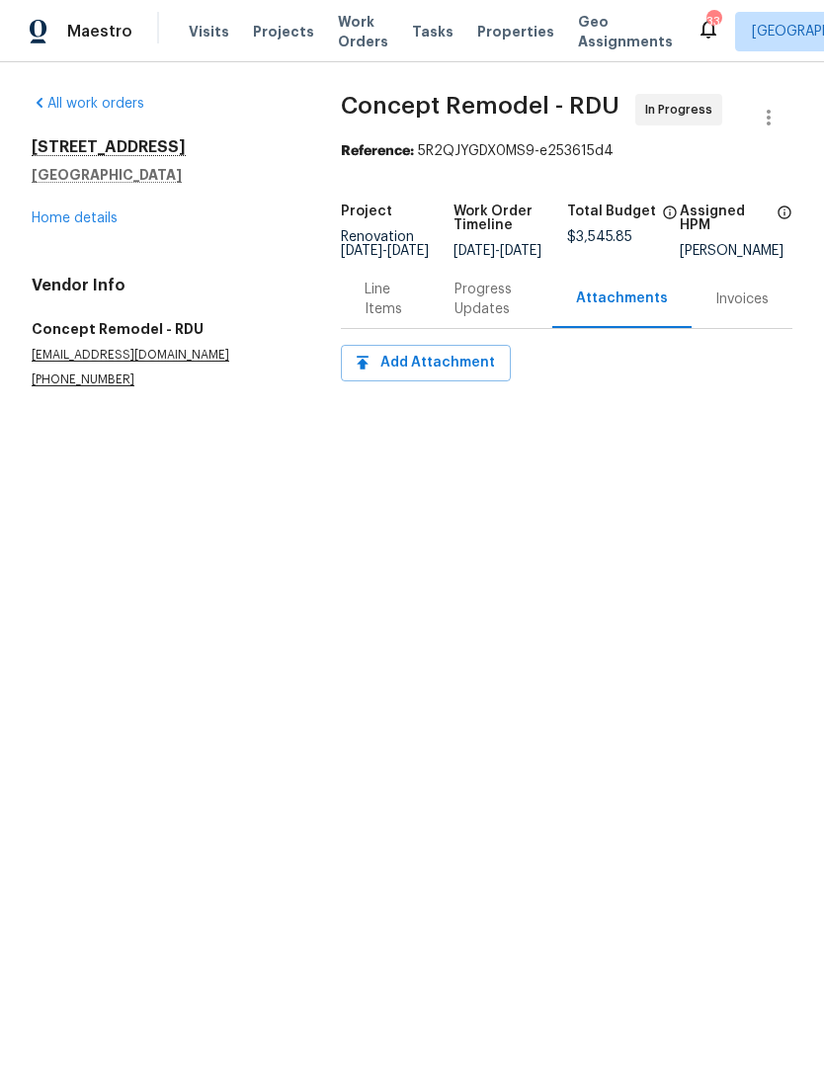
click at [506, 312] on div "Progress Updates" at bounding box center [491, 300] width 74 height 40
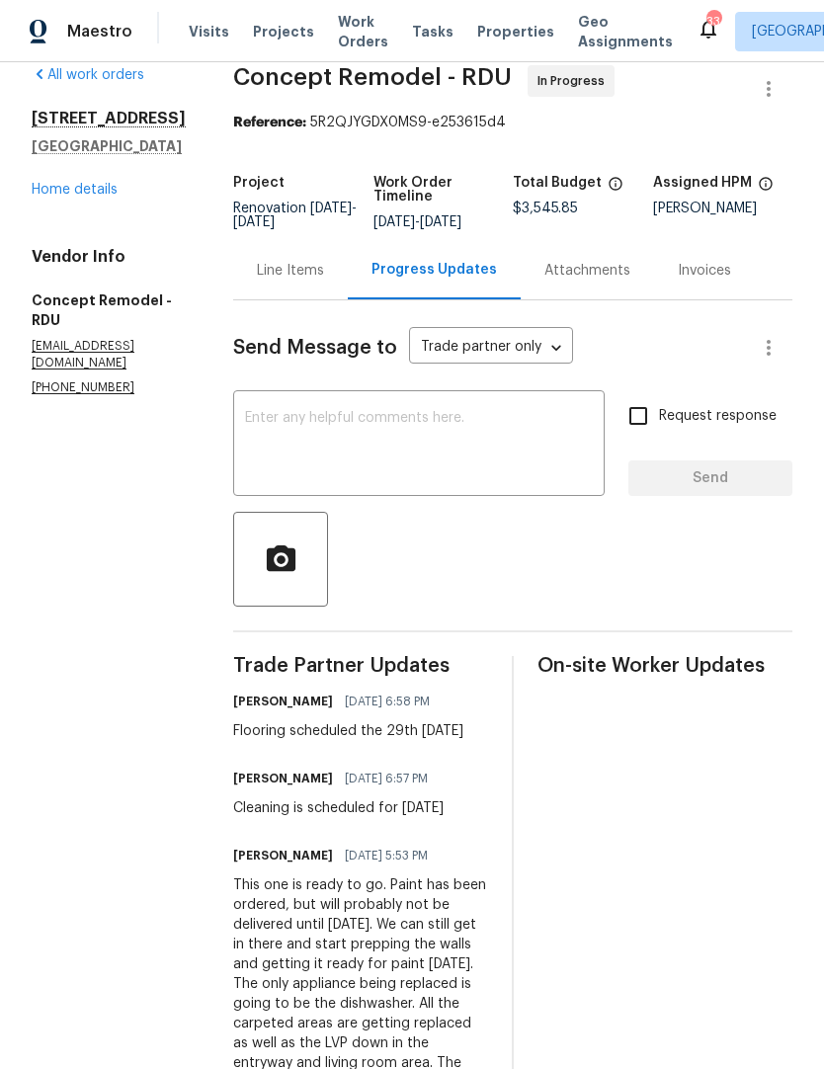
scroll to position [28, 0]
click at [245, 445] on textarea at bounding box center [419, 446] width 348 height 69
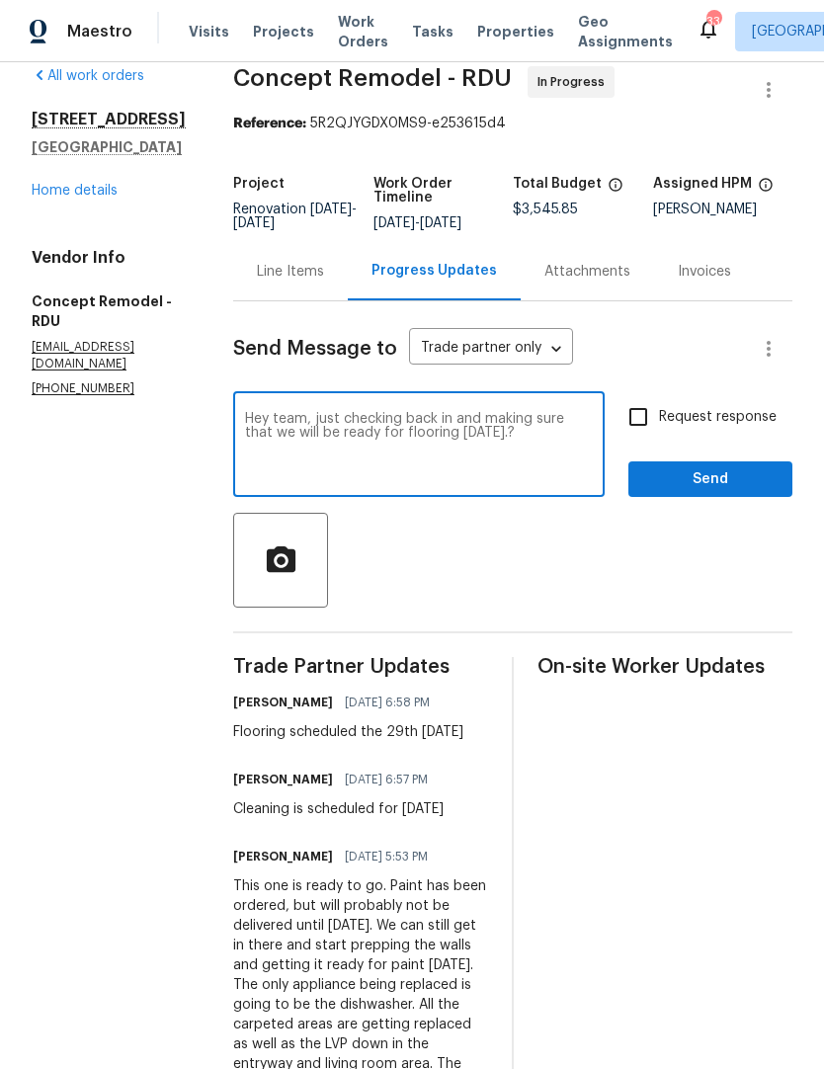
type textarea "Hey team, just checking back in and making sure that we will be ready for floor…"
click at [637, 410] on input "Request response" at bounding box center [638, 416] width 41 height 41
checkbox input "true"
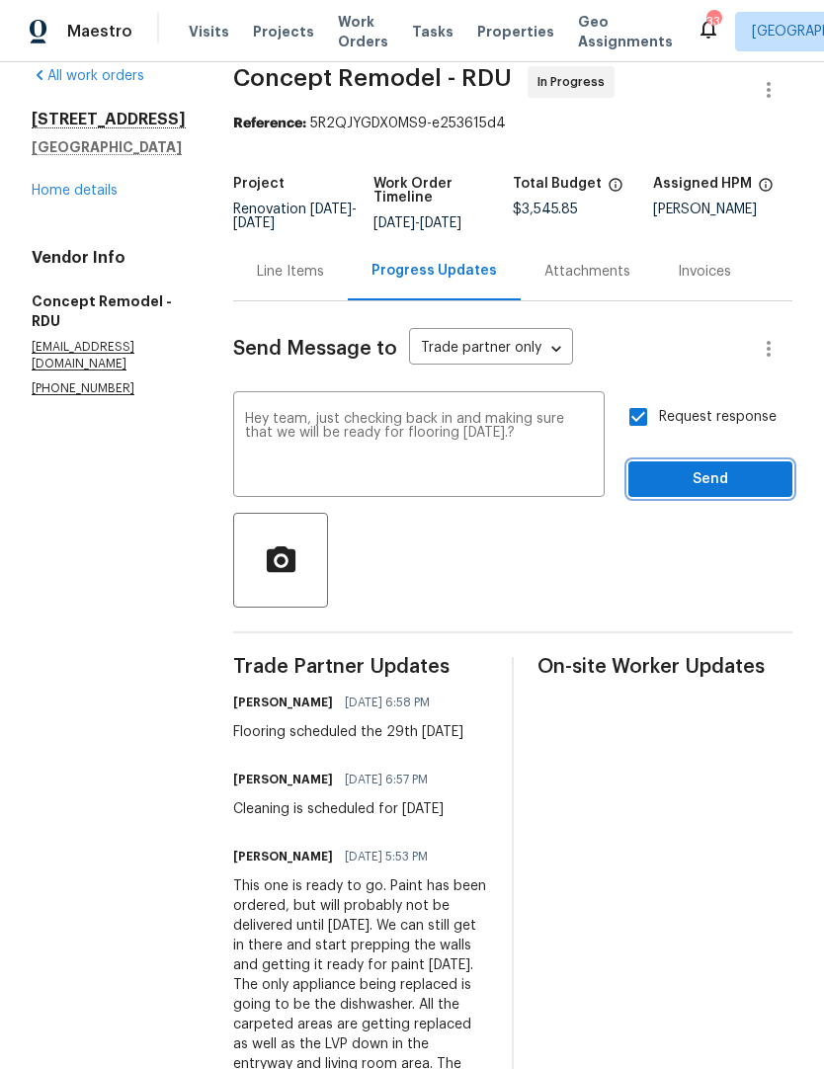
click at [684, 484] on span "Send" at bounding box center [710, 479] width 132 height 25
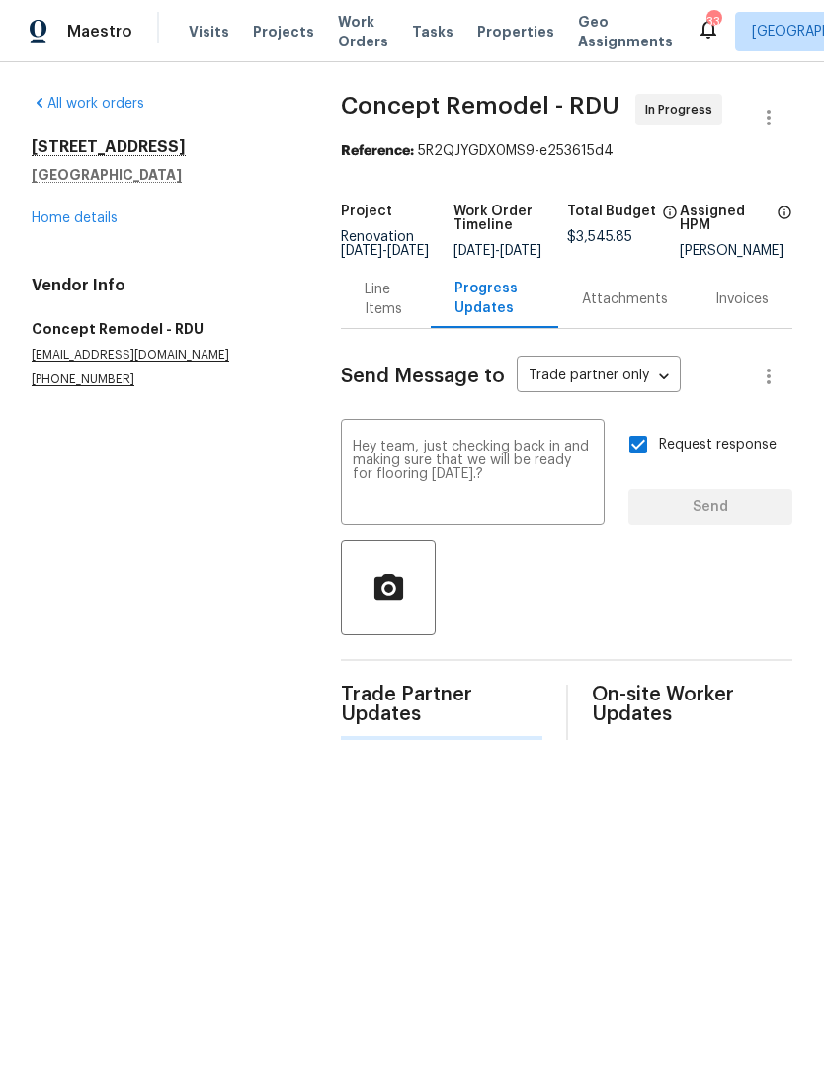
scroll to position [0, 0]
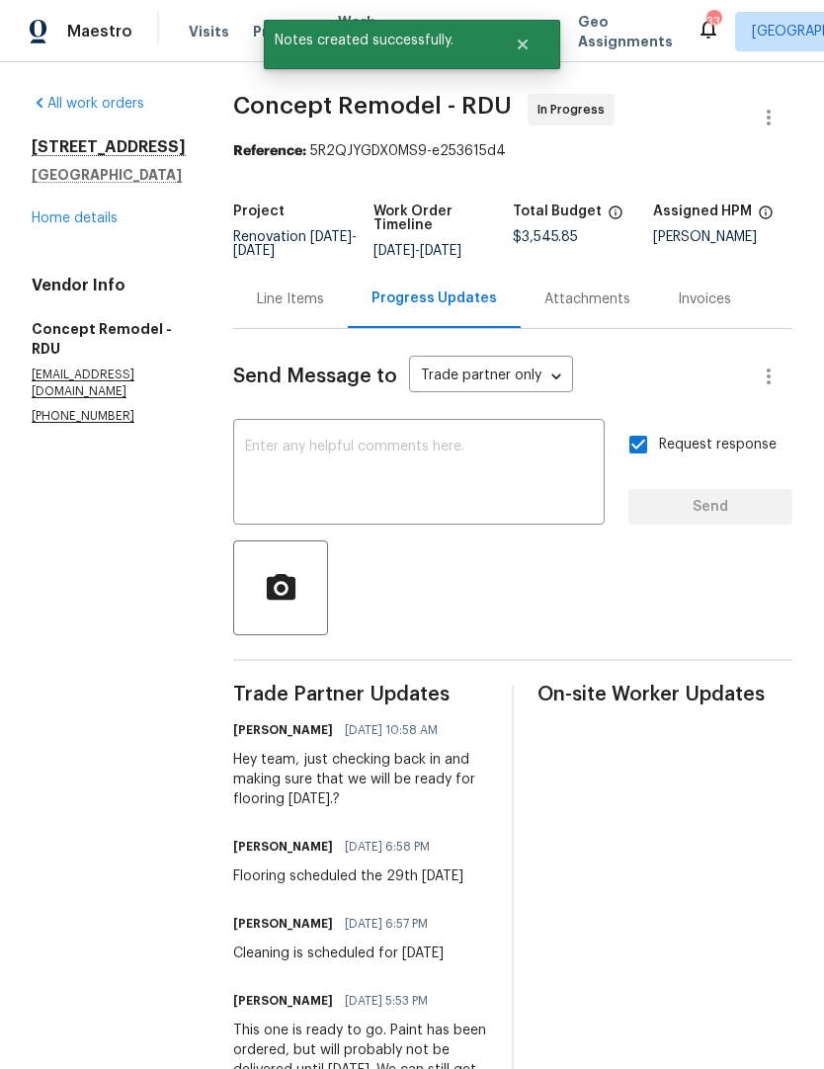
click at [67, 225] on link "Home details" at bounding box center [75, 218] width 86 height 14
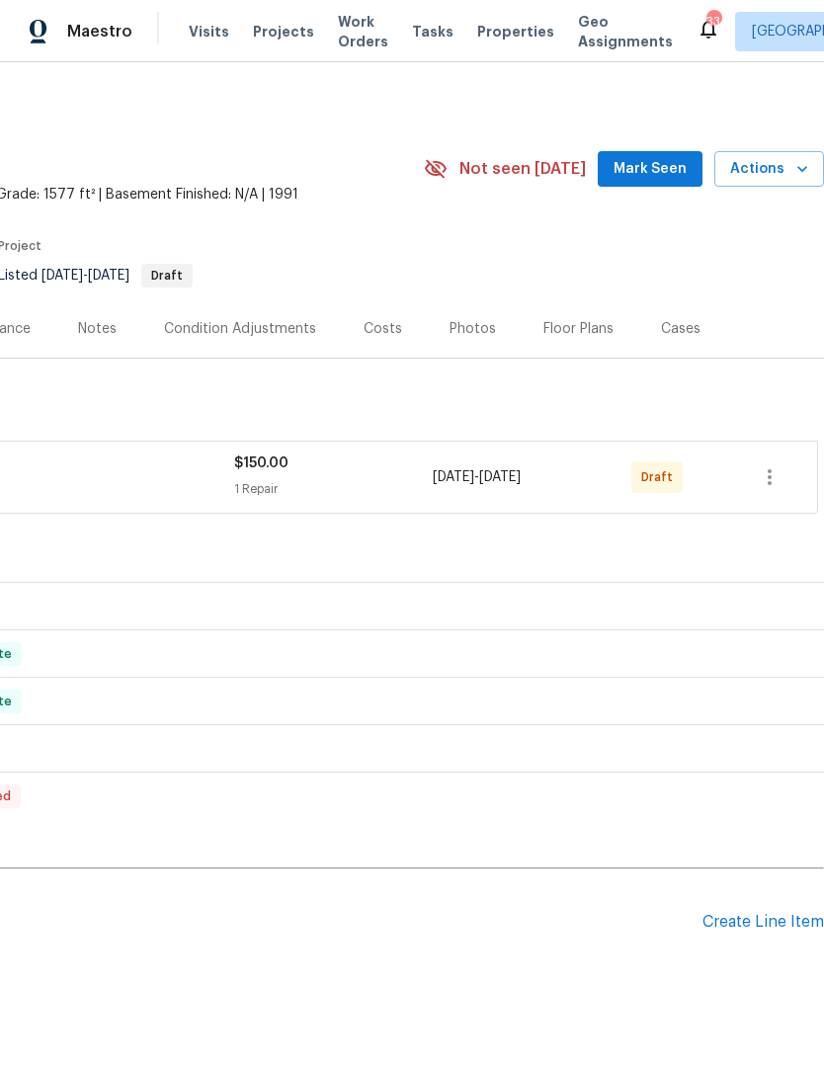
scroll to position [0, 292]
click at [780, 465] on icon "button" at bounding box center [770, 477] width 24 height 24
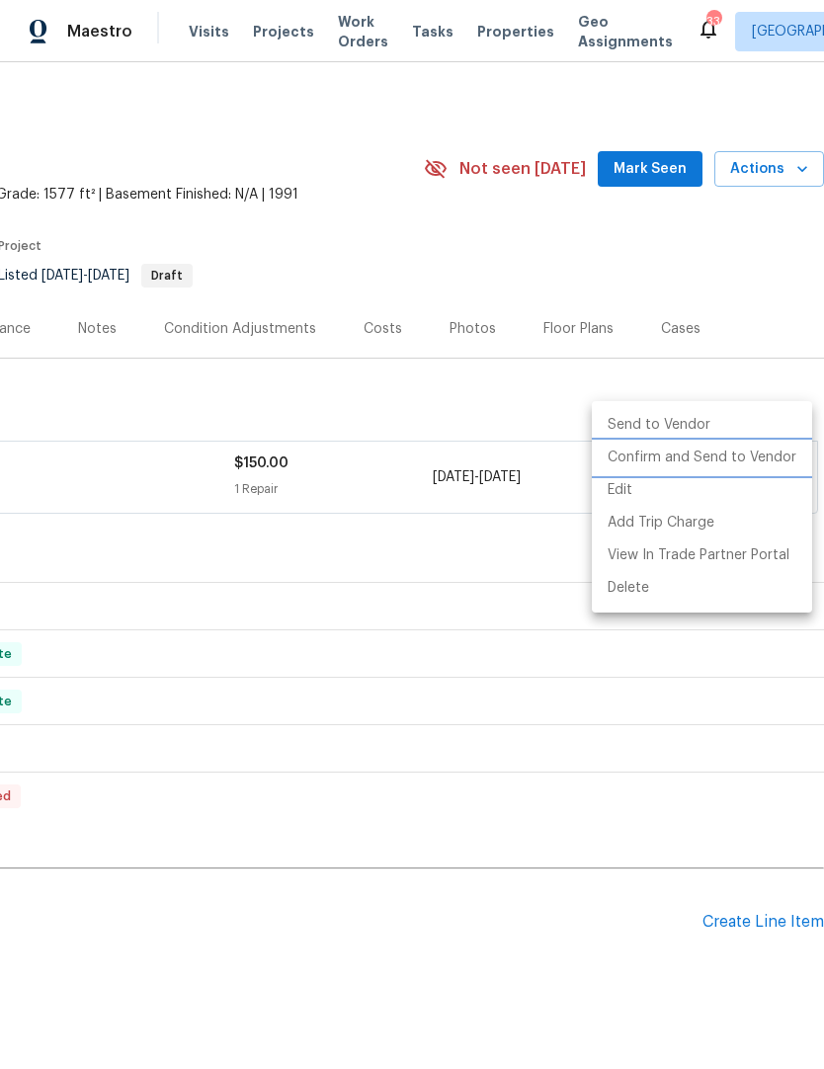
click at [722, 462] on li "Confirm and Send to Vendor" at bounding box center [702, 458] width 220 height 33
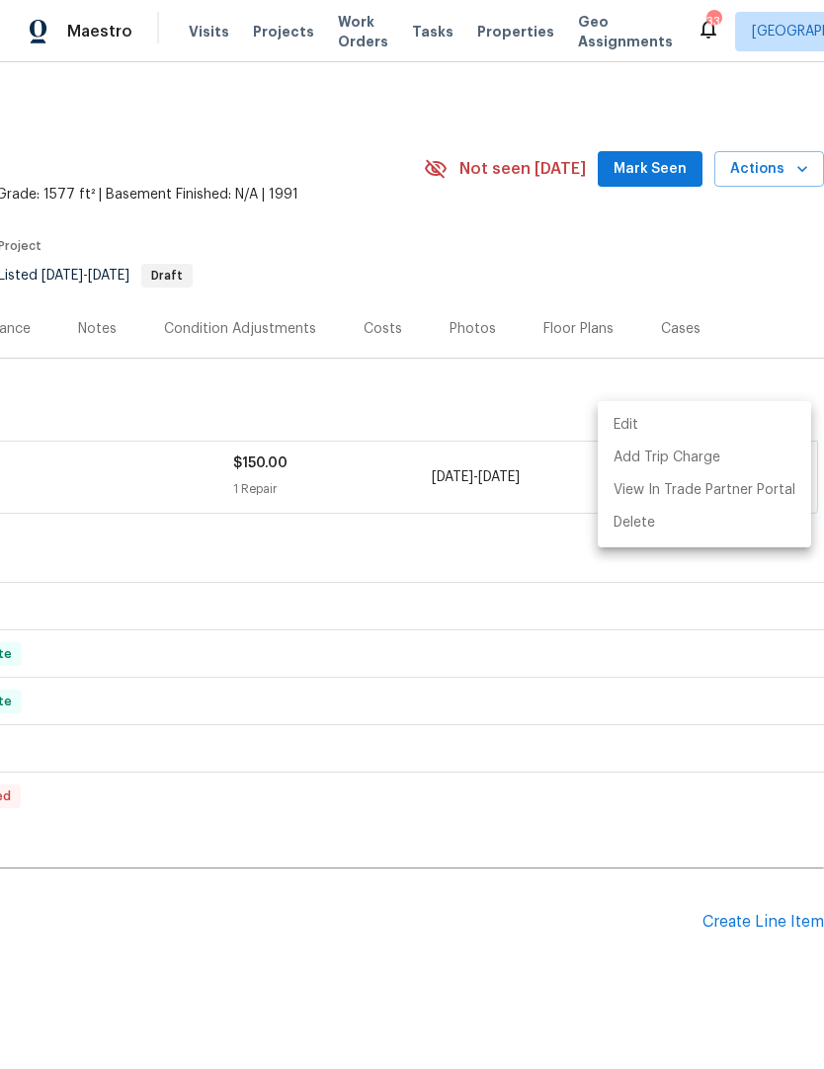
click at [150, 643] on div at bounding box center [412, 534] width 824 height 1069
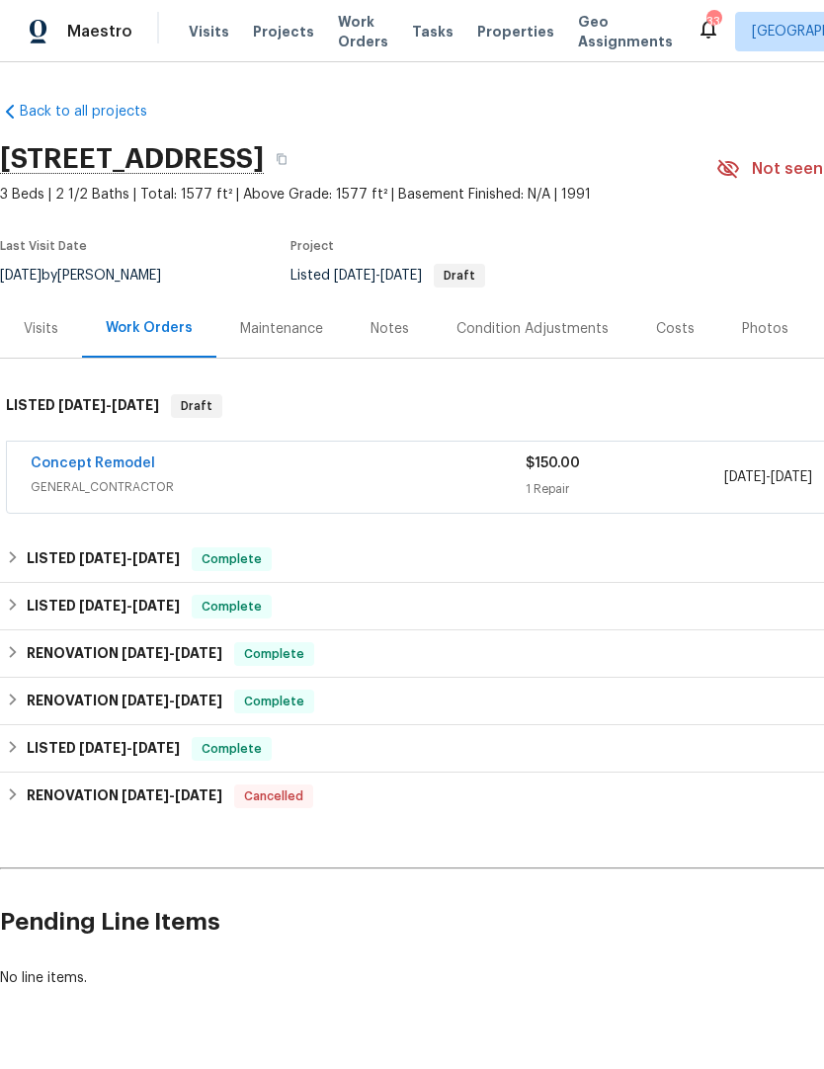
scroll to position [0, 0]
click at [65, 456] on link "Concept Remodel" at bounding box center [93, 463] width 124 height 14
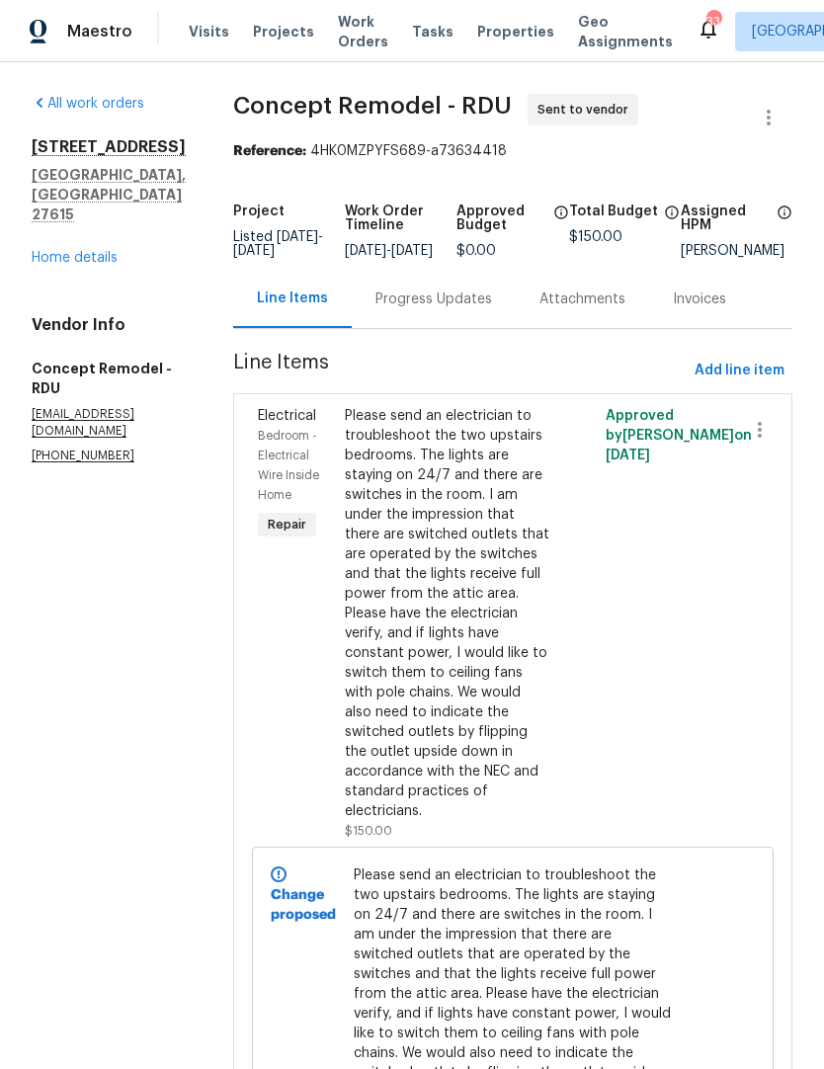
click at [393, 309] on div "Progress Updates" at bounding box center [433, 299] width 117 height 20
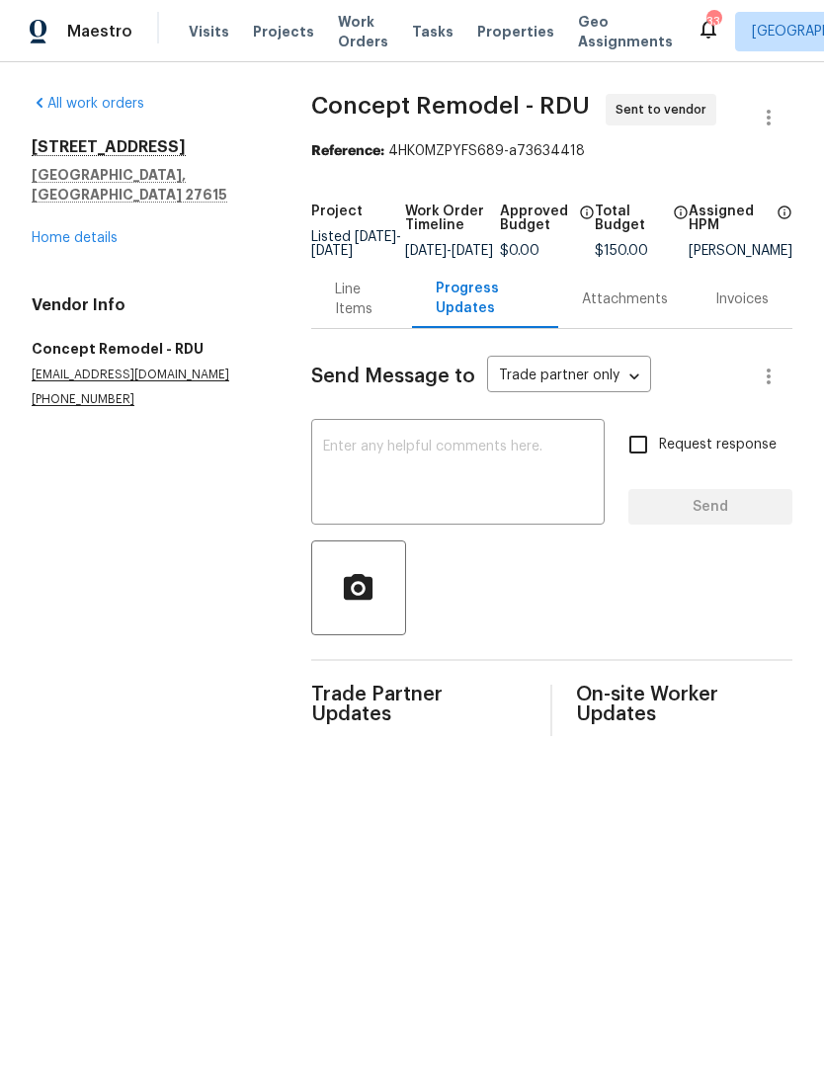
click at [466, 492] on textarea at bounding box center [458, 474] width 270 height 69
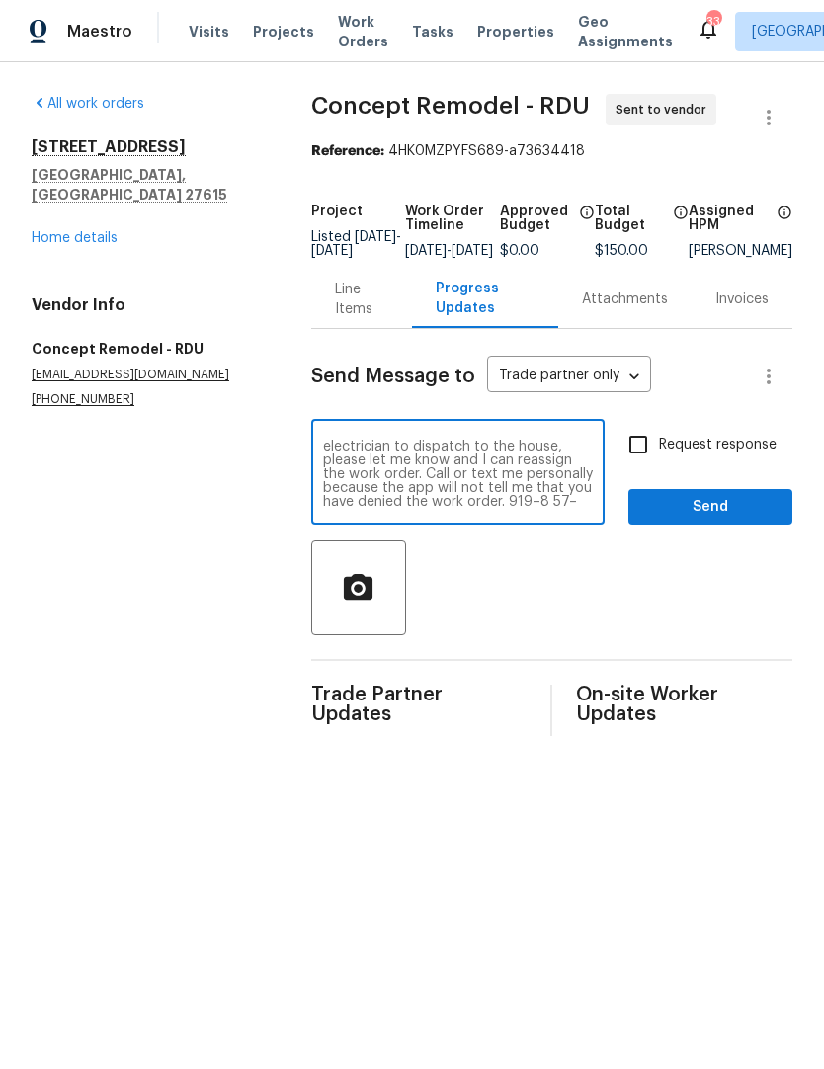
scroll to position [28, 0]
click at [389, 502] on textarea "Hey guys, if you don’t have somebody who is electrical savvy or have an electri…" at bounding box center [458, 474] width 270 height 69
click at [461, 509] on textarea "Hey guys, if you don’t have somebody who is electrical savvy or have an electri…" at bounding box center [458, 474] width 270 height 69
type textarea "Hey guys, if you don’t have somebody who is electrical savvy or have an electri…"
click at [716, 510] on span "Send" at bounding box center [710, 507] width 132 height 25
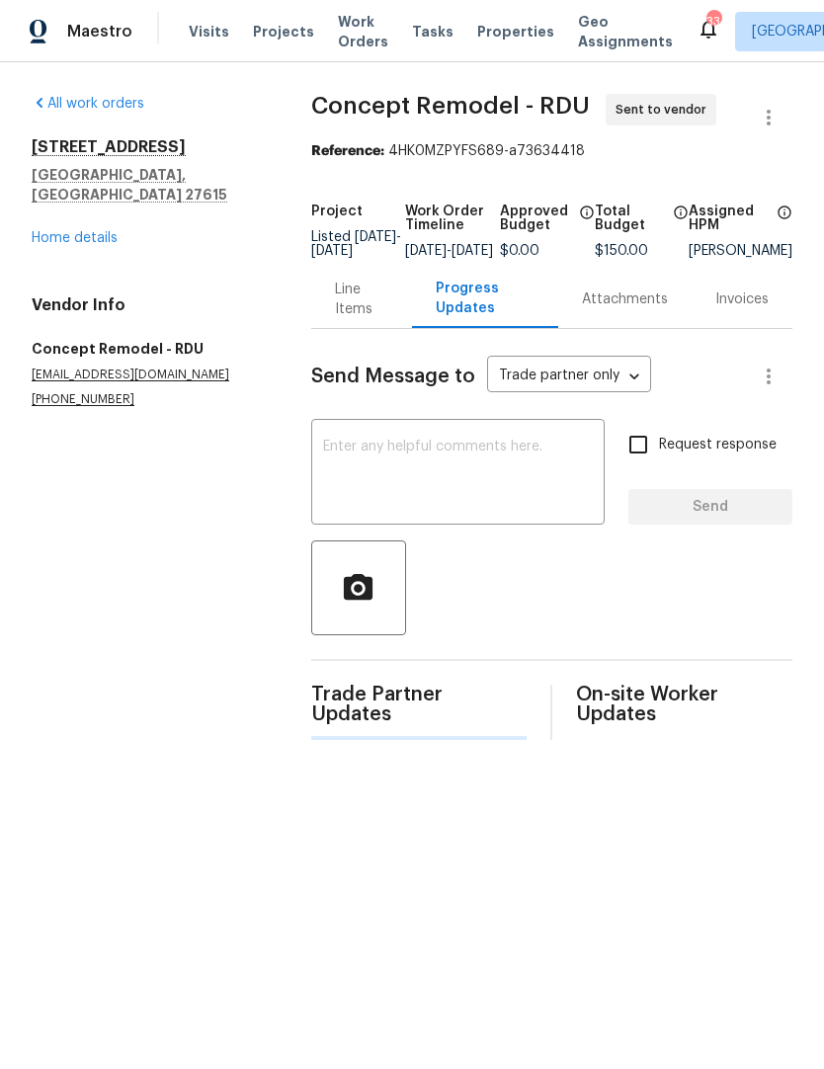
scroll to position [0, 0]
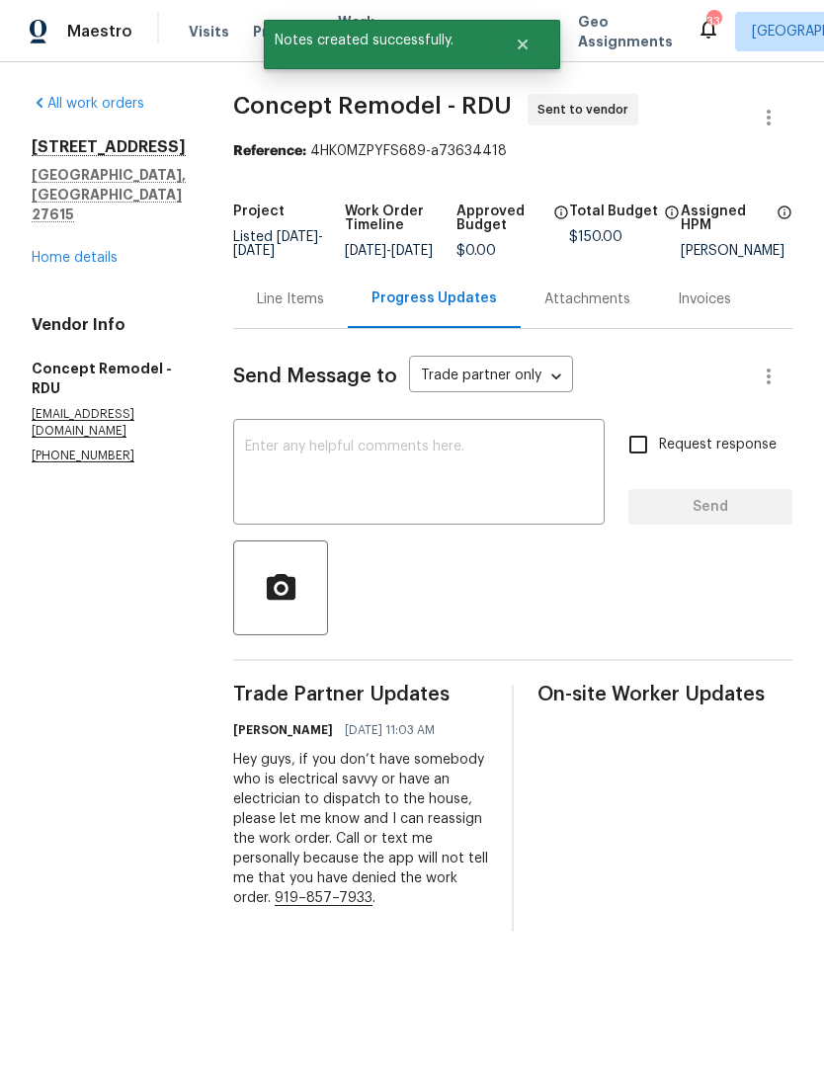
click at [652, 459] on input "Request response" at bounding box center [638, 444] width 41 height 41
checkbox input "true"
click at [66, 265] on link "Home details" at bounding box center [75, 258] width 86 height 14
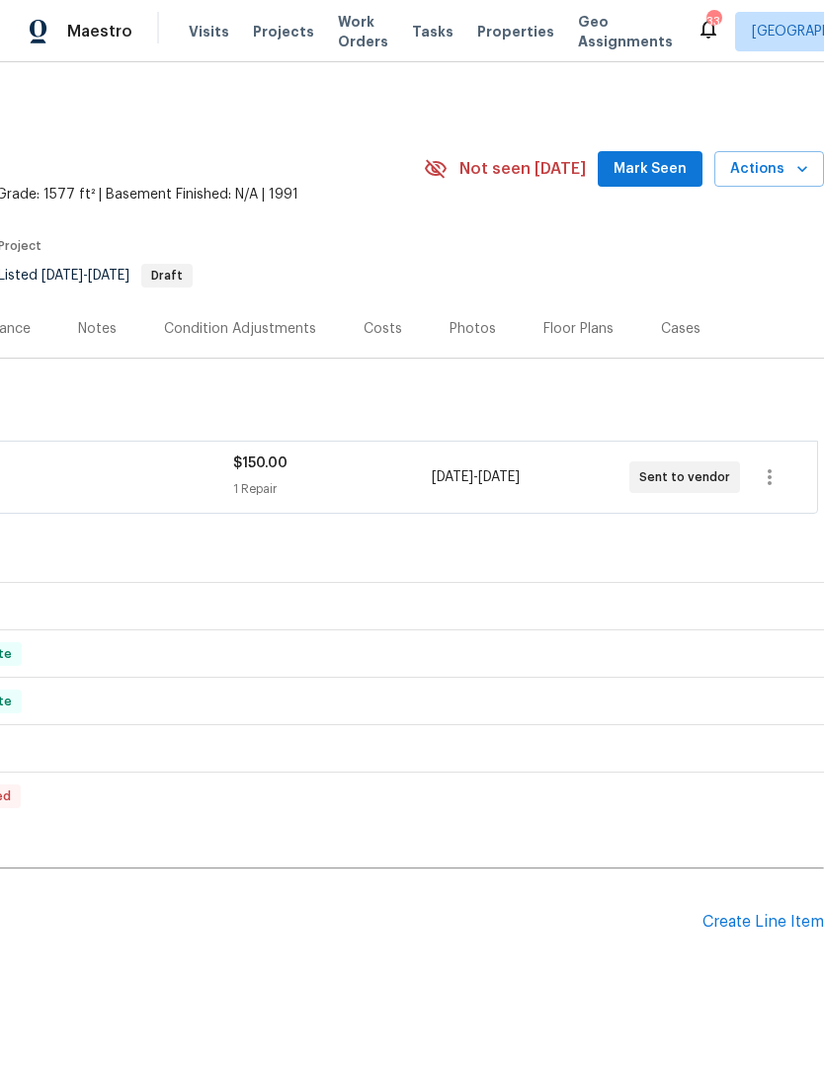
scroll to position [0, 292]
